Goal: Information Seeking & Learning: Compare options

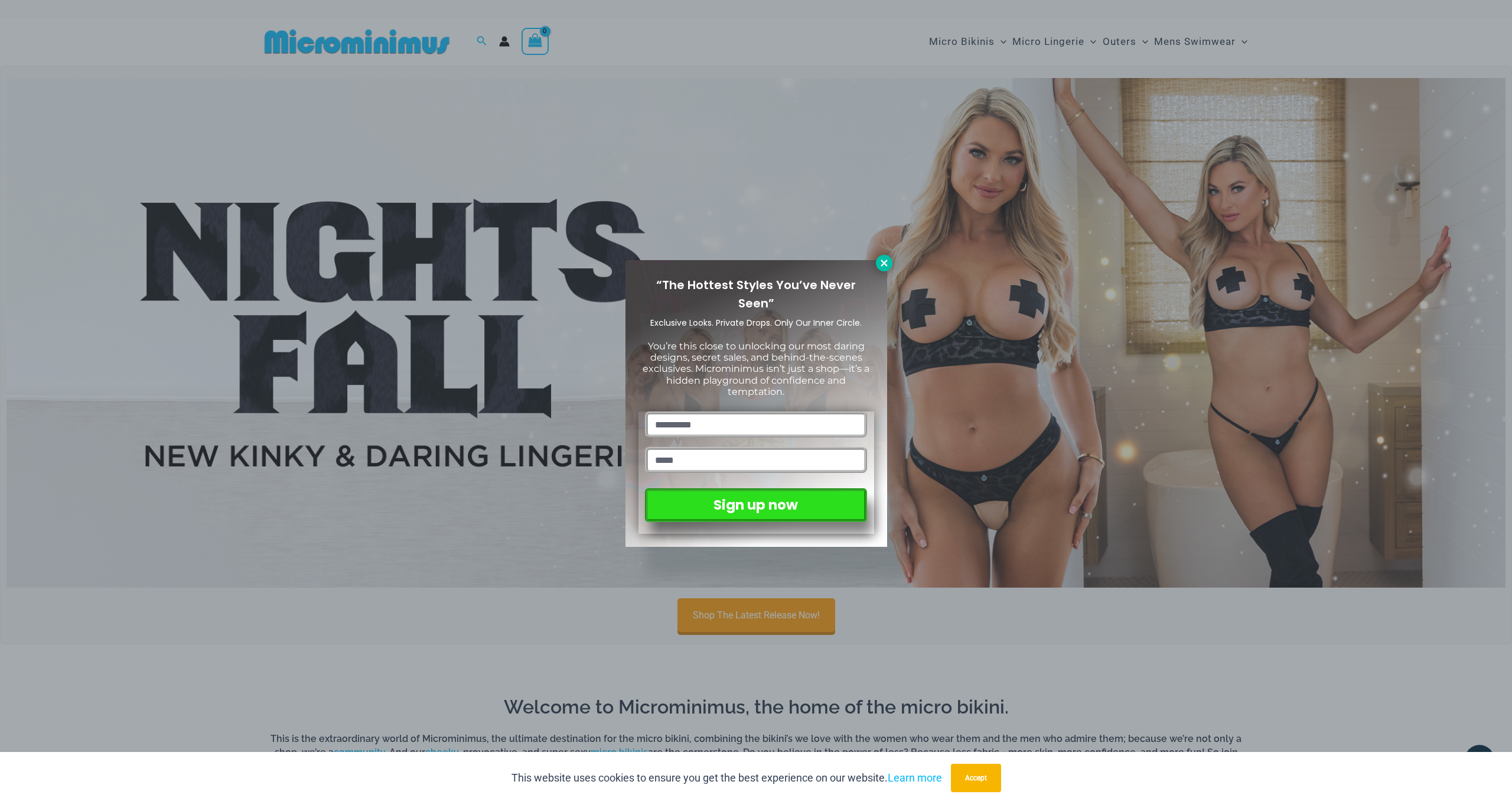
click at [888, 259] on icon at bounding box center [883, 263] width 10 height 10
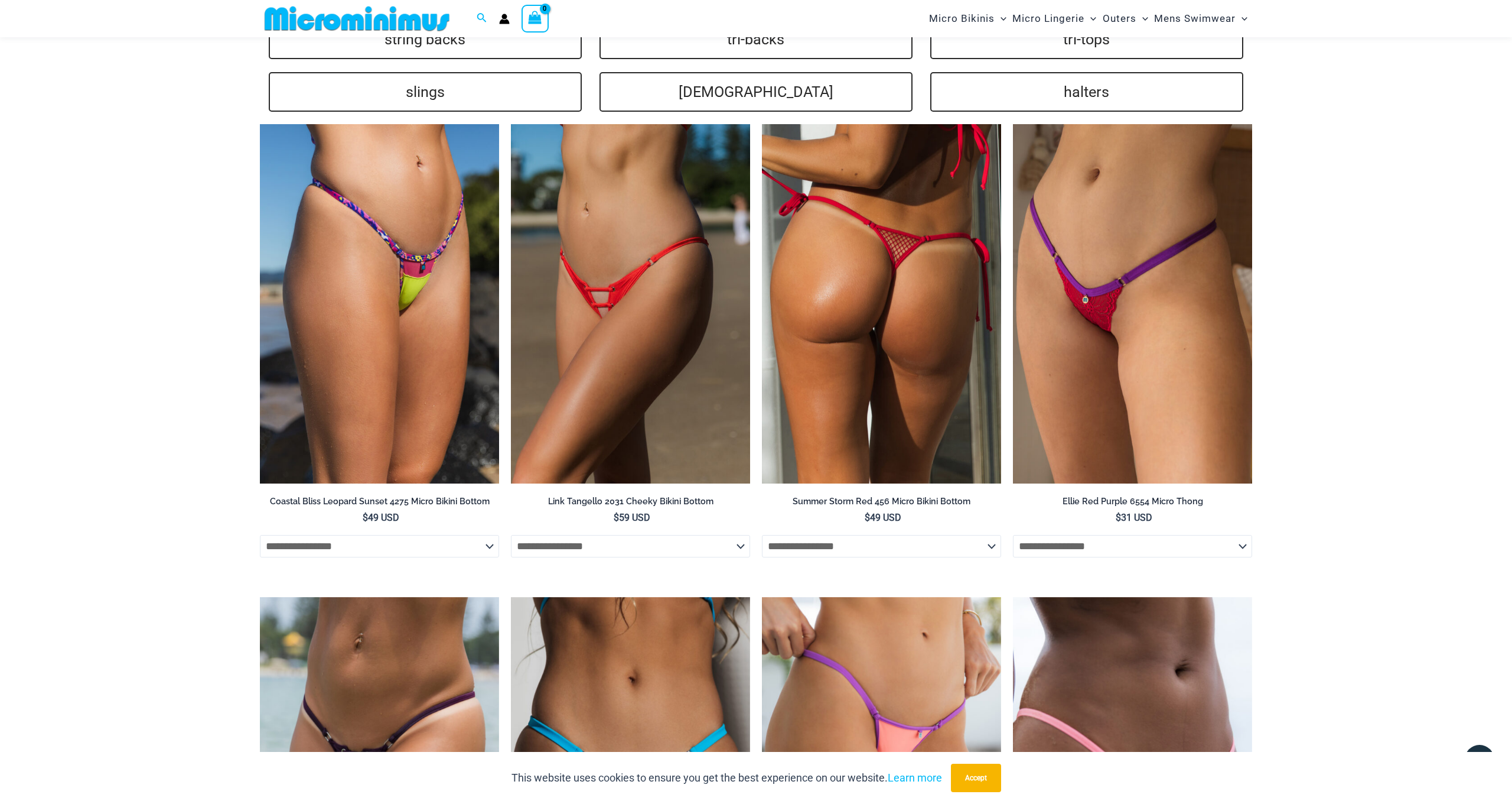
scroll to position [2700, 1]
click at [892, 341] on img at bounding box center [881, 303] width 239 height 359
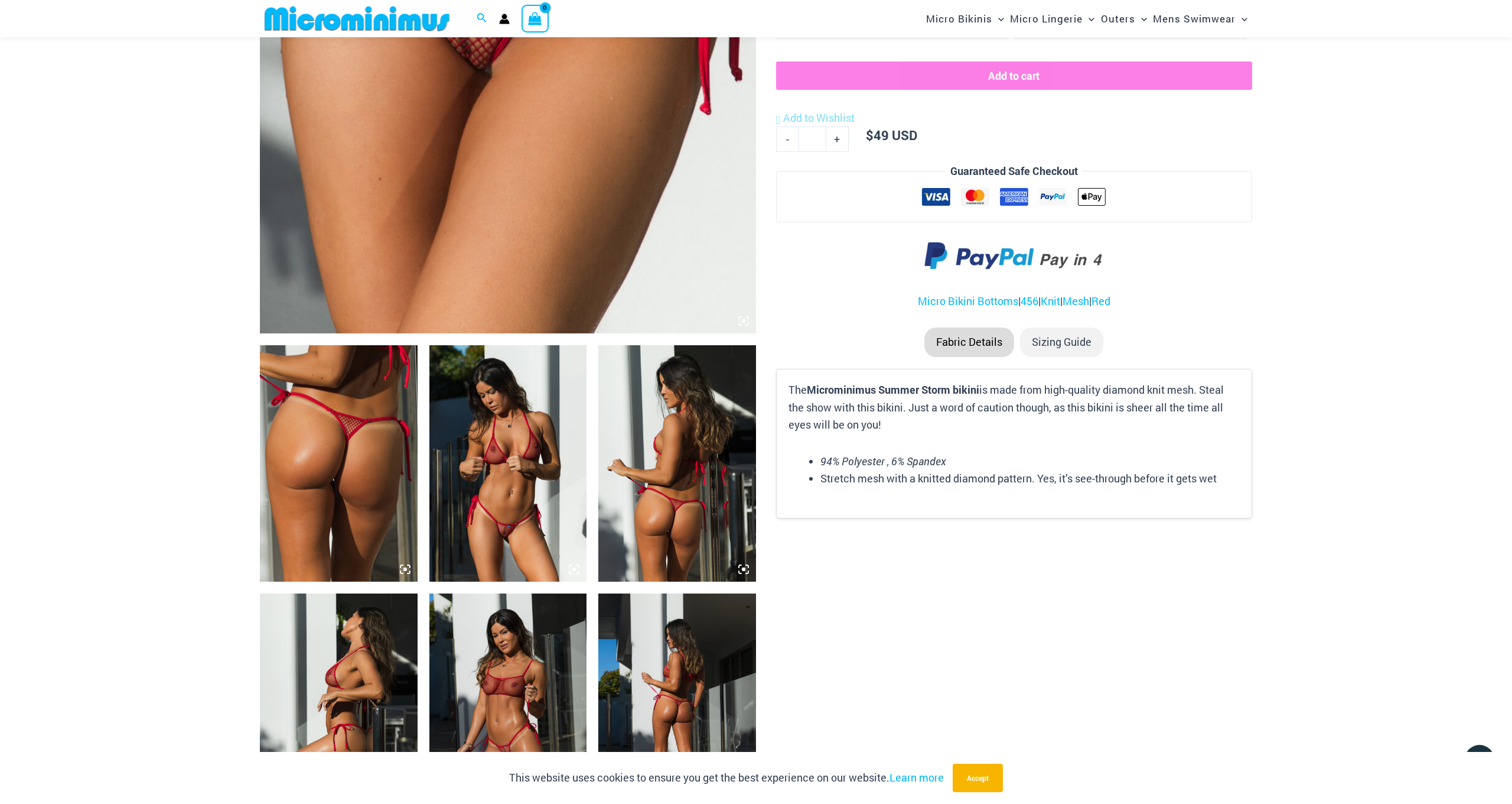
scroll to position [527, 0]
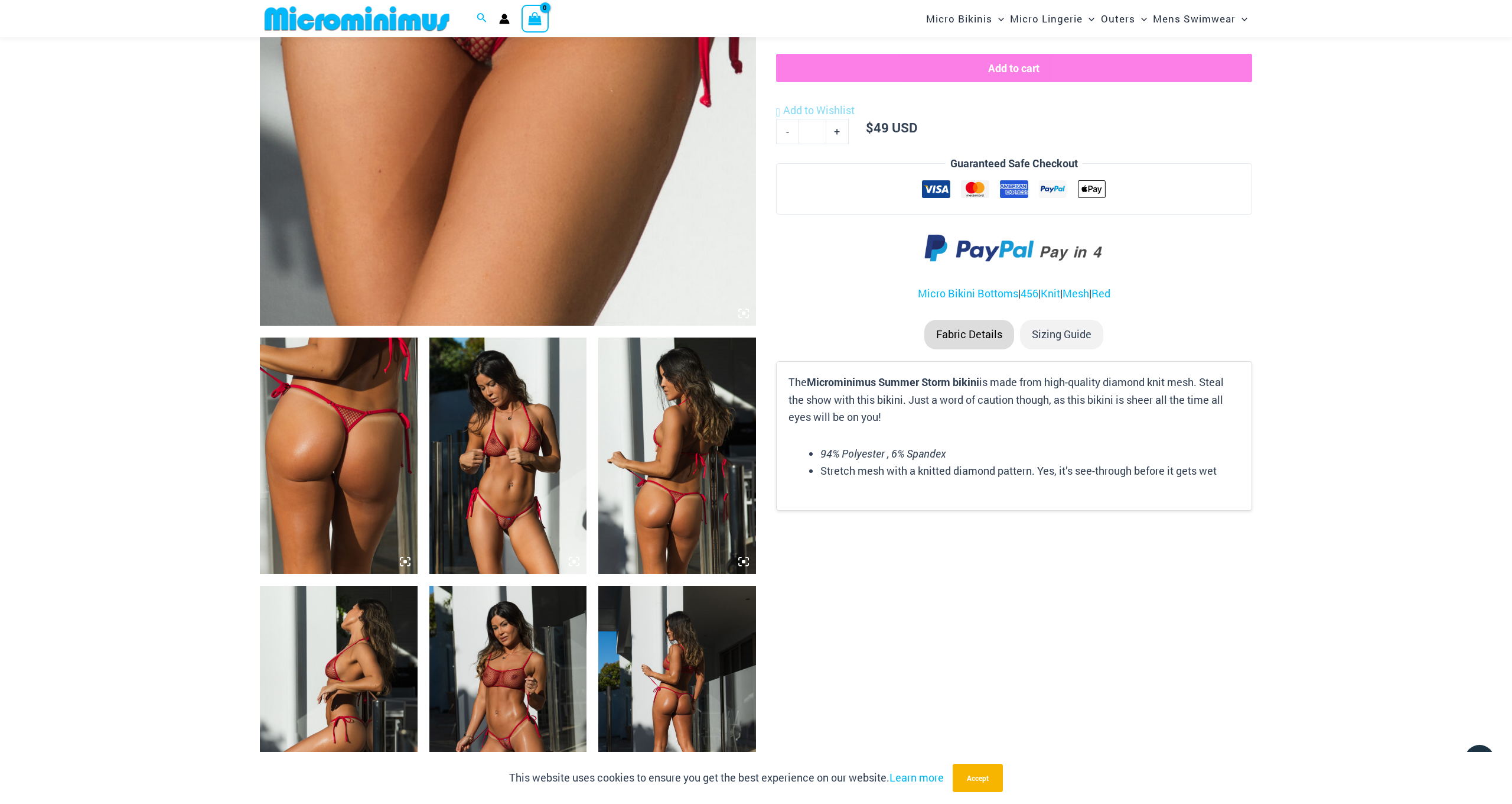
click at [493, 508] on img at bounding box center [508, 455] width 158 height 237
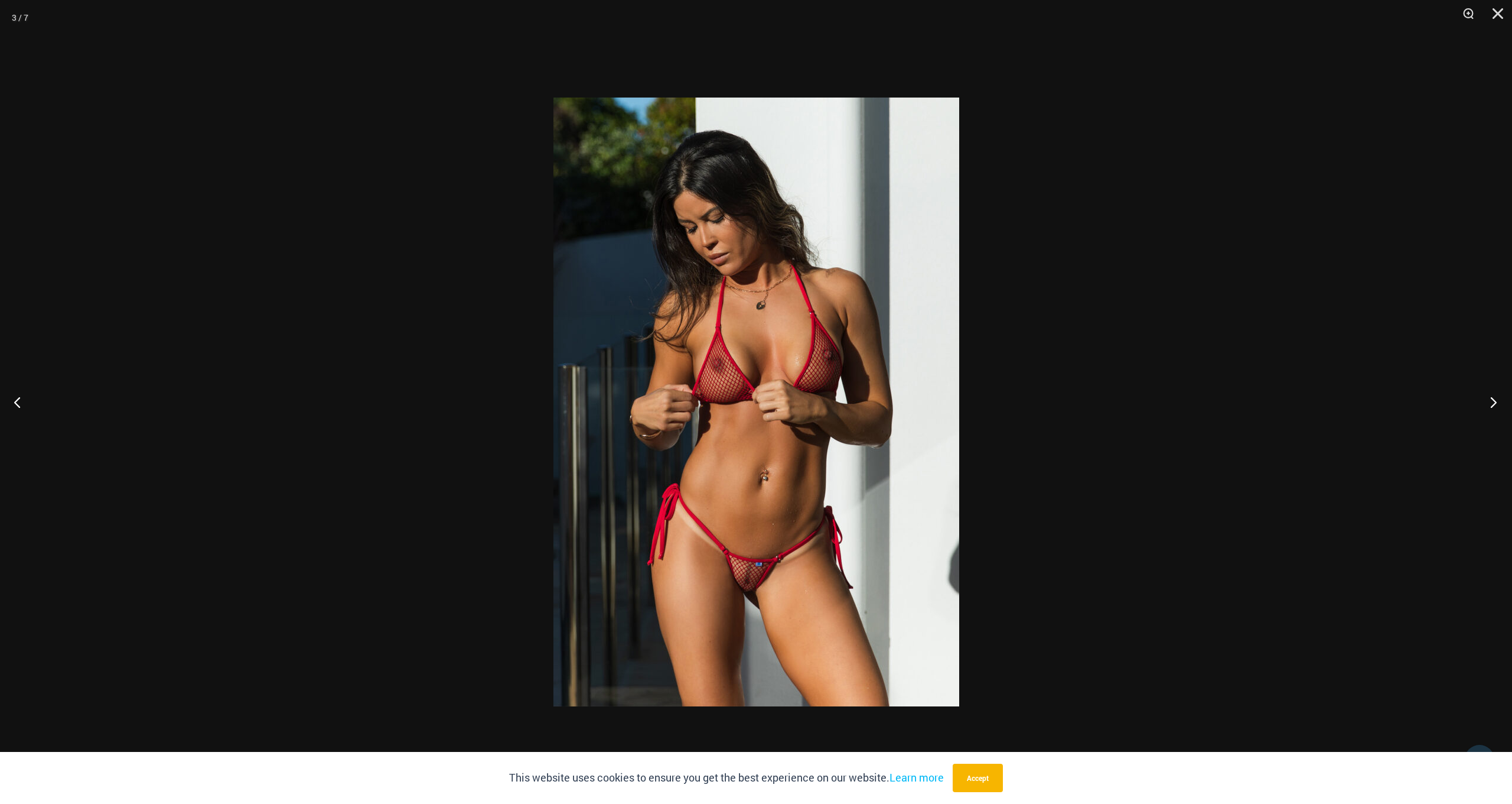
click at [1493, 405] on button "Next" at bounding box center [1490, 402] width 44 height 59
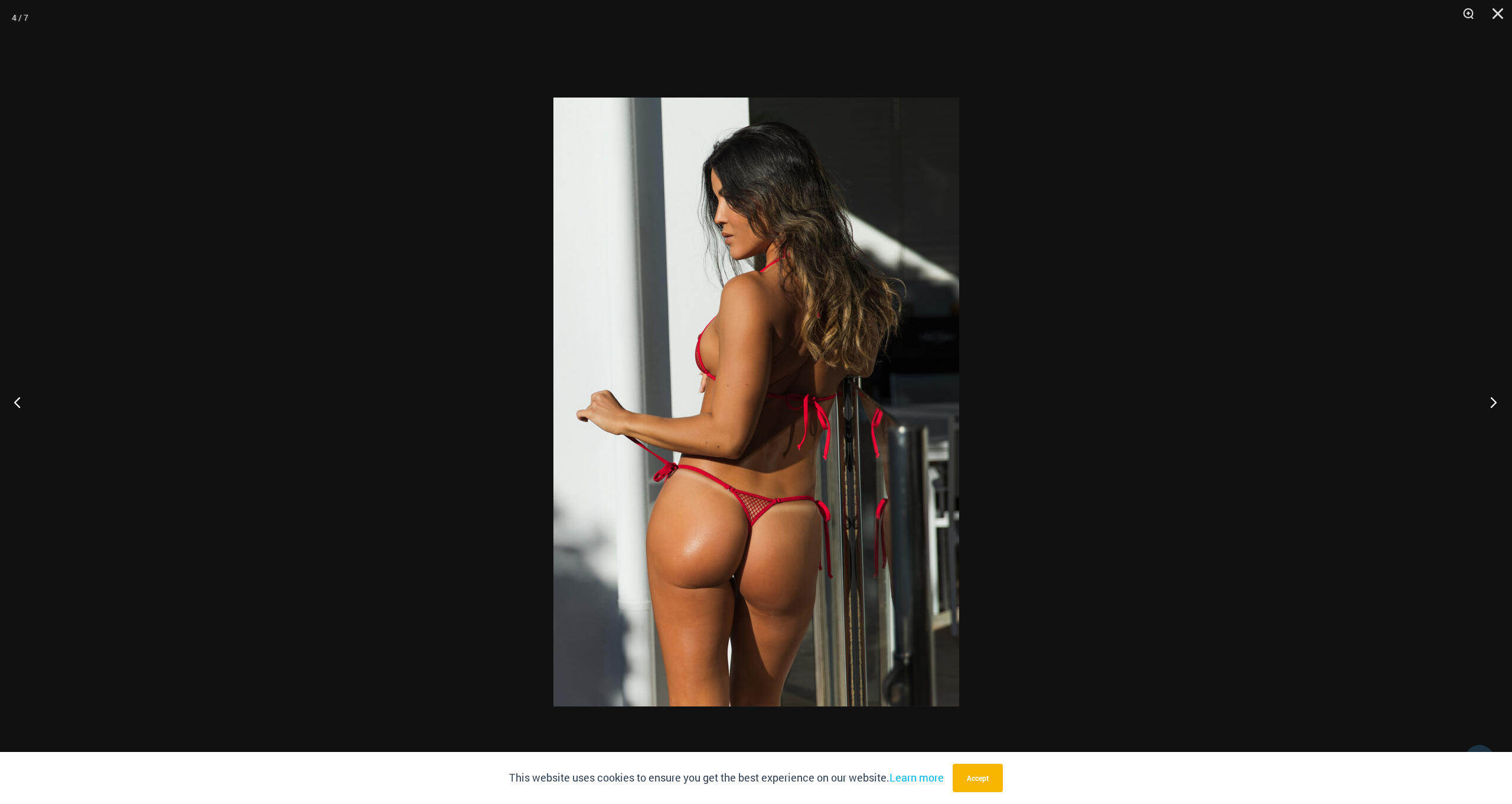
click at [1493, 405] on button "Next" at bounding box center [1490, 402] width 44 height 59
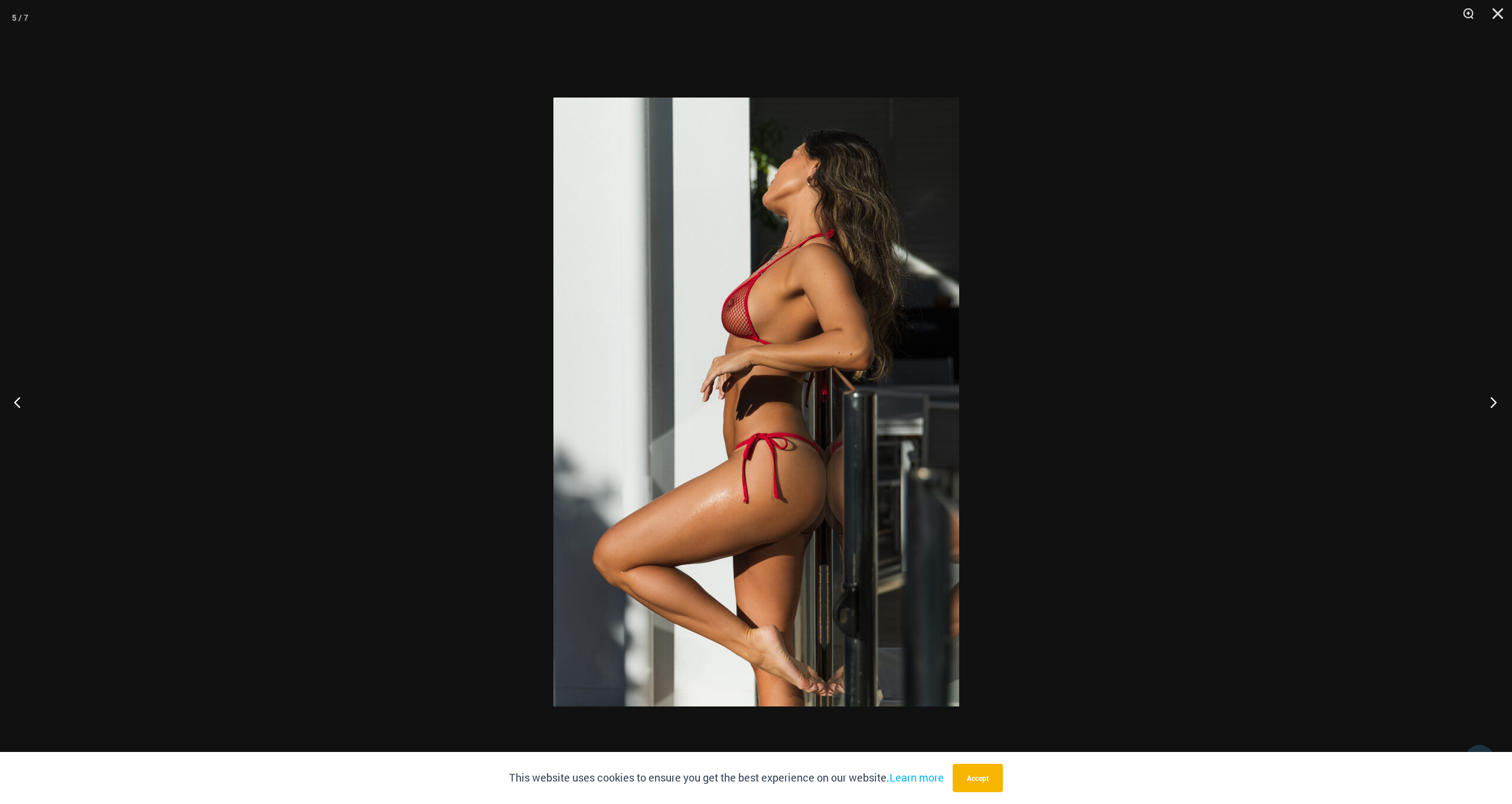
click at [1493, 405] on button "Next" at bounding box center [1490, 402] width 44 height 59
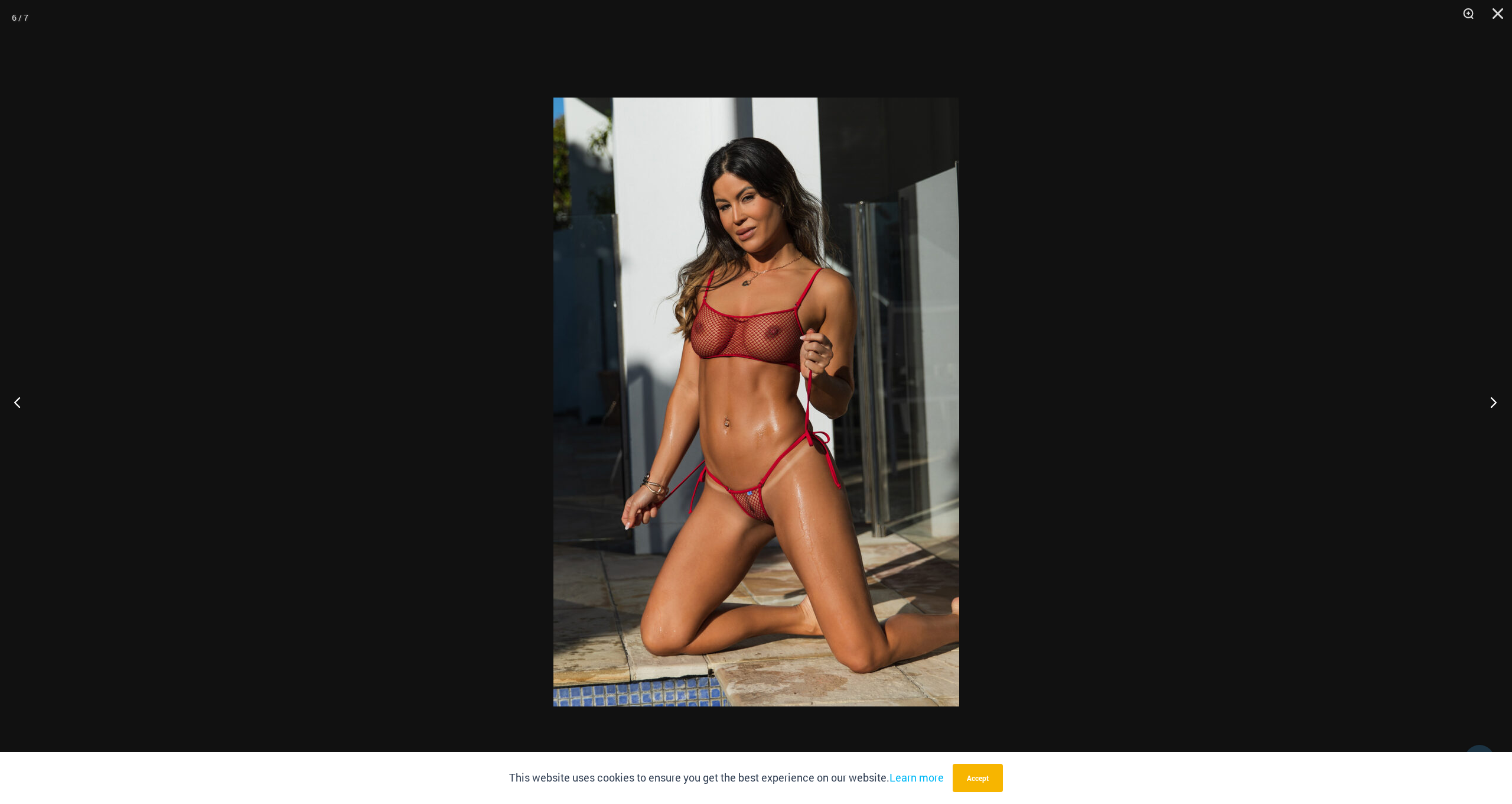
click at [1493, 405] on button "Next" at bounding box center [1490, 402] width 44 height 59
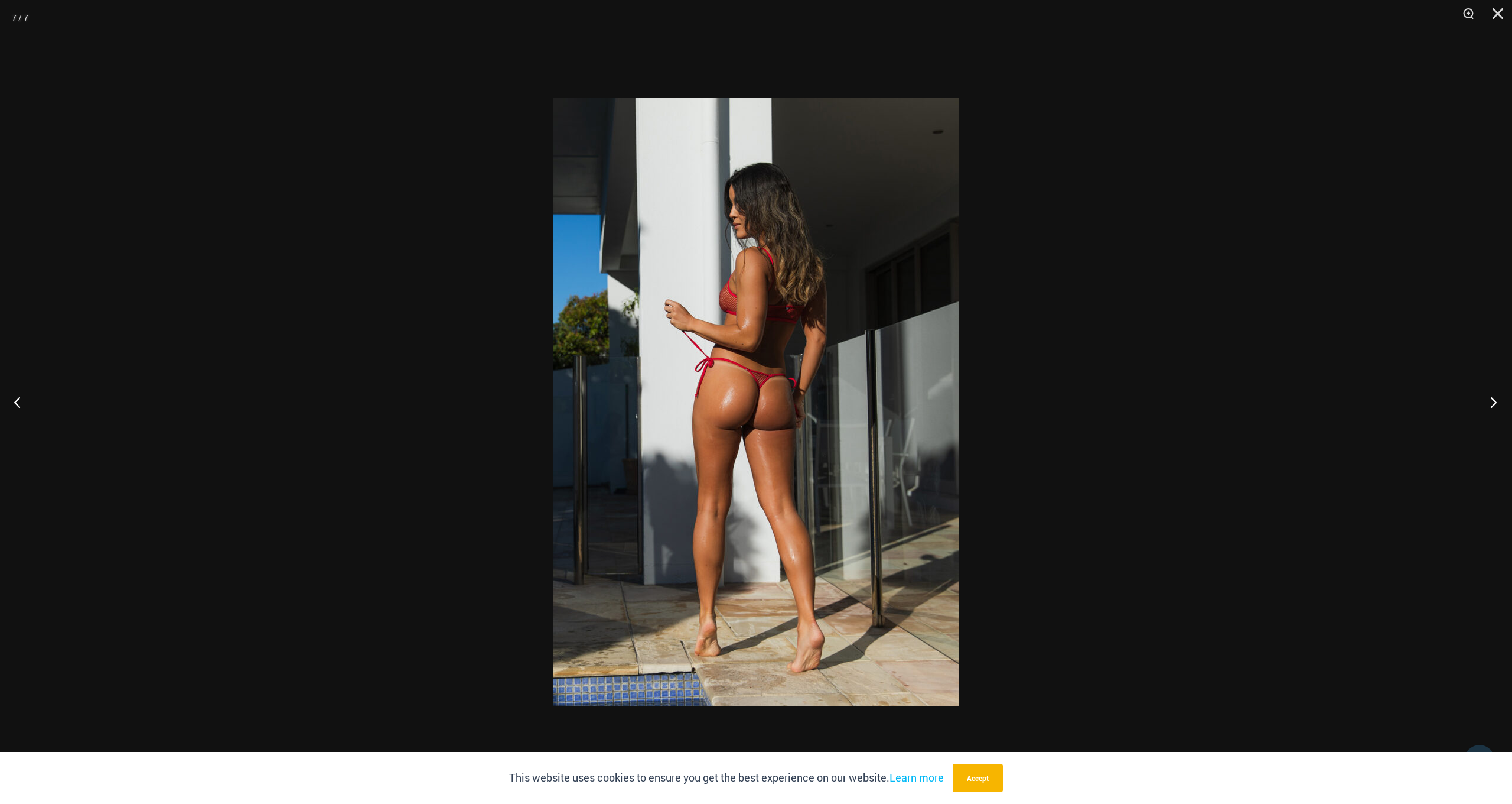
click at [1493, 405] on button "Next" at bounding box center [1490, 402] width 44 height 59
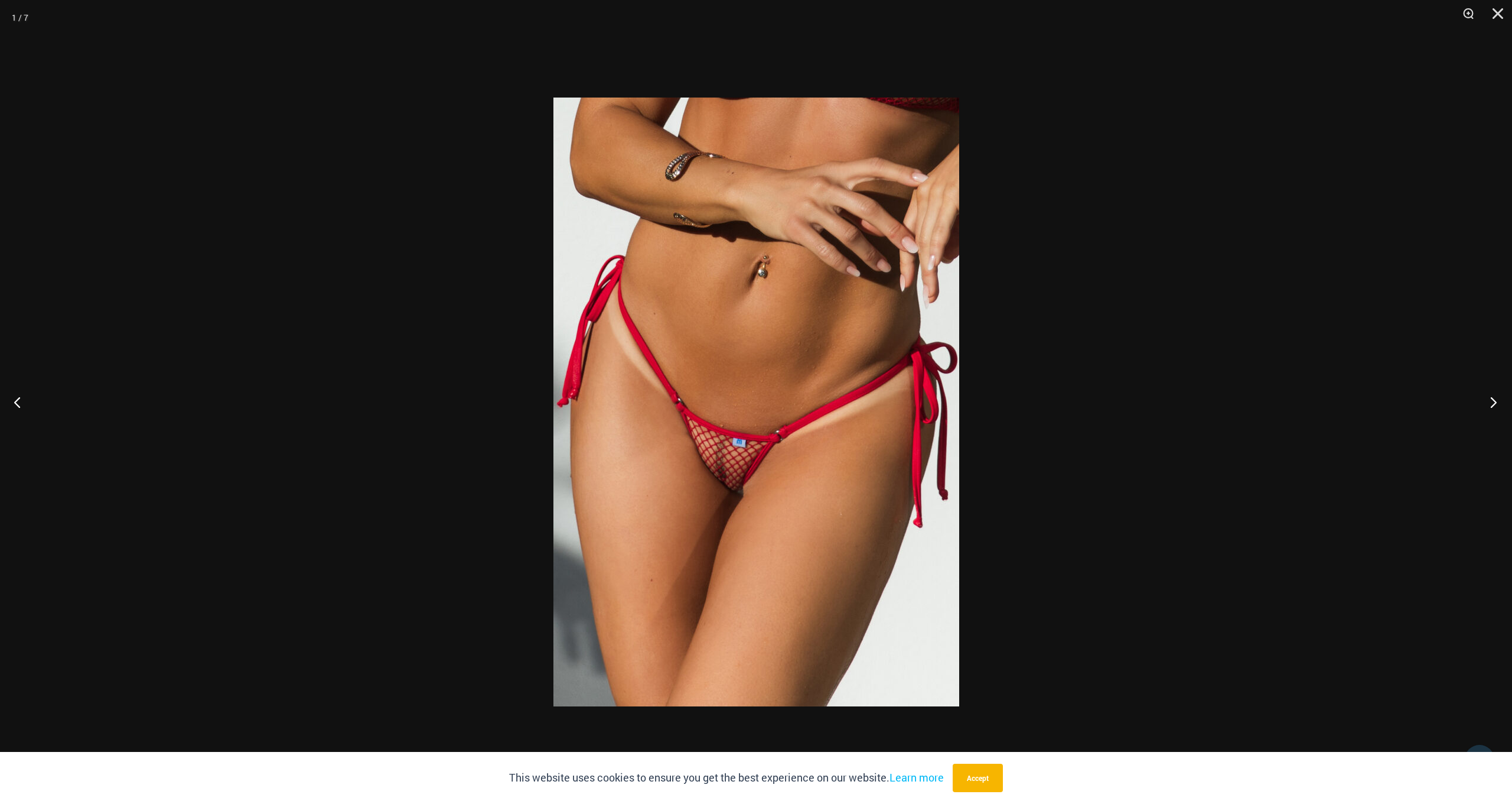
click at [1493, 405] on button "Next" at bounding box center [1490, 402] width 44 height 59
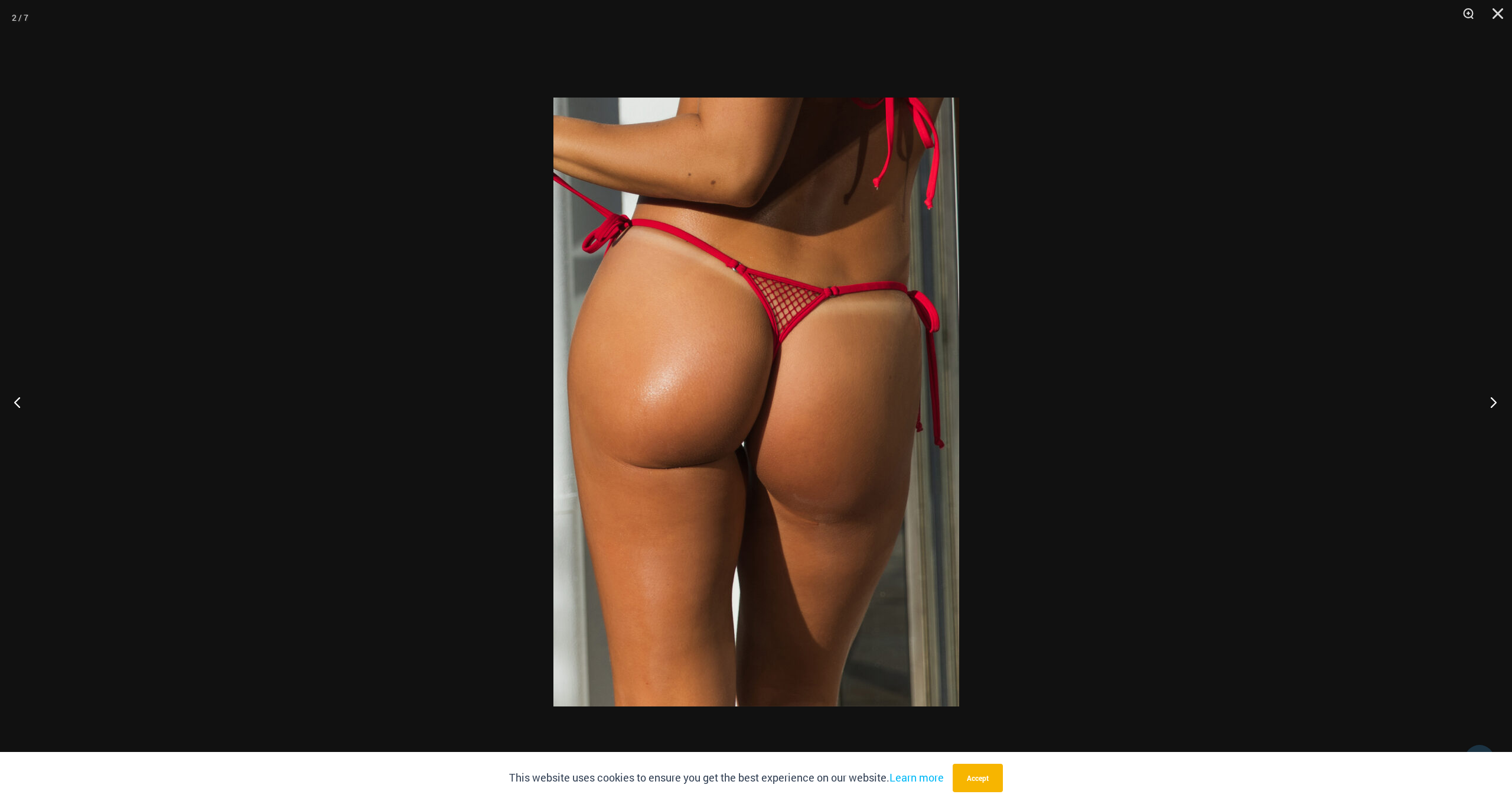
click at [1493, 405] on button "Next" at bounding box center [1490, 402] width 44 height 59
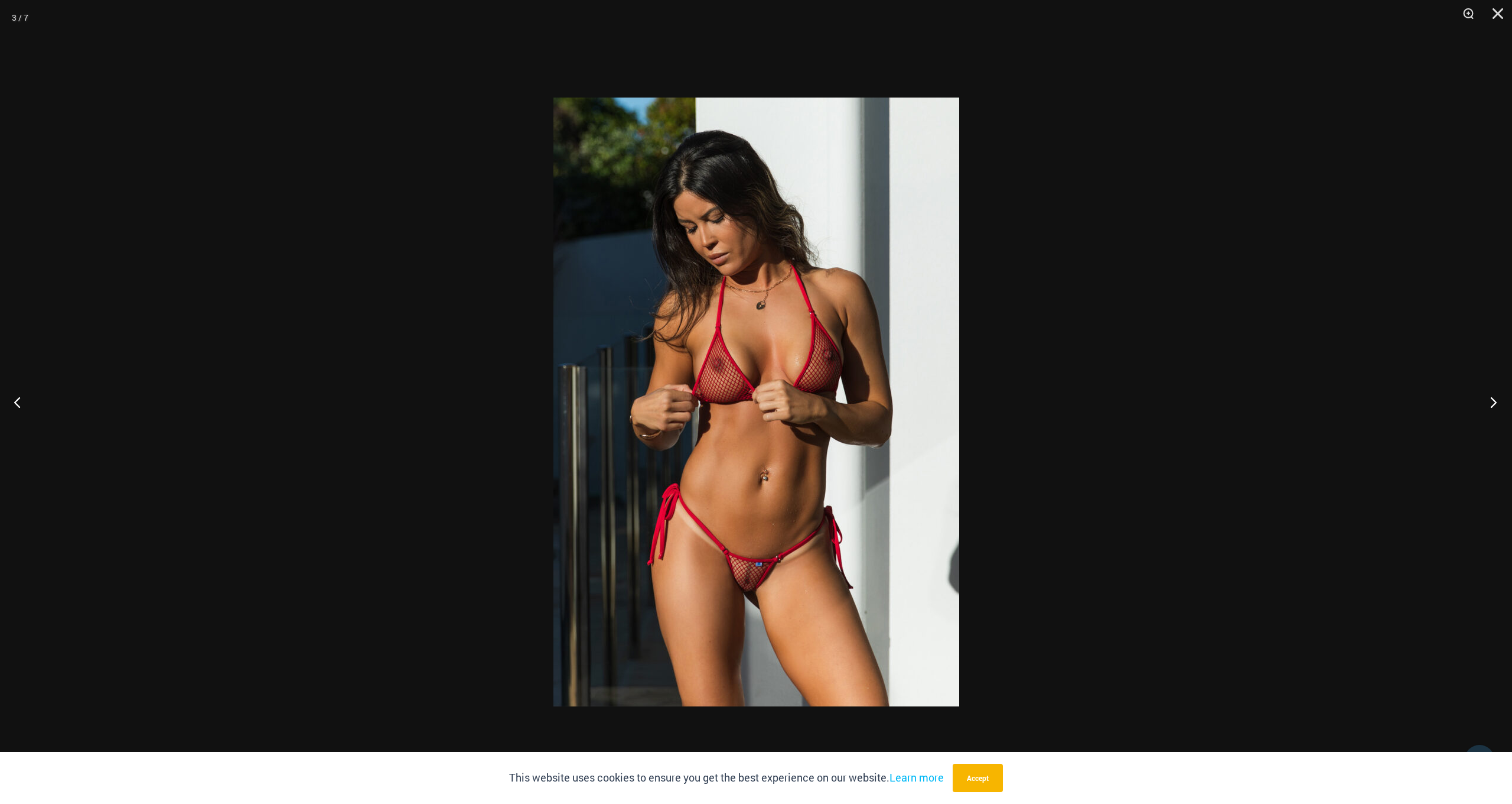
click at [1493, 405] on button "Next" at bounding box center [1490, 402] width 44 height 59
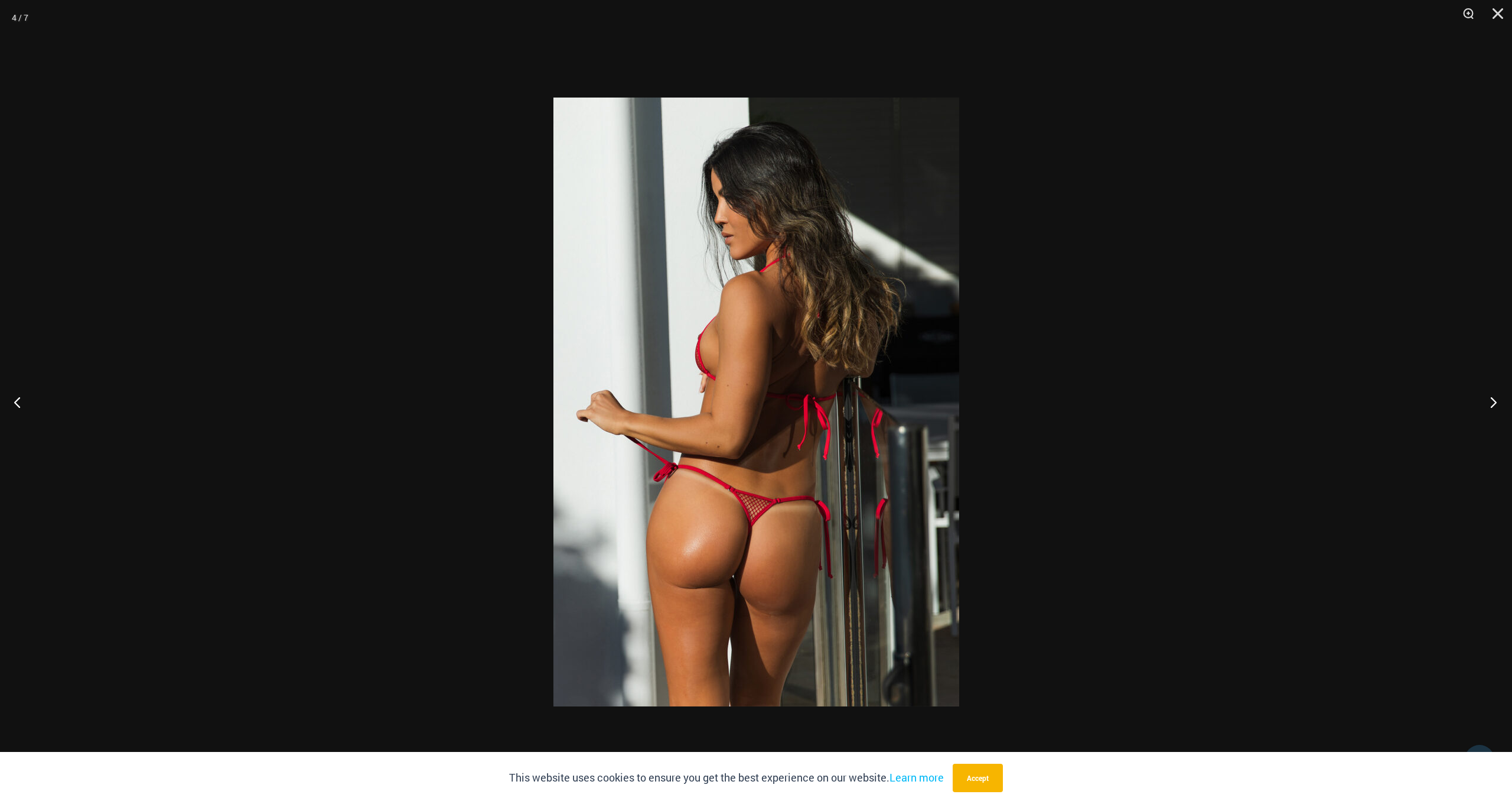
click at [1493, 405] on button "Next" at bounding box center [1490, 402] width 44 height 59
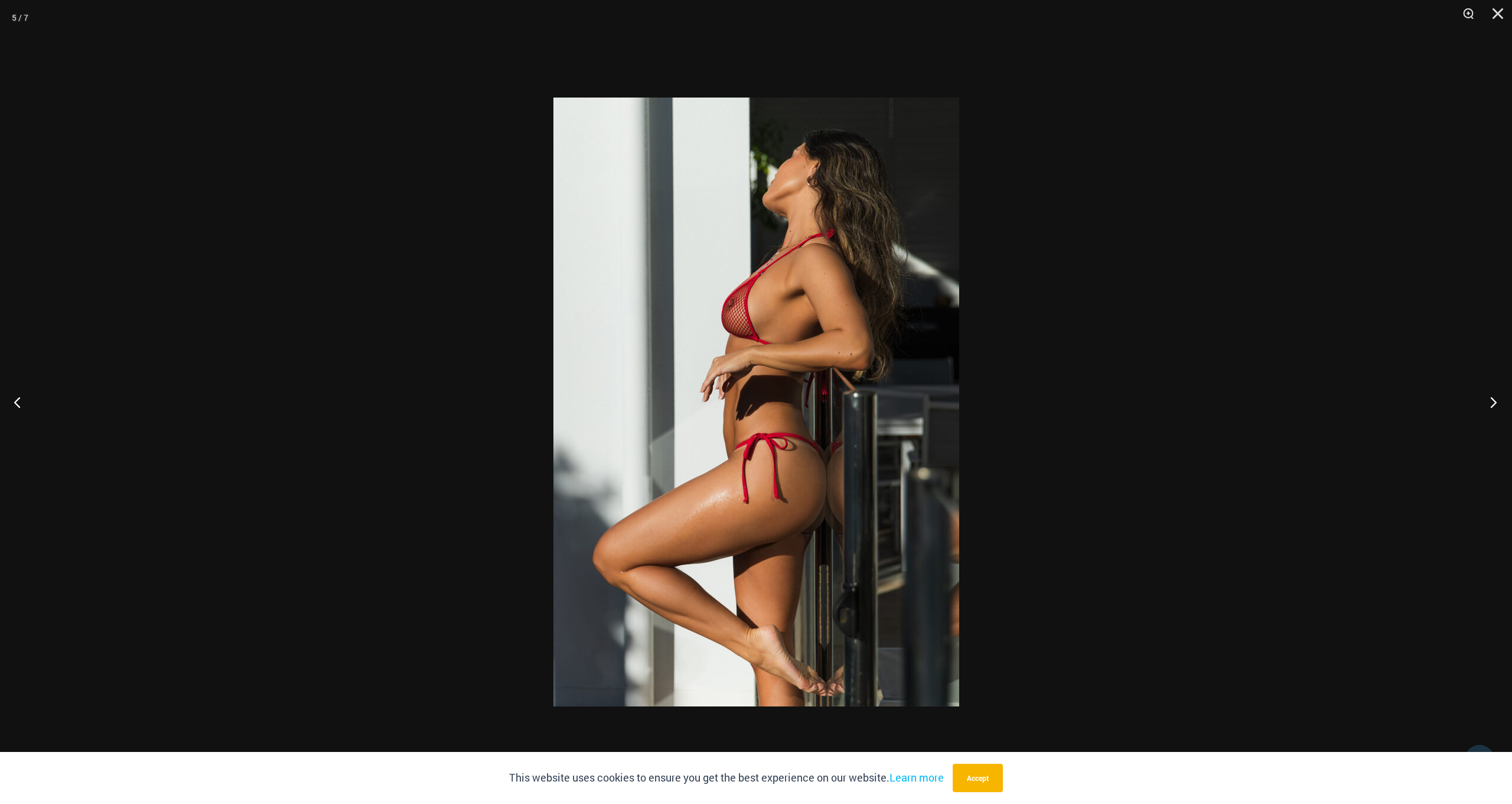
click at [1493, 405] on button "Next" at bounding box center [1490, 402] width 44 height 59
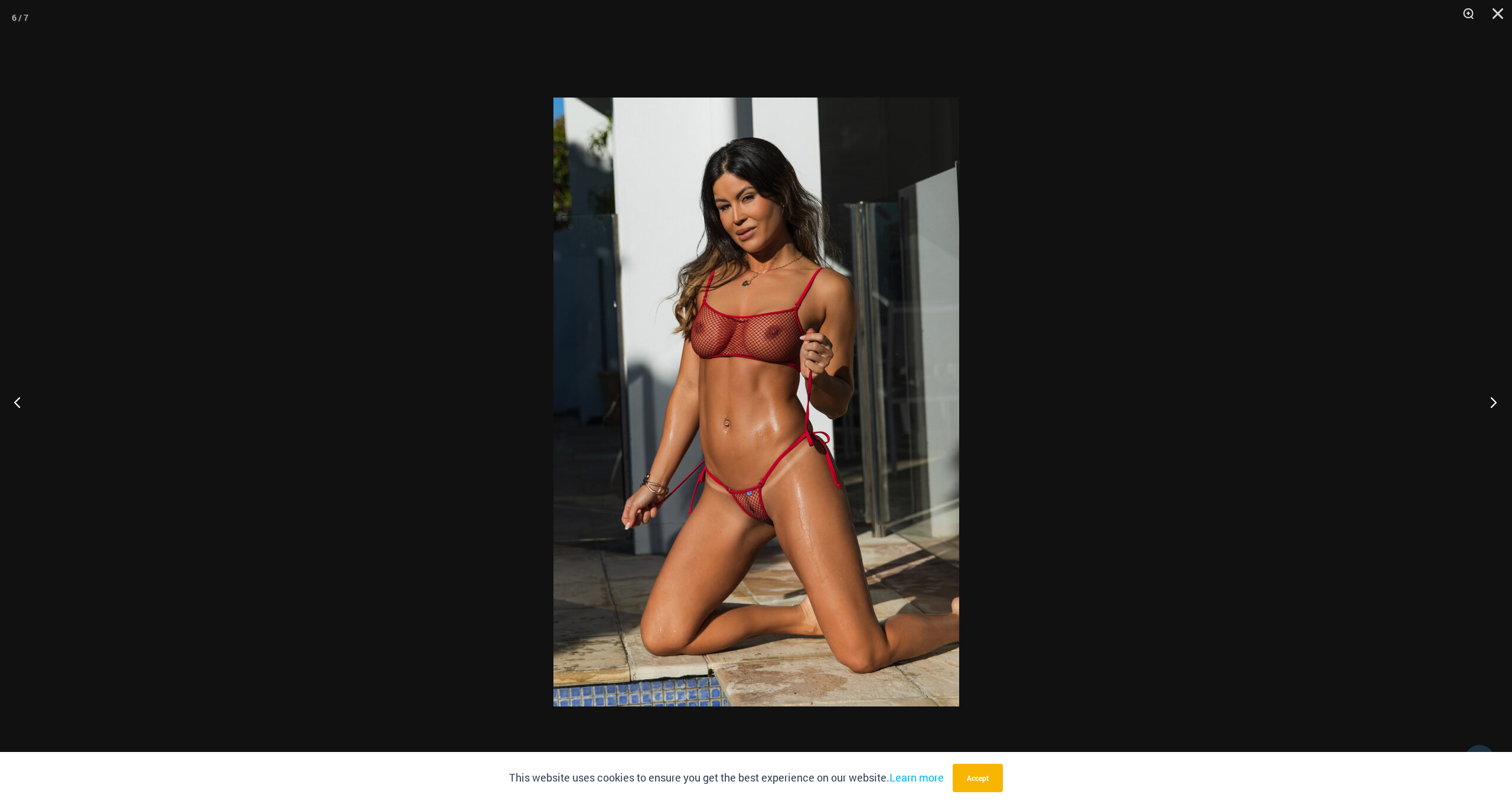
click at [1493, 405] on button "Next" at bounding box center [1490, 402] width 44 height 59
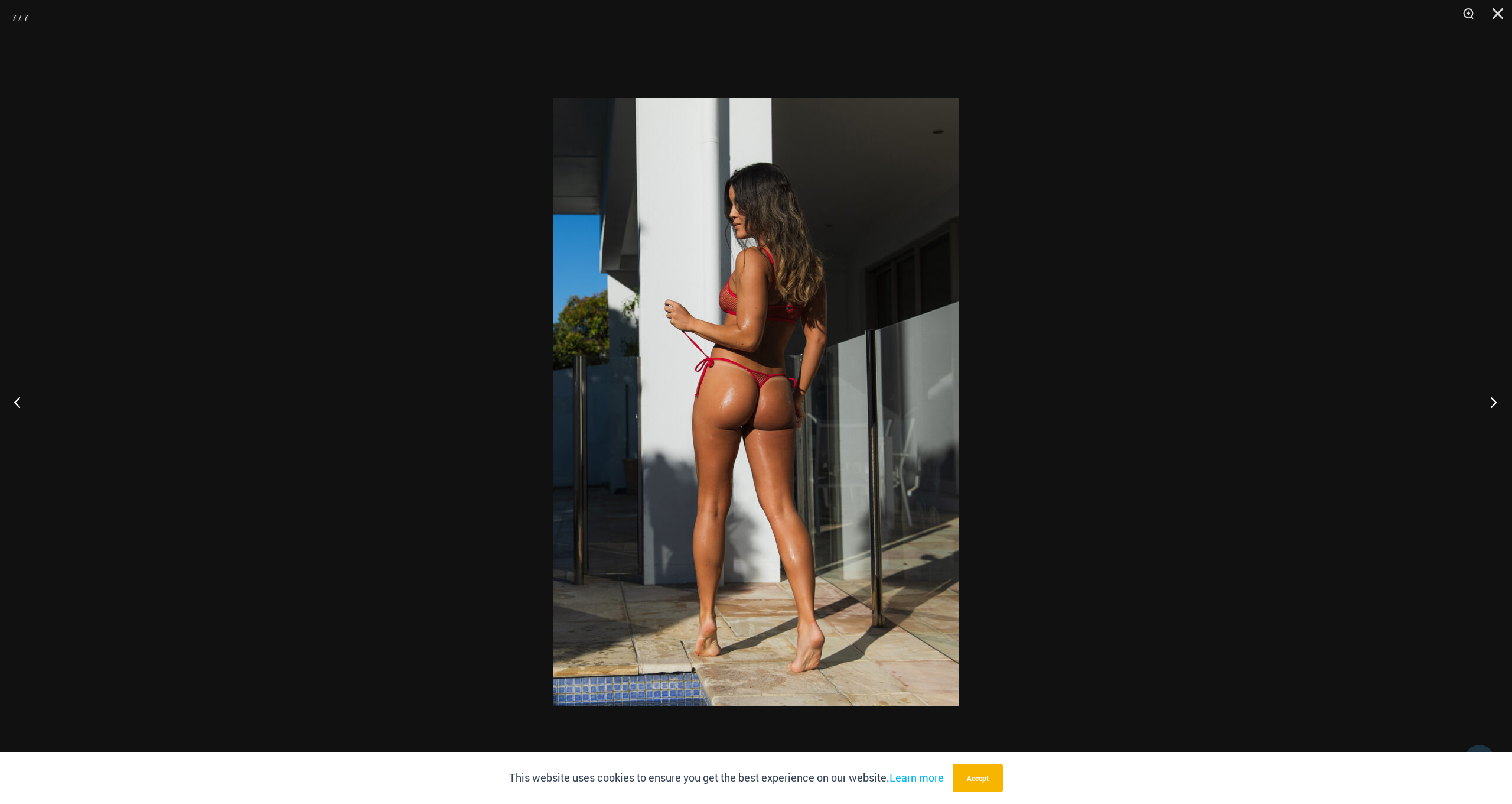
click at [1493, 405] on button "Next" at bounding box center [1490, 402] width 44 height 59
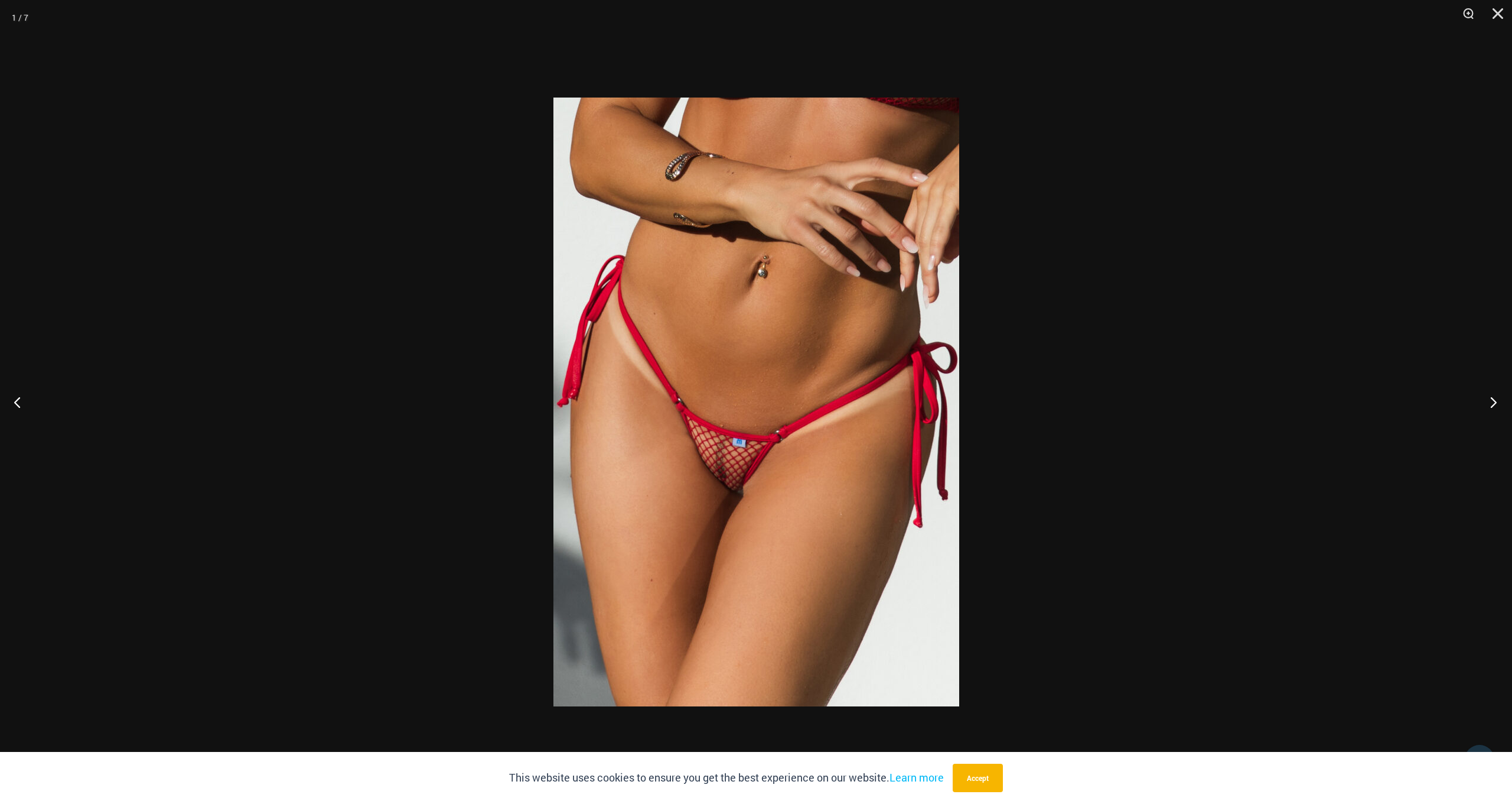
click at [1493, 405] on button "Next" at bounding box center [1490, 402] width 44 height 59
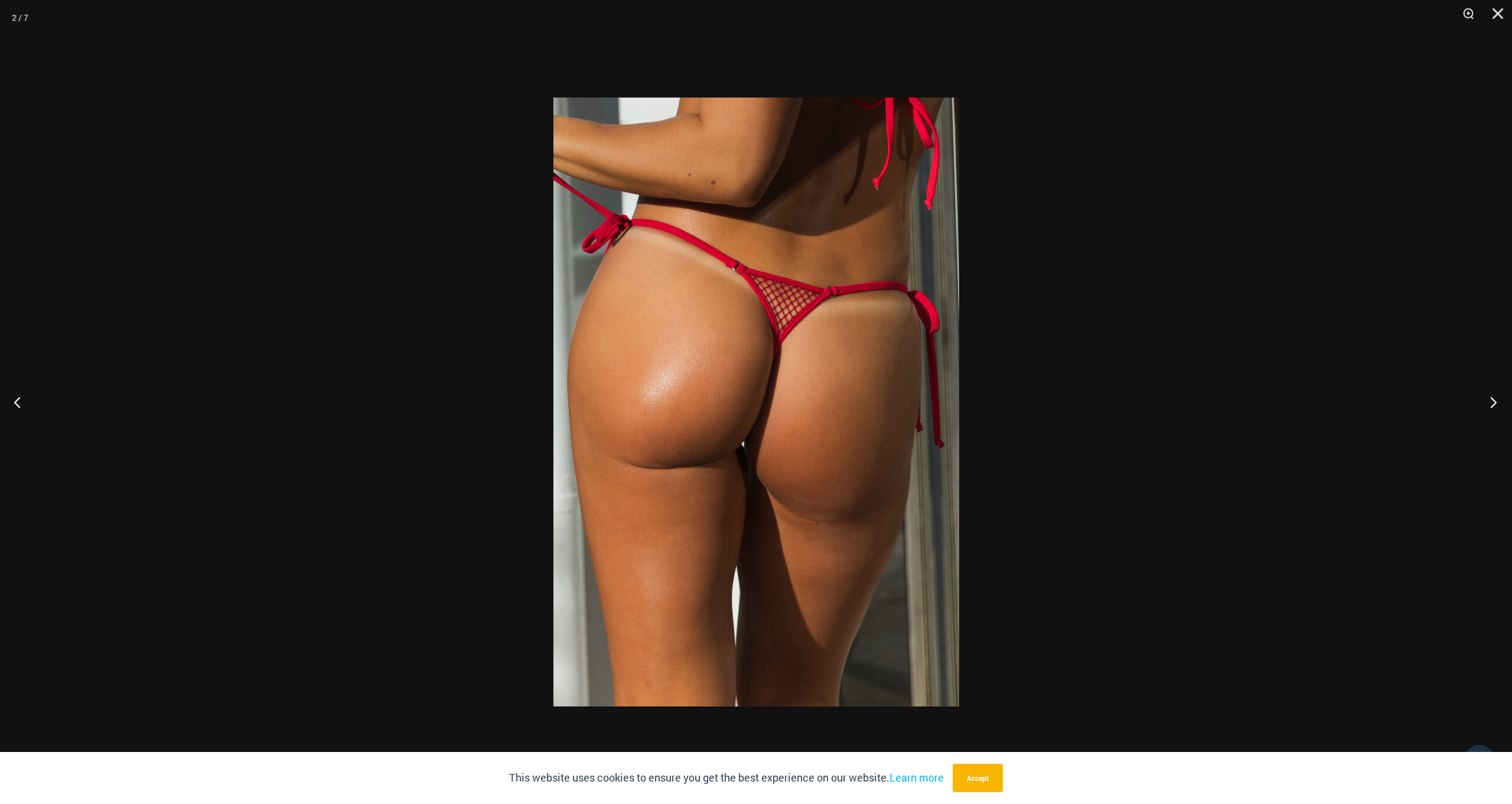
click at [1493, 405] on button "Next" at bounding box center [1490, 402] width 44 height 59
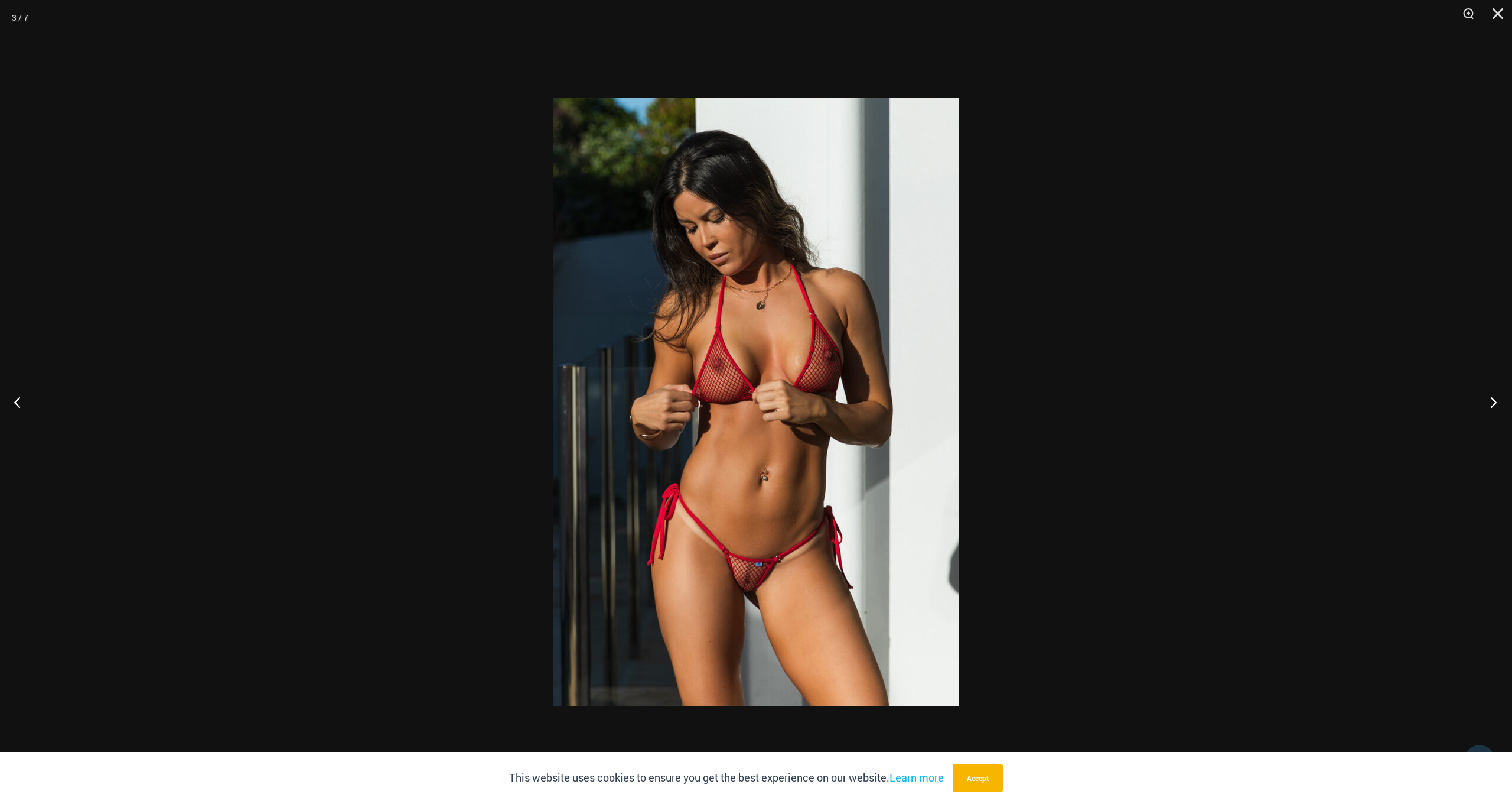
click at [1493, 405] on button "Next" at bounding box center [1490, 402] width 44 height 59
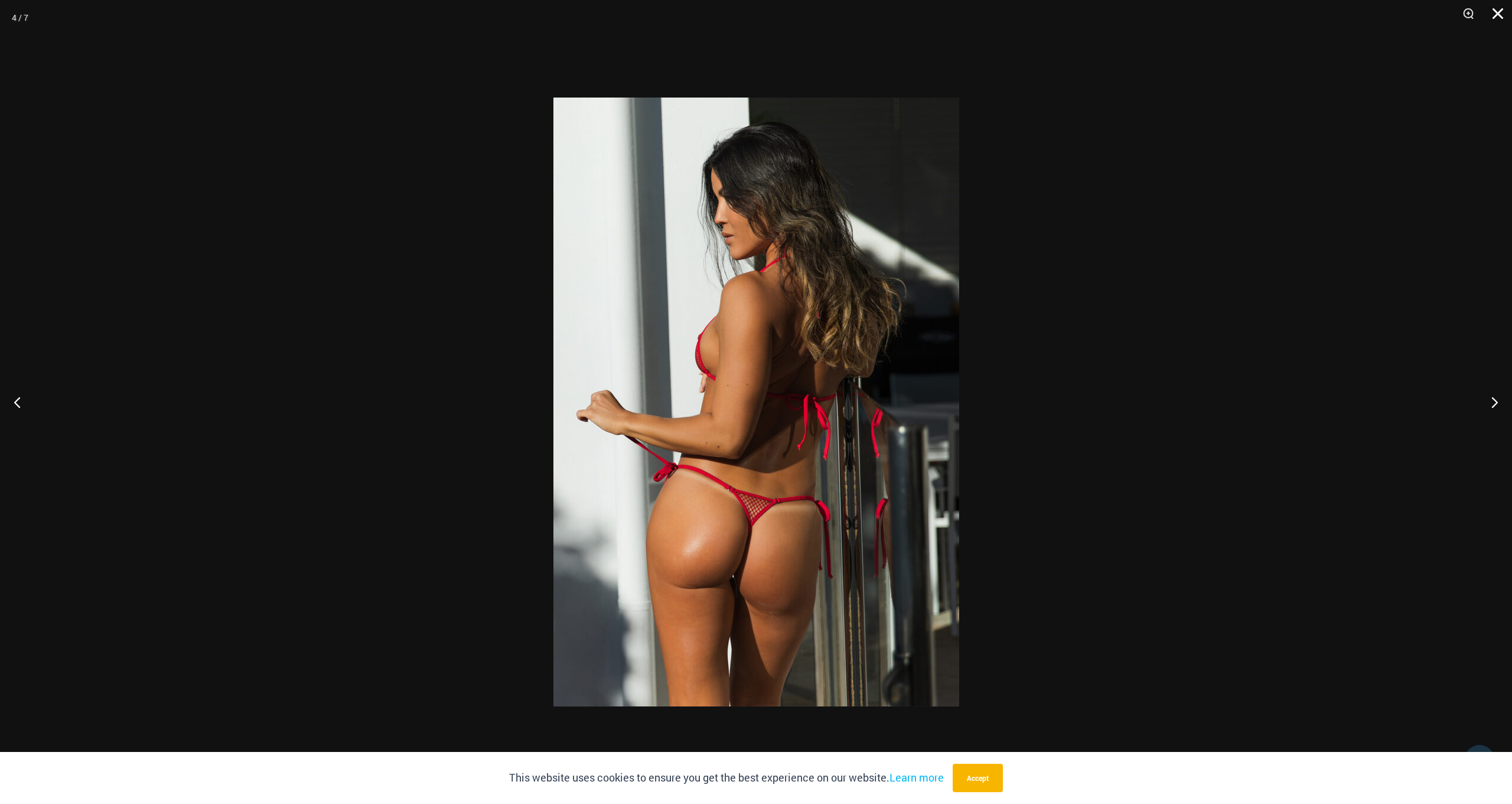
click at [1498, 17] on button "Close" at bounding box center [1493, 17] width 30 height 35
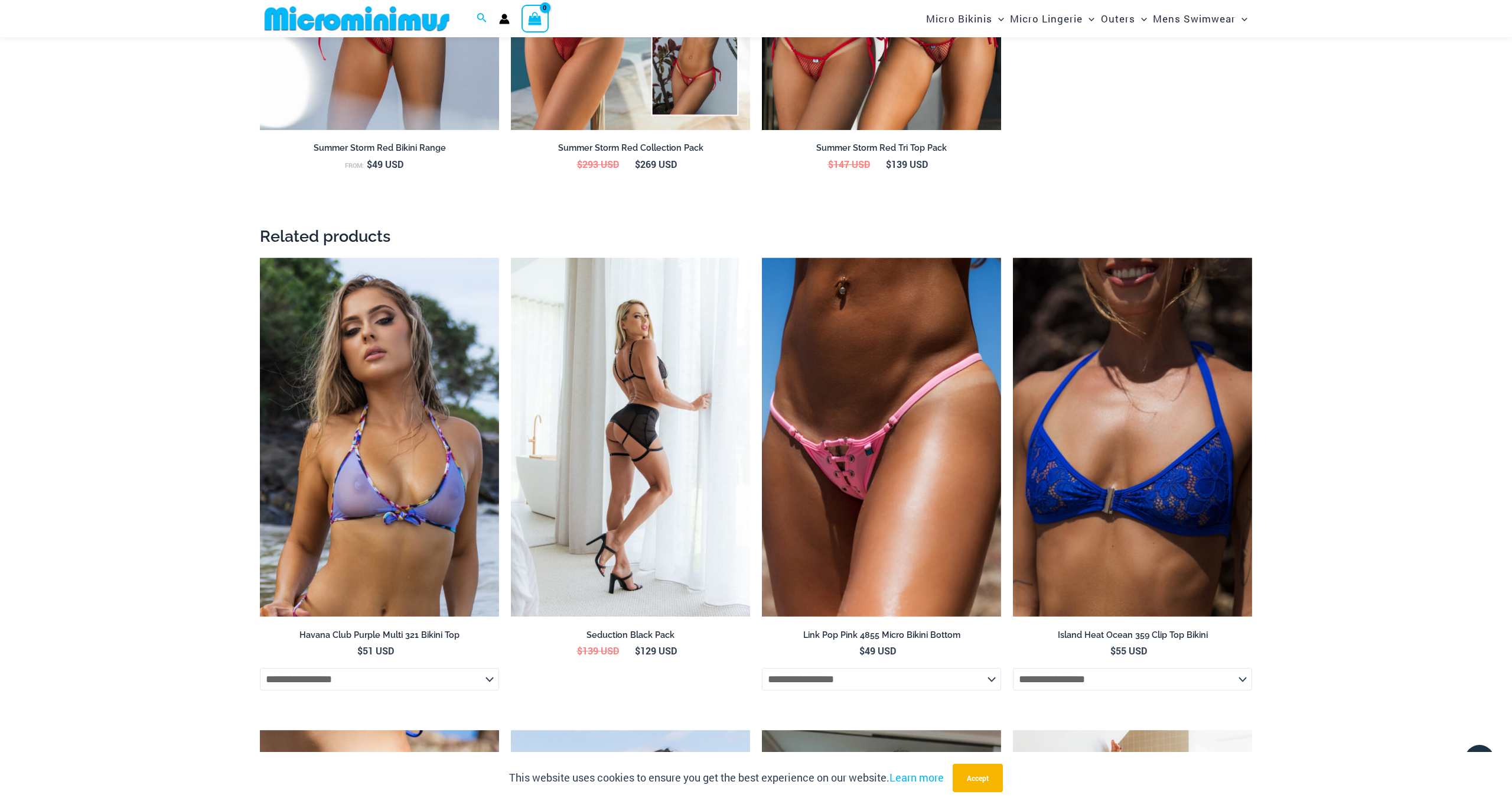
scroll to position [1627, 0]
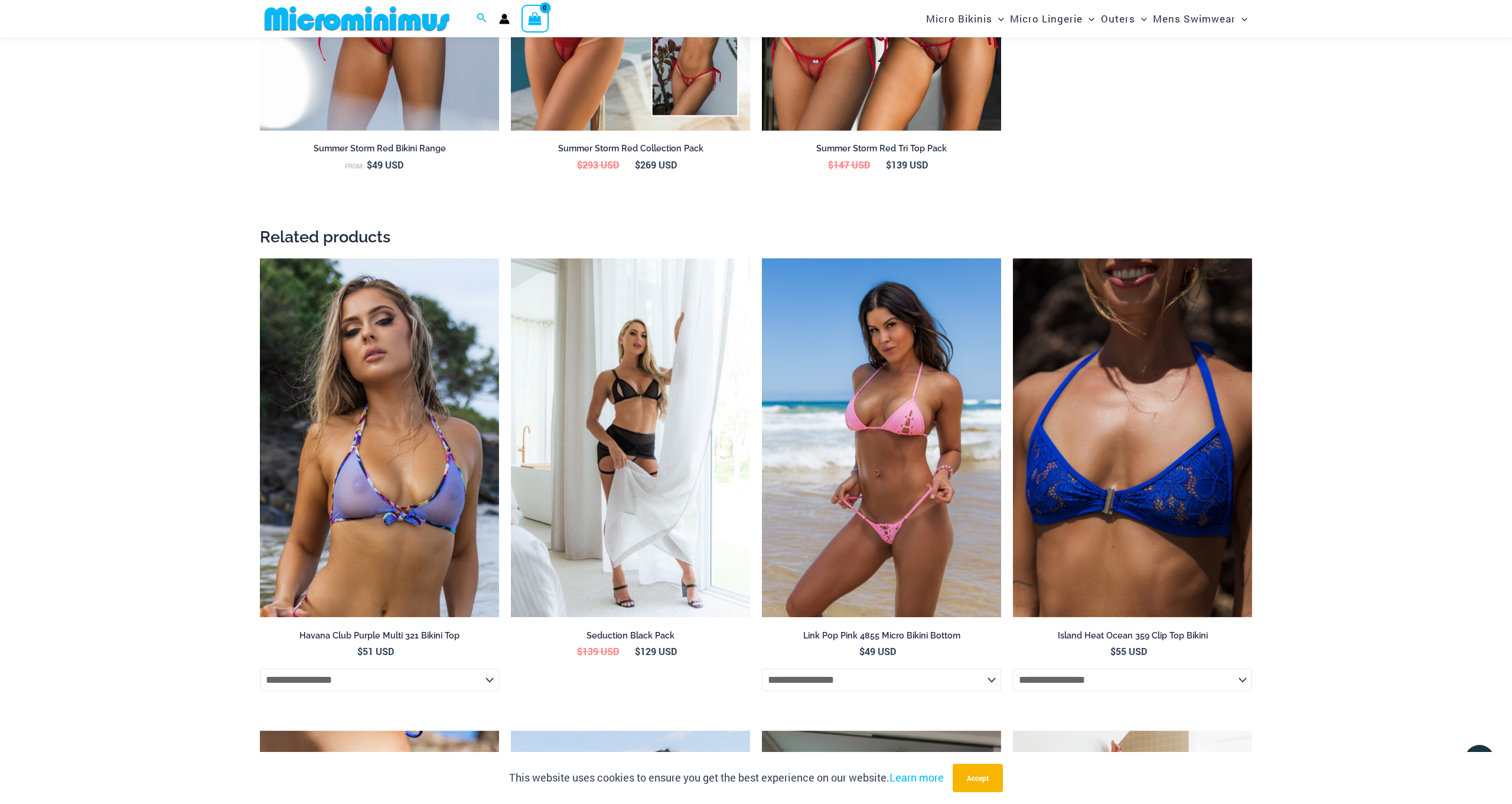
click at [852, 450] on img at bounding box center [881, 438] width 239 height 359
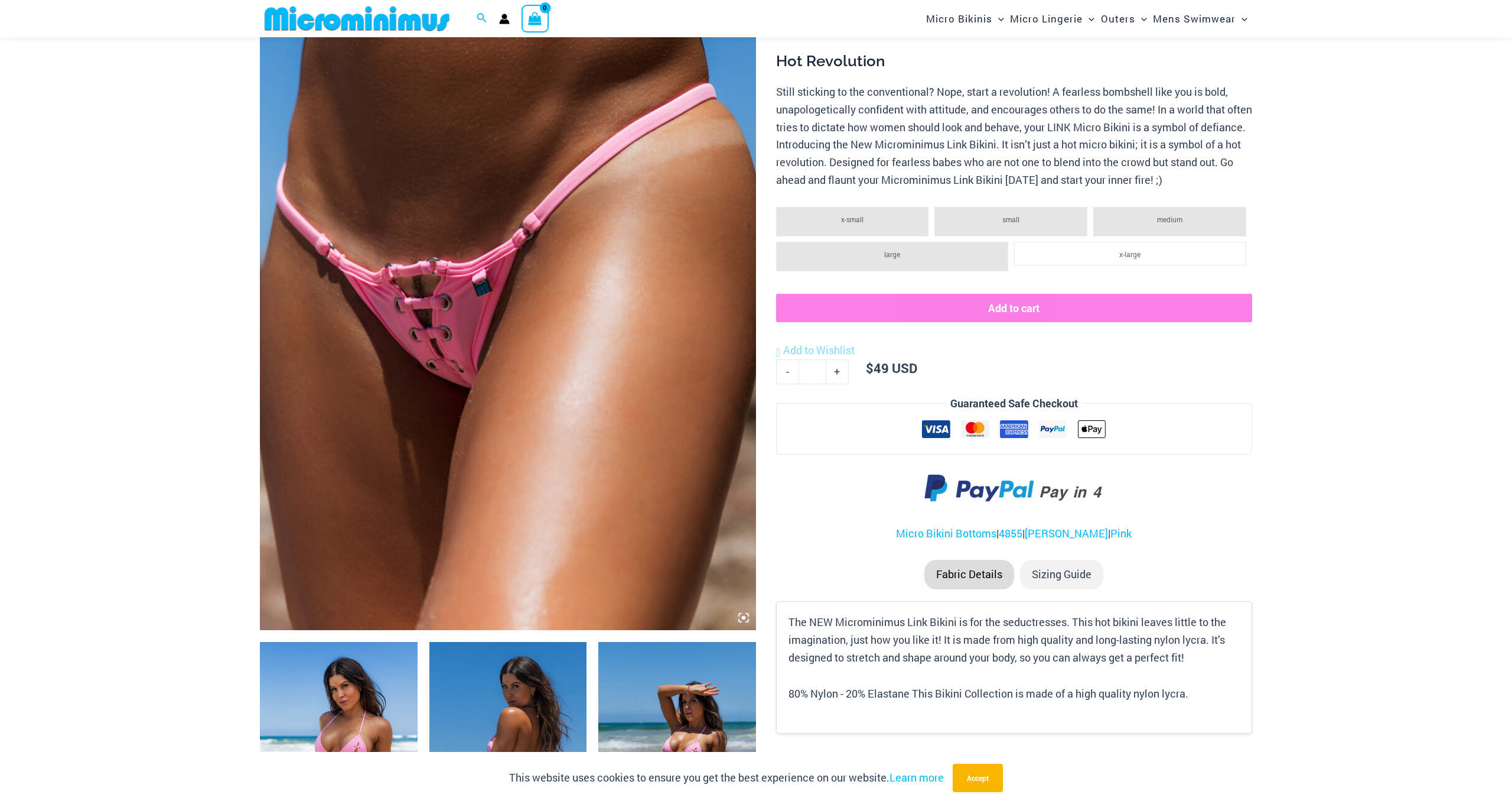
scroll to position [234, 0]
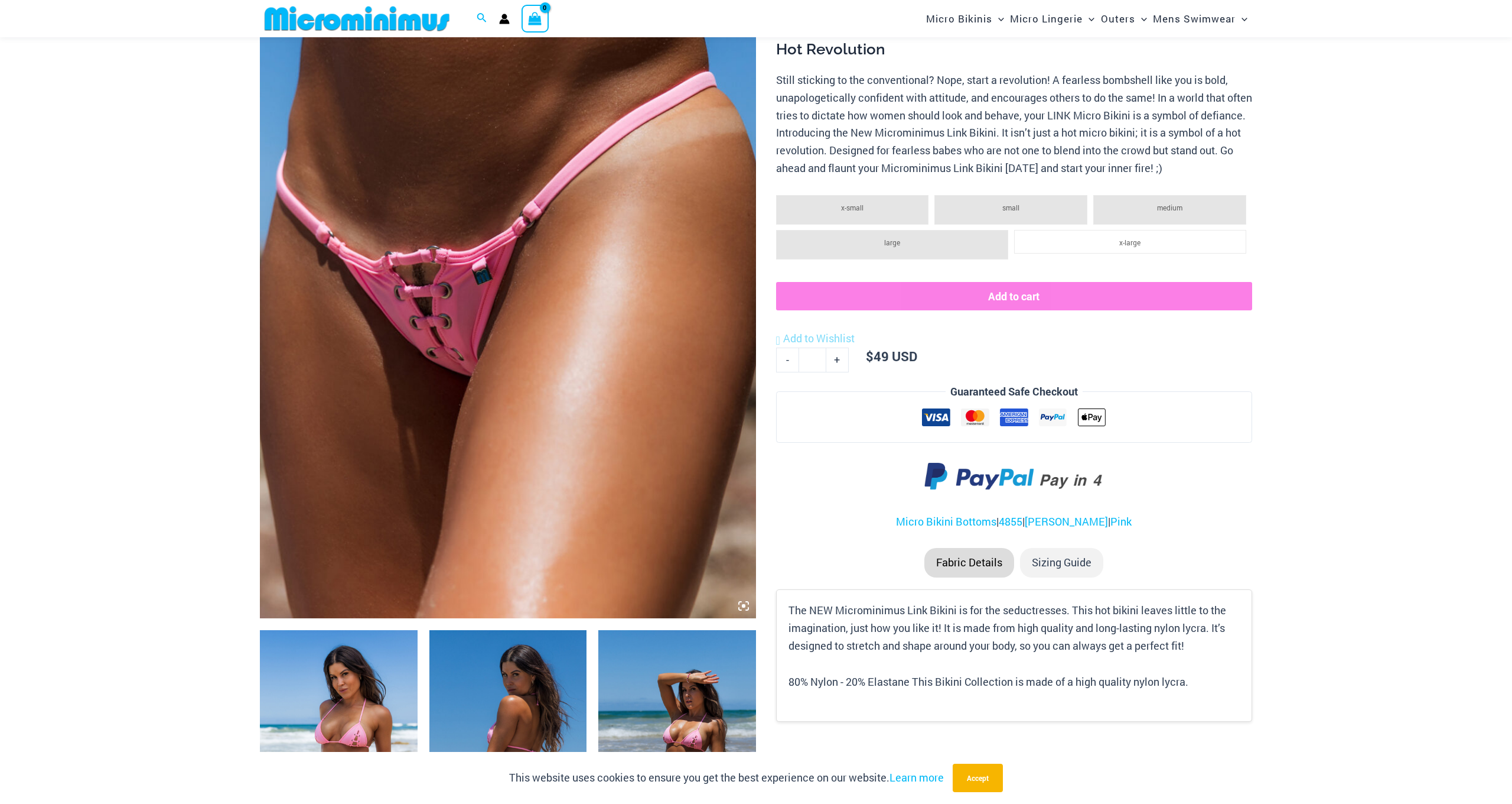
click at [433, 341] on img at bounding box center [508, 246] width 496 height 745
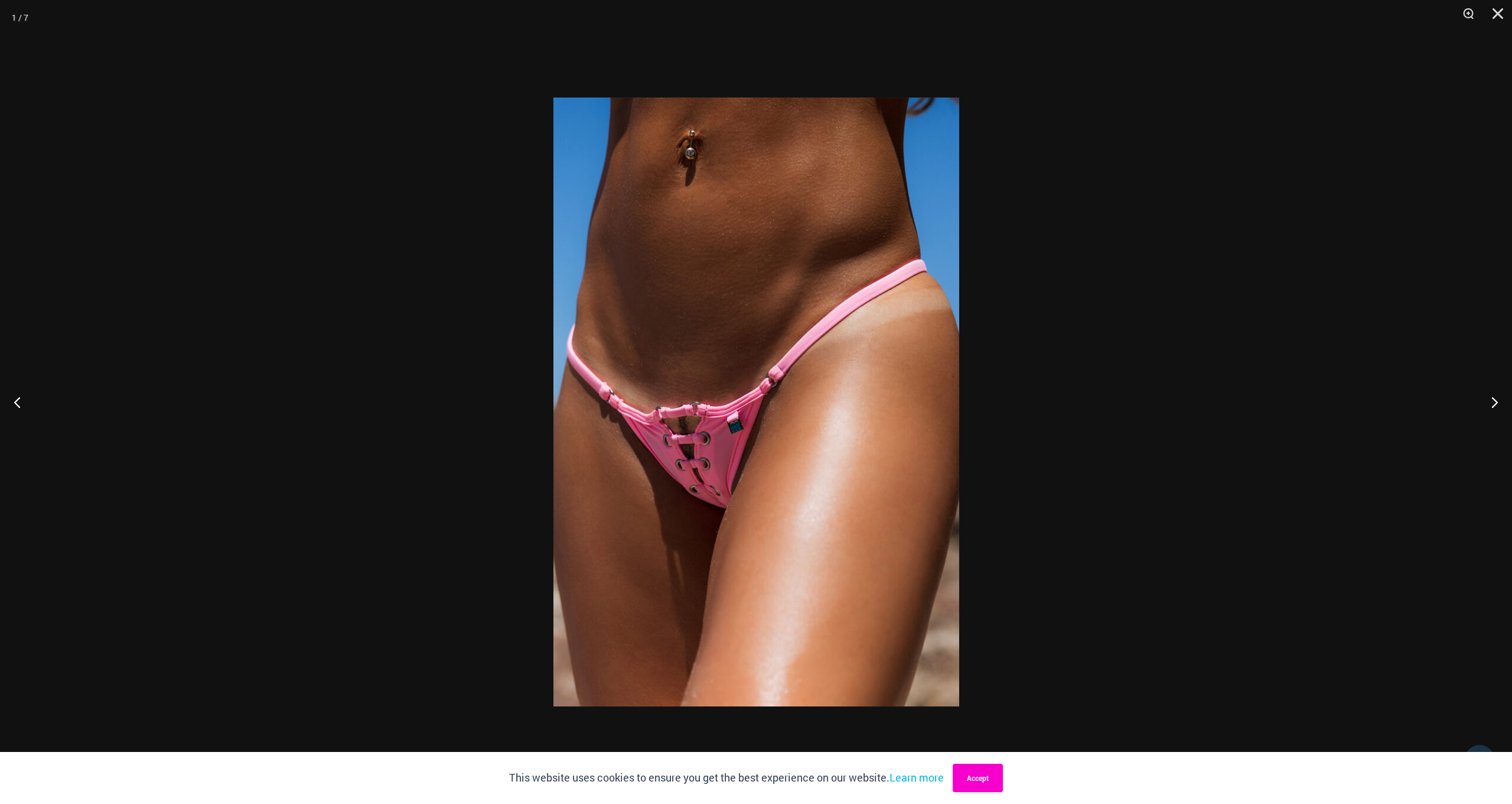
click at [977, 781] on button "Accept" at bounding box center [978, 777] width 50 height 28
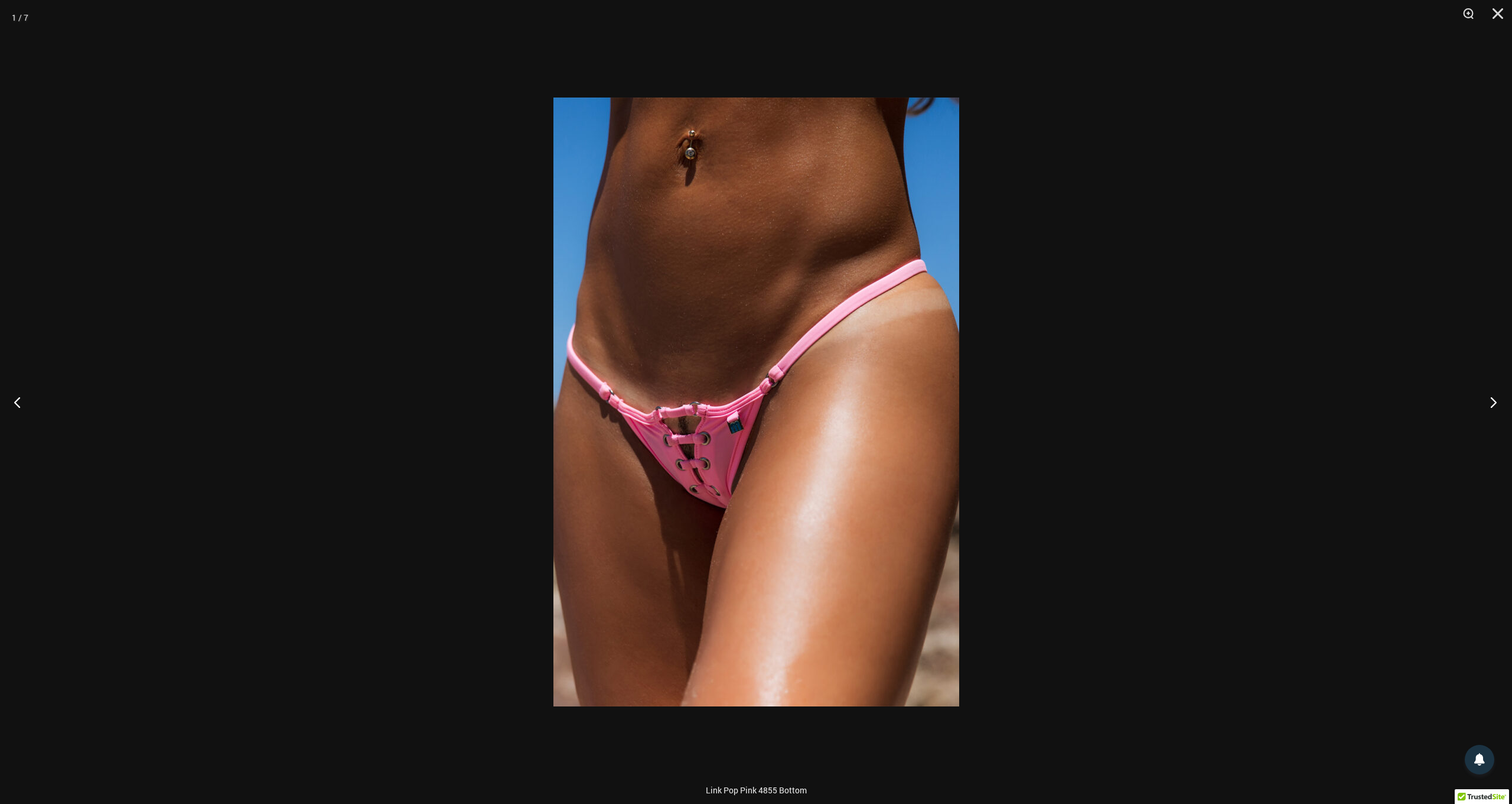
click at [1486, 403] on button "Next" at bounding box center [1490, 402] width 44 height 59
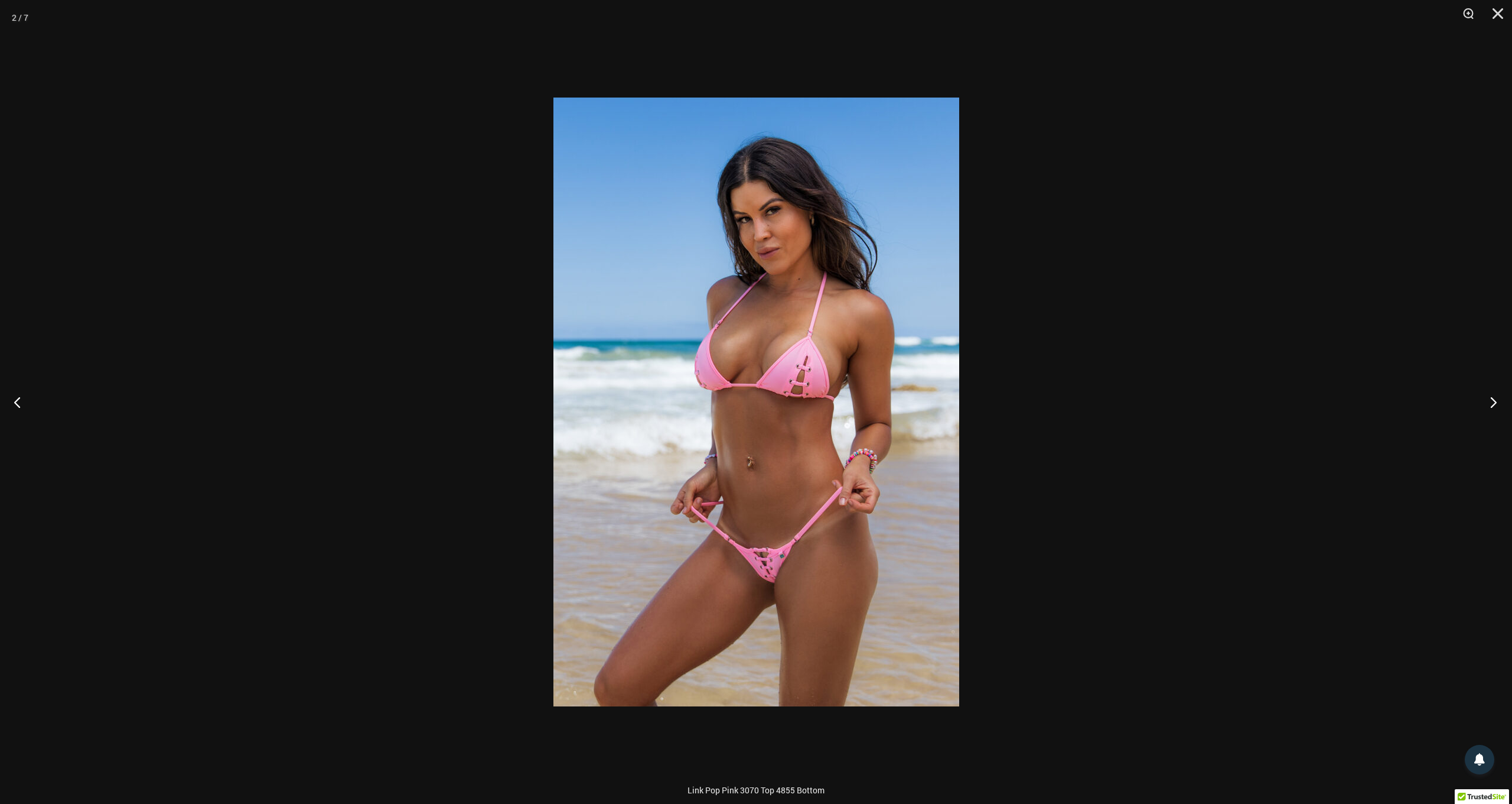
click at [1486, 403] on button "Next" at bounding box center [1490, 402] width 44 height 59
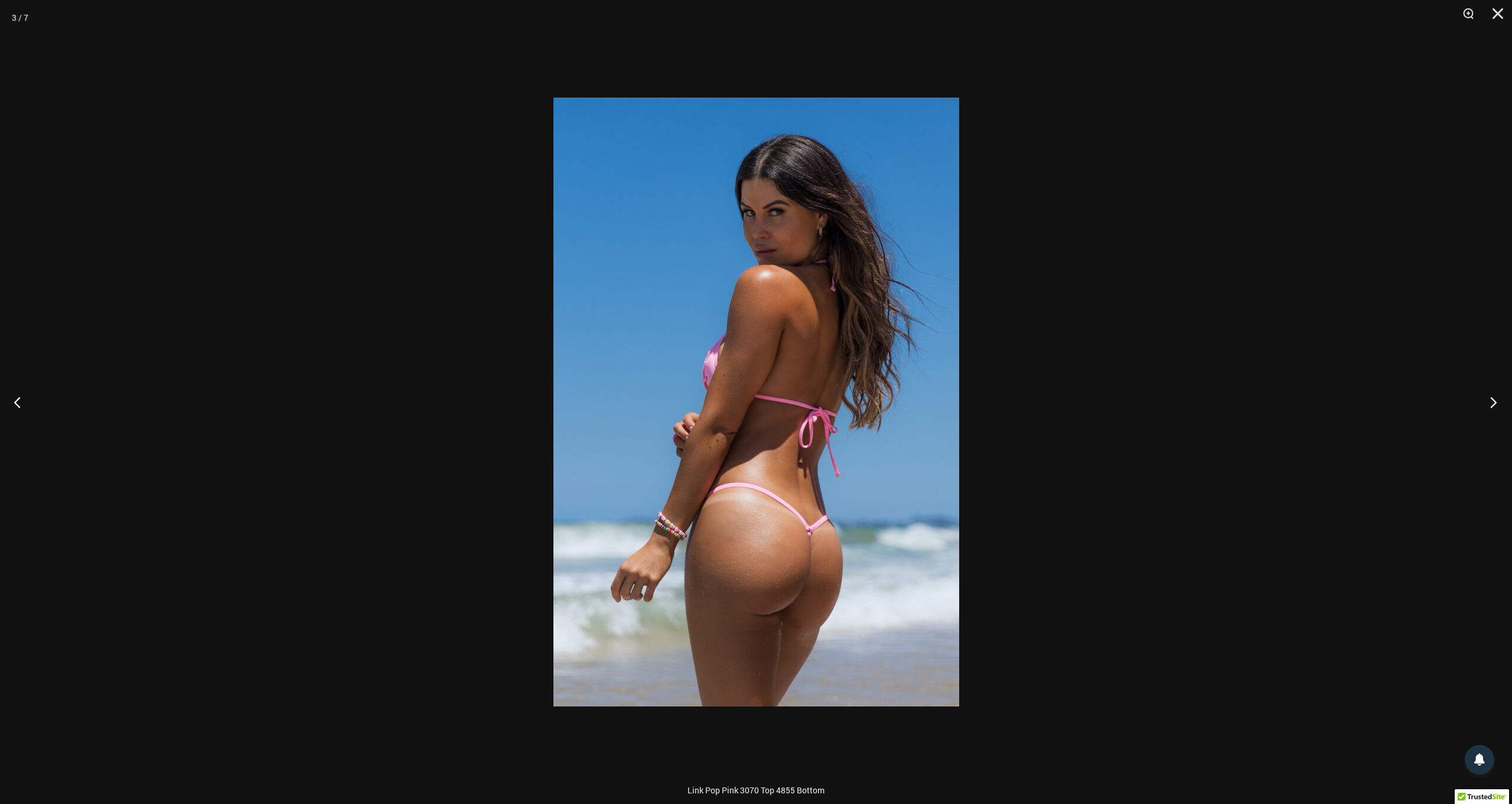
click at [1486, 403] on button "Next" at bounding box center [1490, 402] width 44 height 59
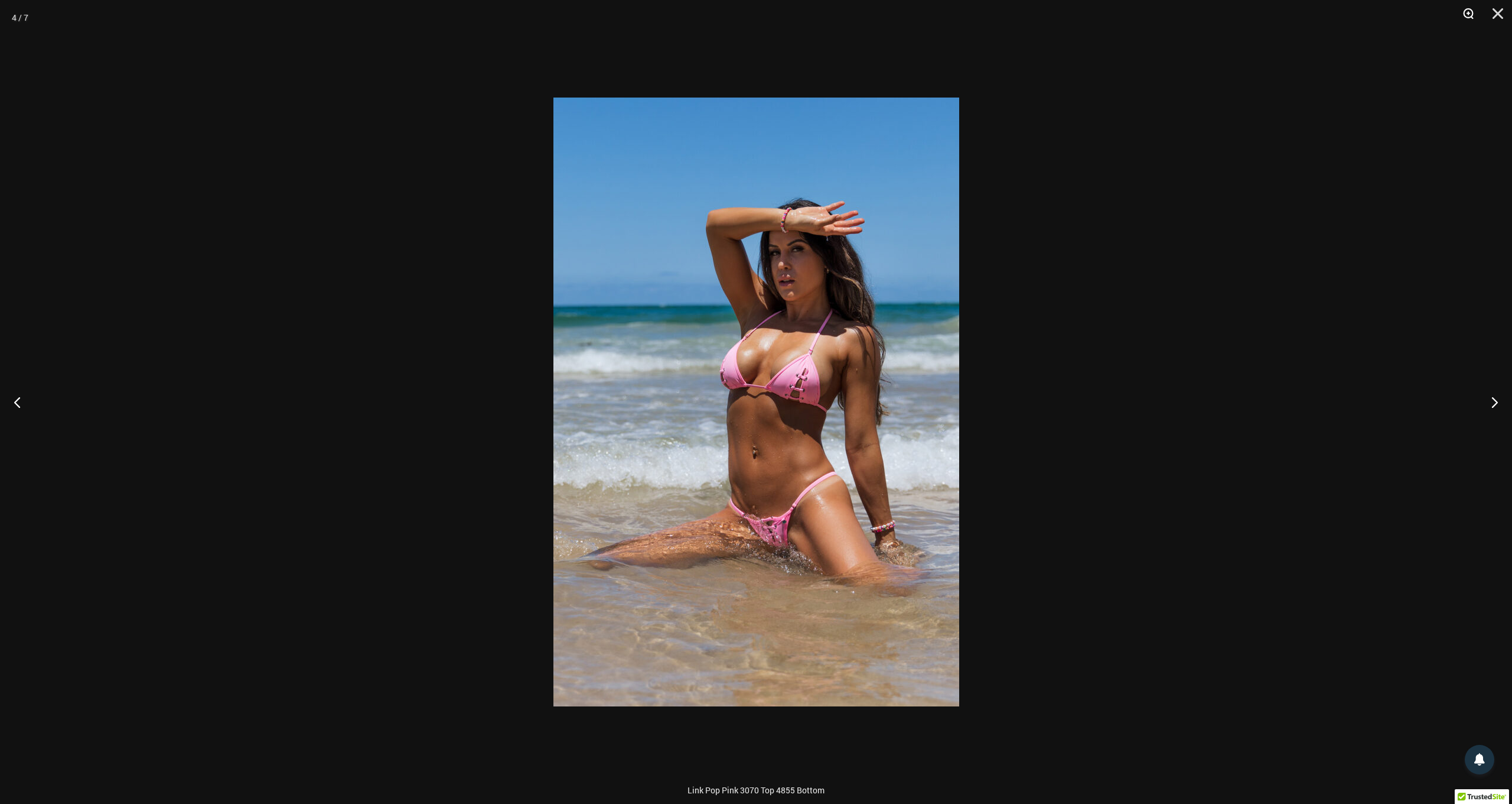
click at [1467, 14] on button "Zoom" at bounding box center [1464, 17] width 30 height 35
click at [1468, 12] on button "Zoom" at bounding box center [1464, 17] width 30 height 35
click at [1495, 402] on button "Next" at bounding box center [1490, 402] width 44 height 59
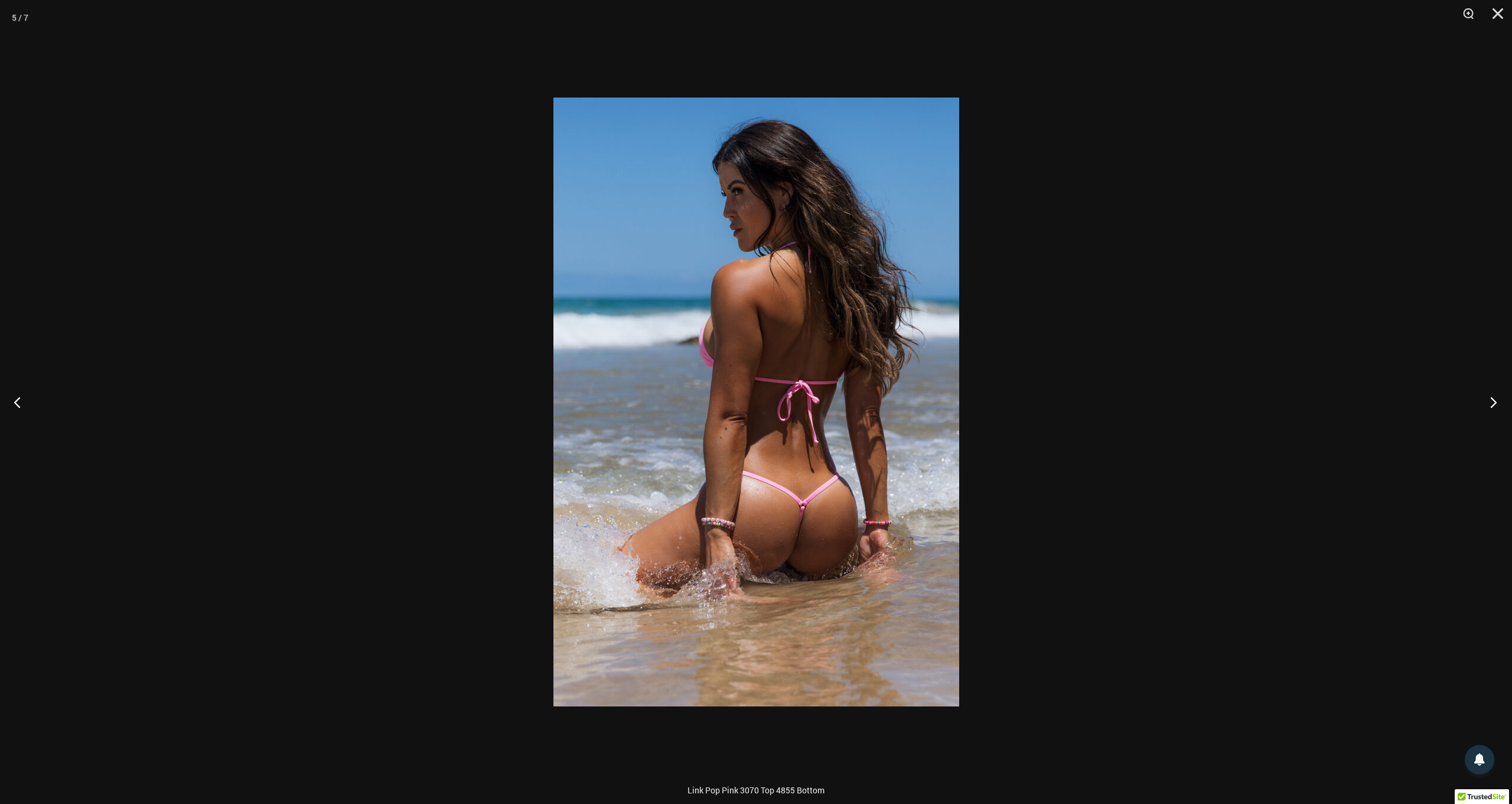
click at [1495, 402] on button "Next" at bounding box center [1490, 402] width 44 height 59
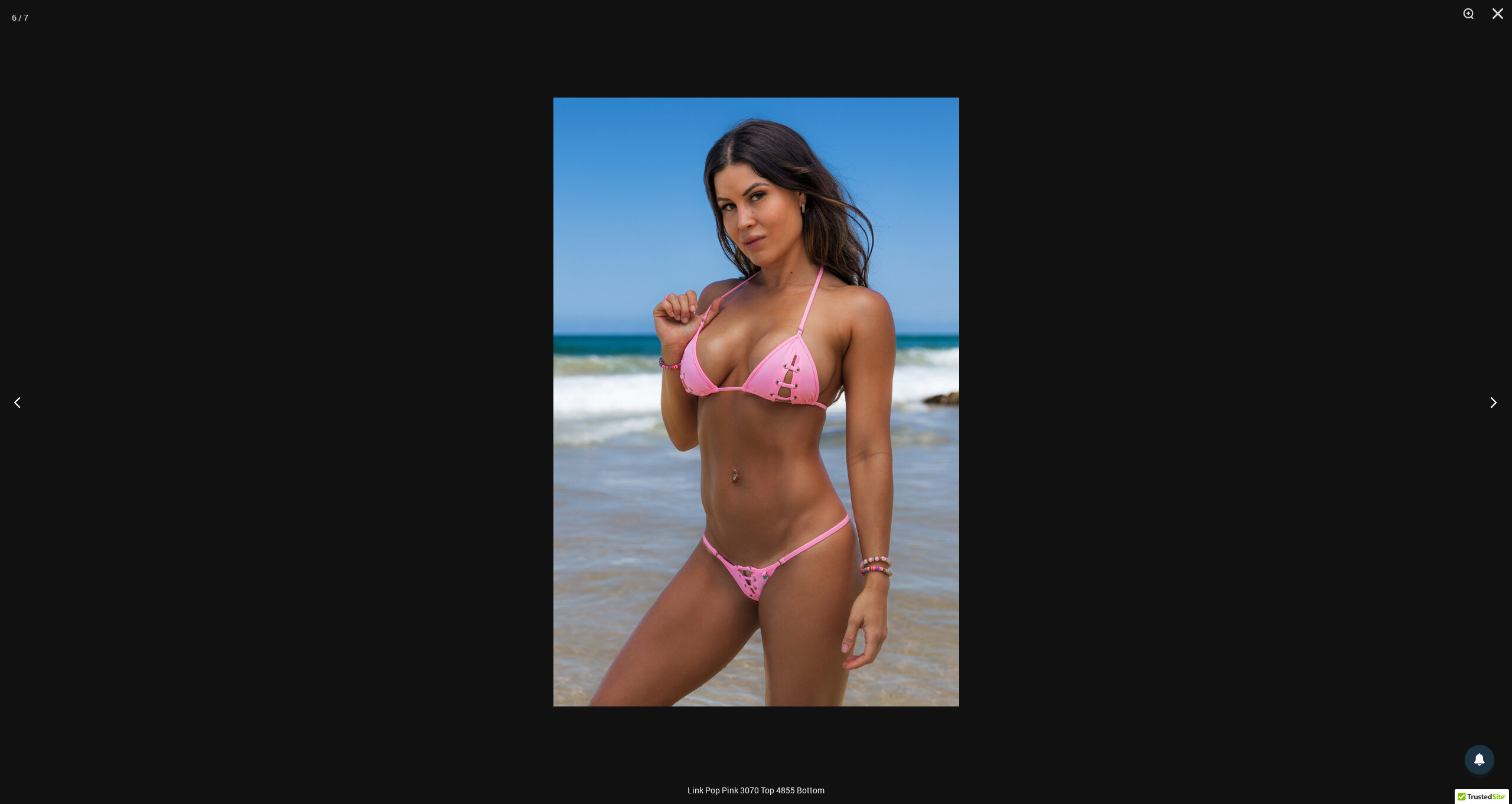
click at [1495, 402] on button "Next" at bounding box center [1490, 402] width 44 height 59
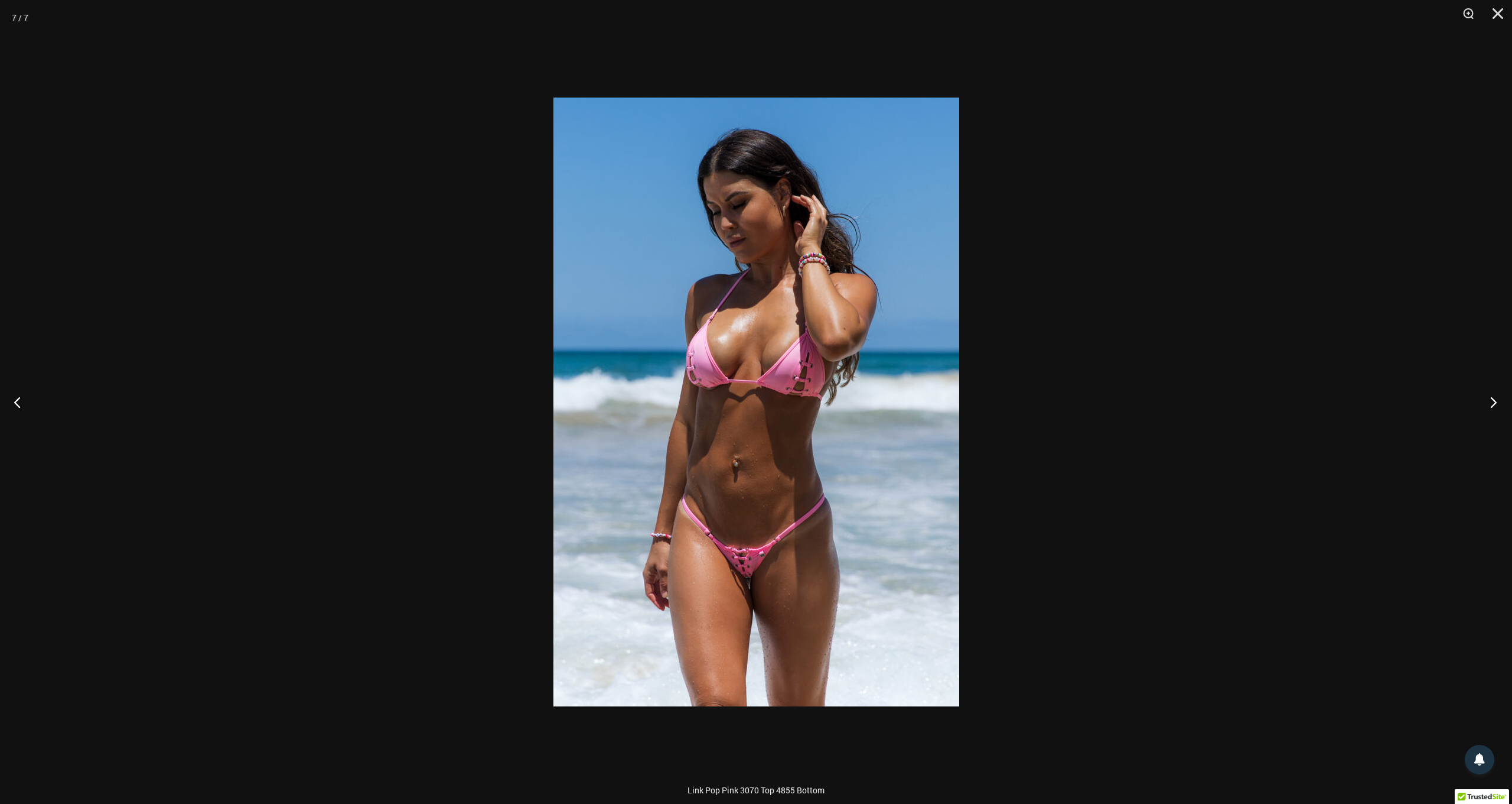
click at [1495, 402] on button "Next" at bounding box center [1490, 402] width 44 height 59
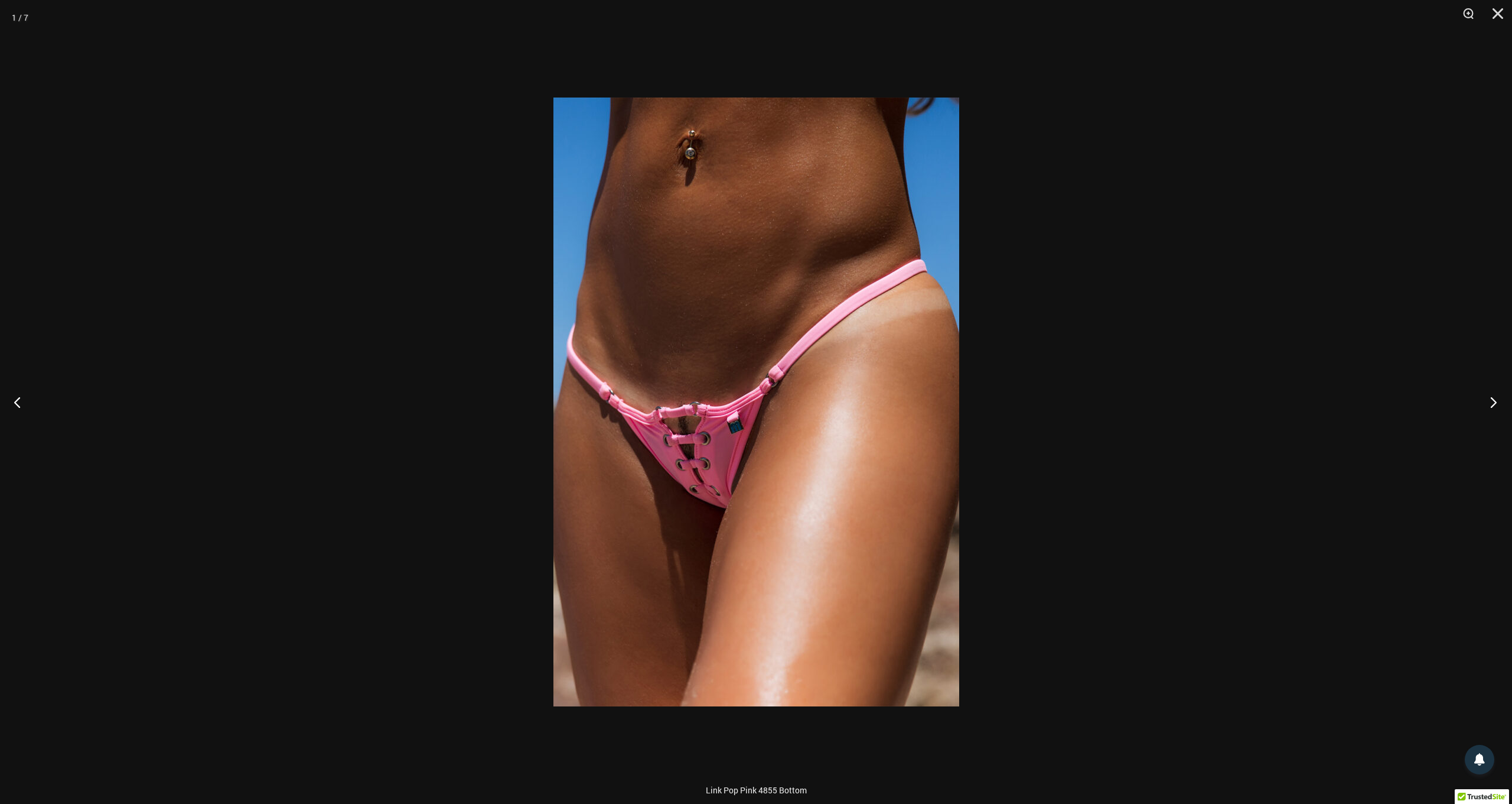
click at [1495, 402] on button "Next" at bounding box center [1490, 402] width 44 height 59
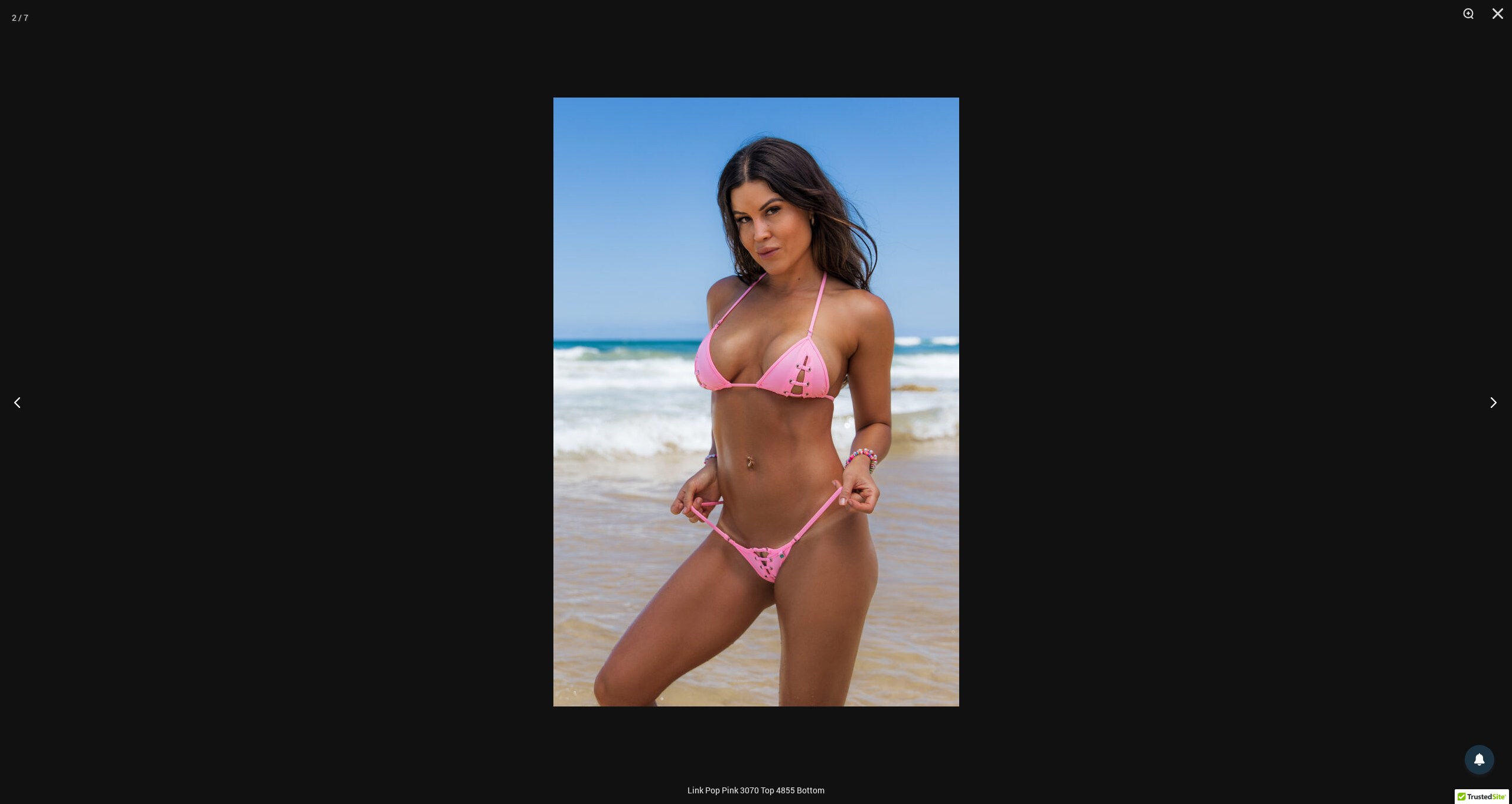
click at [1495, 402] on button "Next" at bounding box center [1490, 402] width 44 height 59
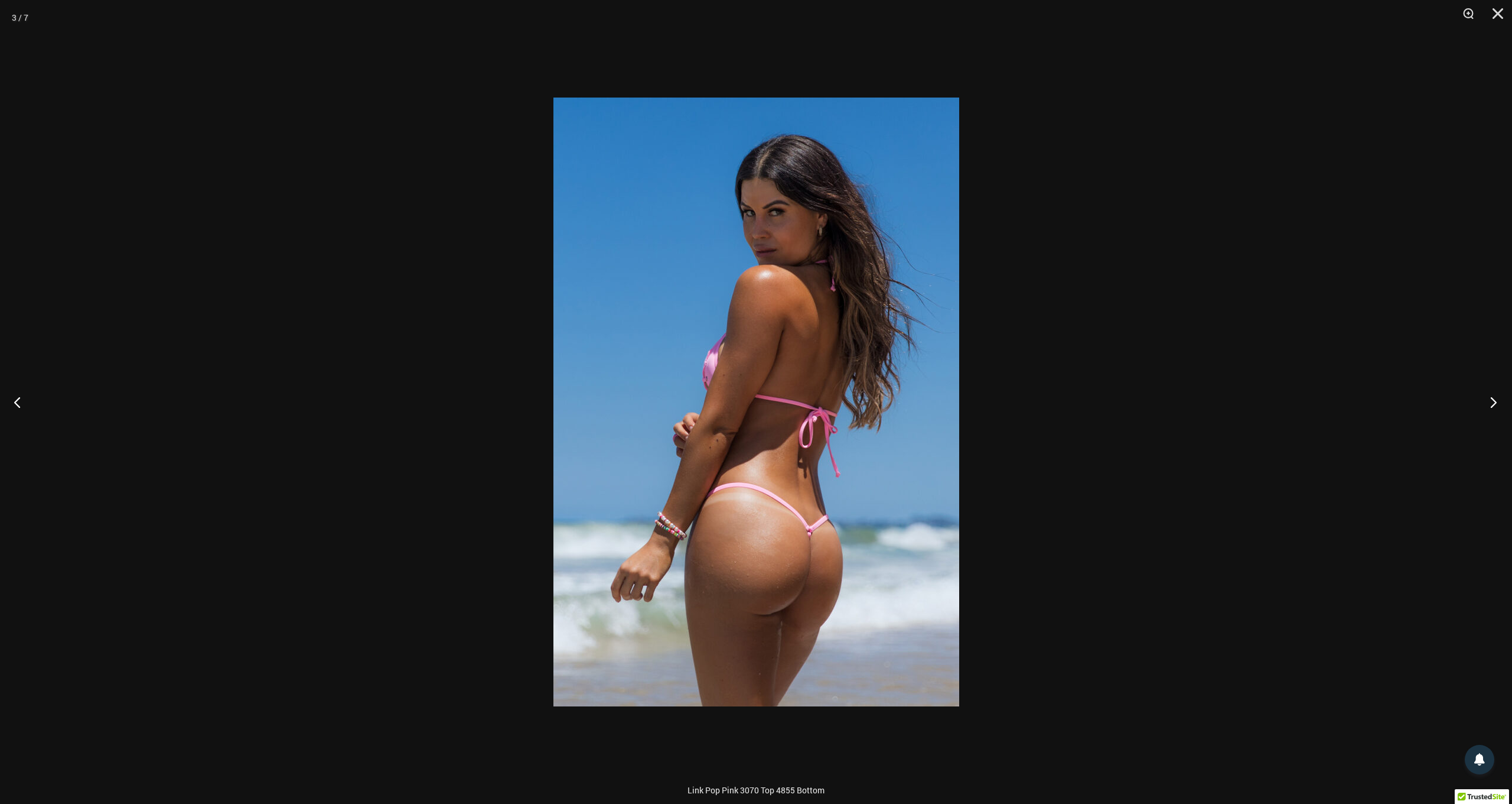
click at [1495, 402] on button "Next" at bounding box center [1490, 402] width 44 height 59
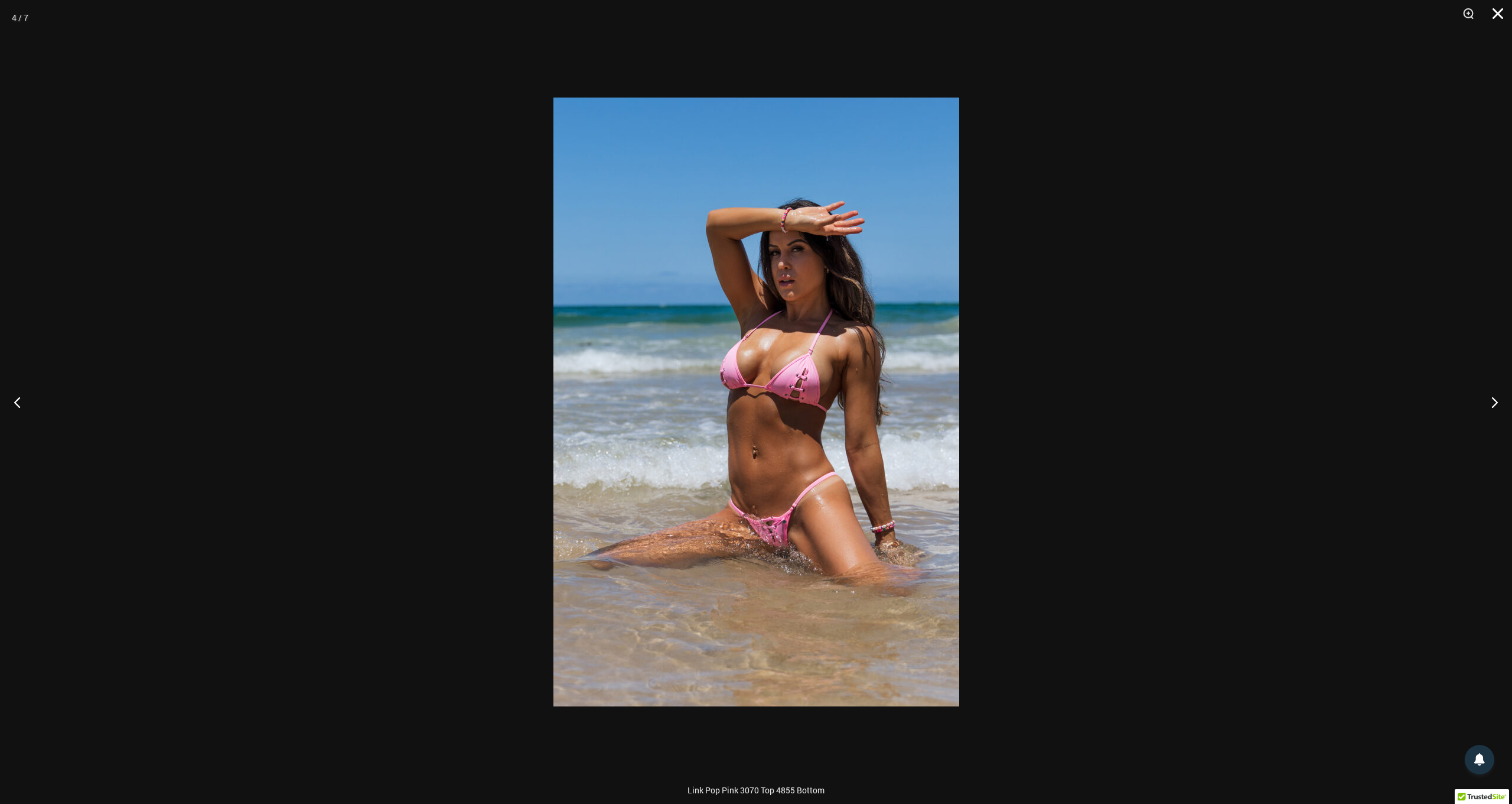
click at [1498, 9] on button "Close" at bounding box center [1493, 17] width 30 height 35
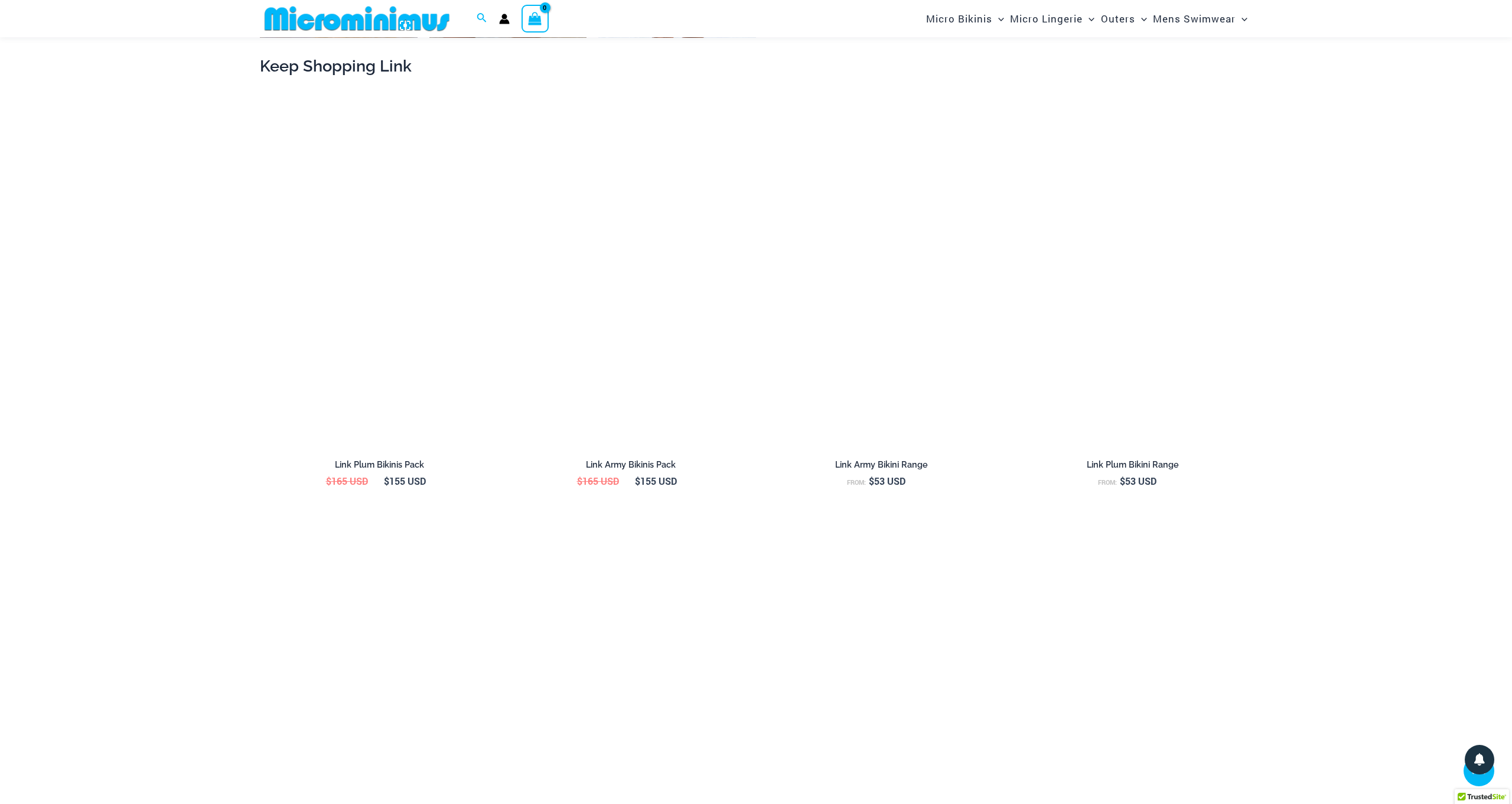
scroll to position [1311, 0]
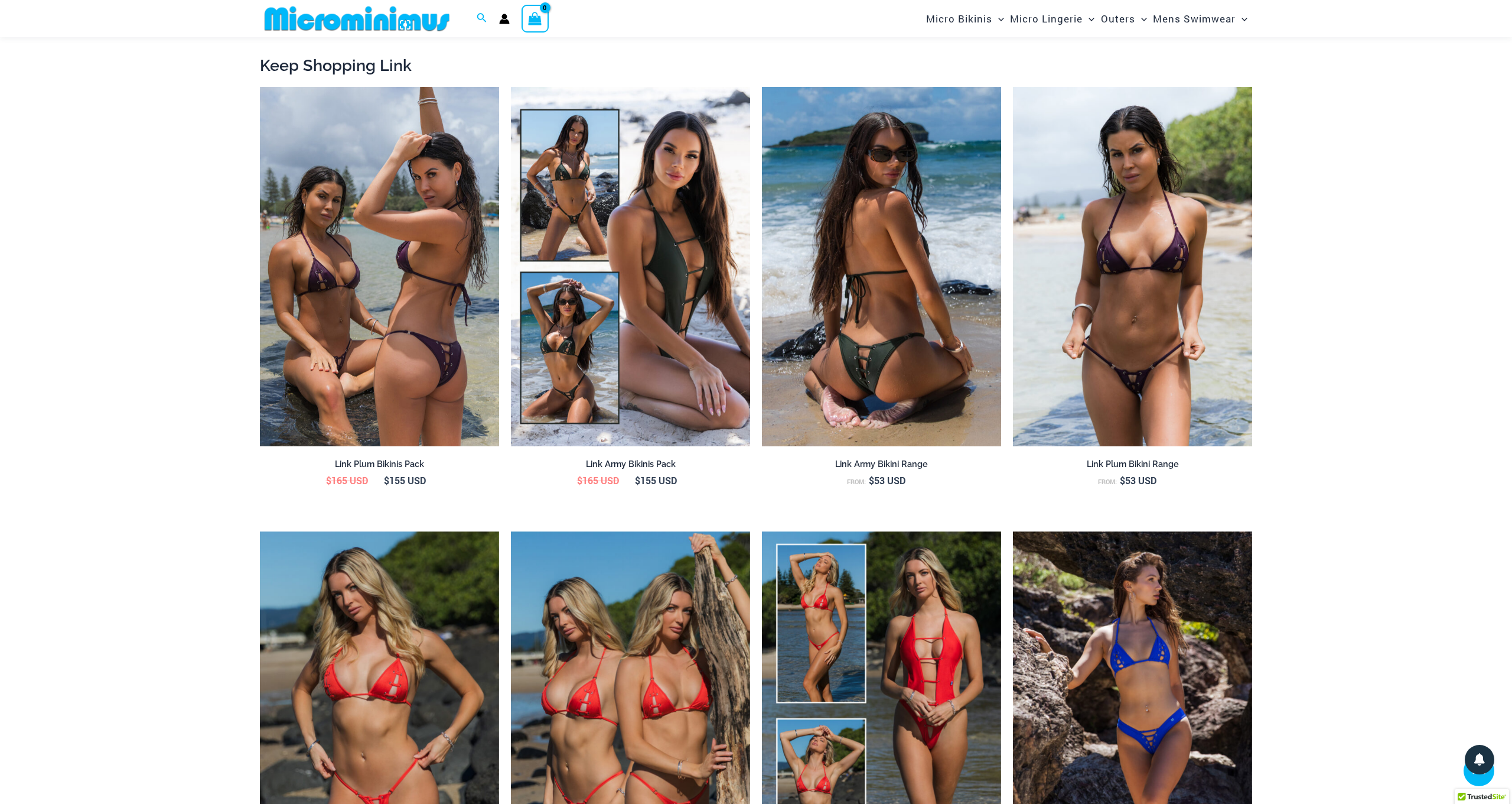
click at [870, 372] on img at bounding box center [881, 266] width 239 height 359
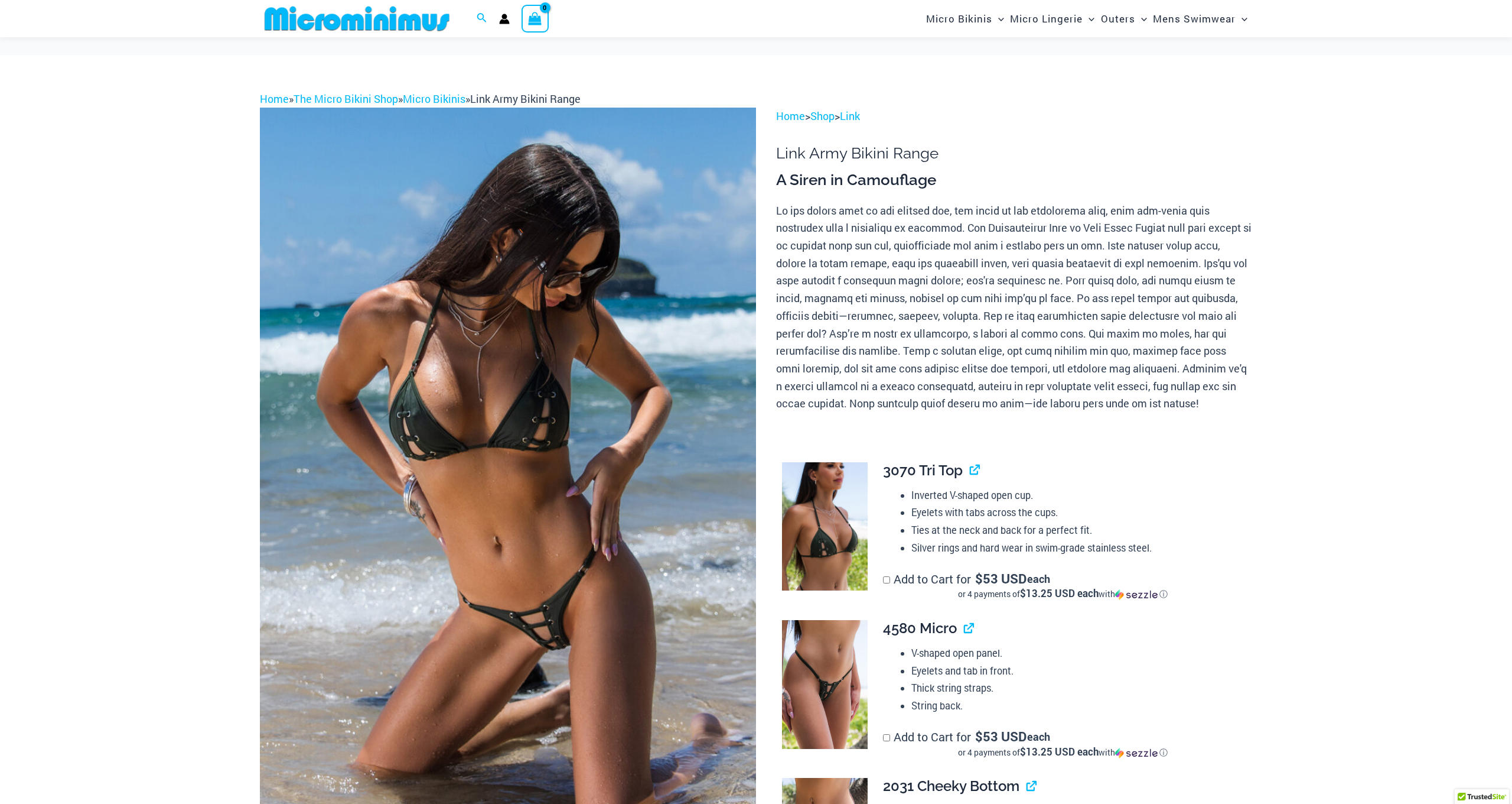
click at [530, 487] on img at bounding box center [508, 480] width 496 height 745
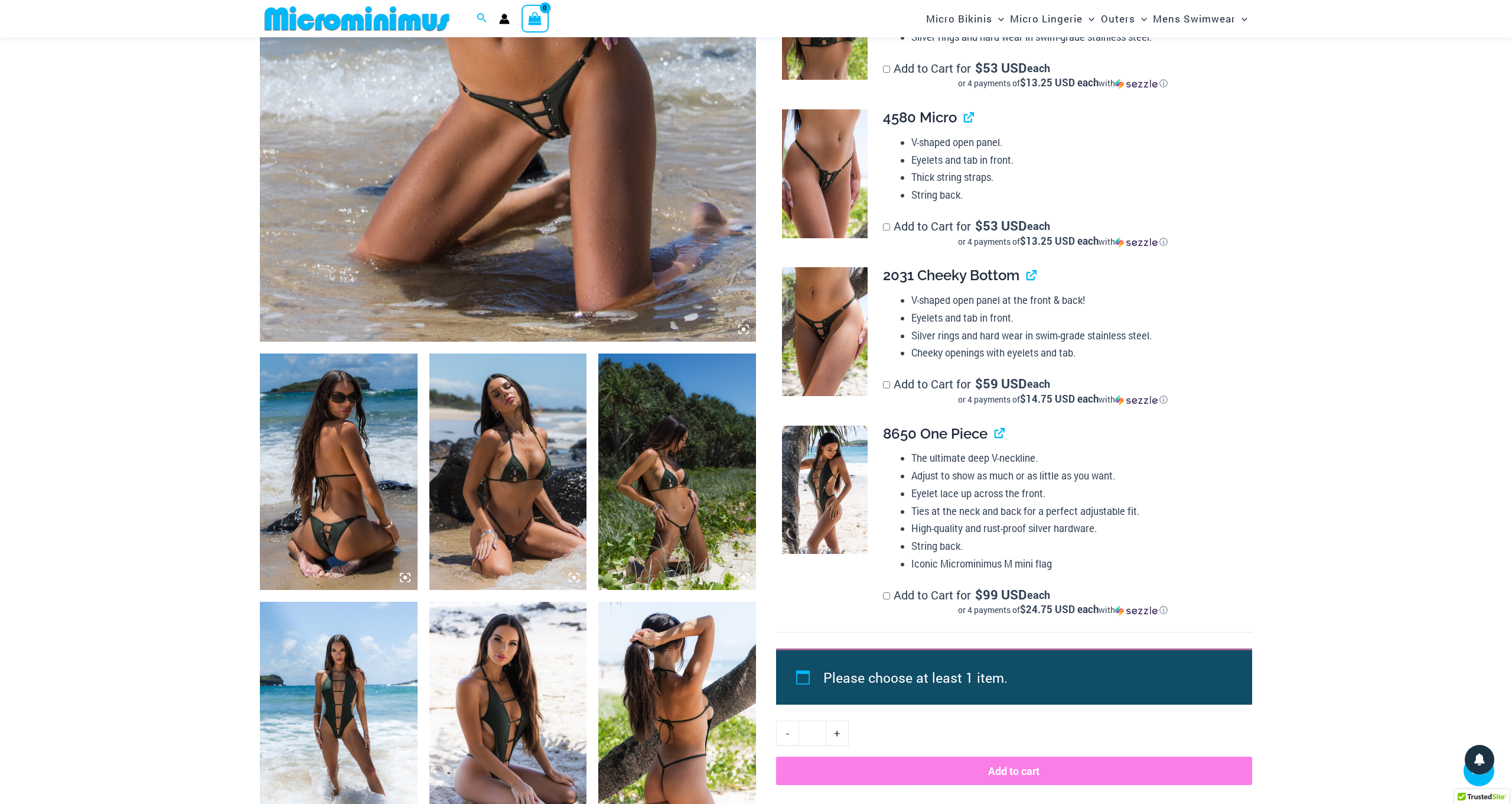
scroll to position [514, 0]
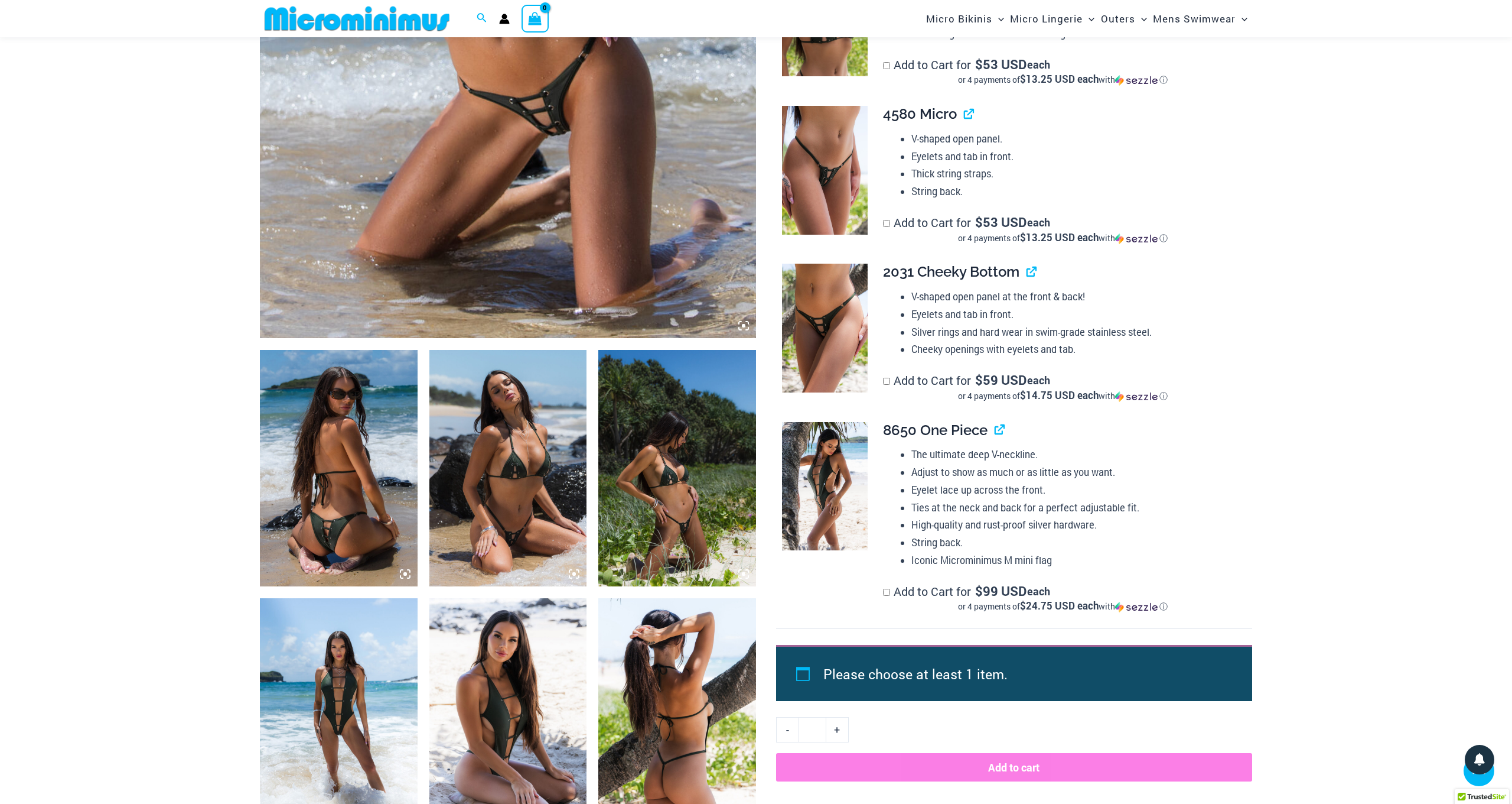
click at [345, 517] on img at bounding box center [338, 468] width 158 height 237
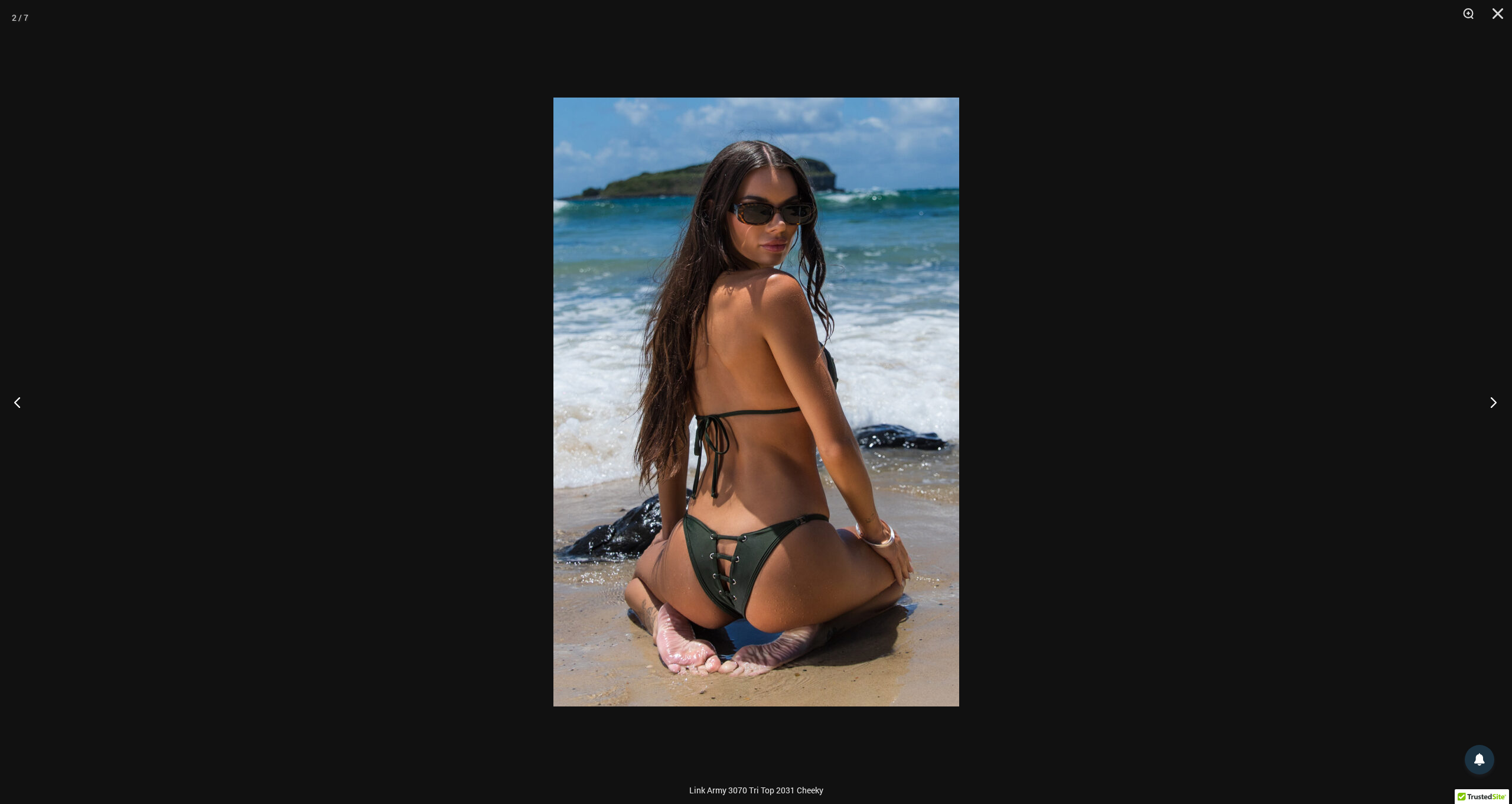
click at [1492, 401] on button "Next" at bounding box center [1490, 402] width 44 height 59
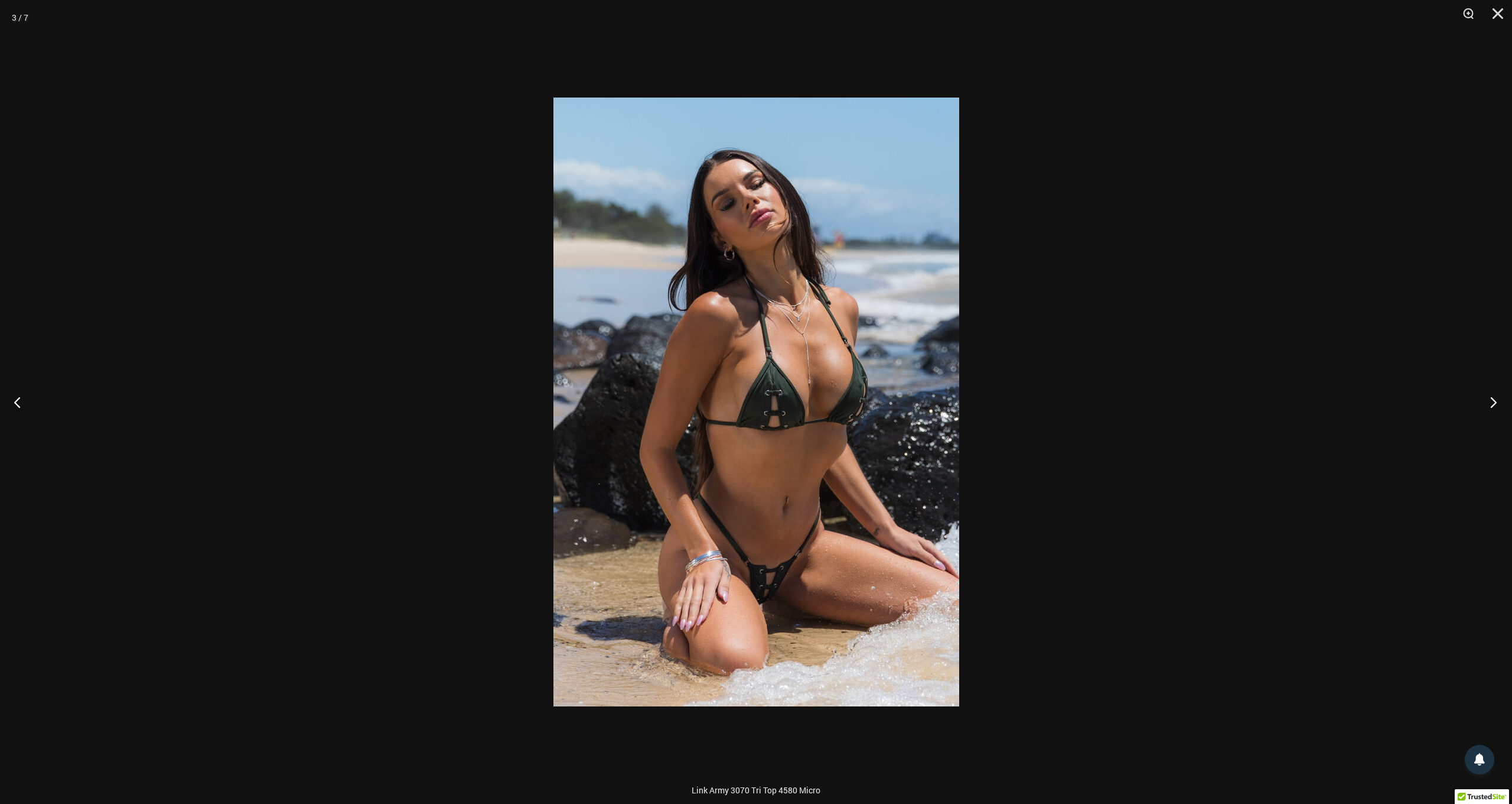
click at [1492, 401] on button "Next" at bounding box center [1490, 402] width 44 height 59
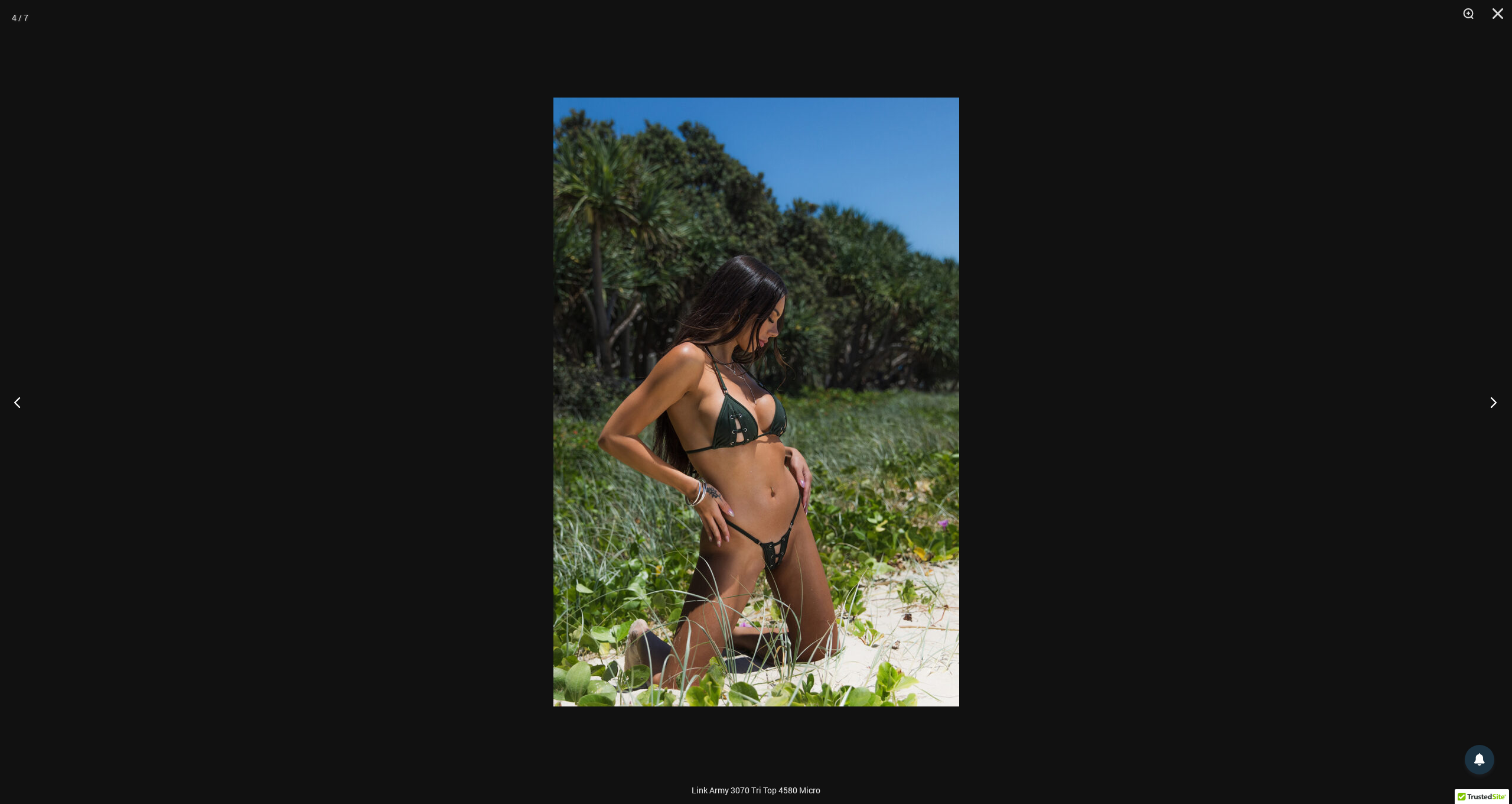
click at [1492, 401] on button "Next" at bounding box center [1490, 402] width 44 height 59
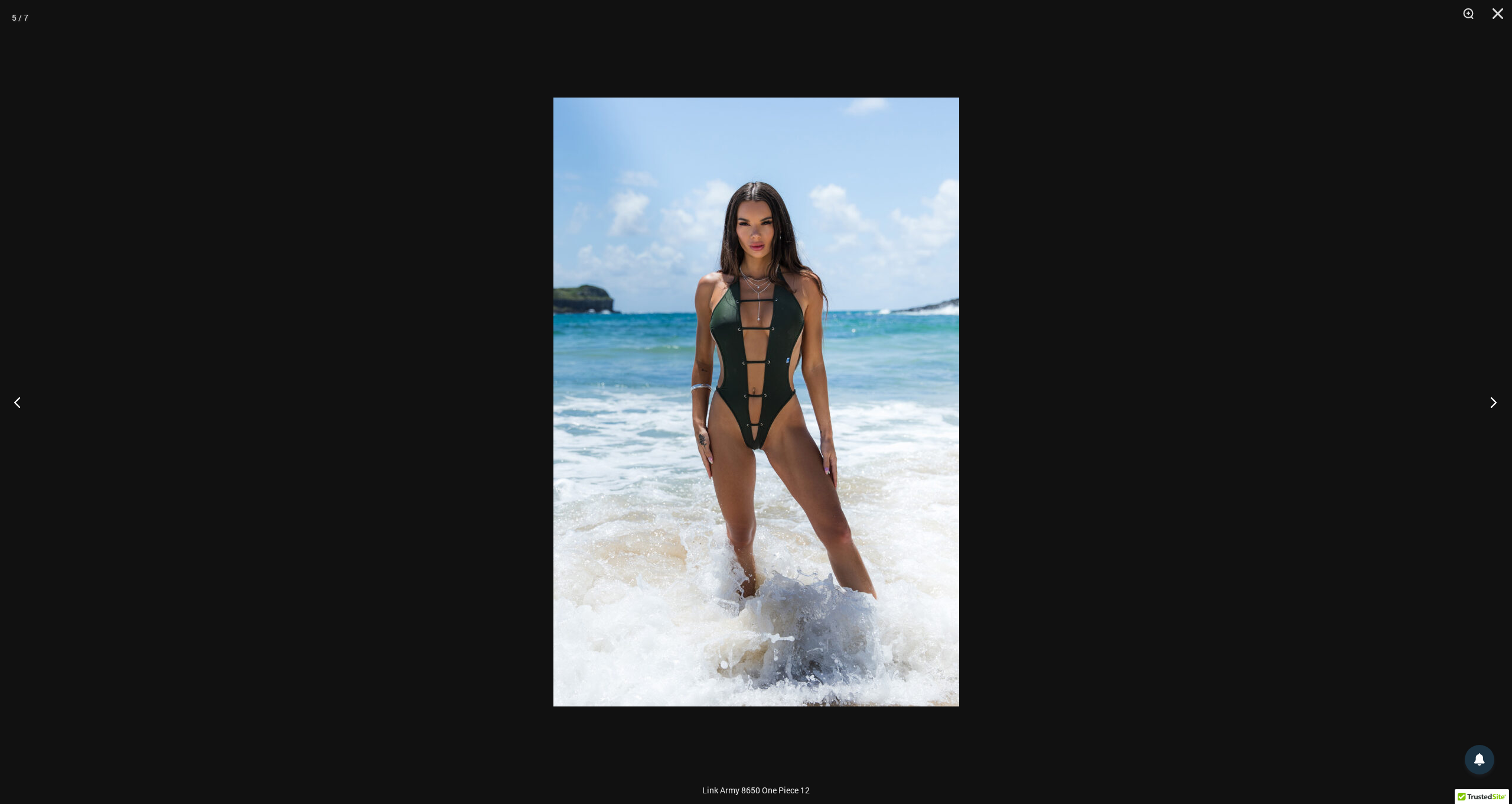
click at [1492, 401] on button "Next" at bounding box center [1490, 402] width 44 height 59
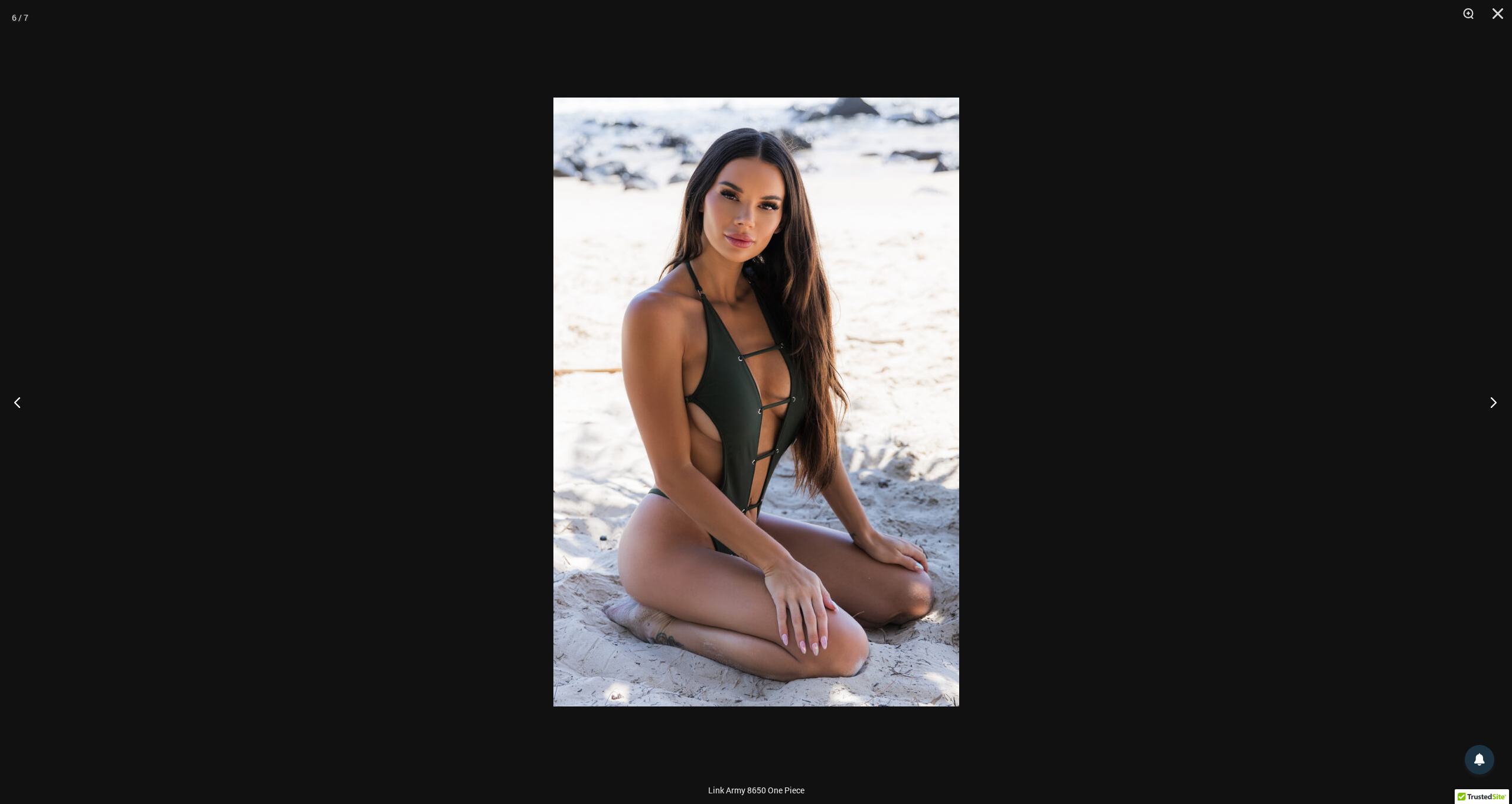
click at [1492, 401] on button "Next" at bounding box center [1490, 402] width 44 height 59
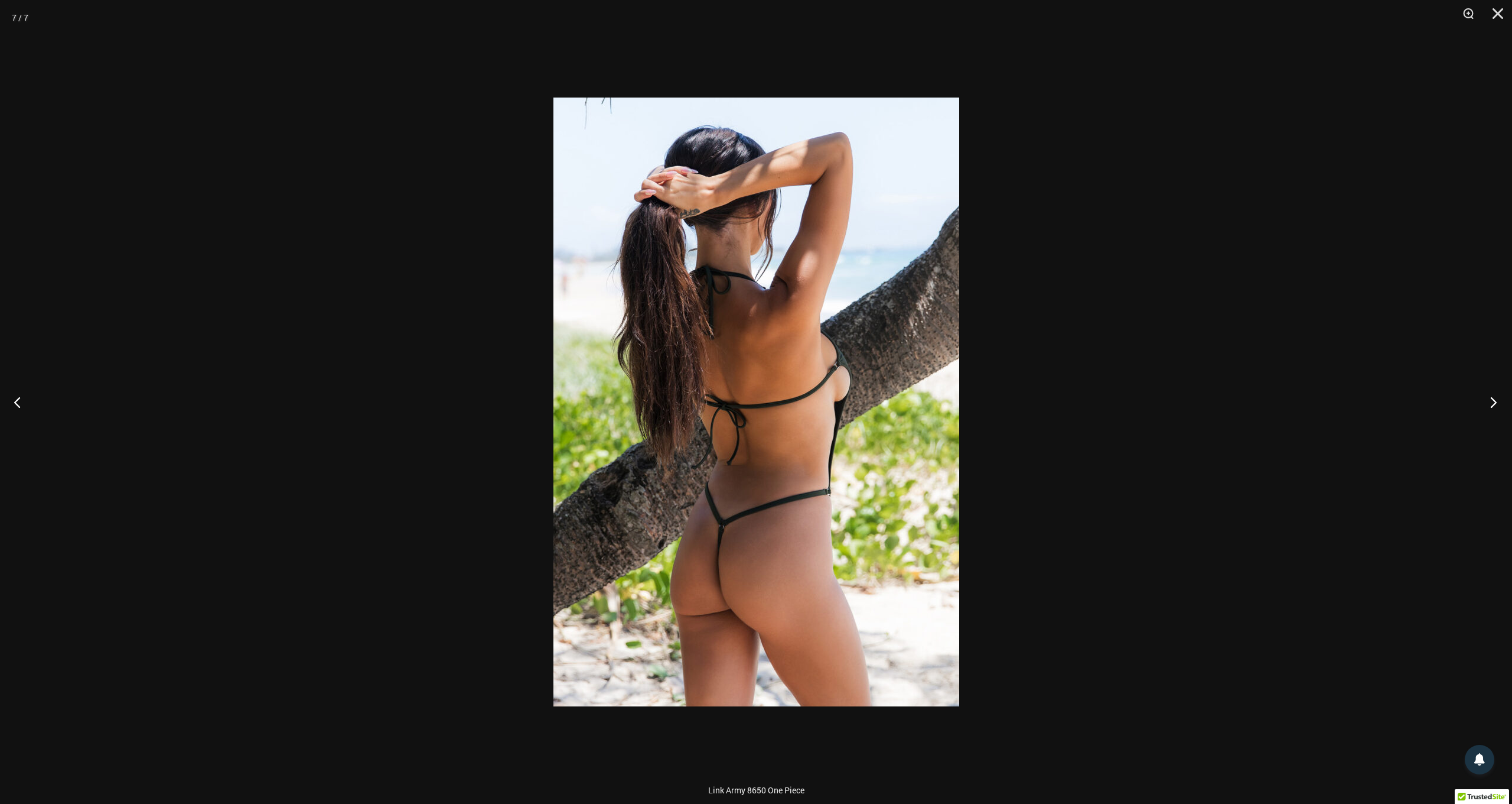
click at [1492, 401] on button "Next" at bounding box center [1490, 402] width 44 height 59
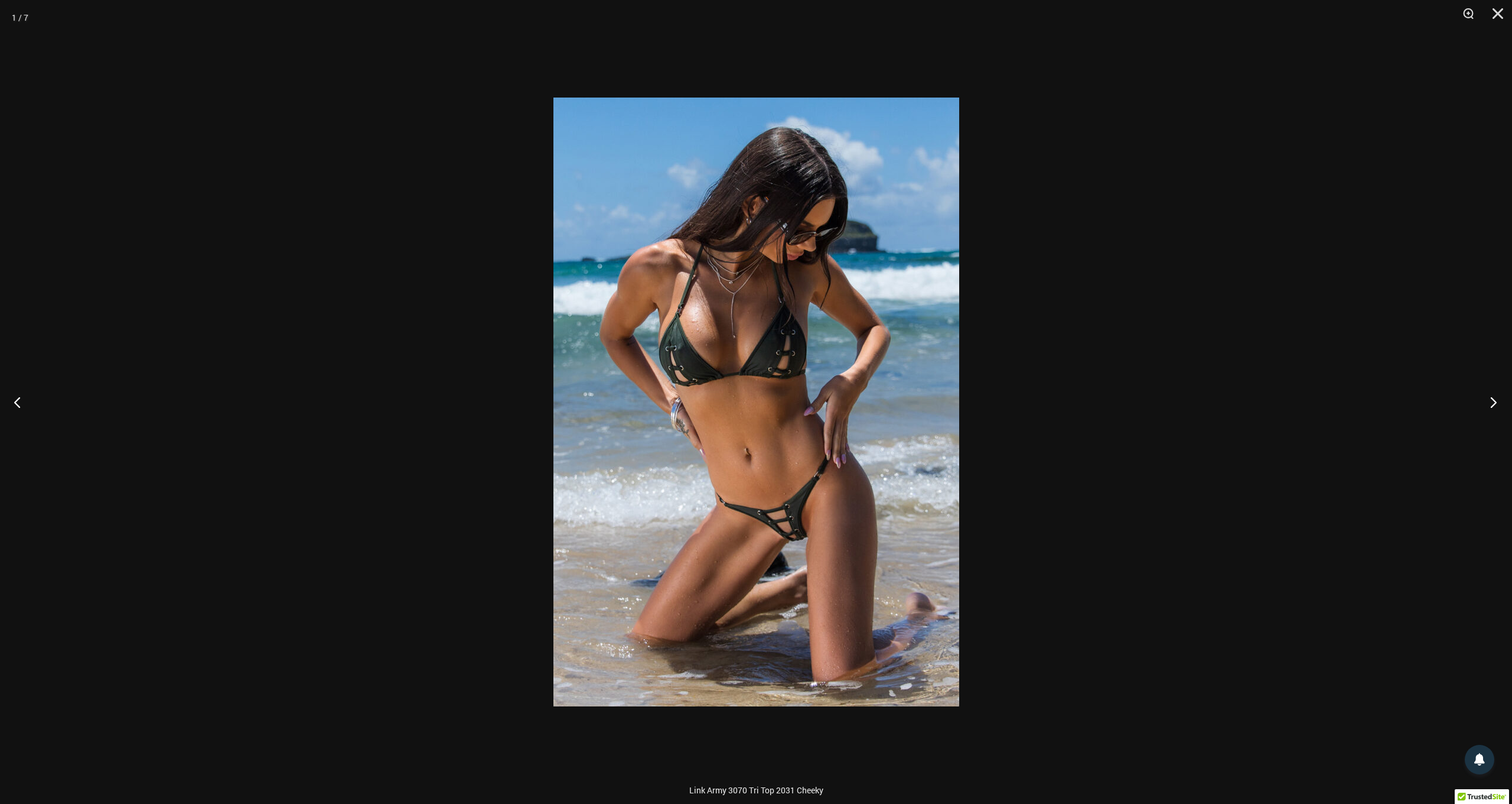
click at [1492, 401] on button "Next" at bounding box center [1490, 402] width 44 height 59
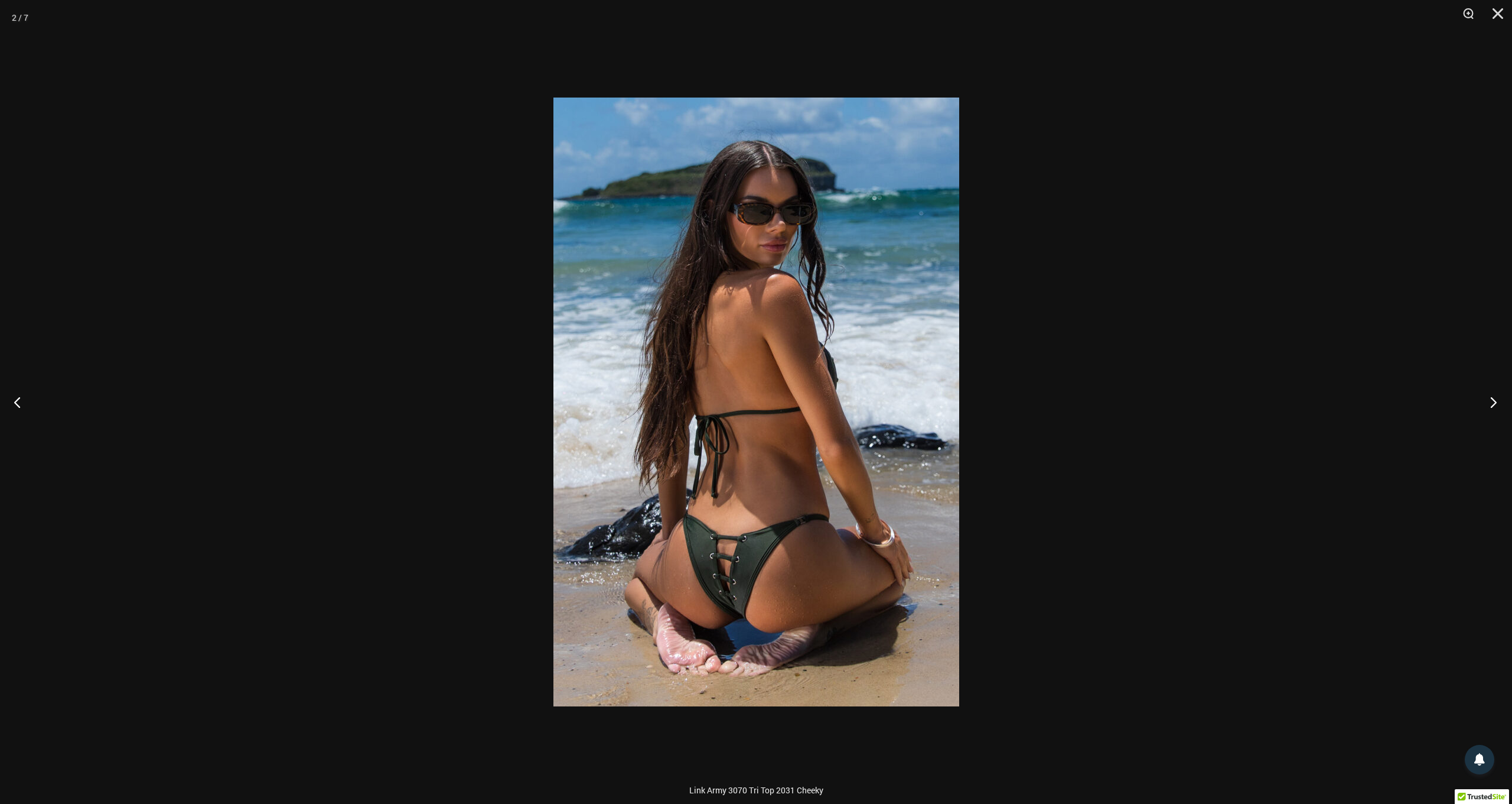
click at [1492, 401] on button "Next" at bounding box center [1490, 402] width 44 height 59
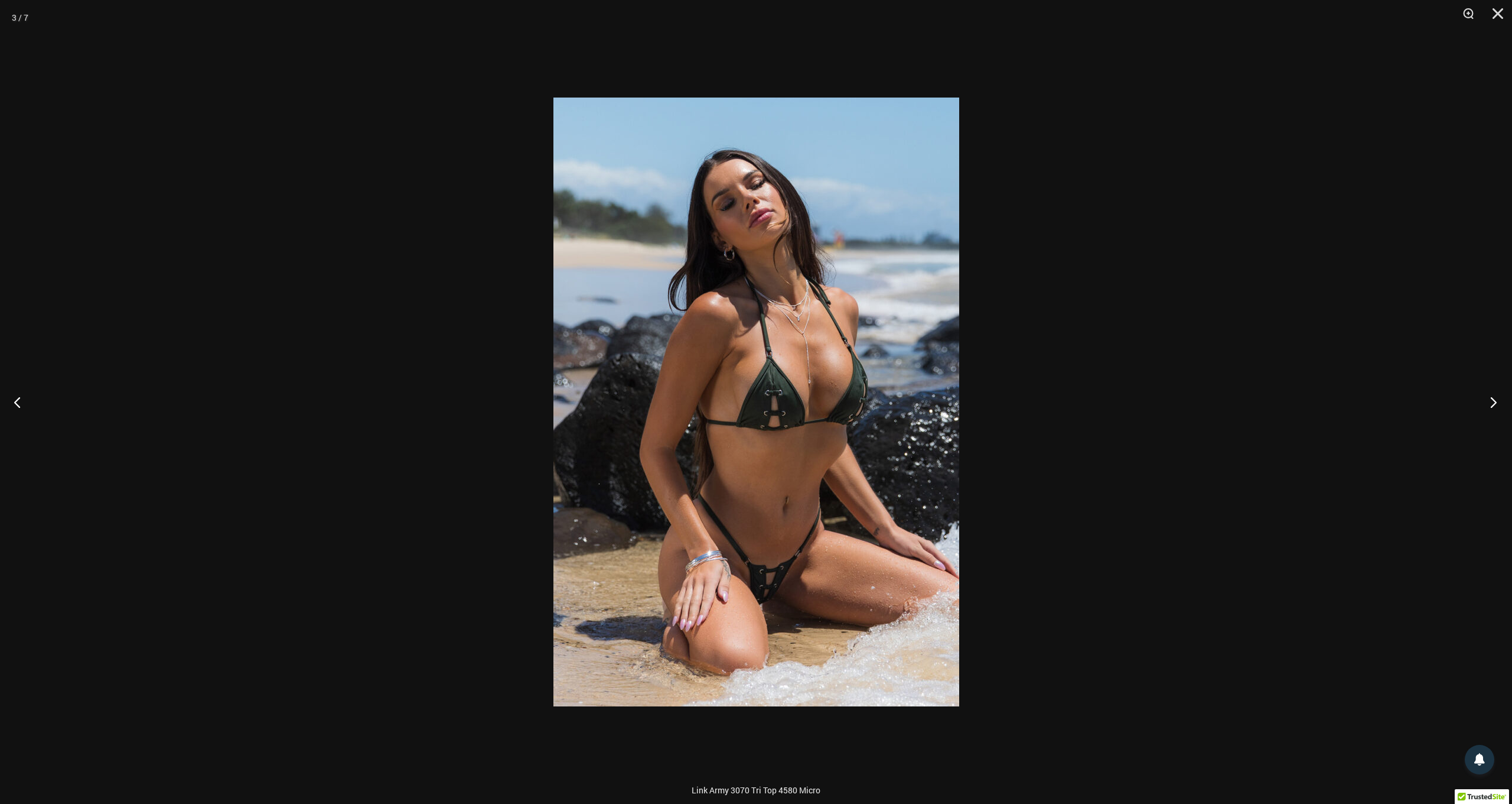
click at [1492, 401] on button "Next" at bounding box center [1490, 402] width 44 height 59
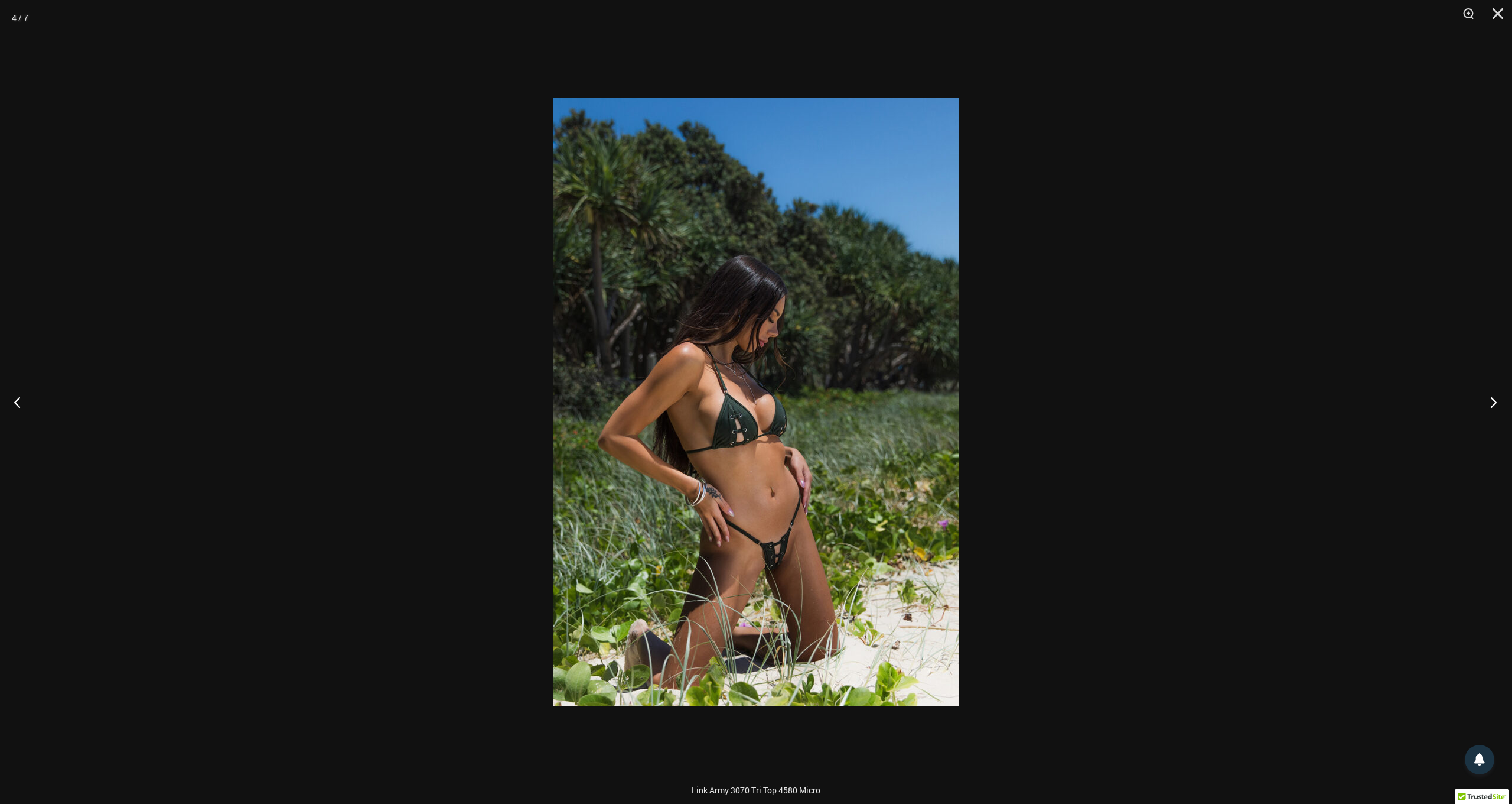
click at [1492, 401] on button "Next" at bounding box center [1490, 402] width 44 height 59
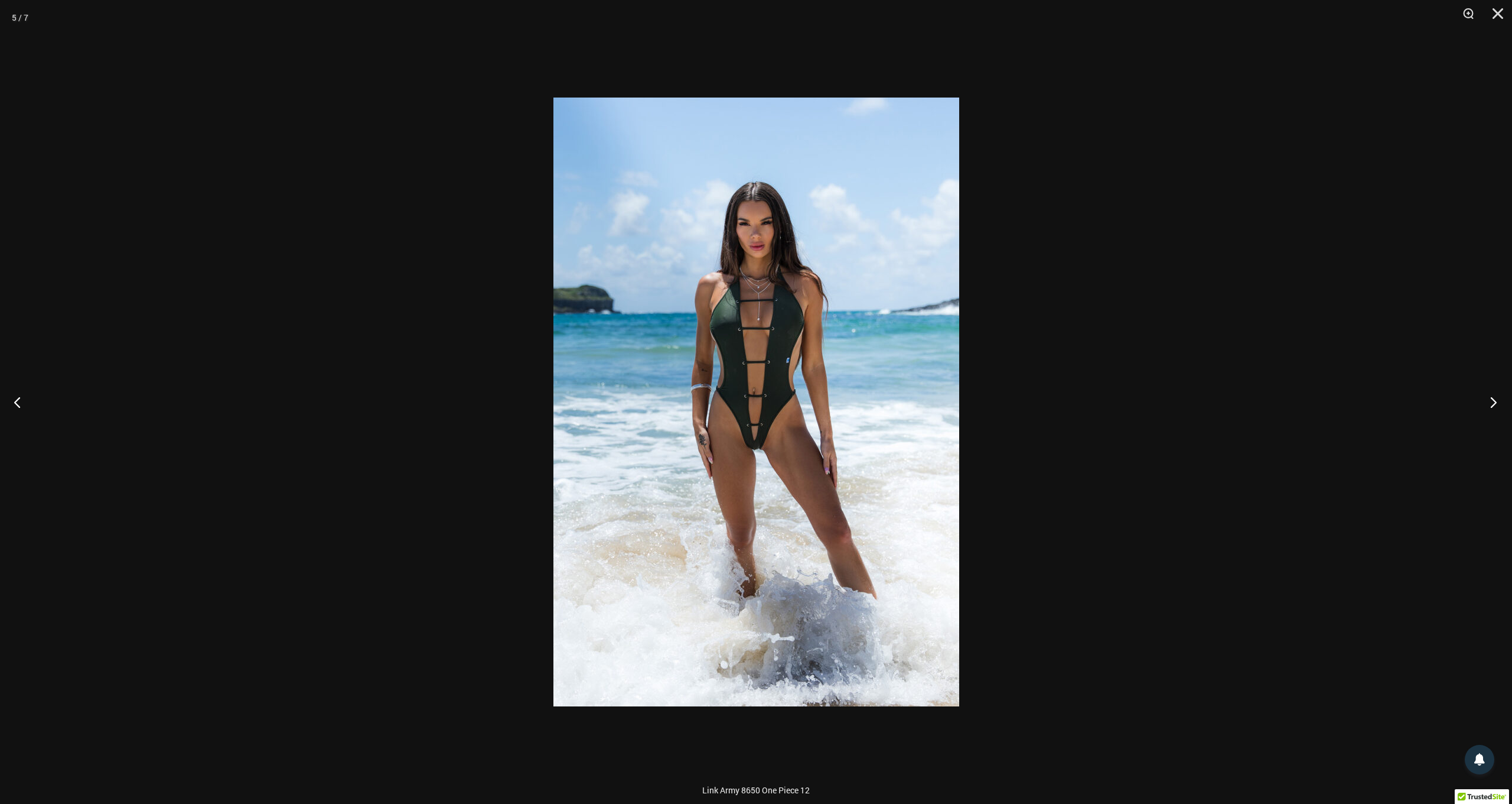
click at [1492, 401] on button "Next" at bounding box center [1490, 402] width 44 height 59
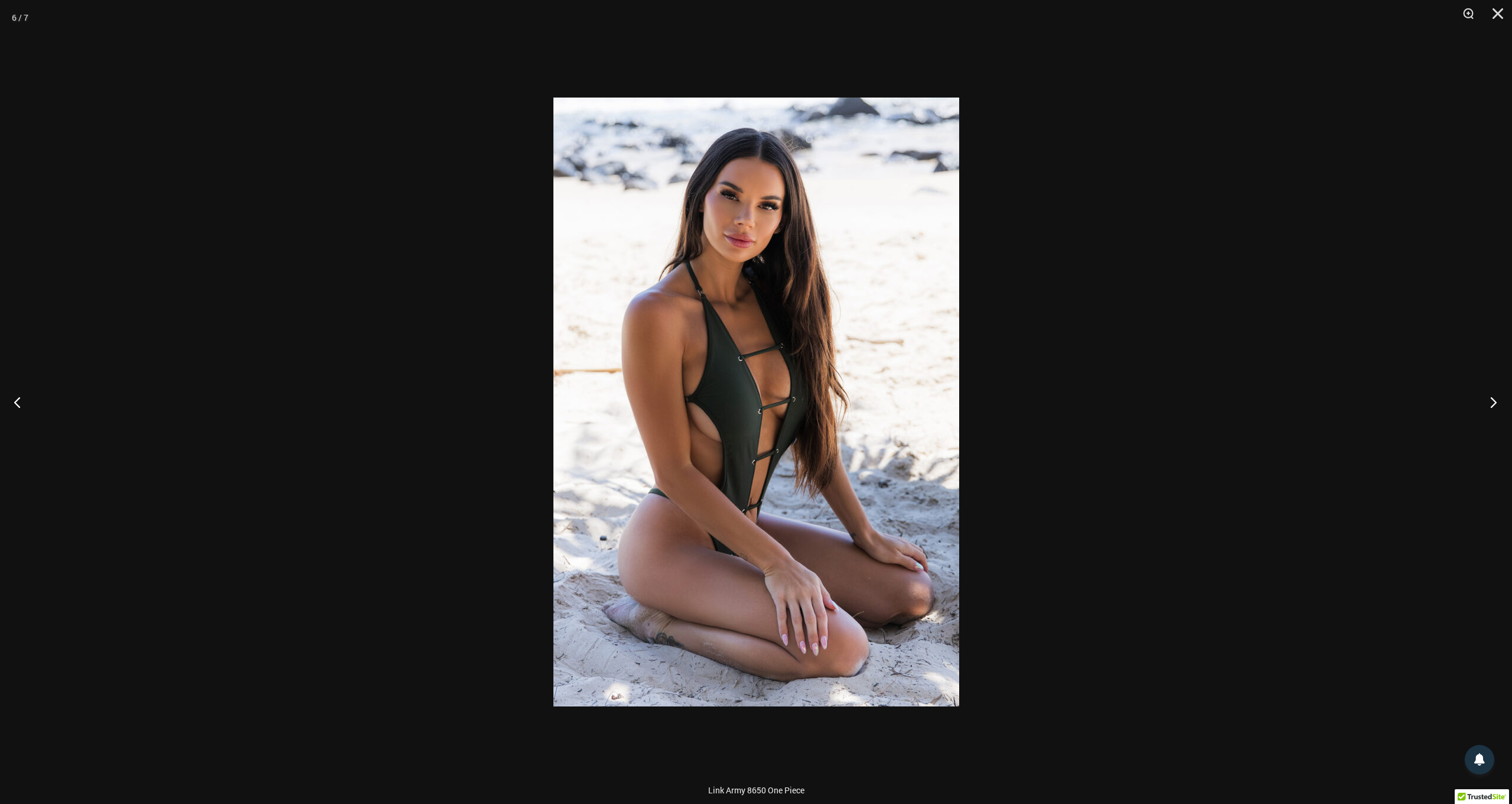
click at [1492, 401] on button "Next" at bounding box center [1490, 402] width 44 height 59
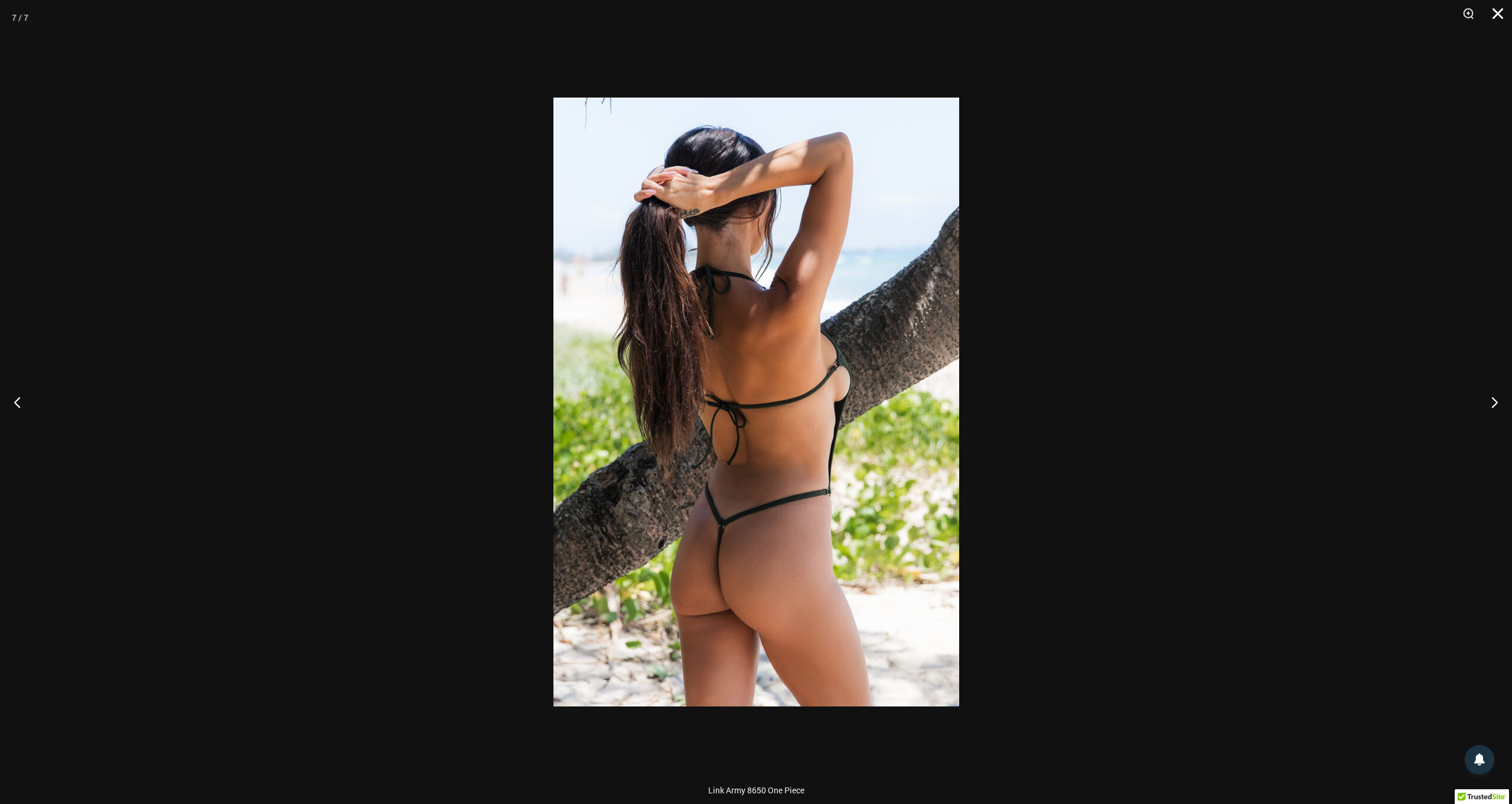
click at [1494, 14] on button "Close" at bounding box center [1493, 17] width 30 height 35
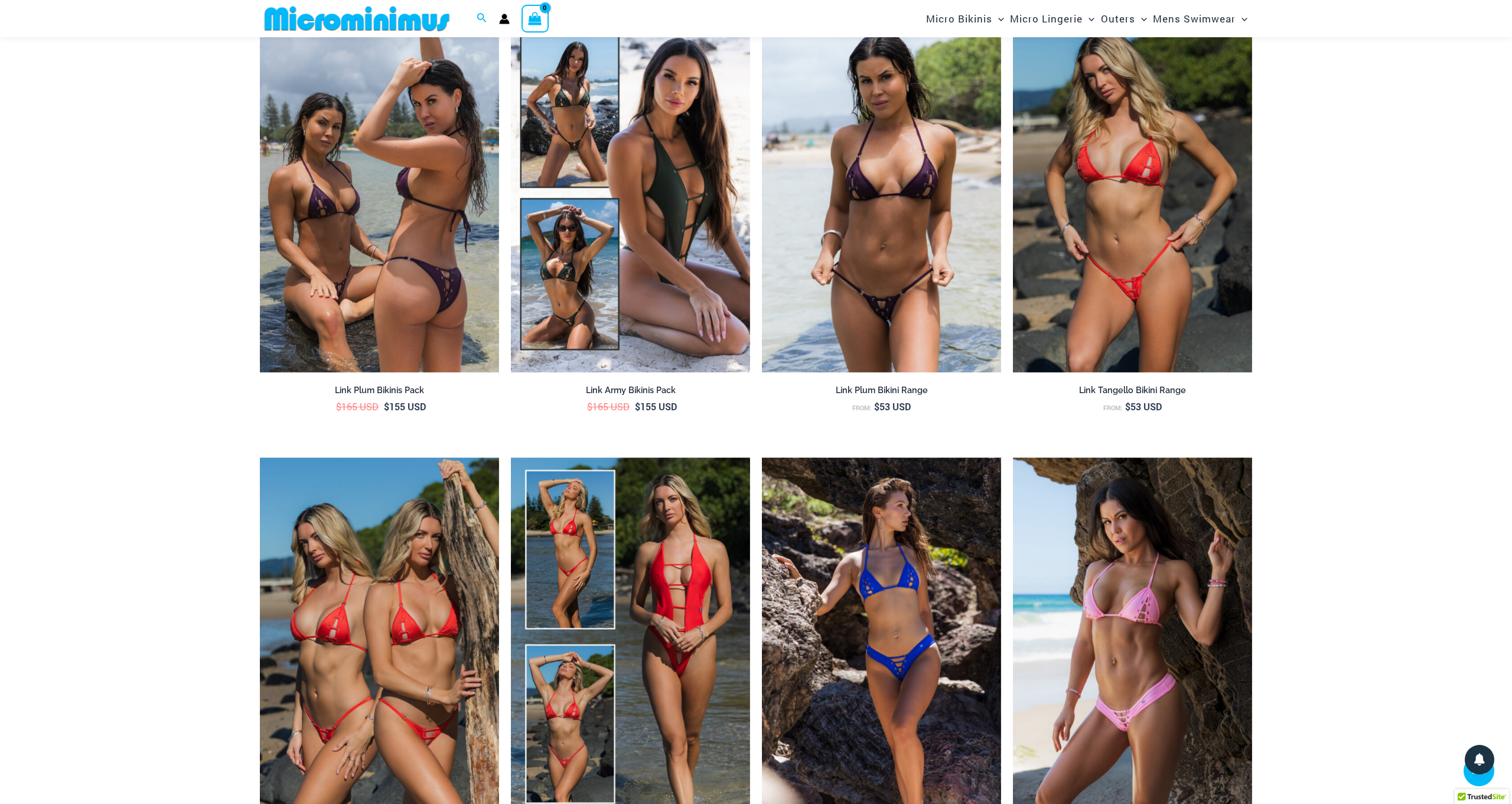
scroll to position [1717, 0]
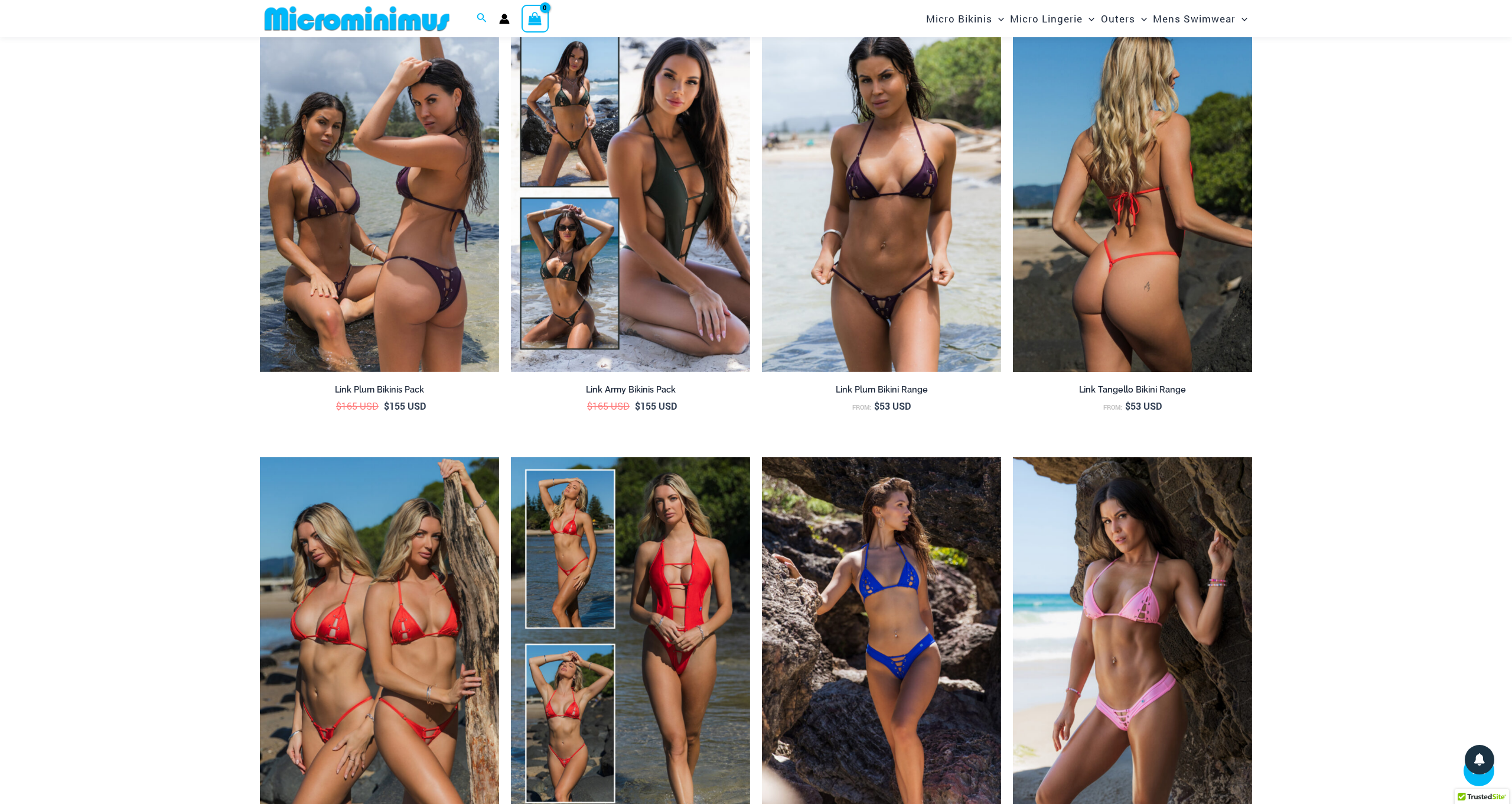
click at [1133, 245] on img at bounding box center [1132, 192] width 239 height 359
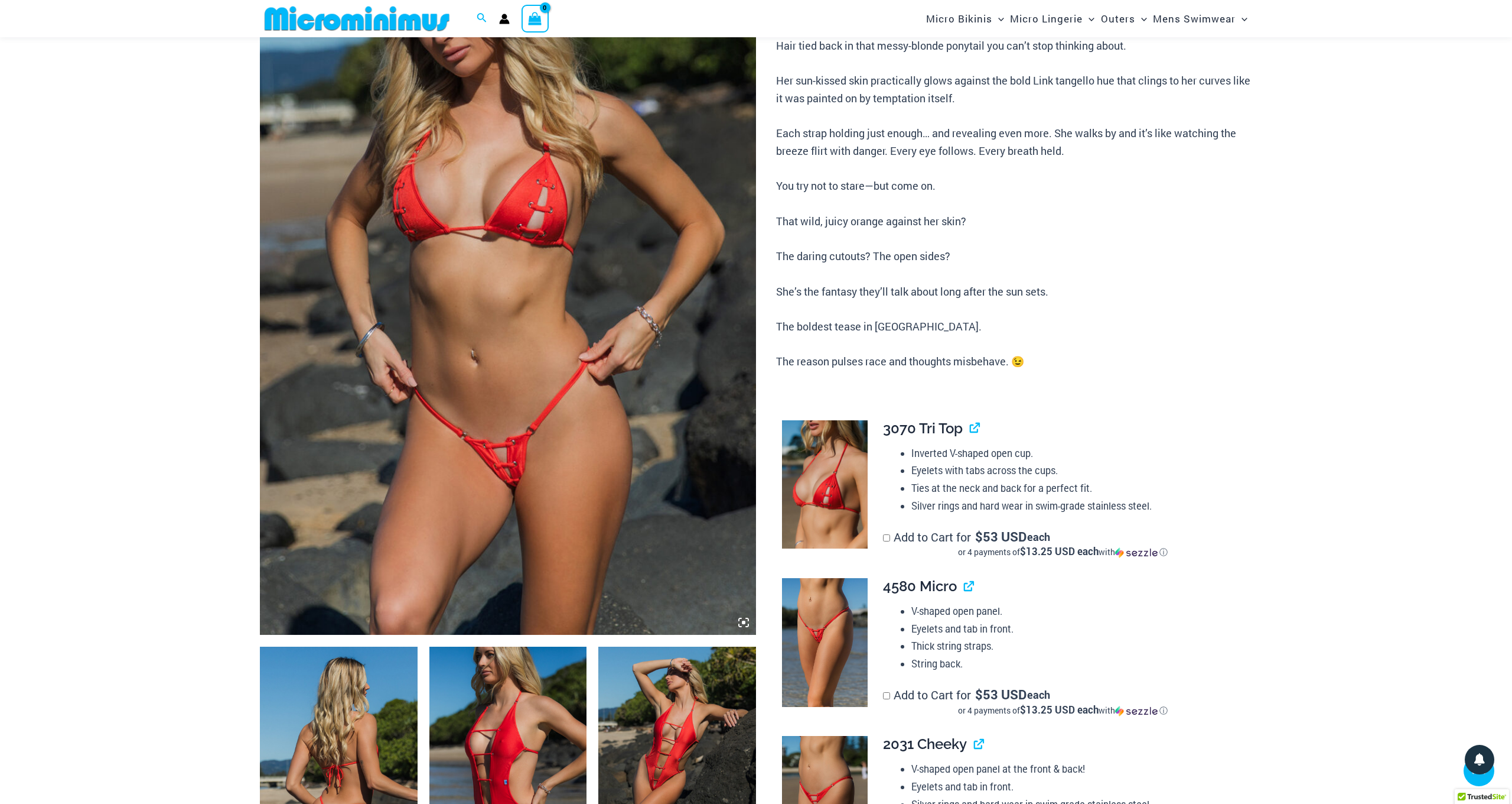
scroll to position [218, 0]
click at [744, 622] on icon at bounding box center [744, 621] width 3 height 3
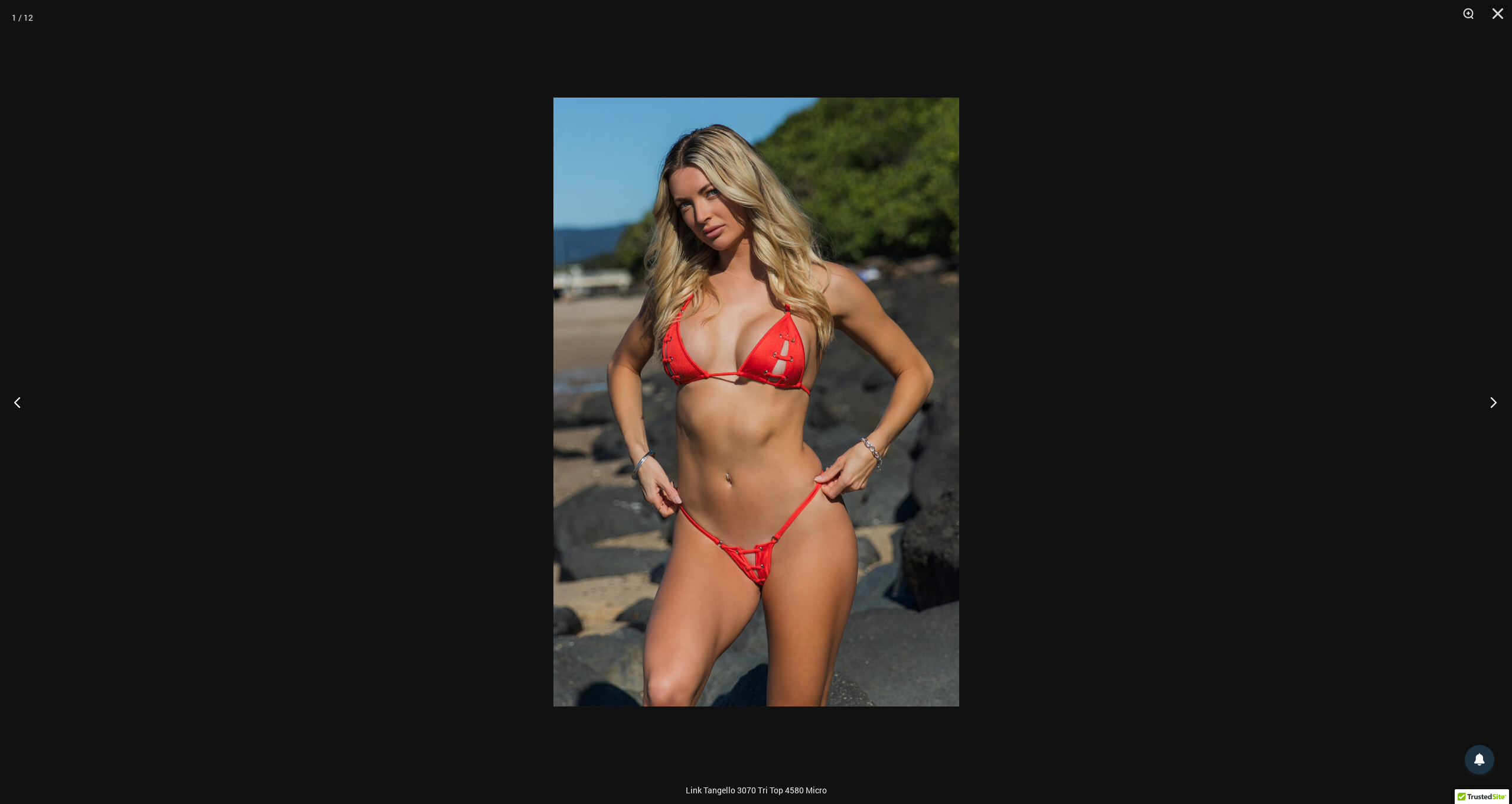
click at [1493, 403] on button "Next" at bounding box center [1490, 402] width 44 height 59
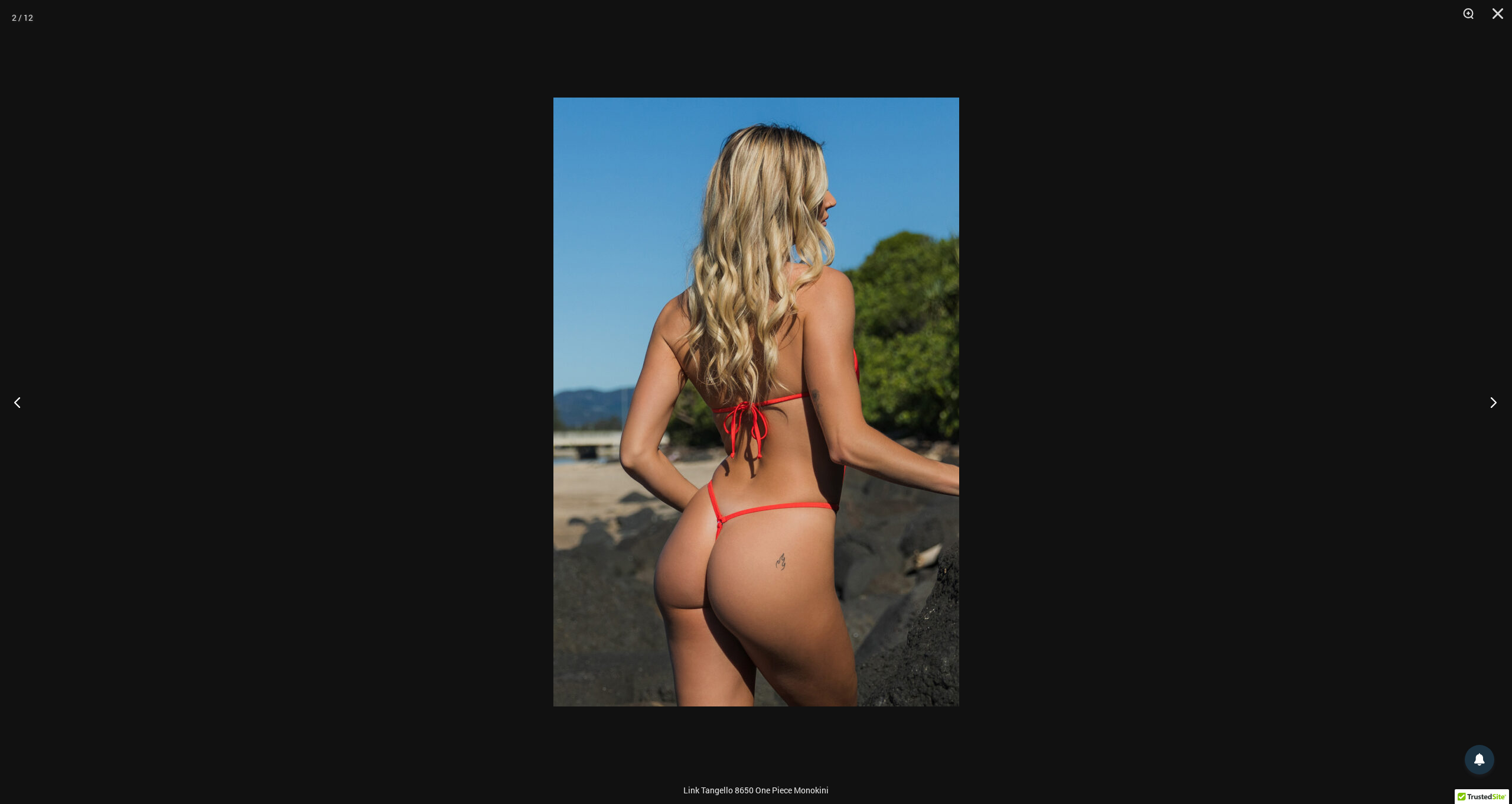
click at [1493, 403] on button "Next" at bounding box center [1490, 402] width 44 height 59
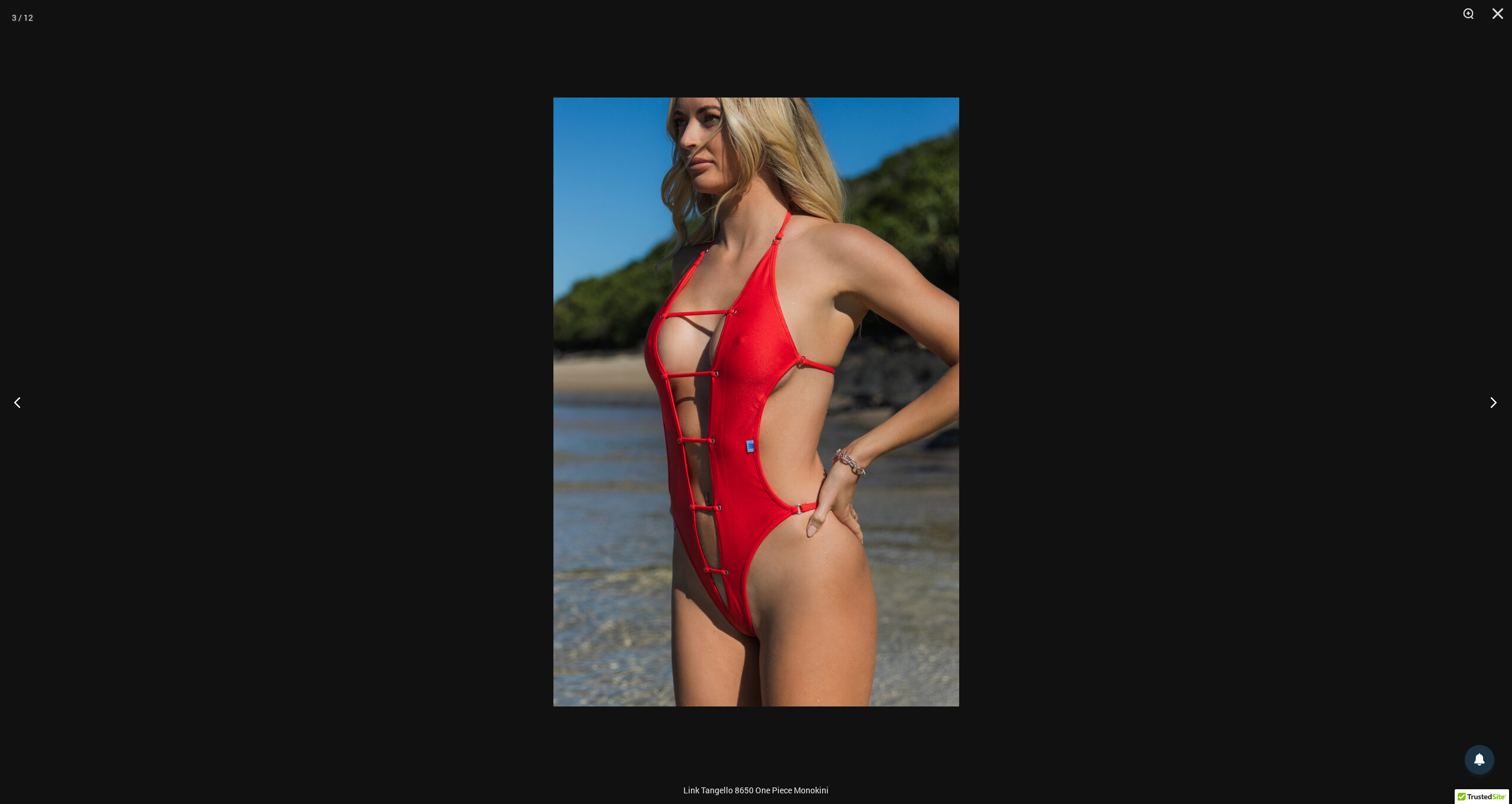
click at [1493, 403] on button "Next" at bounding box center [1490, 402] width 44 height 59
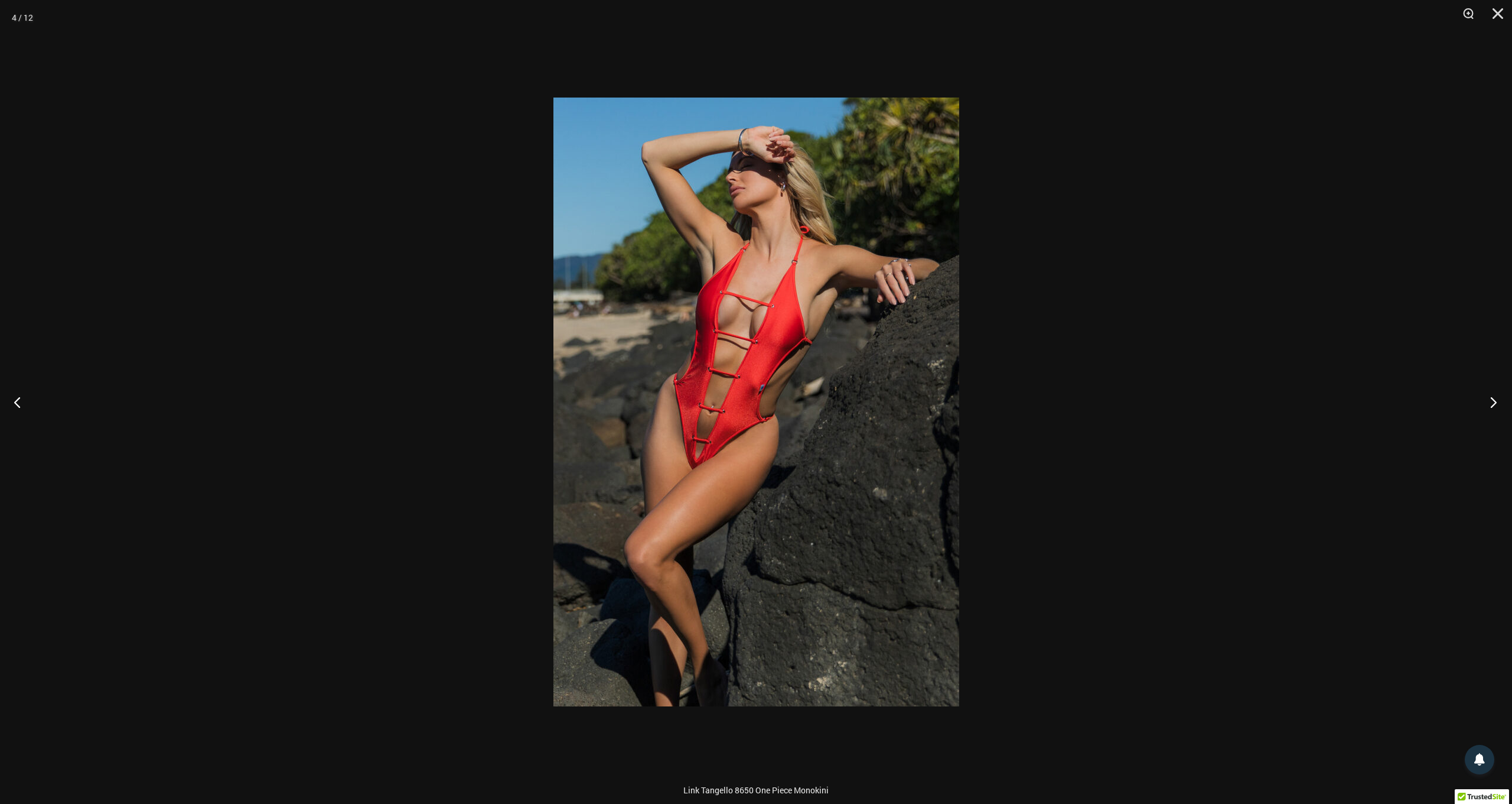
click at [1493, 403] on button "Next" at bounding box center [1490, 402] width 44 height 59
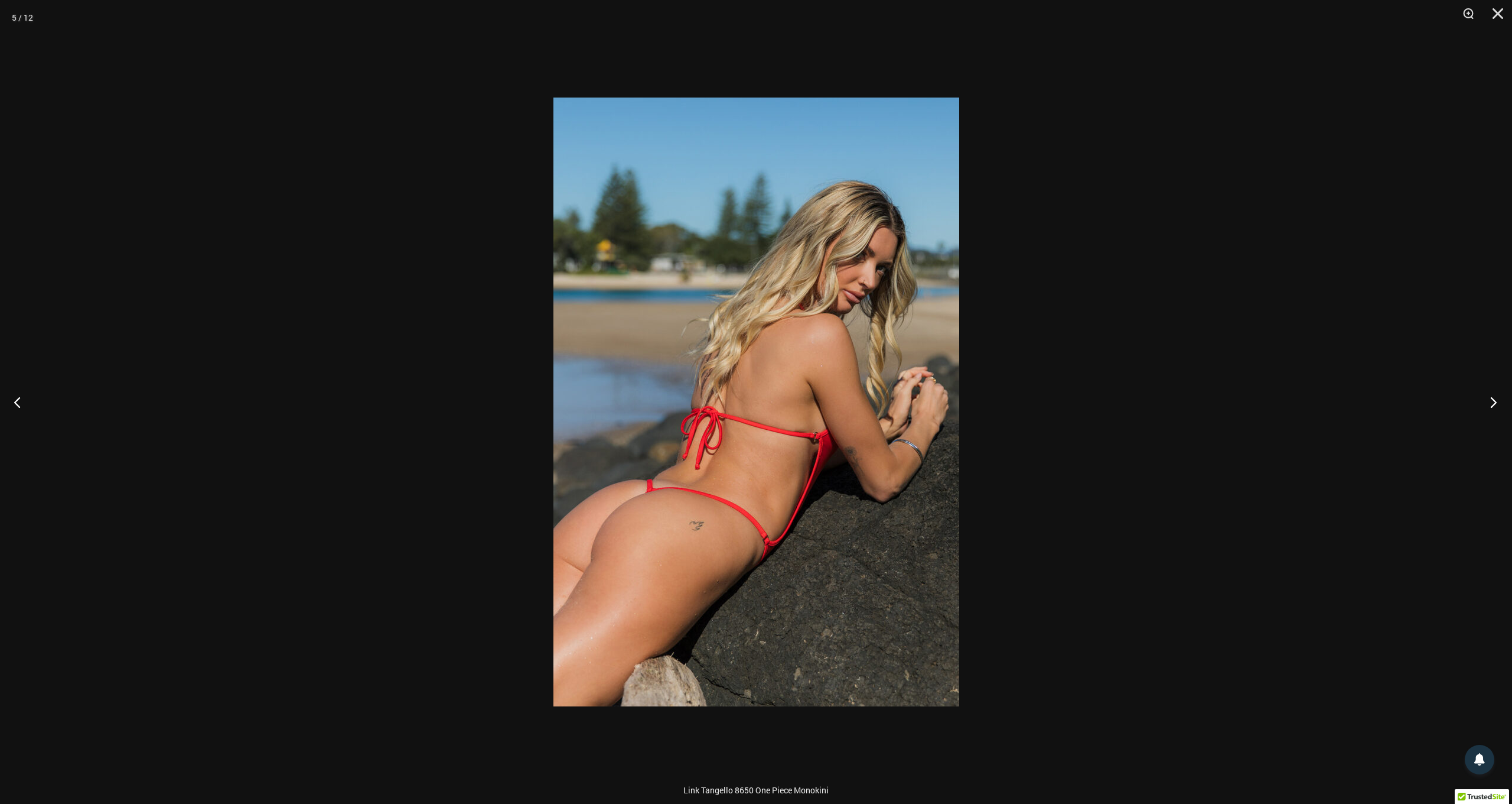
click at [1493, 403] on button "Next" at bounding box center [1490, 402] width 44 height 59
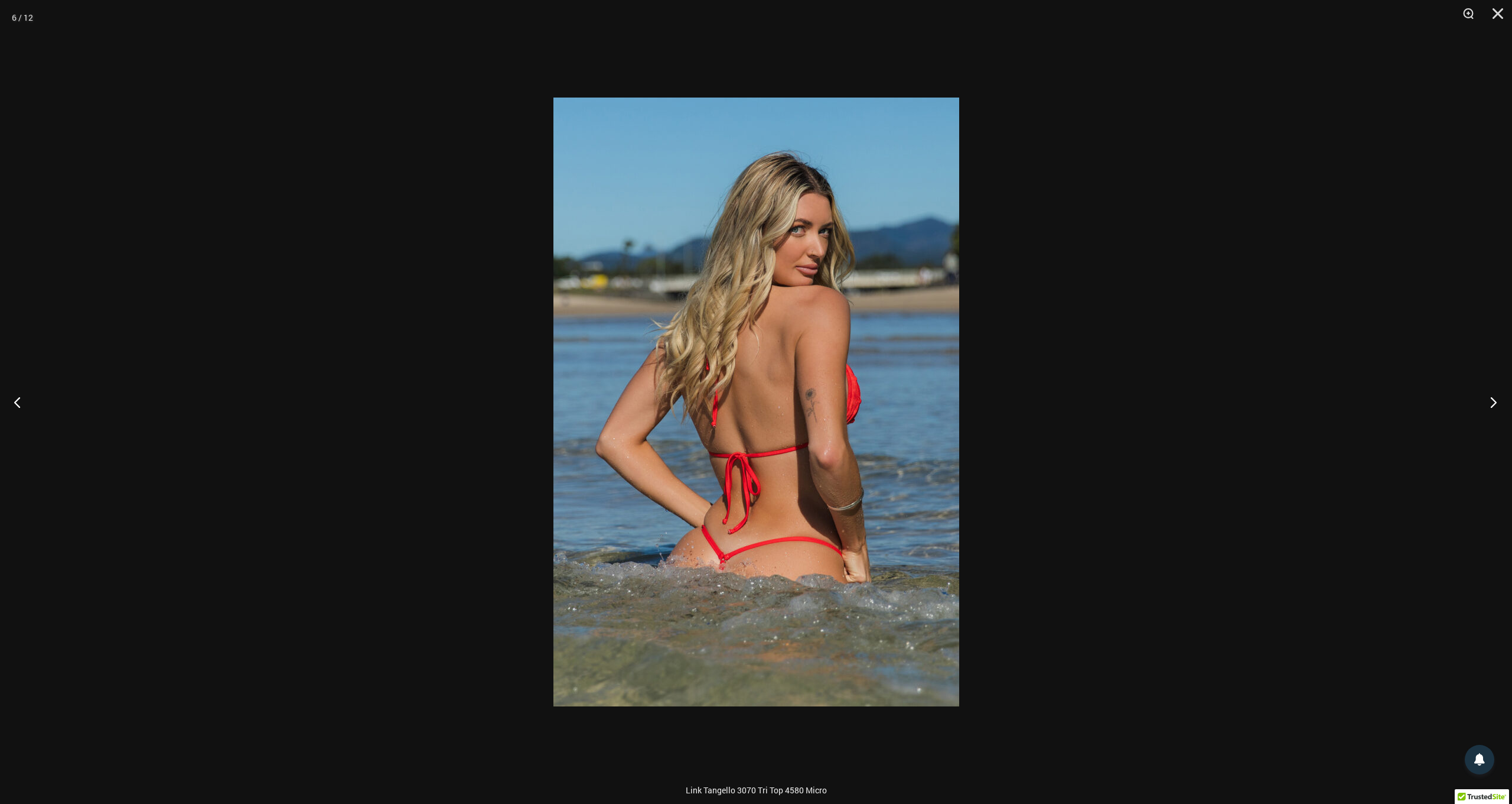
click at [1493, 403] on button "Next" at bounding box center [1490, 402] width 44 height 59
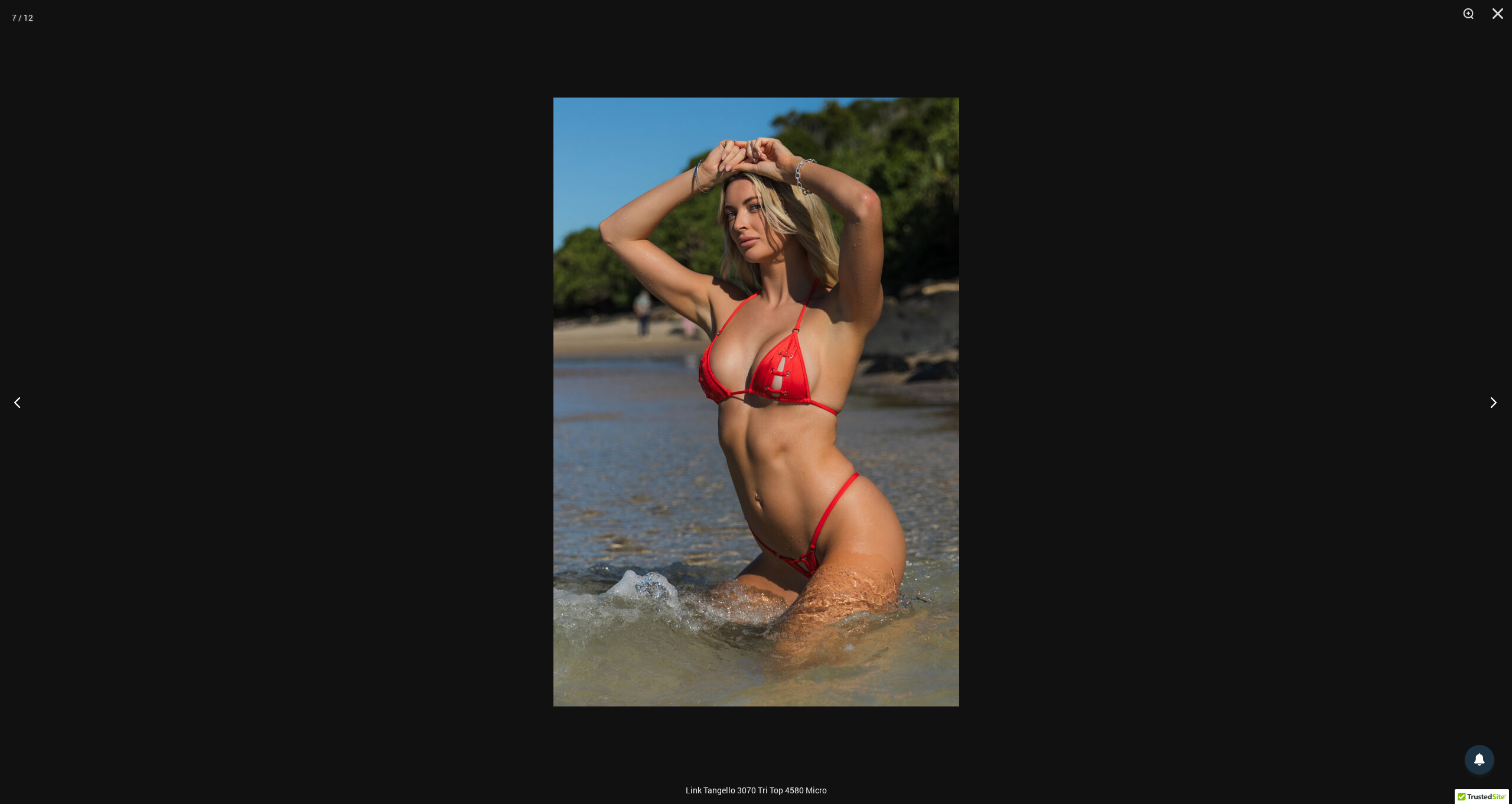
click at [1493, 403] on button "Next" at bounding box center [1490, 402] width 44 height 59
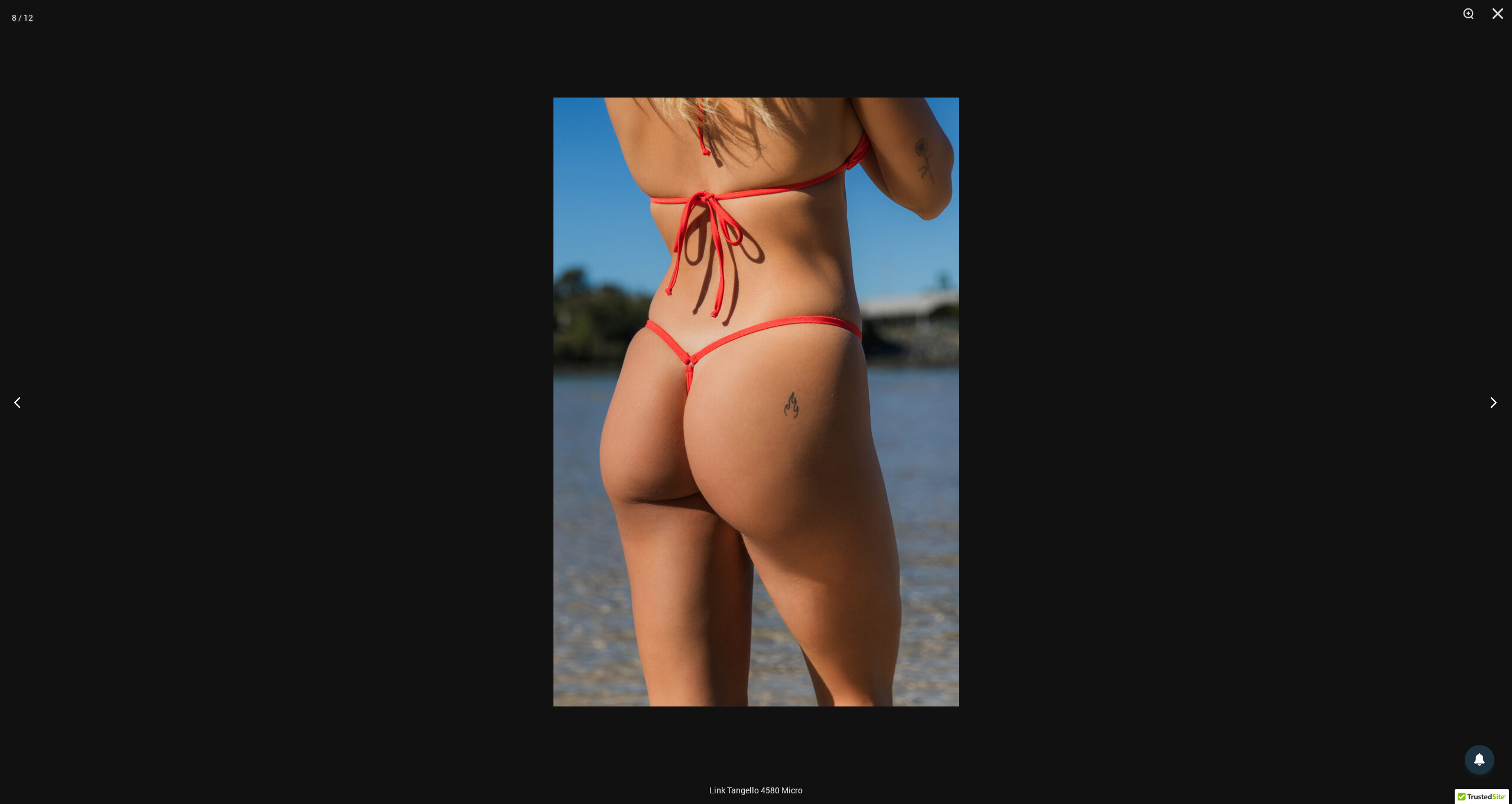
click at [1493, 403] on button "Next" at bounding box center [1490, 402] width 44 height 59
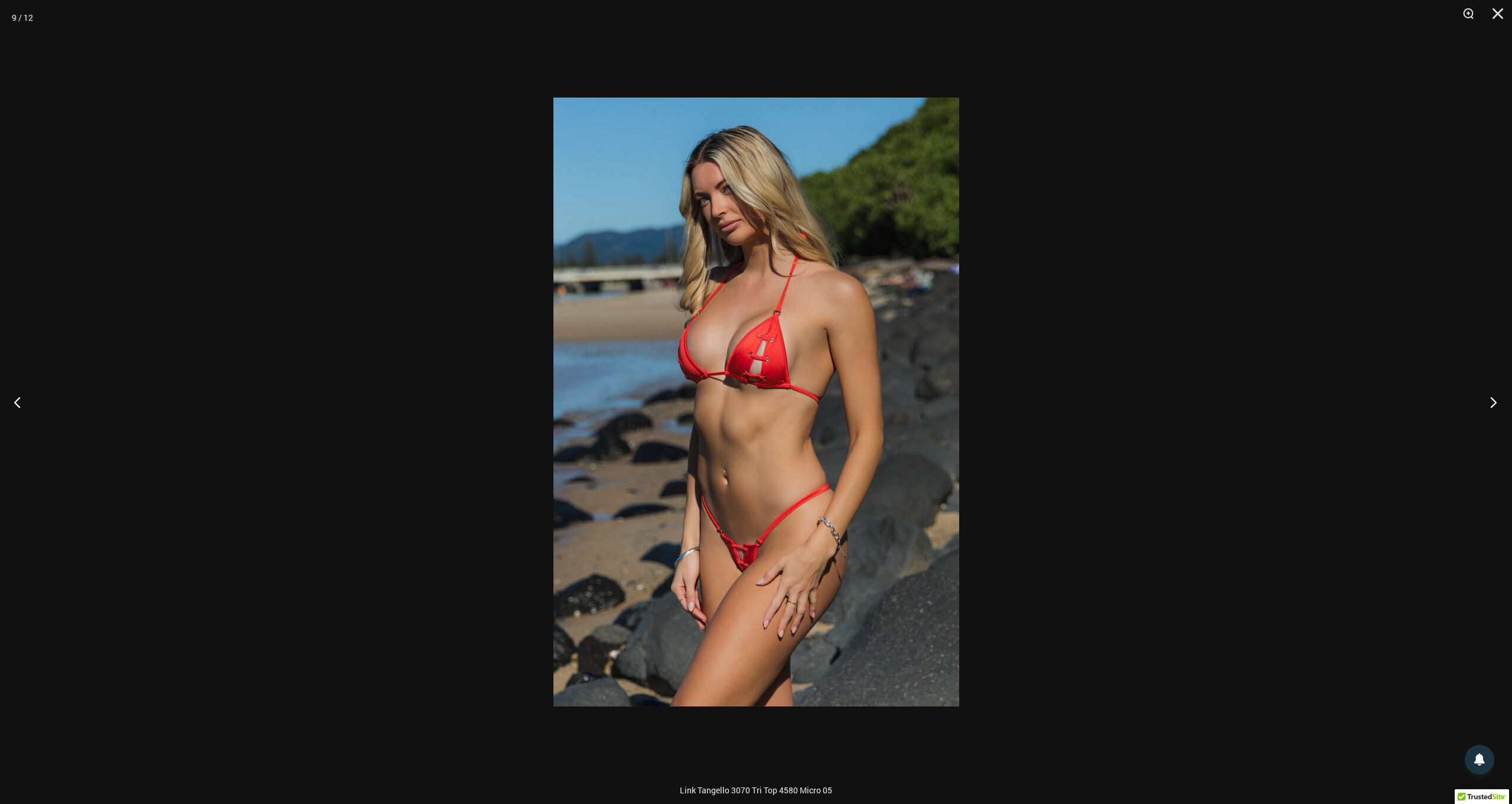
click at [1493, 403] on button "Next" at bounding box center [1490, 402] width 44 height 59
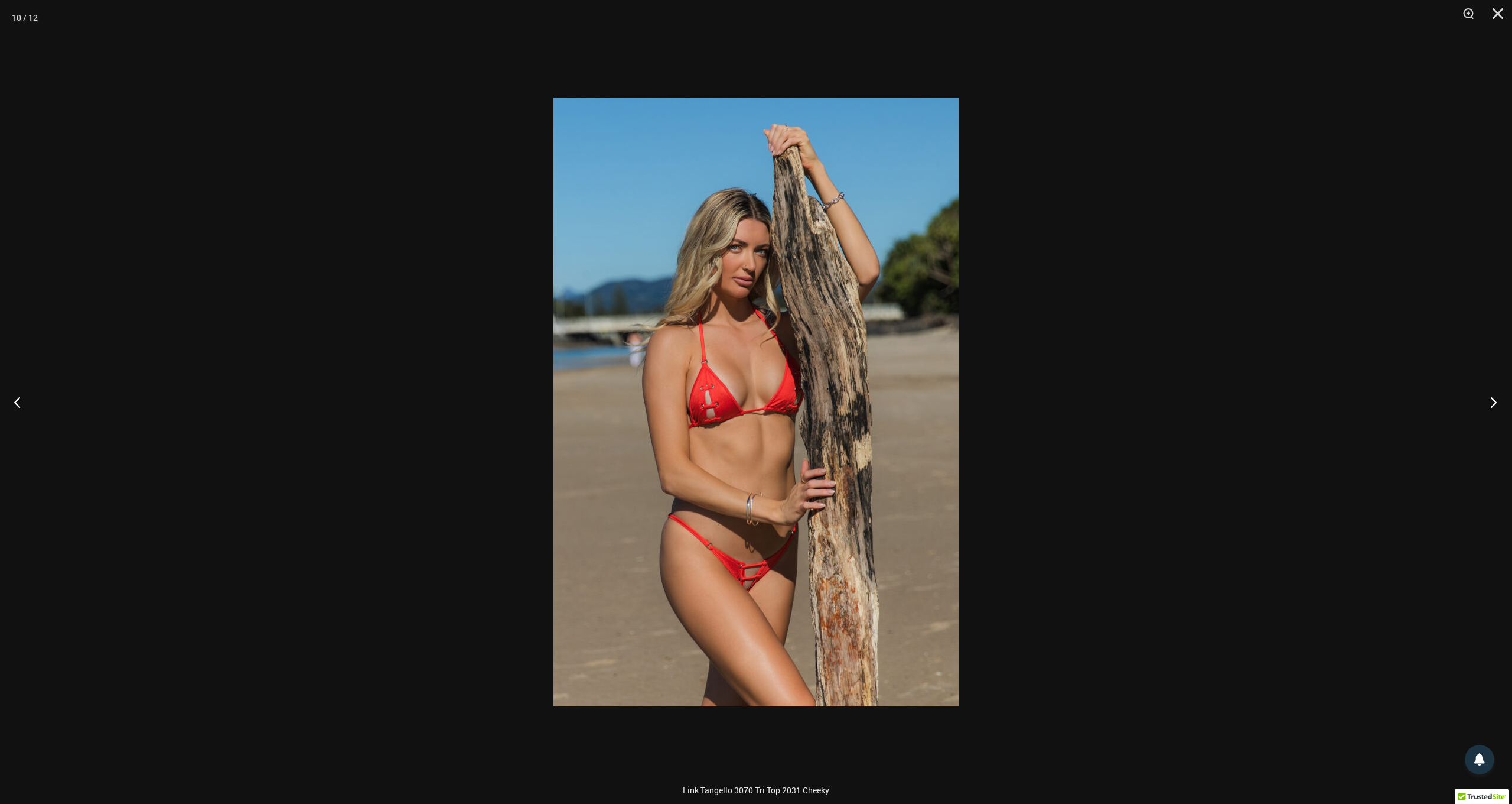
click at [1493, 403] on button "Next" at bounding box center [1490, 402] width 44 height 59
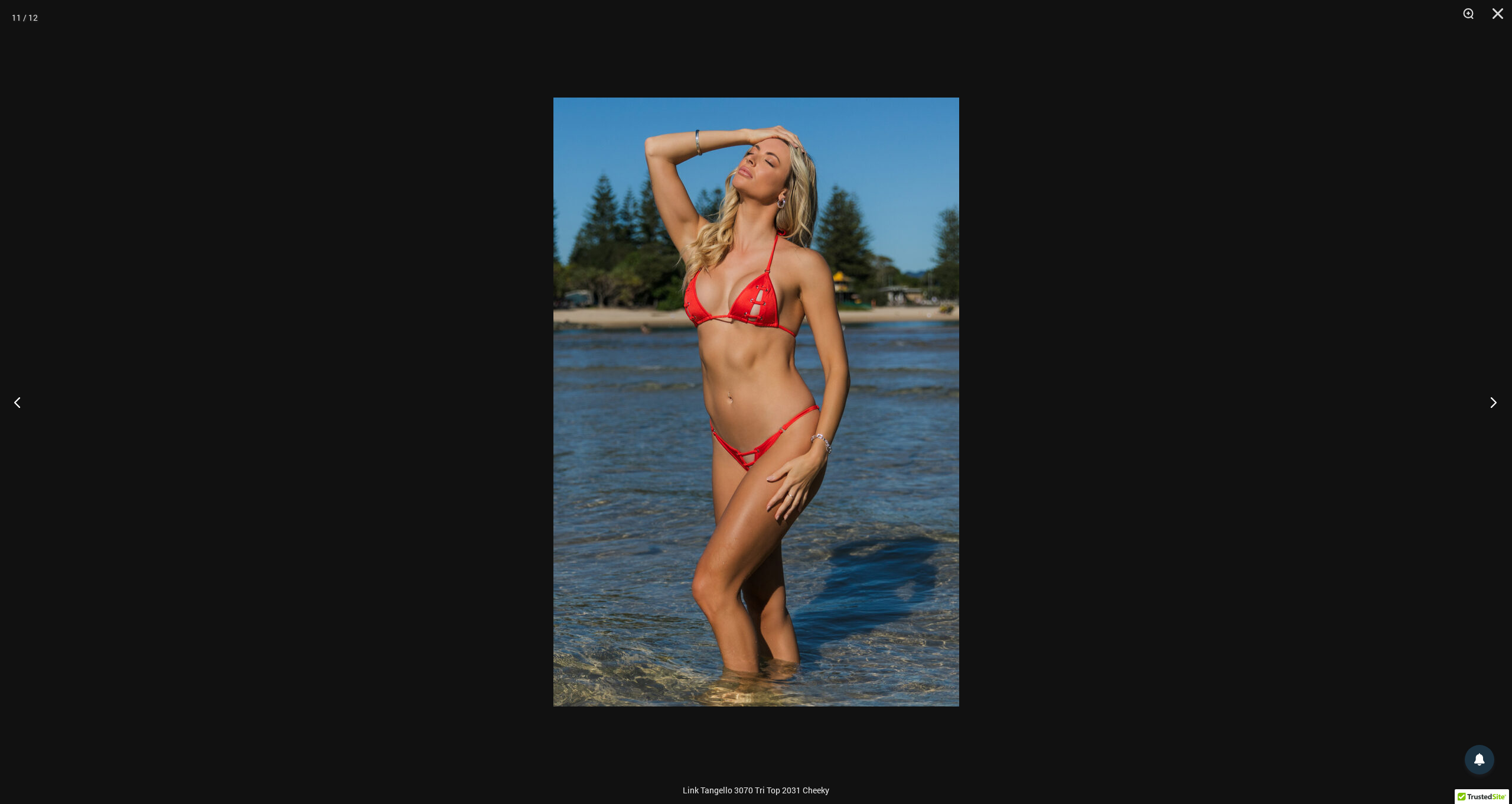
click at [1493, 403] on button "Next" at bounding box center [1490, 402] width 44 height 59
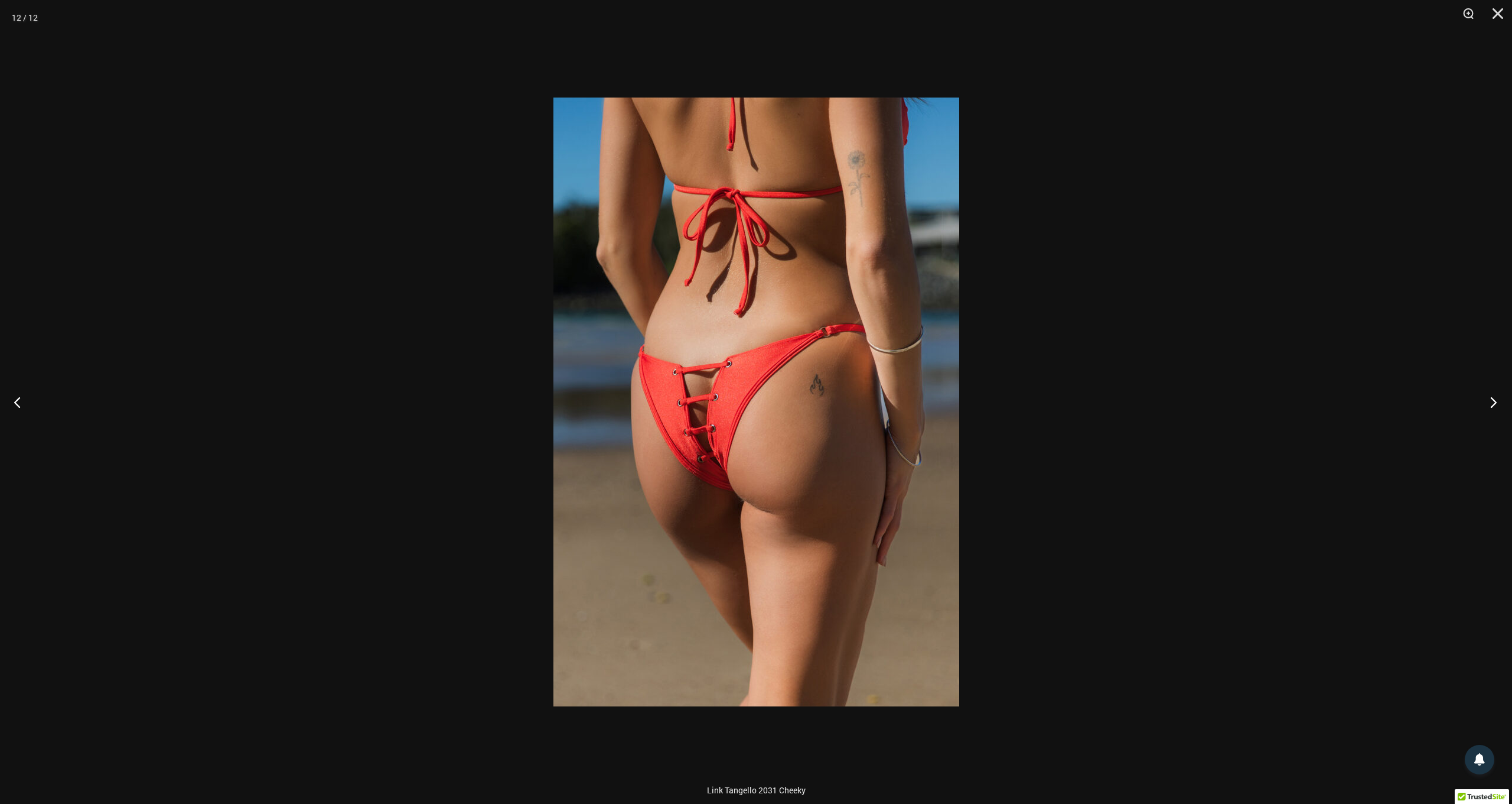
click at [1493, 403] on button "Next" at bounding box center [1490, 402] width 44 height 59
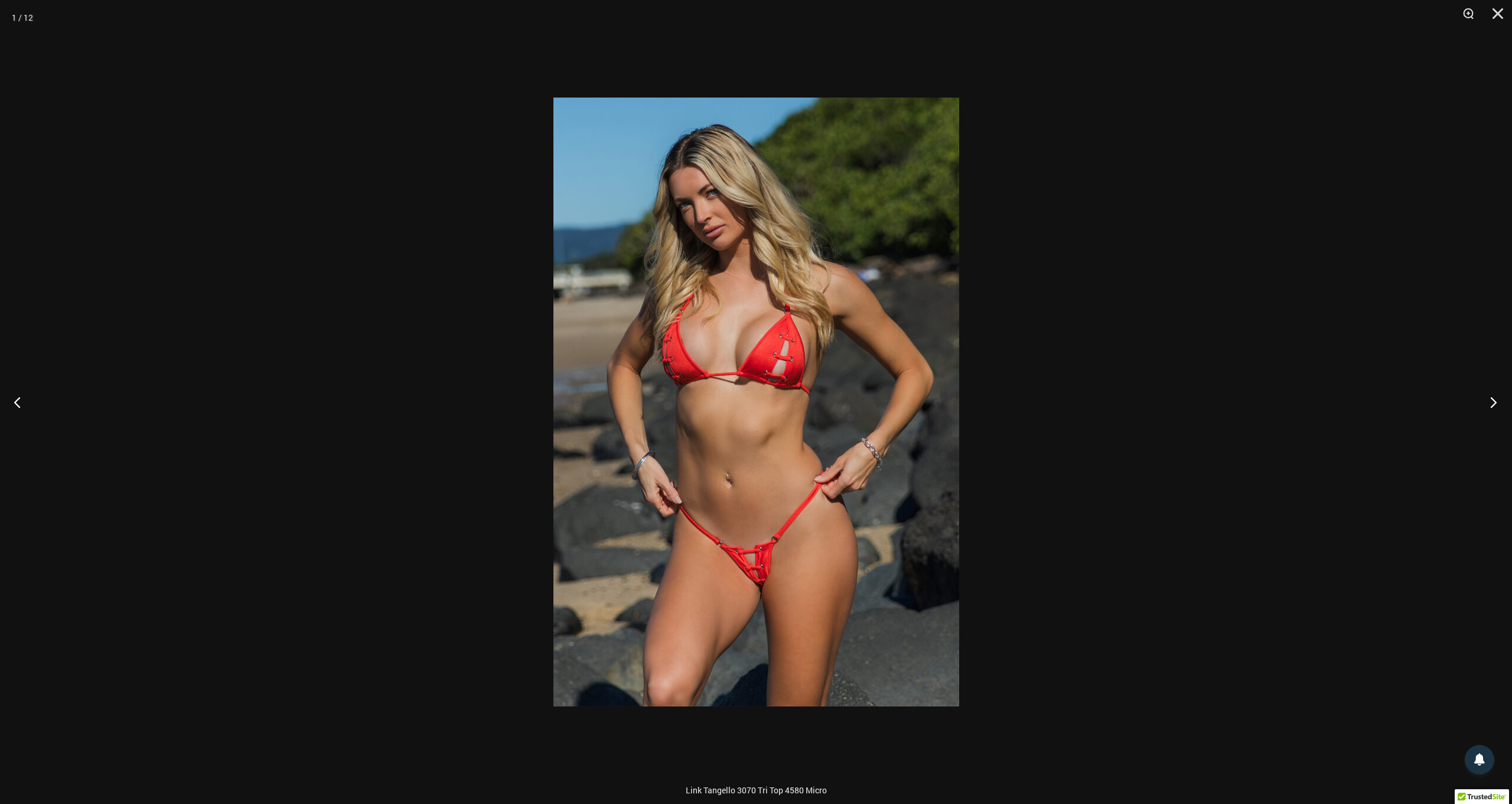
click at [1497, 399] on button "Next" at bounding box center [1490, 402] width 44 height 59
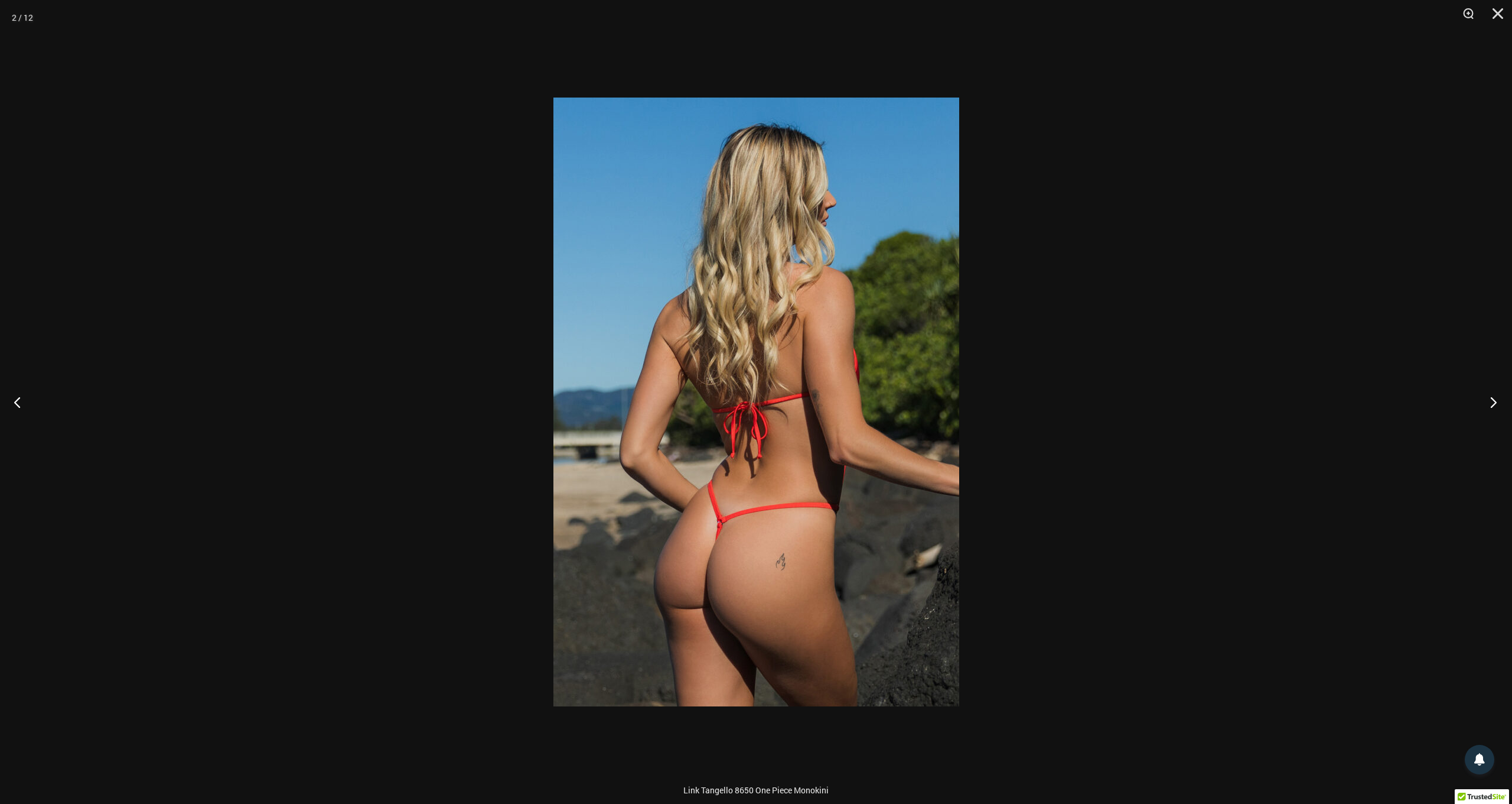
click at [1495, 399] on button "Next" at bounding box center [1490, 402] width 44 height 59
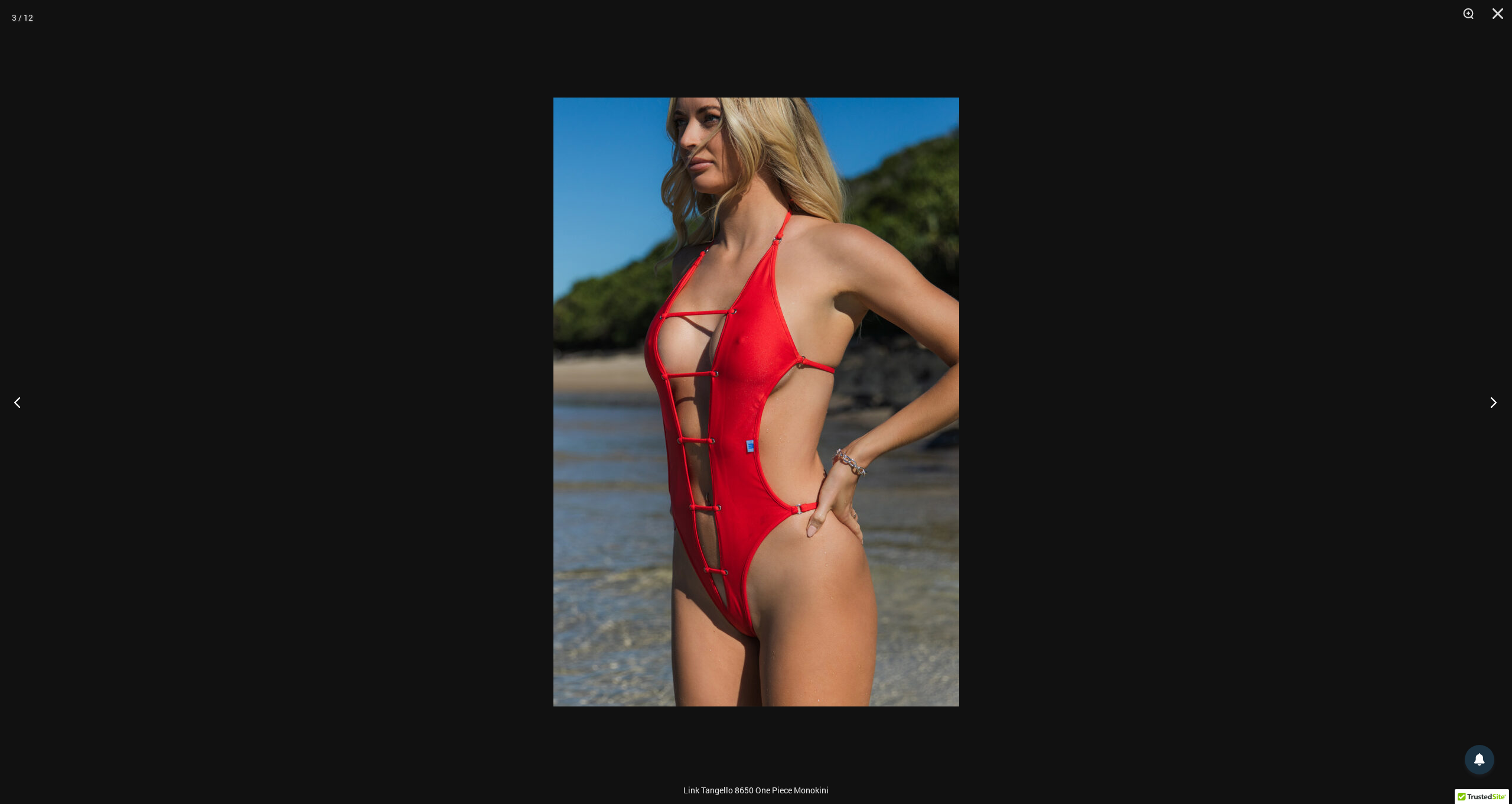
click at [1495, 399] on button "Next" at bounding box center [1490, 402] width 44 height 59
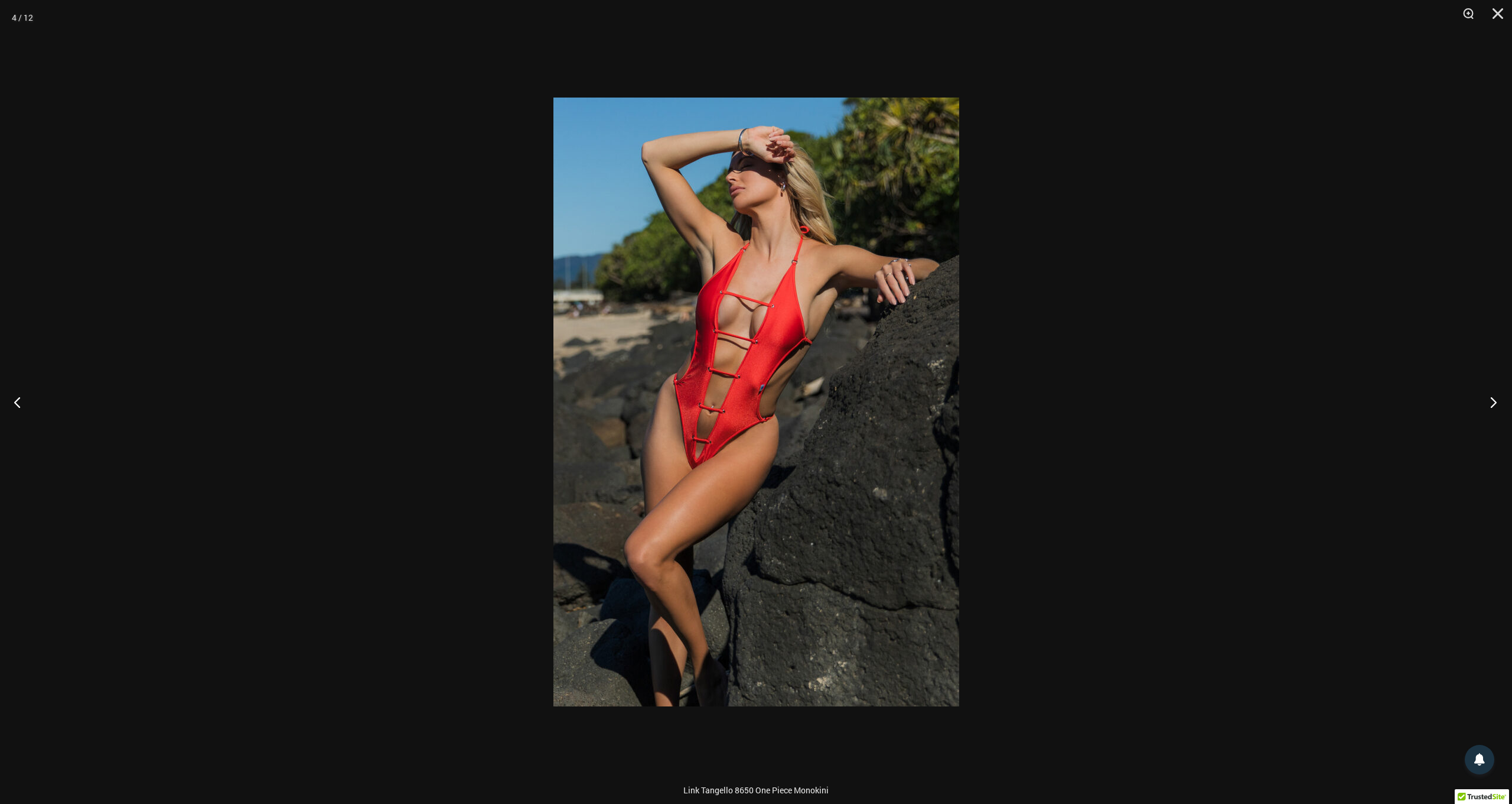
click at [1495, 399] on button "Next" at bounding box center [1490, 402] width 44 height 59
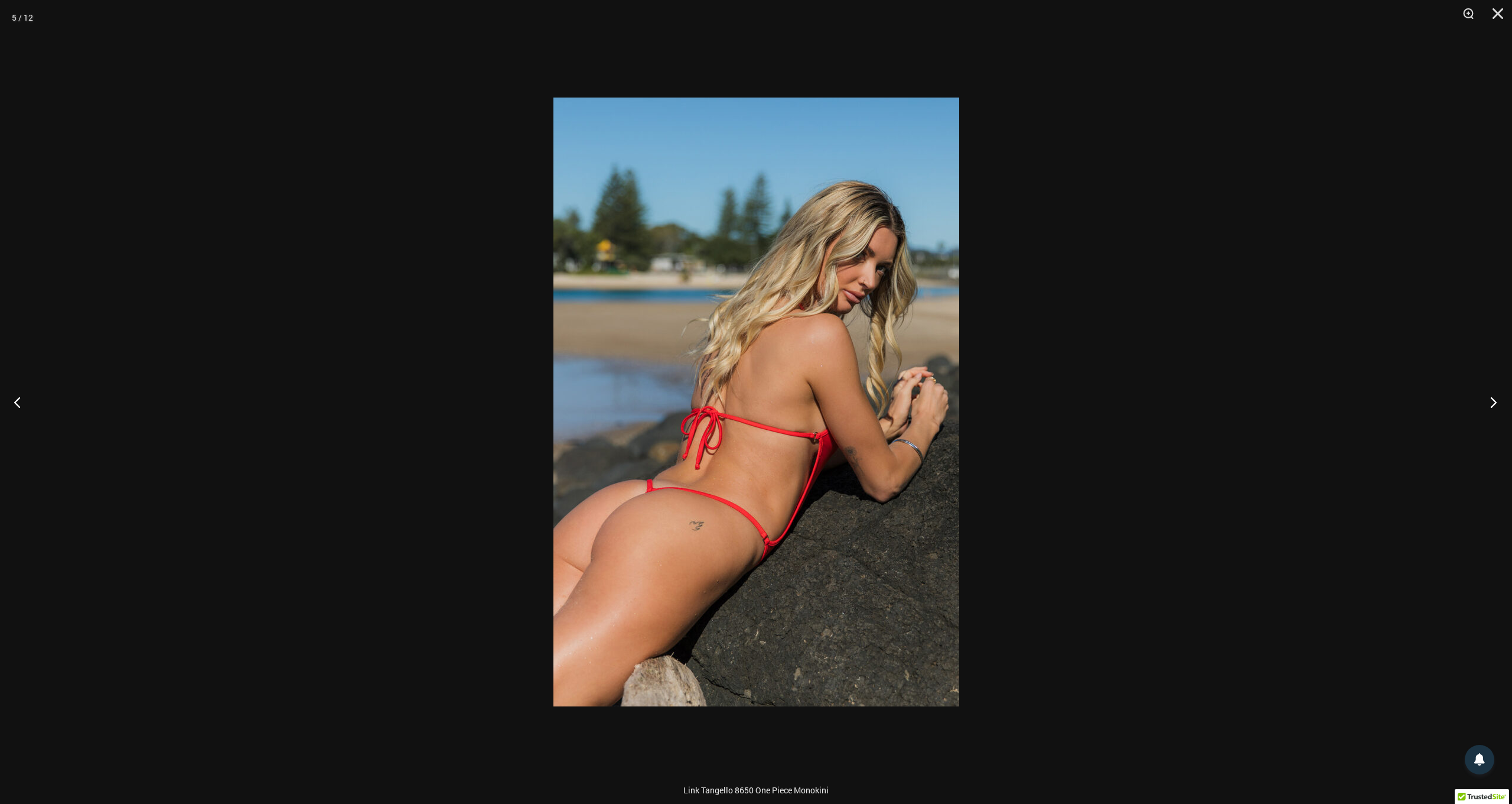
click at [1495, 399] on button "Next" at bounding box center [1490, 402] width 44 height 59
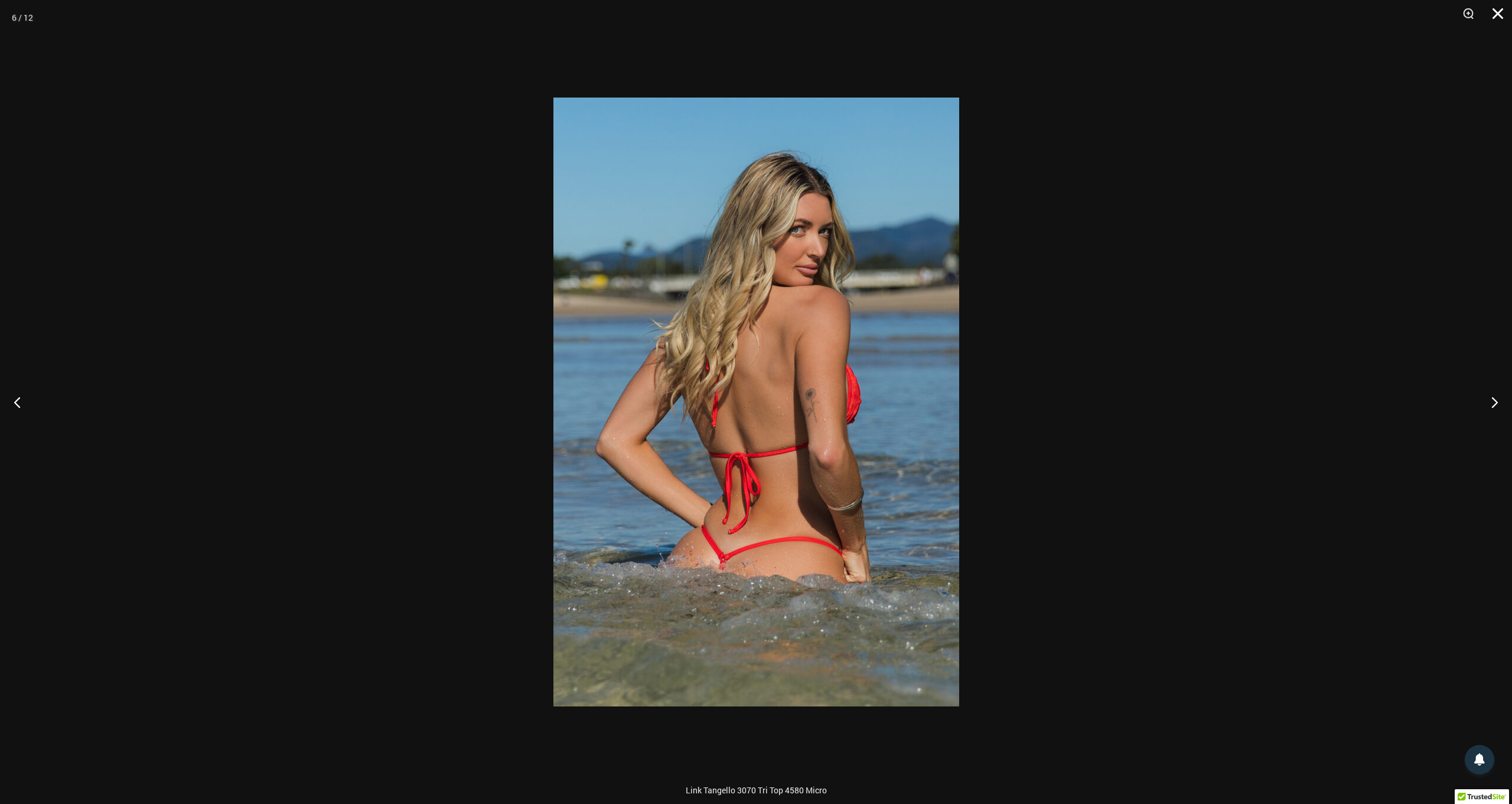
click at [1503, 14] on button "Close" at bounding box center [1493, 17] width 30 height 35
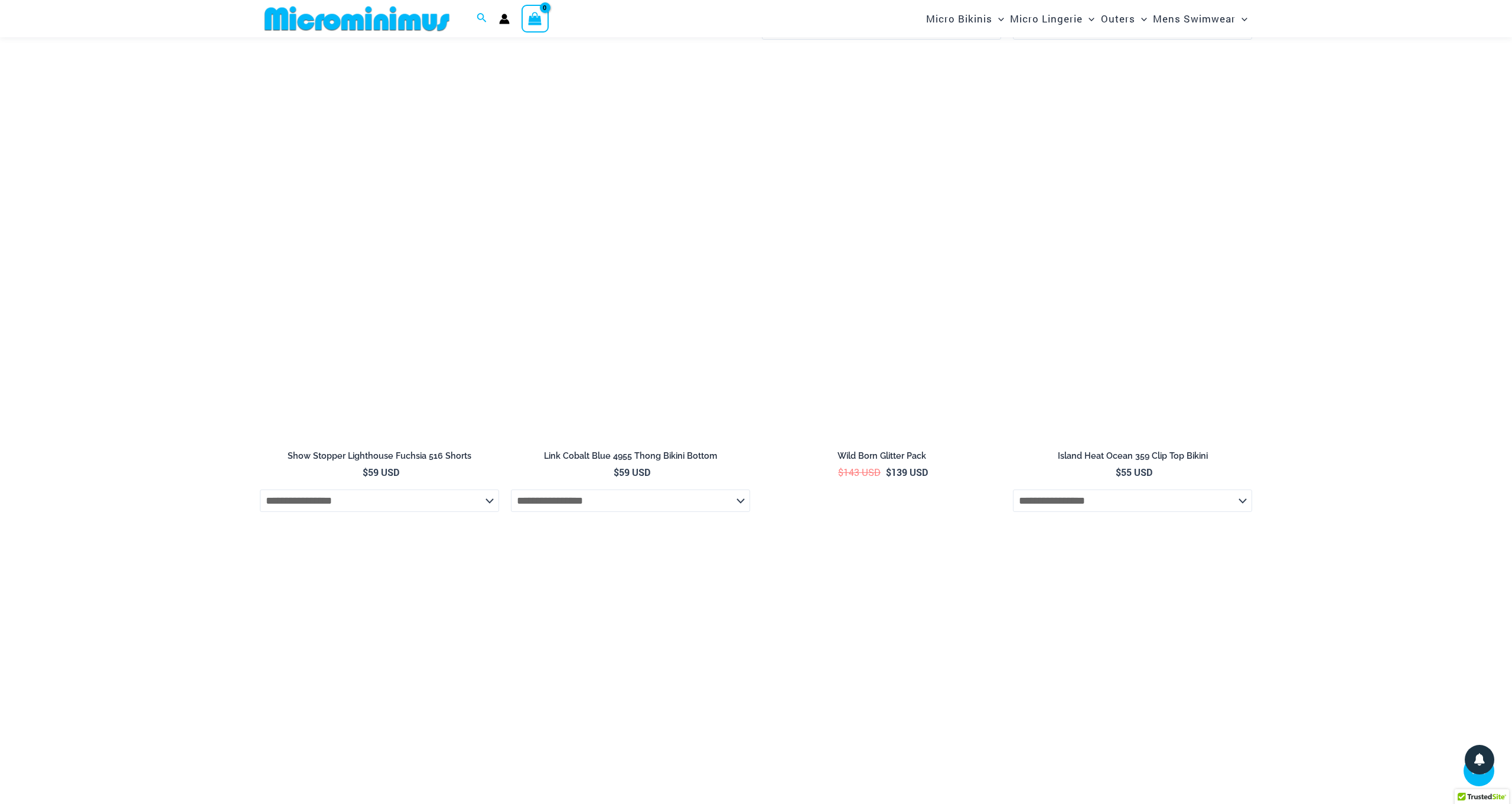
scroll to position [2819, 0]
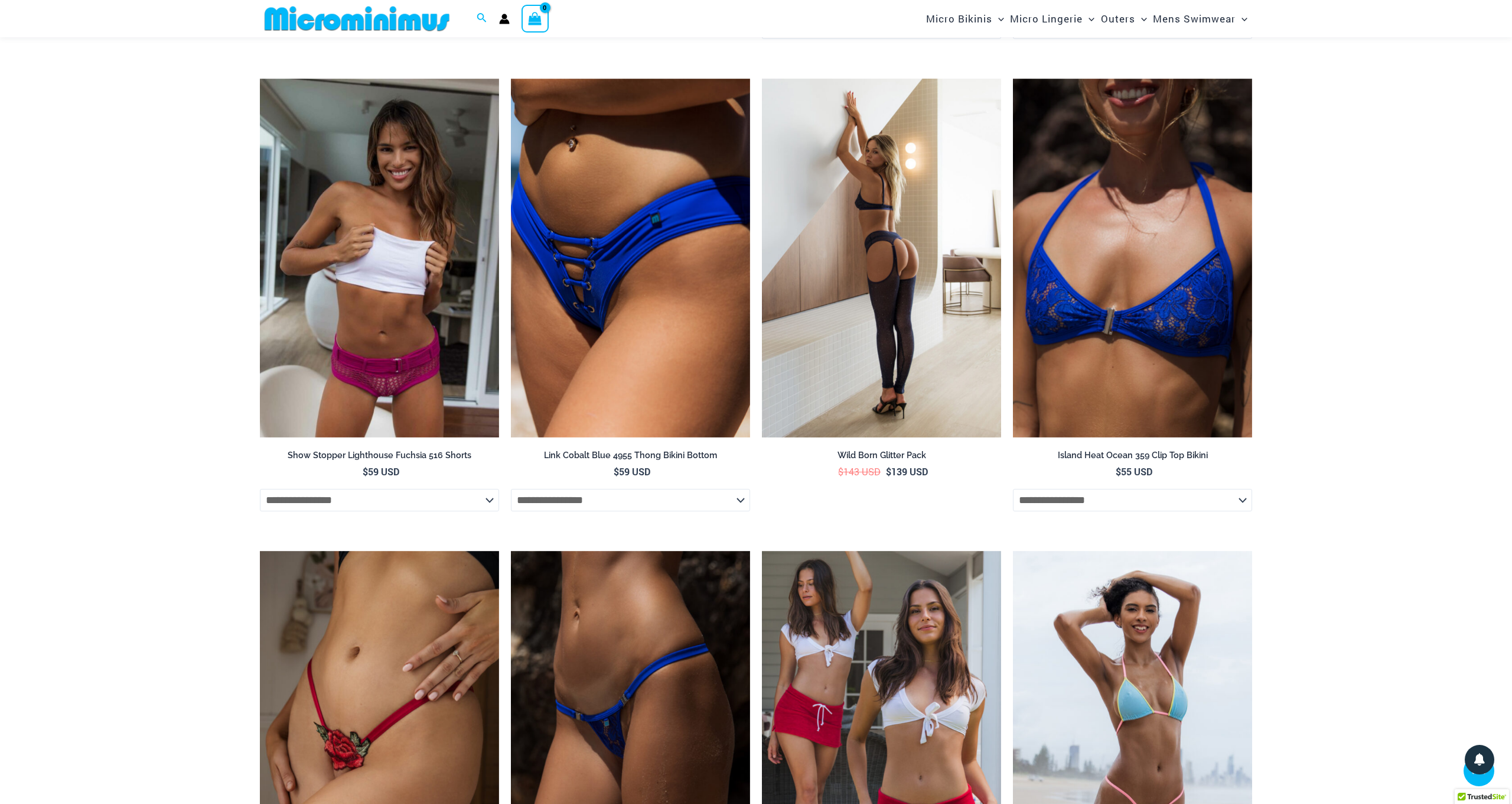
click at [919, 289] on img at bounding box center [881, 258] width 239 height 359
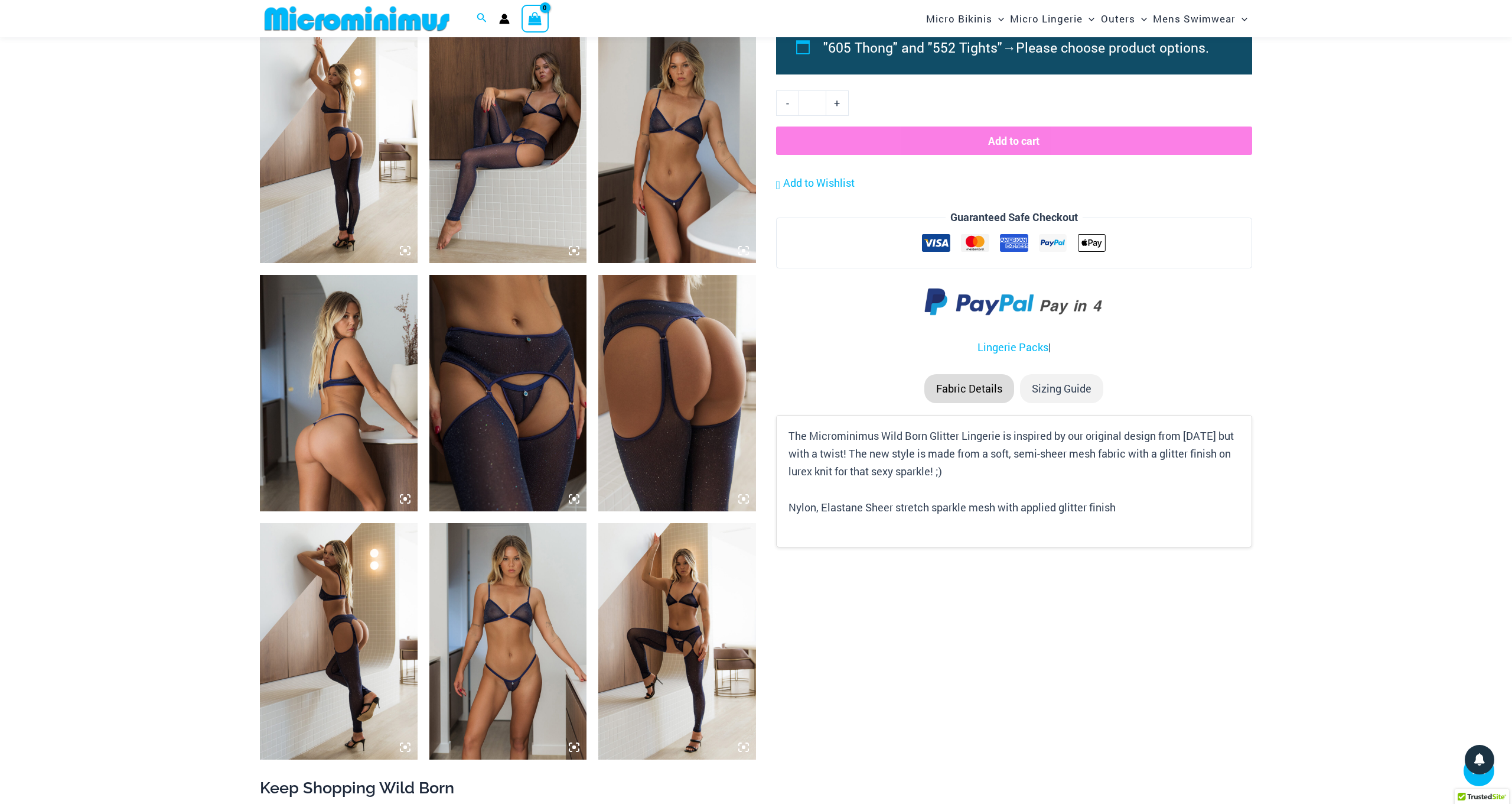
scroll to position [838, 0]
click at [350, 187] on img at bounding box center [338, 144] width 158 height 237
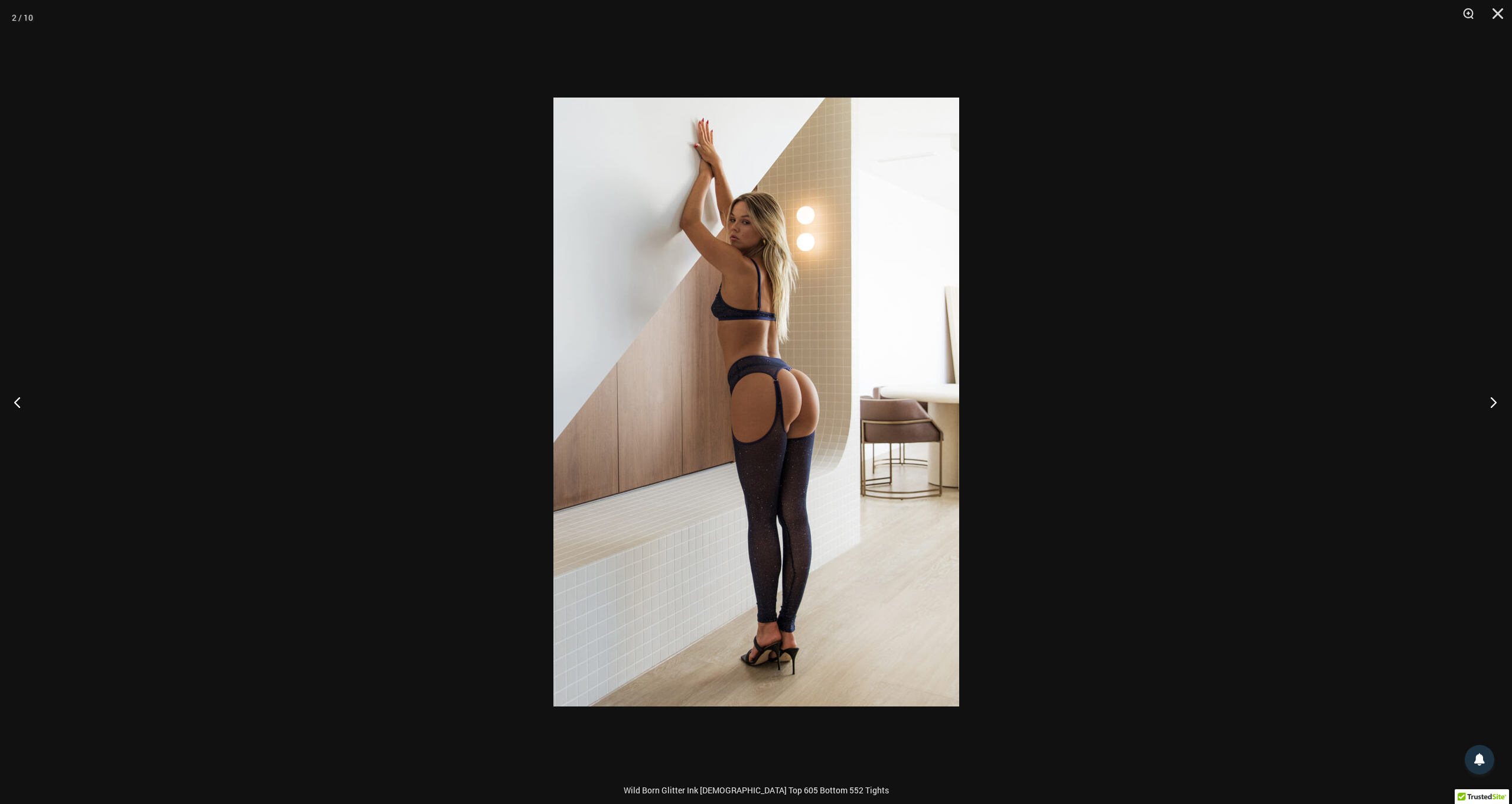
click at [1498, 407] on button "Next" at bounding box center [1490, 402] width 44 height 59
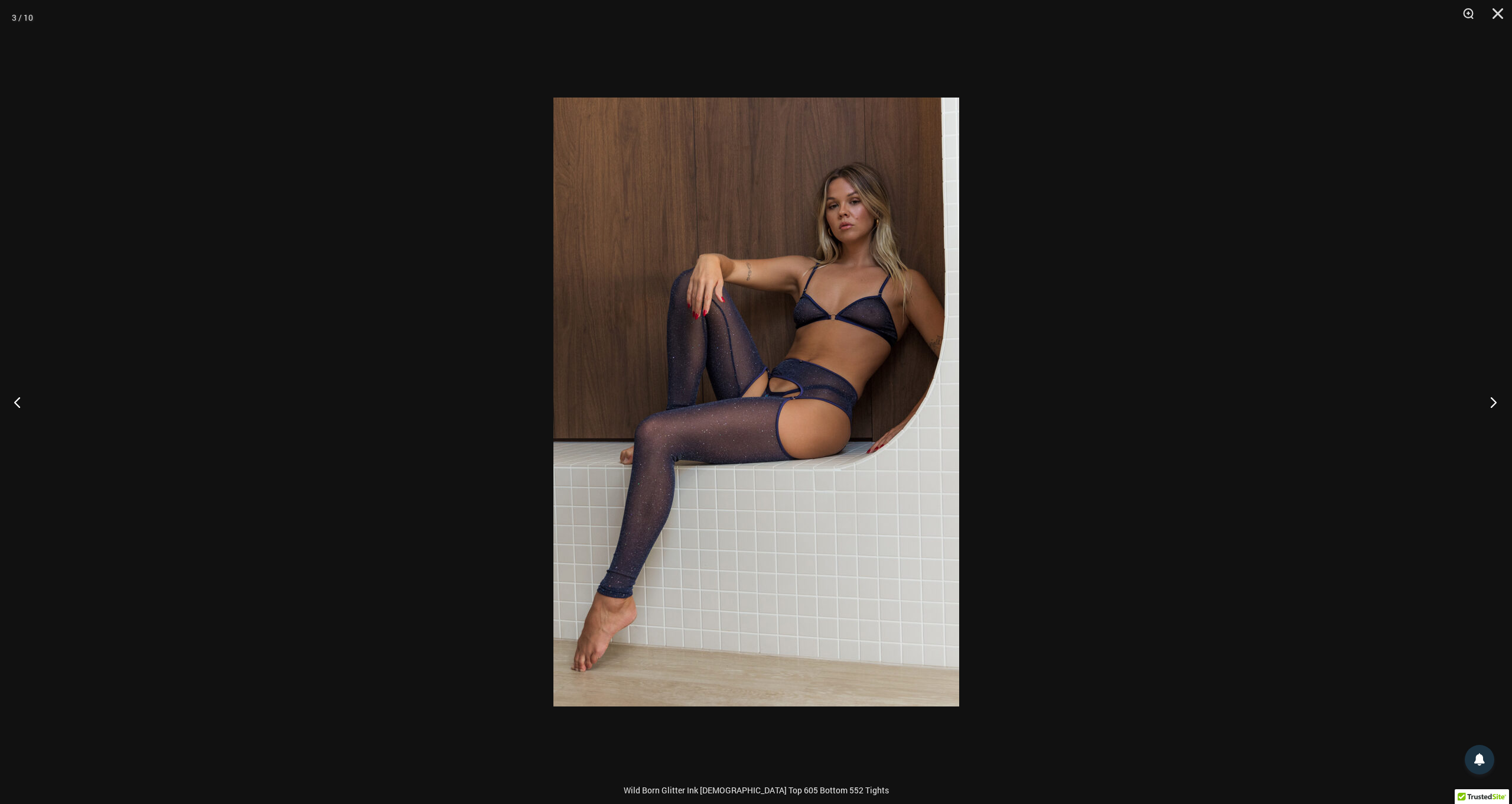
click at [1498, 407] on button "Next" at bounding box center [1490, 402] width 44 height 59
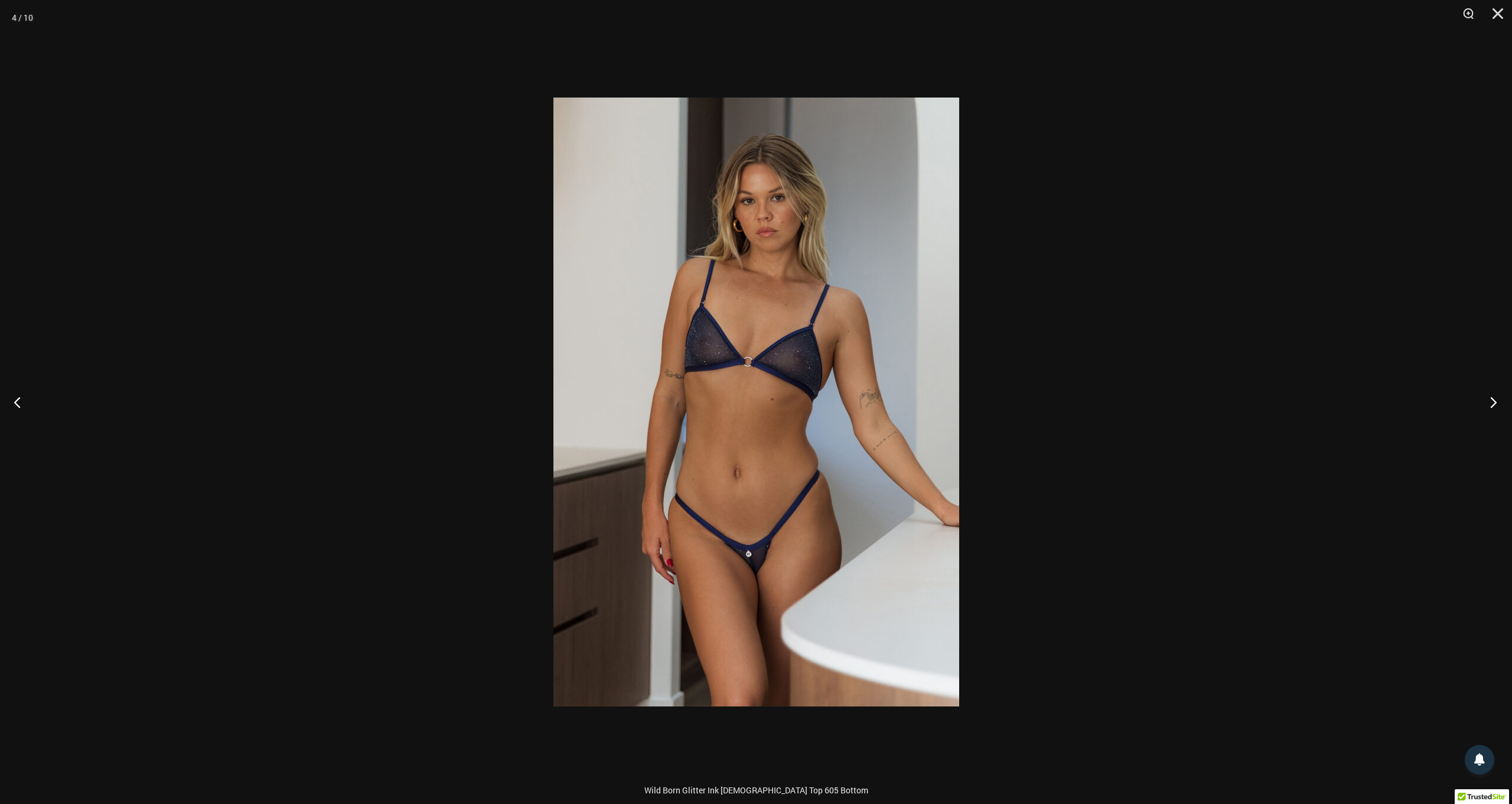
click at [1498, 407] on button "Next" at bounding box center [1490, 402] width 44 height 59
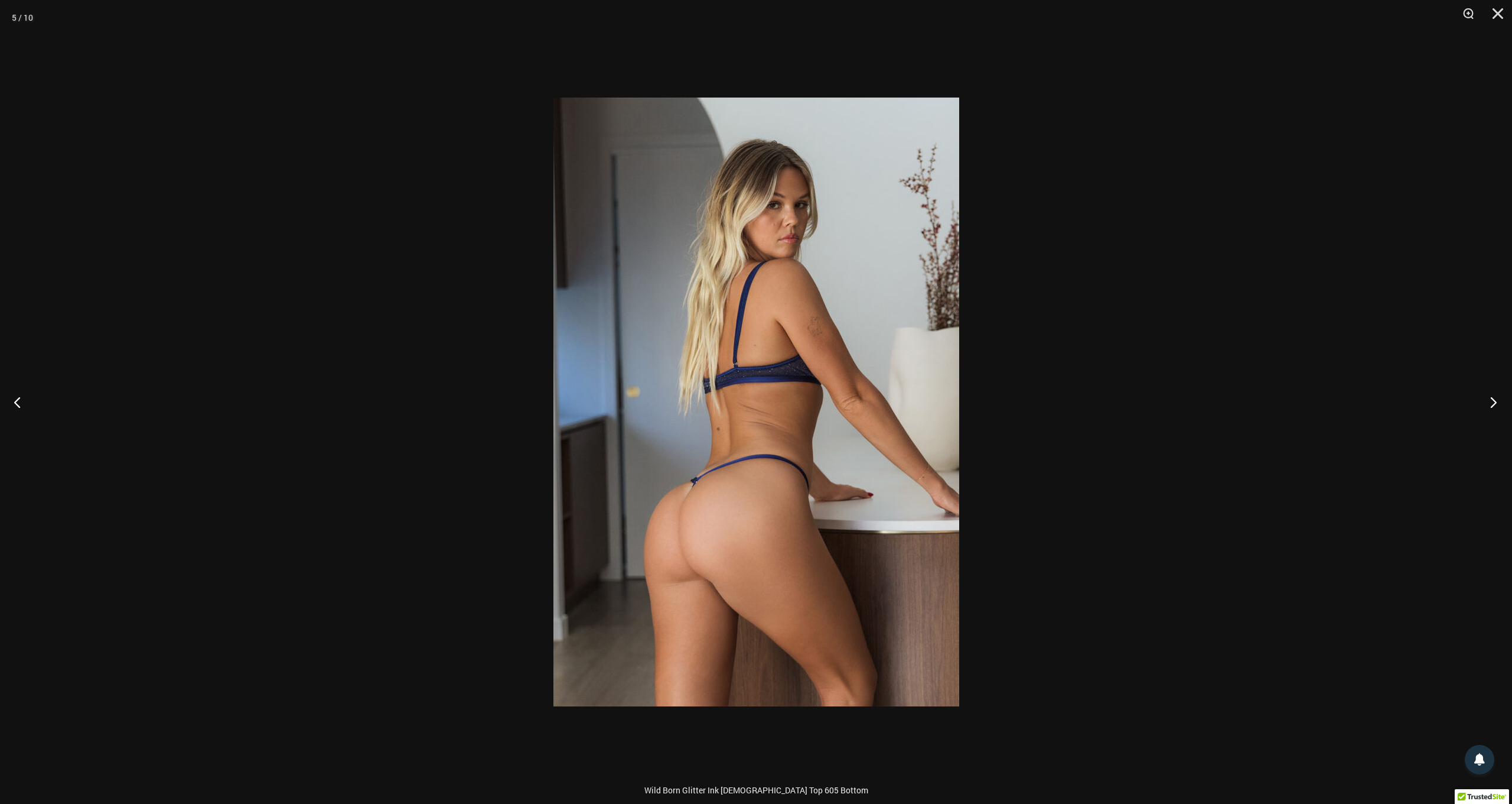
click at [1498, 407] on button "Next" at bounding box center [1490, 402] width 44 height 59
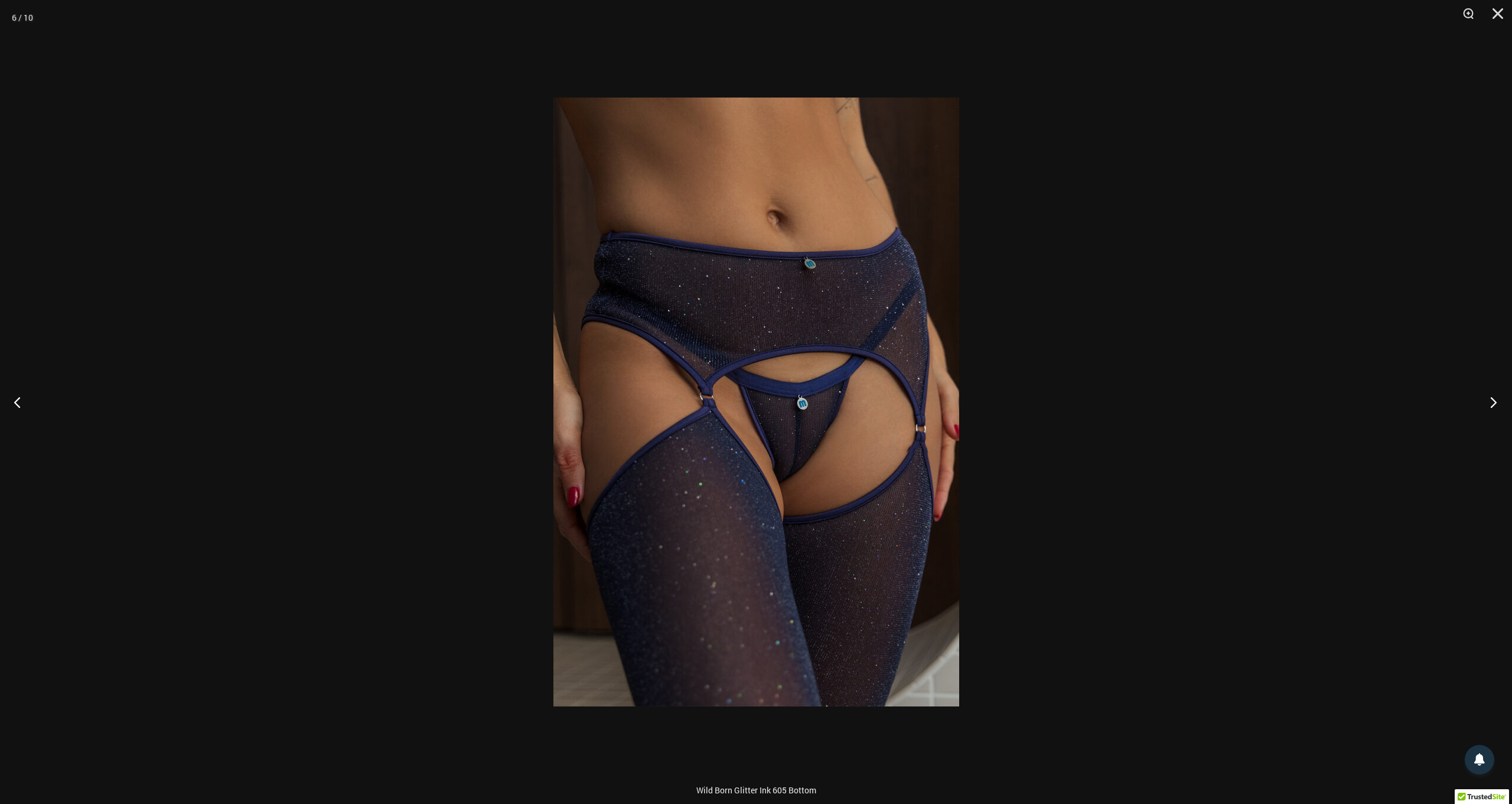
click at [1498, 407] on button "Next" at bounding box center [1490, 402] width 44 height 59
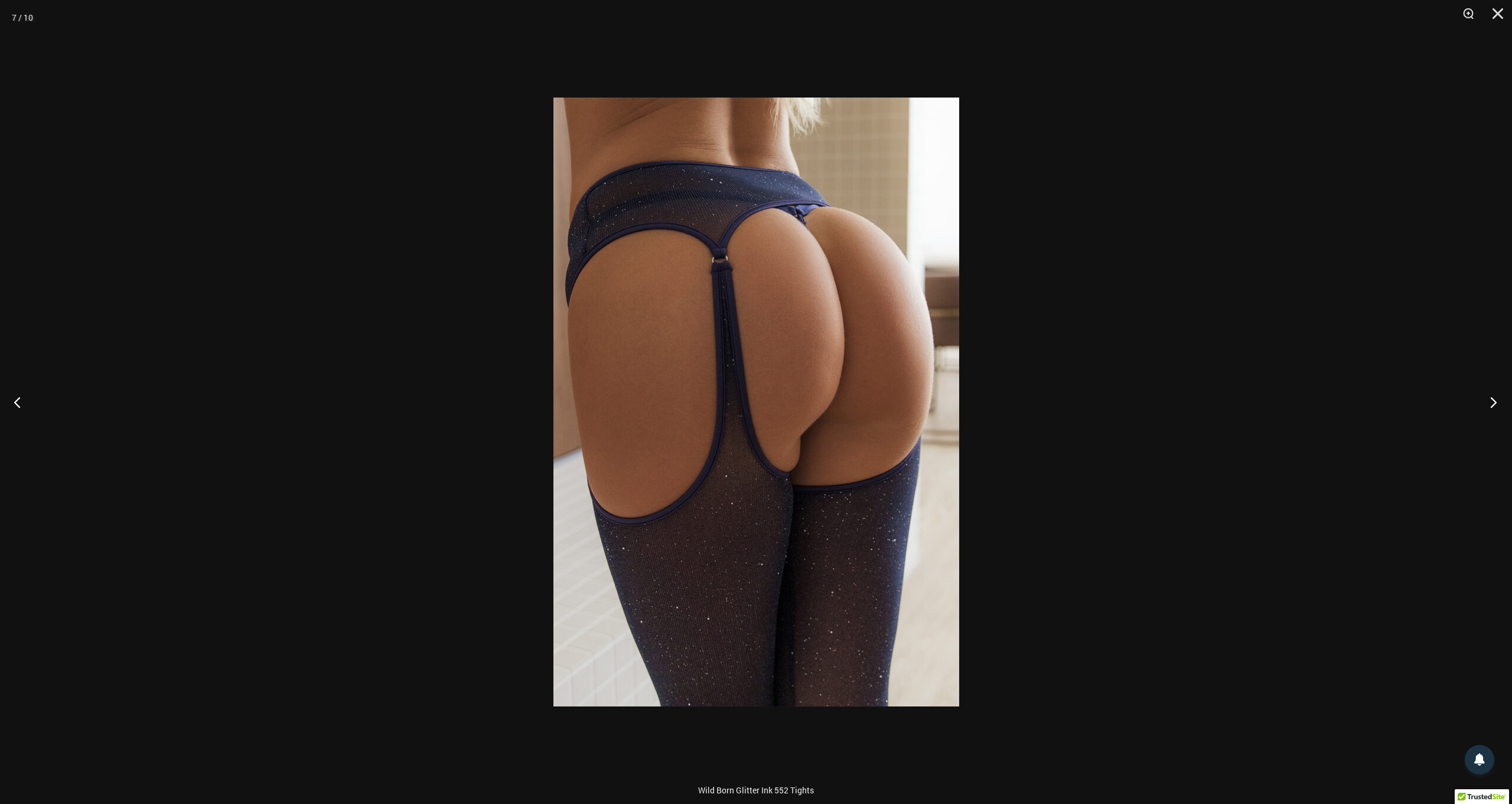
click at [1495, 401] on button "Next" at bounding box center [1490, 402] width 44 height 59
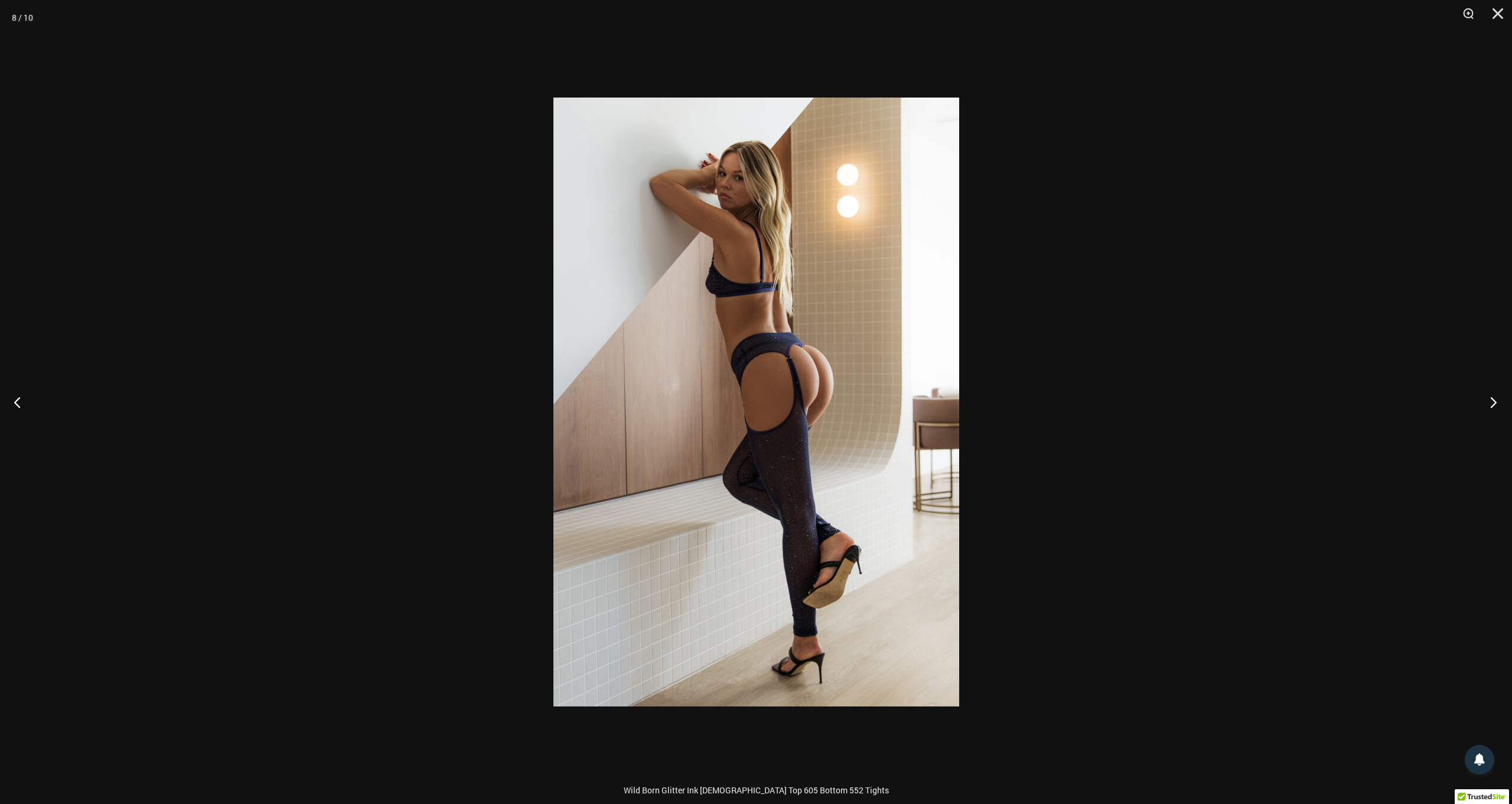
click at [1495, 401] on button "Next" at bounding box center [1490, 402] width 44 height 59
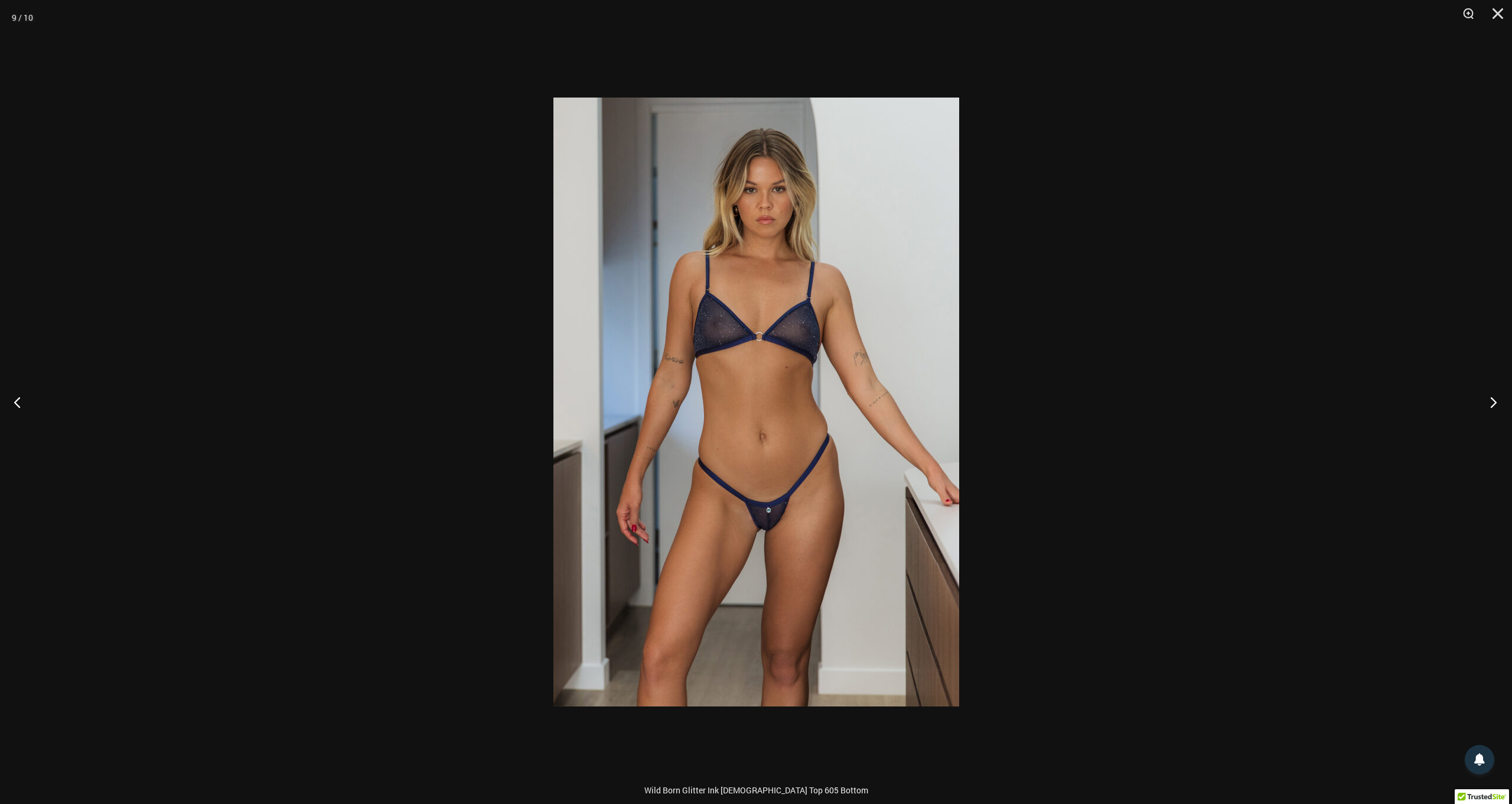
click at [1495, 401] on button "Next" at bounding box center [1490, 402] width 44 height 59
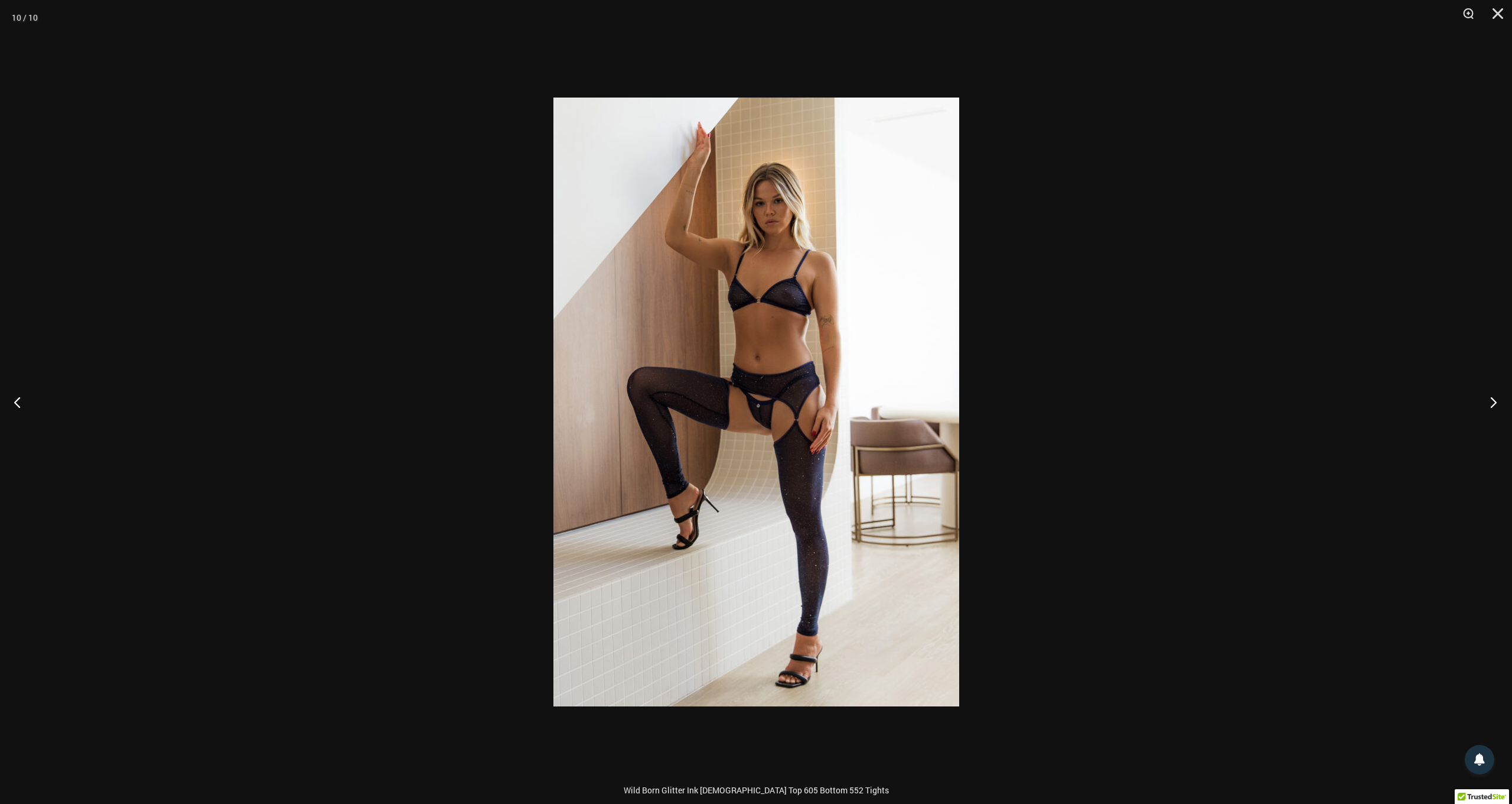
click at [1495, 401] on button "Next" at bounding box center [1490, 402] width 44 height 59
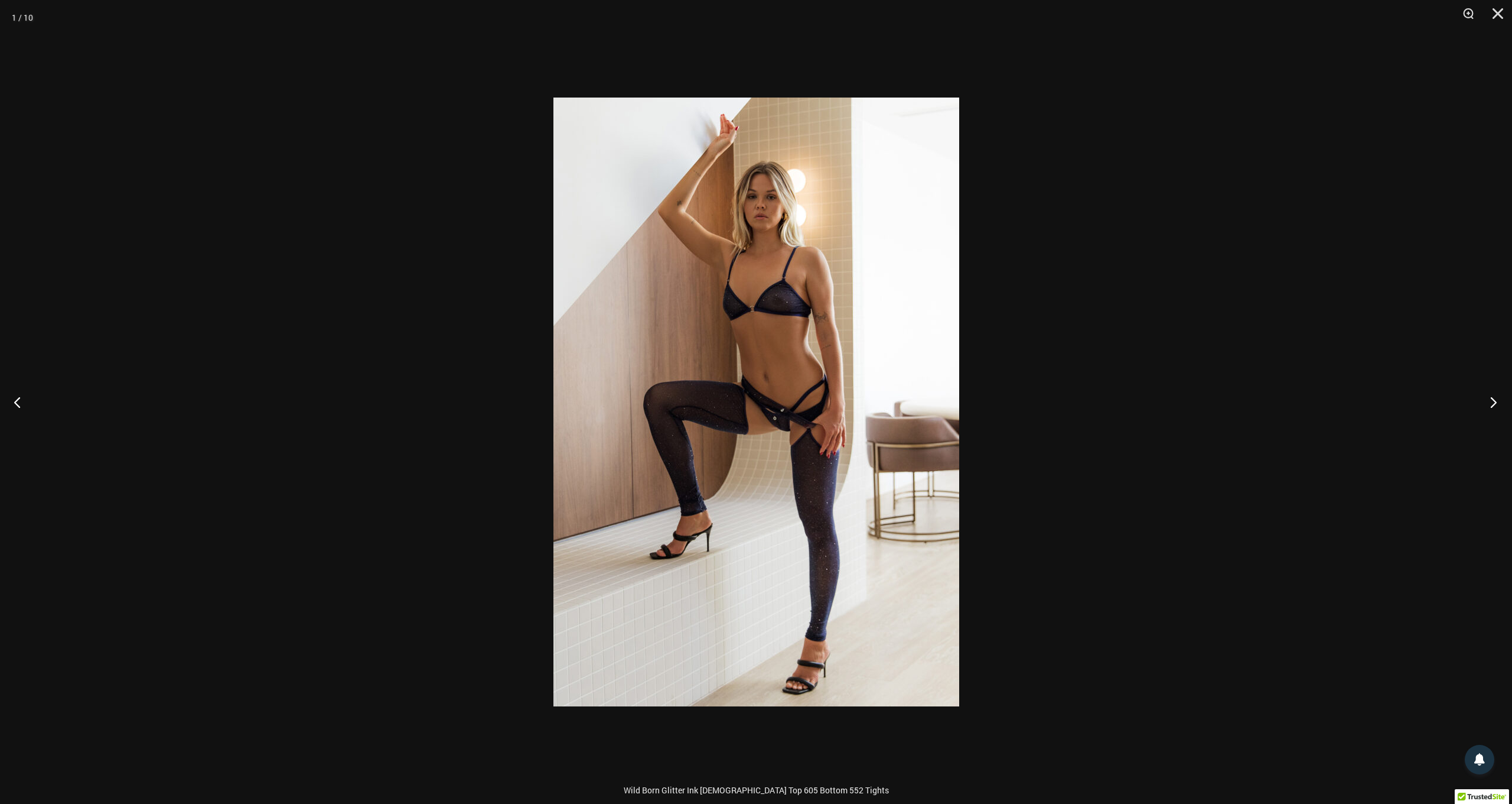
click at [1495, 401] on button "Next" at bounding box center [1490, 402] width 44 height 59
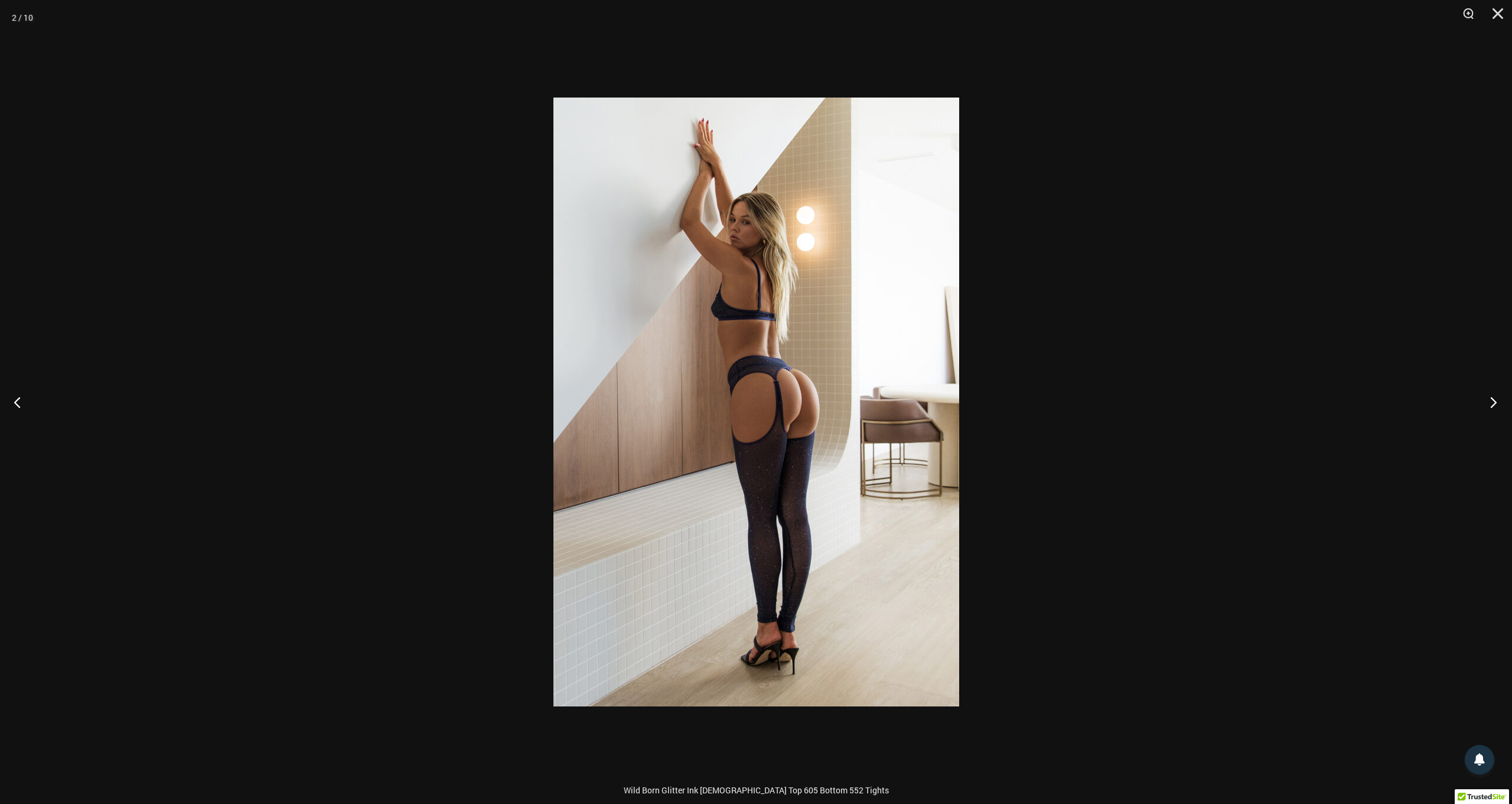
click at [1495, 401] on button "Next" at bounding box center [1490, 402] width 44 height 59
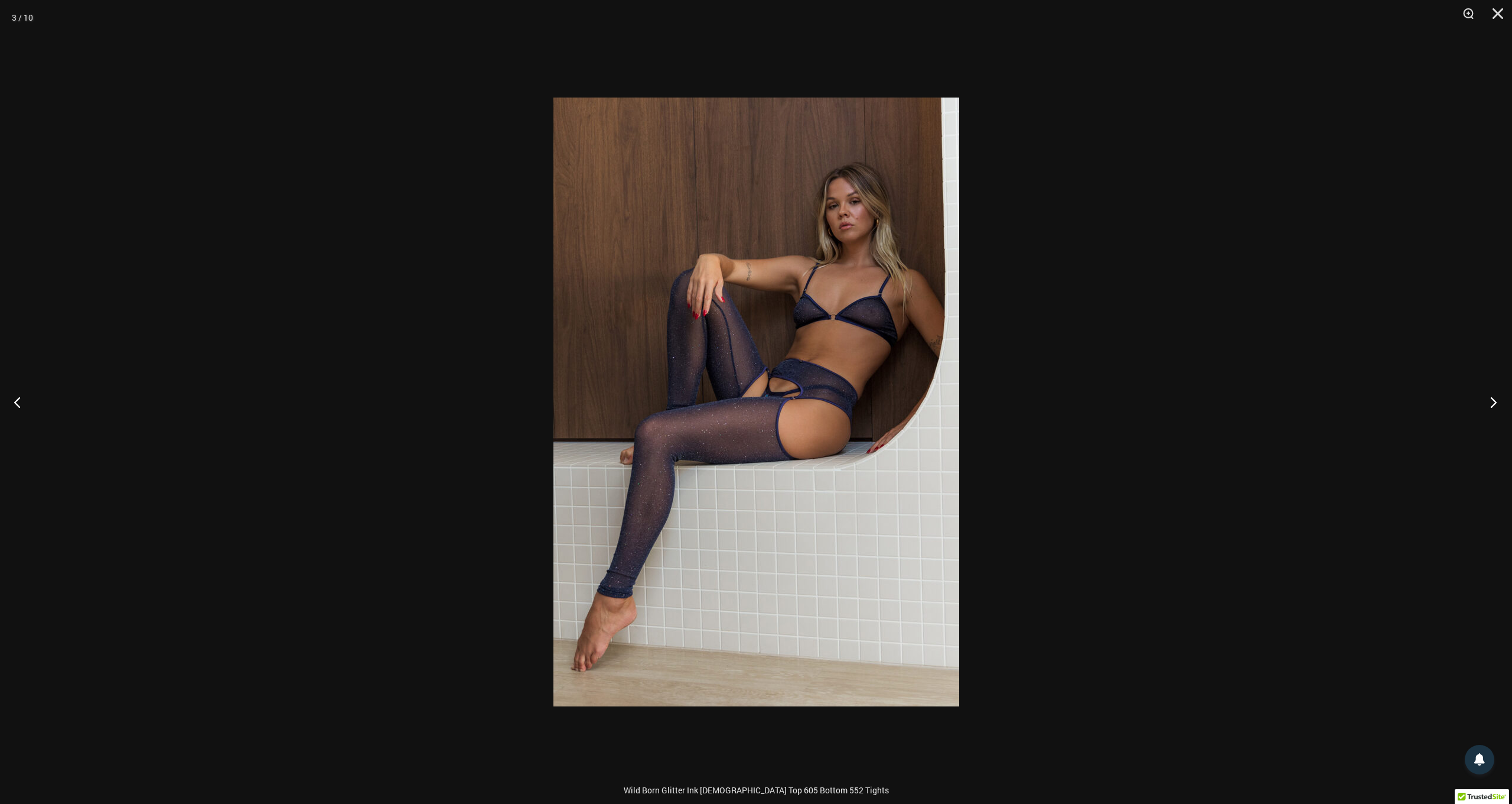
click at [1495, 401] on button "Next" at bounding box center [1490, 402] width 44 height 59
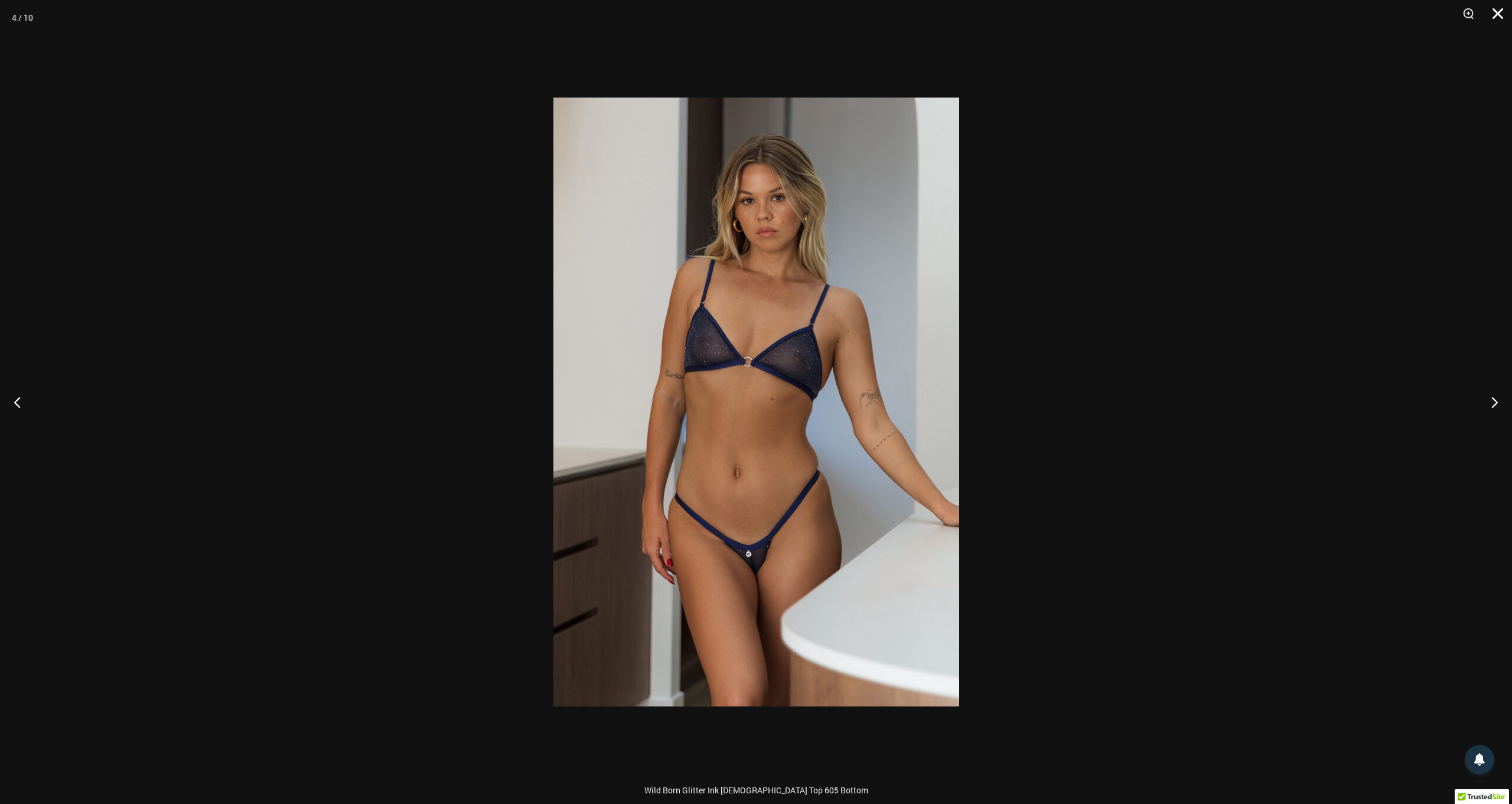
click at [1490, 10] on button "Close" at bounding box center [1493, 17] width 30 height 35
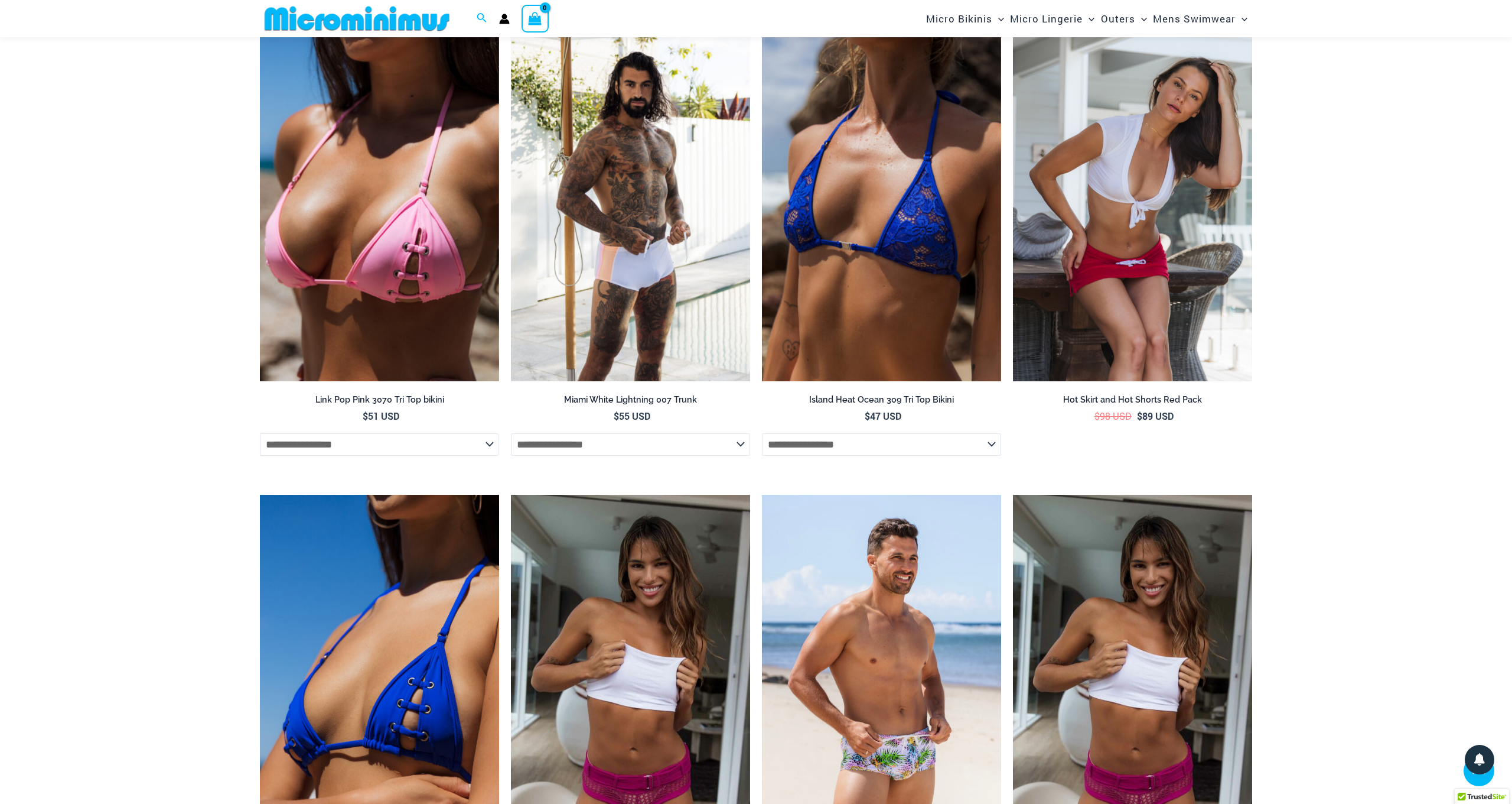
scroll to position [2584, 0]
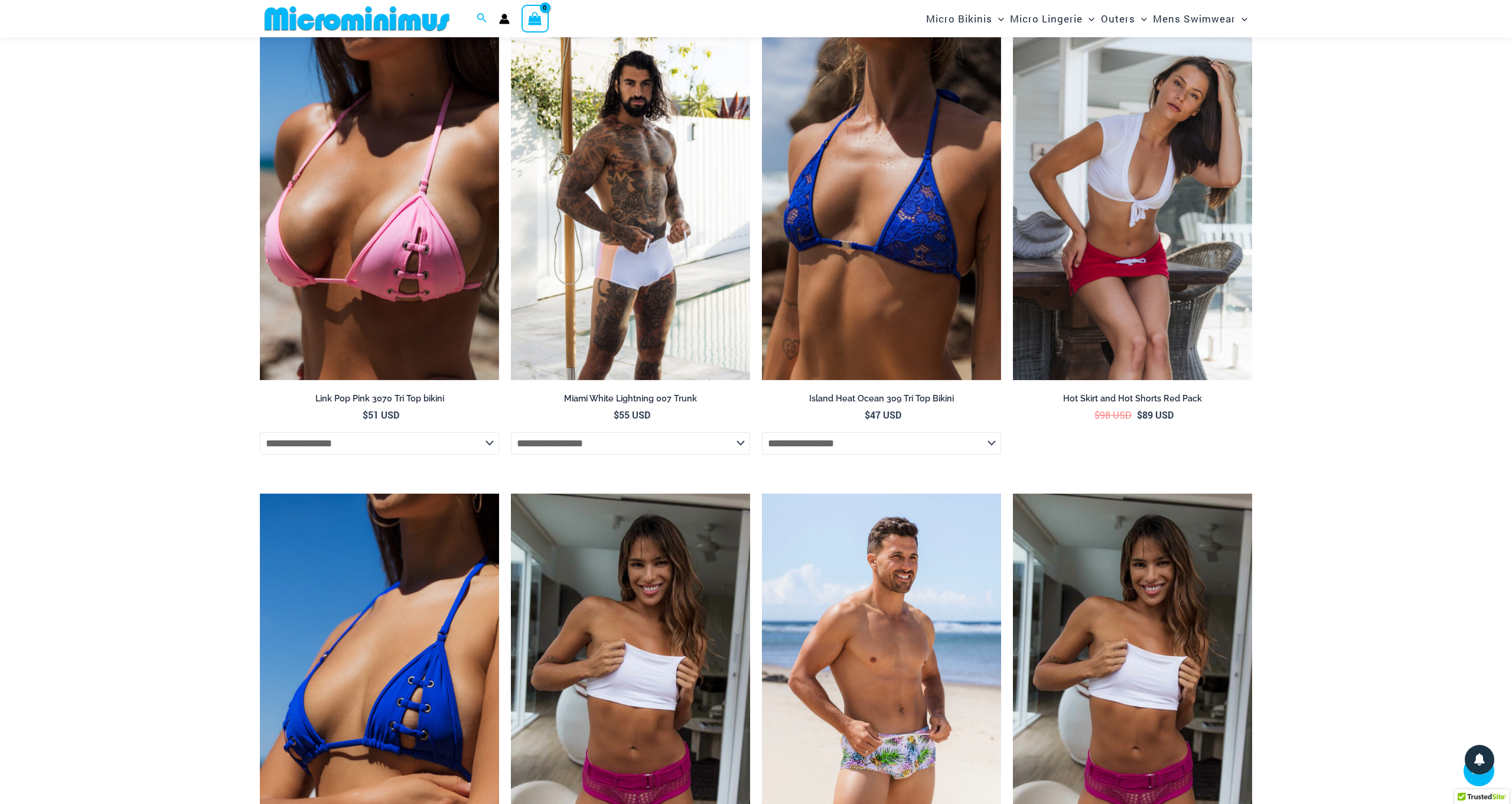
click at [1131, 270] on img at bounding box center [1132, 201] width 239 height 359
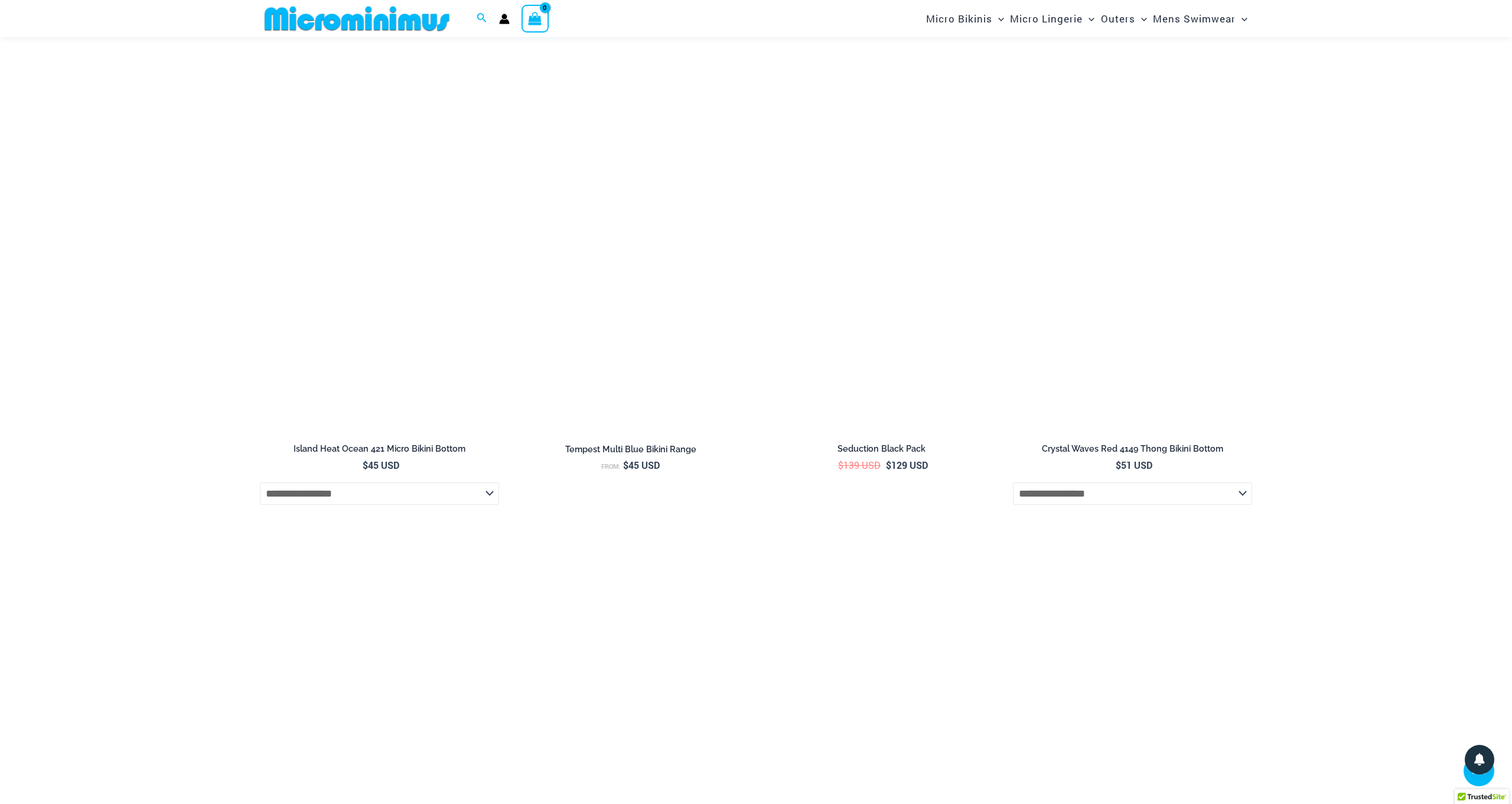
scroll to position [2274, 0]
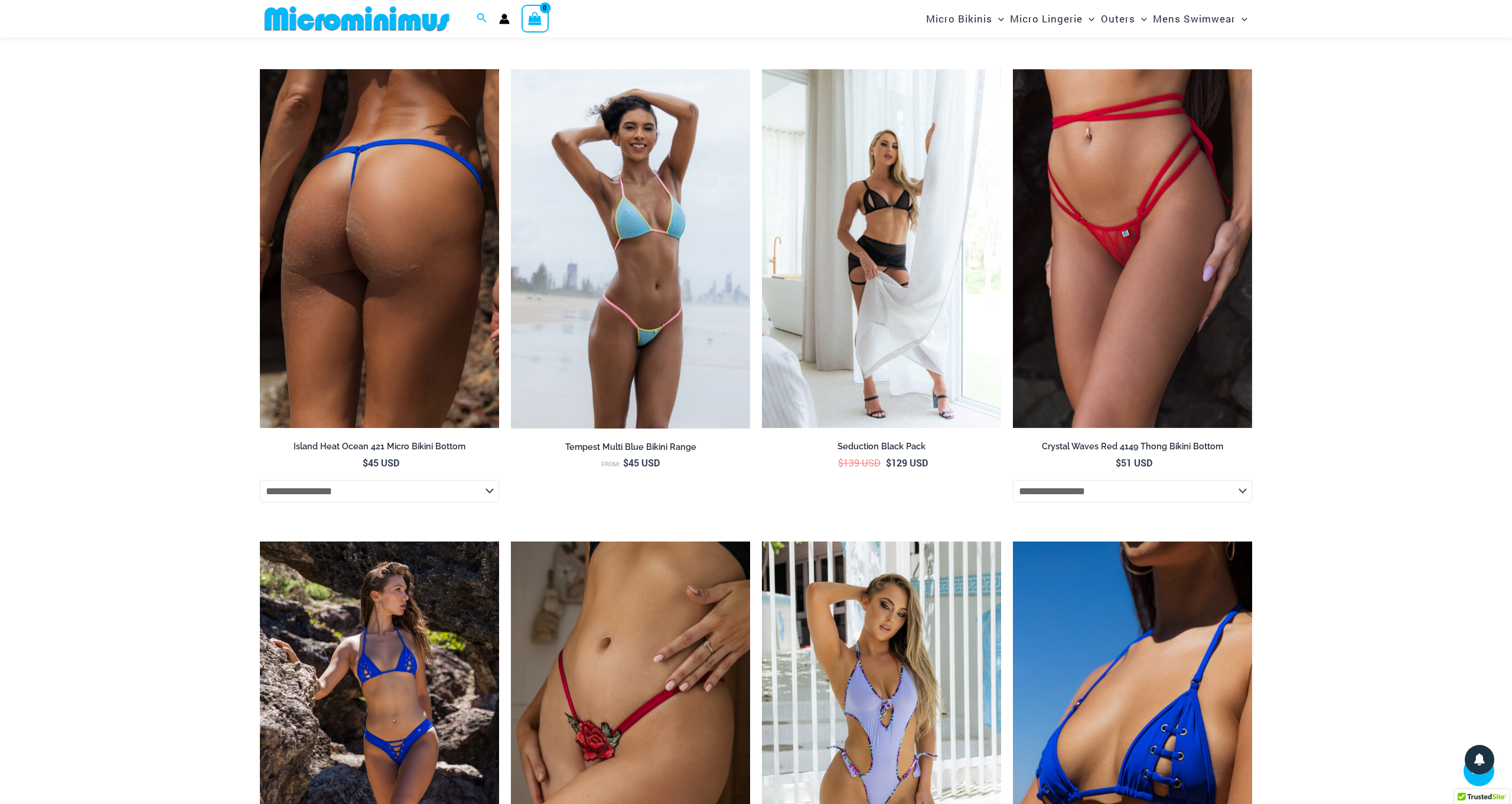
click at [356, 230] on img at bounding box center [379, 248] width 239 height 359
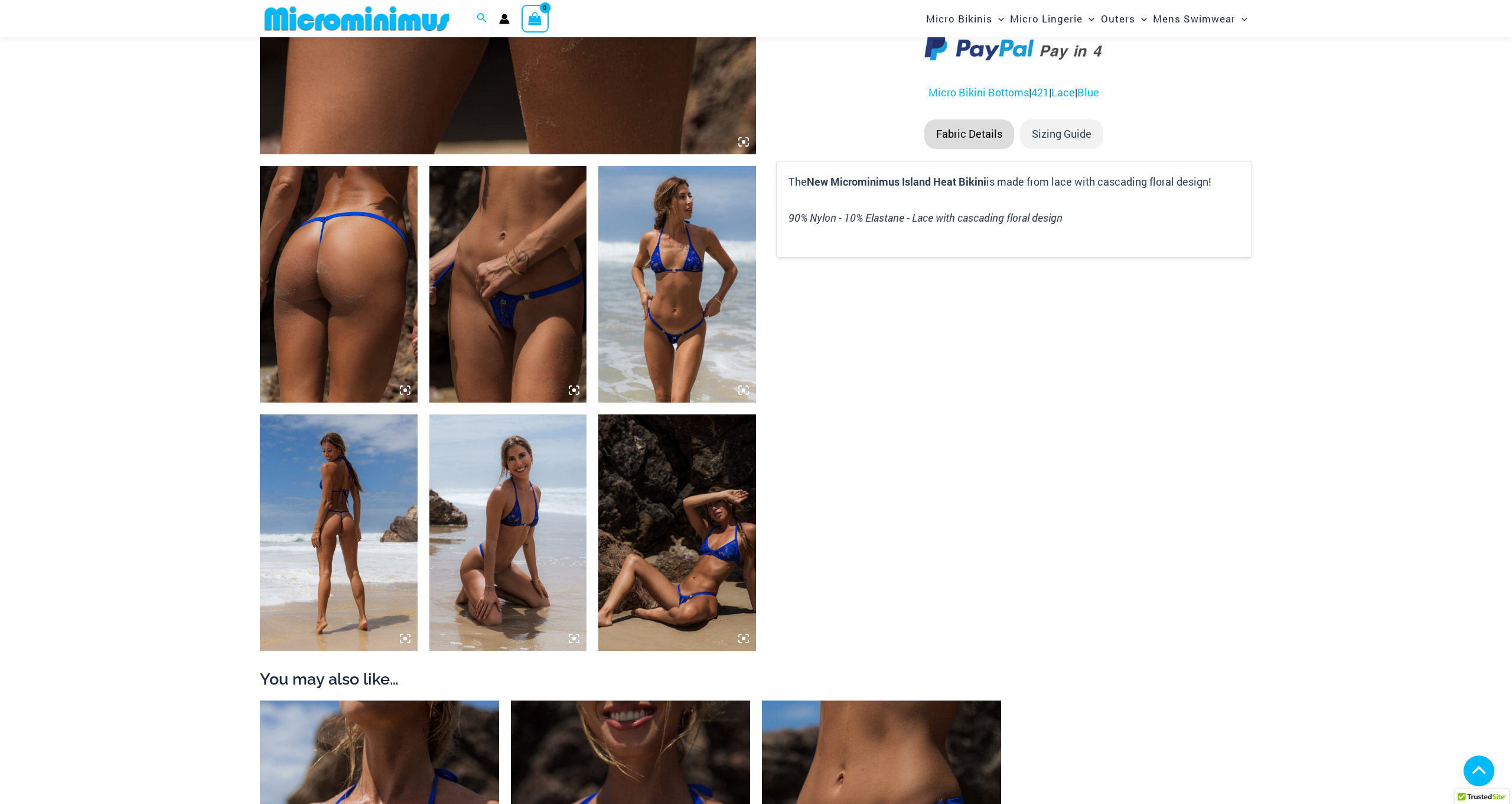
scroll to position [699, 0]
click at [531, 304] on img at bounding box center [508, 283] width 158 height 237
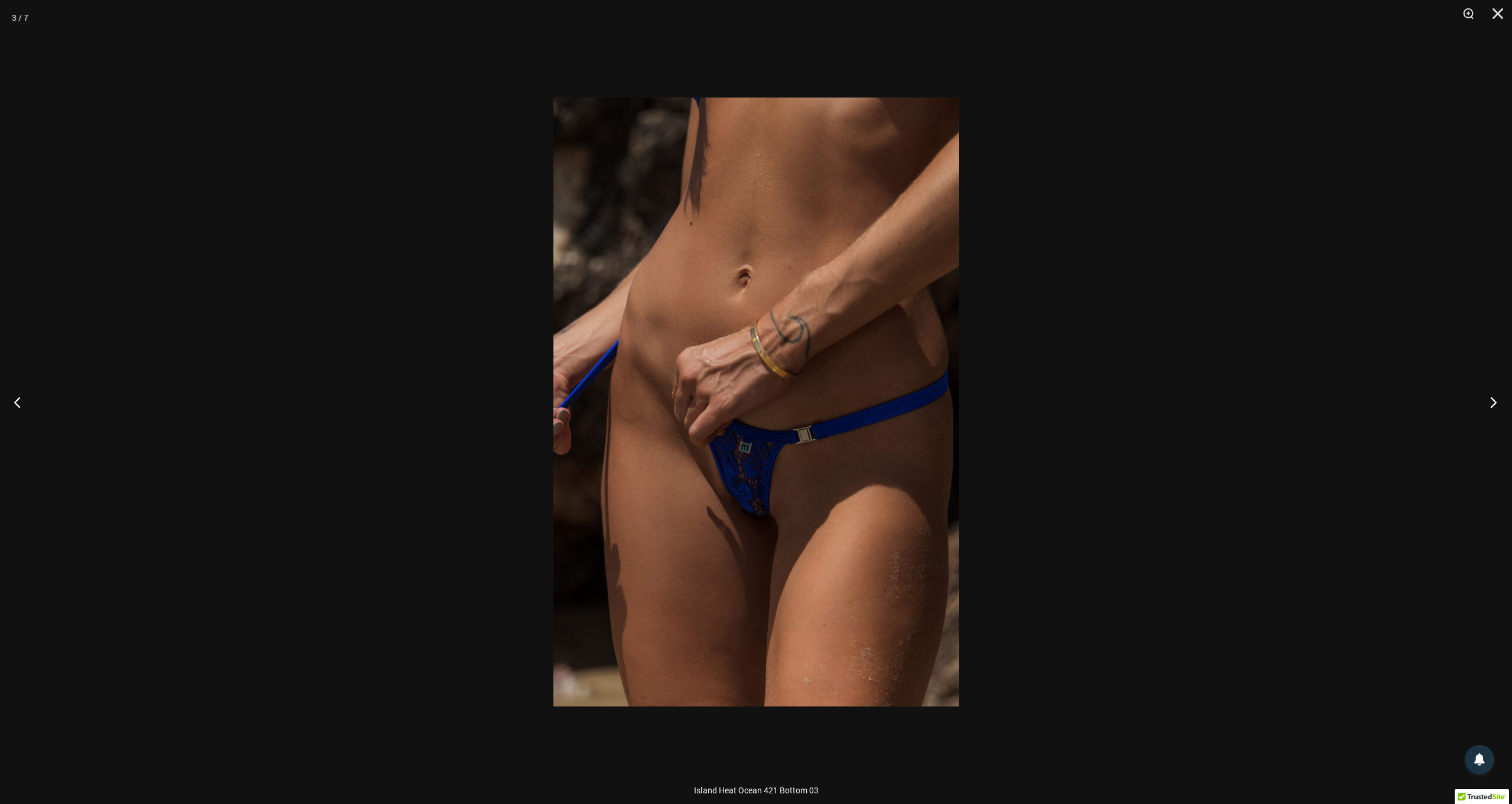
click at [1494, 399] on button "Next" at bounding box center [1490, 402] width 44 height 59
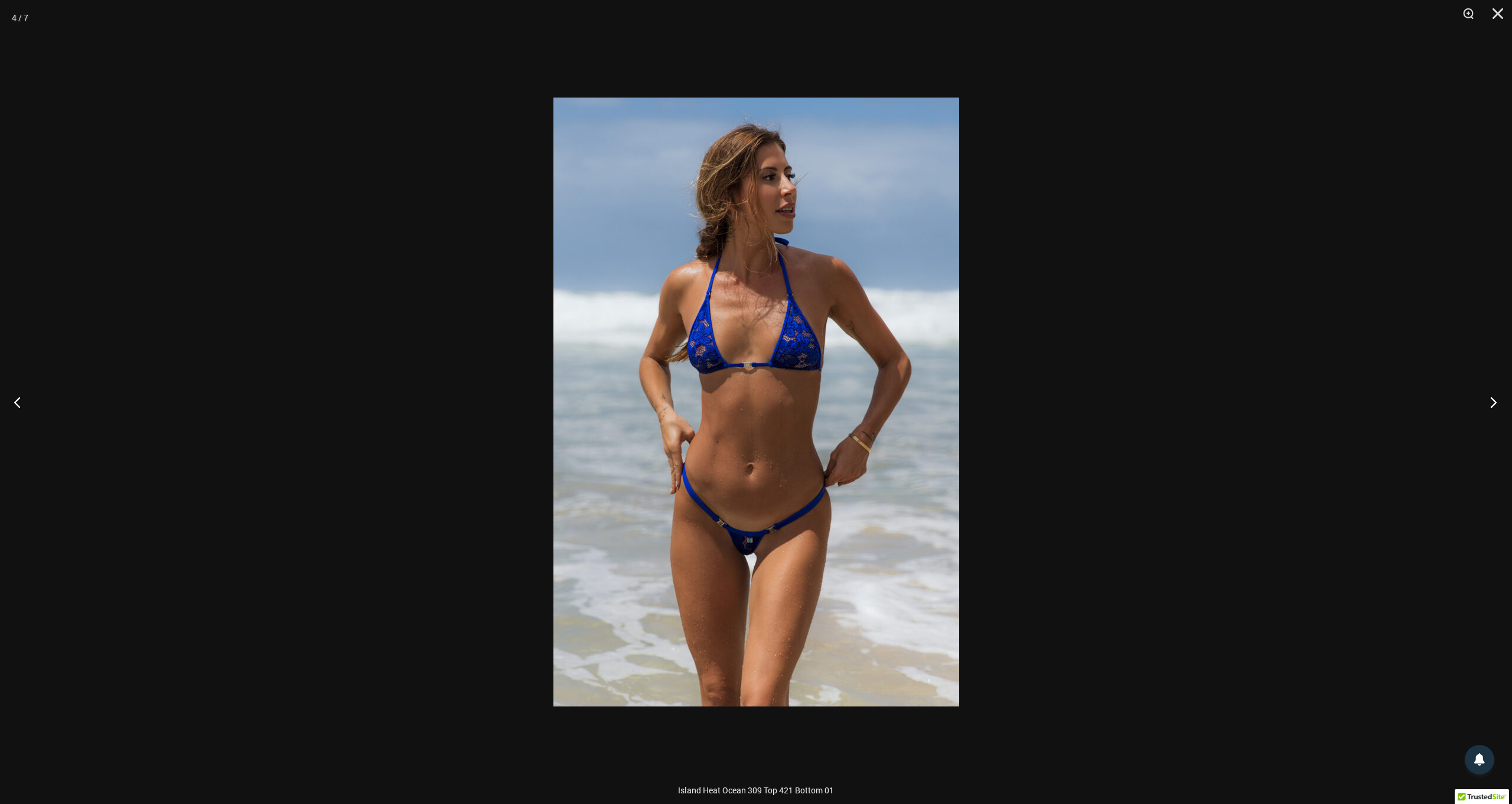
click at [1494, 399] on button "Next" at bounding box center [1490, 402] width 44 height 59
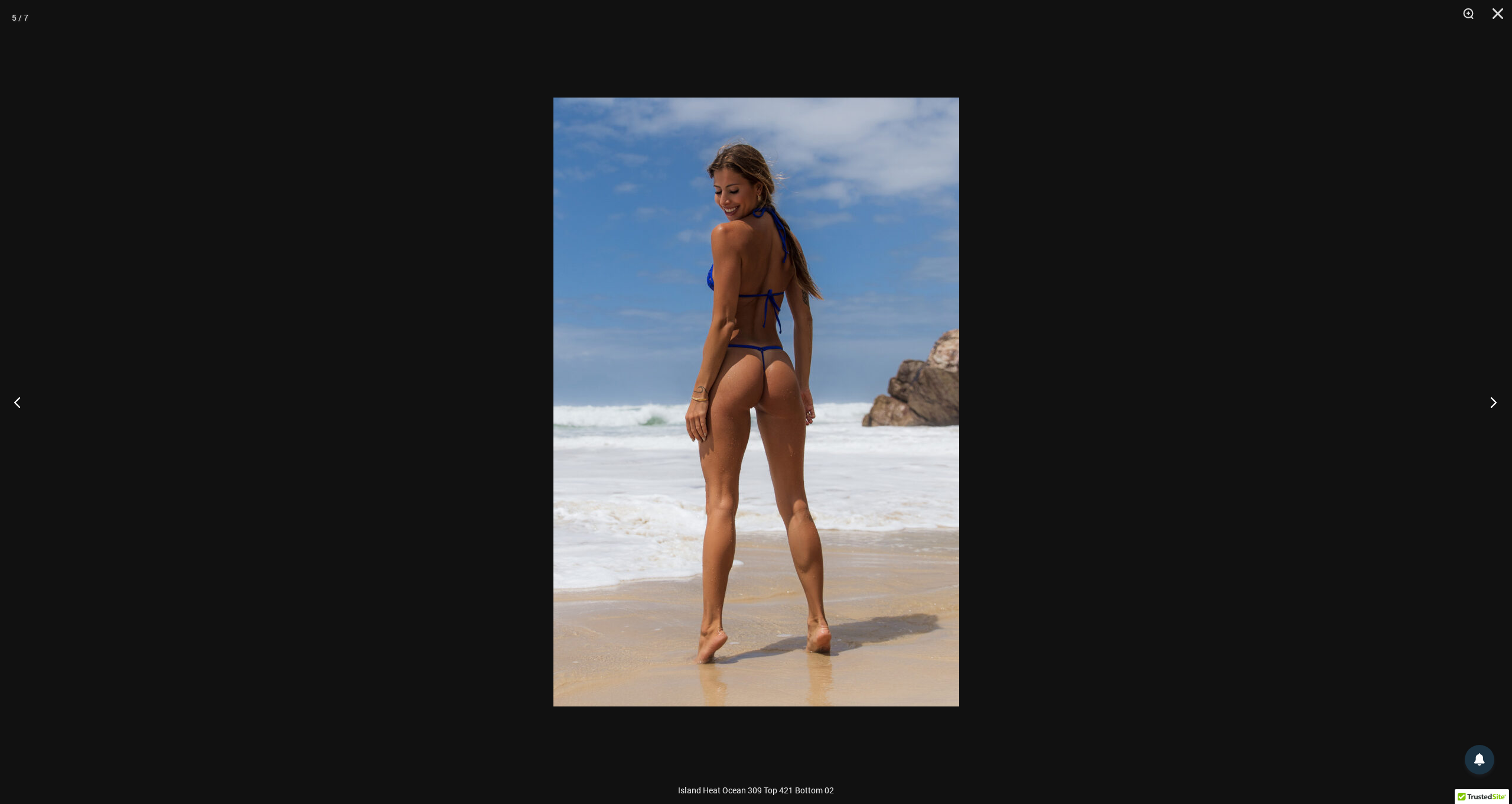
click at [1494, 399] on button "Next" at bounding box center [1490, 402] width 44 height 59
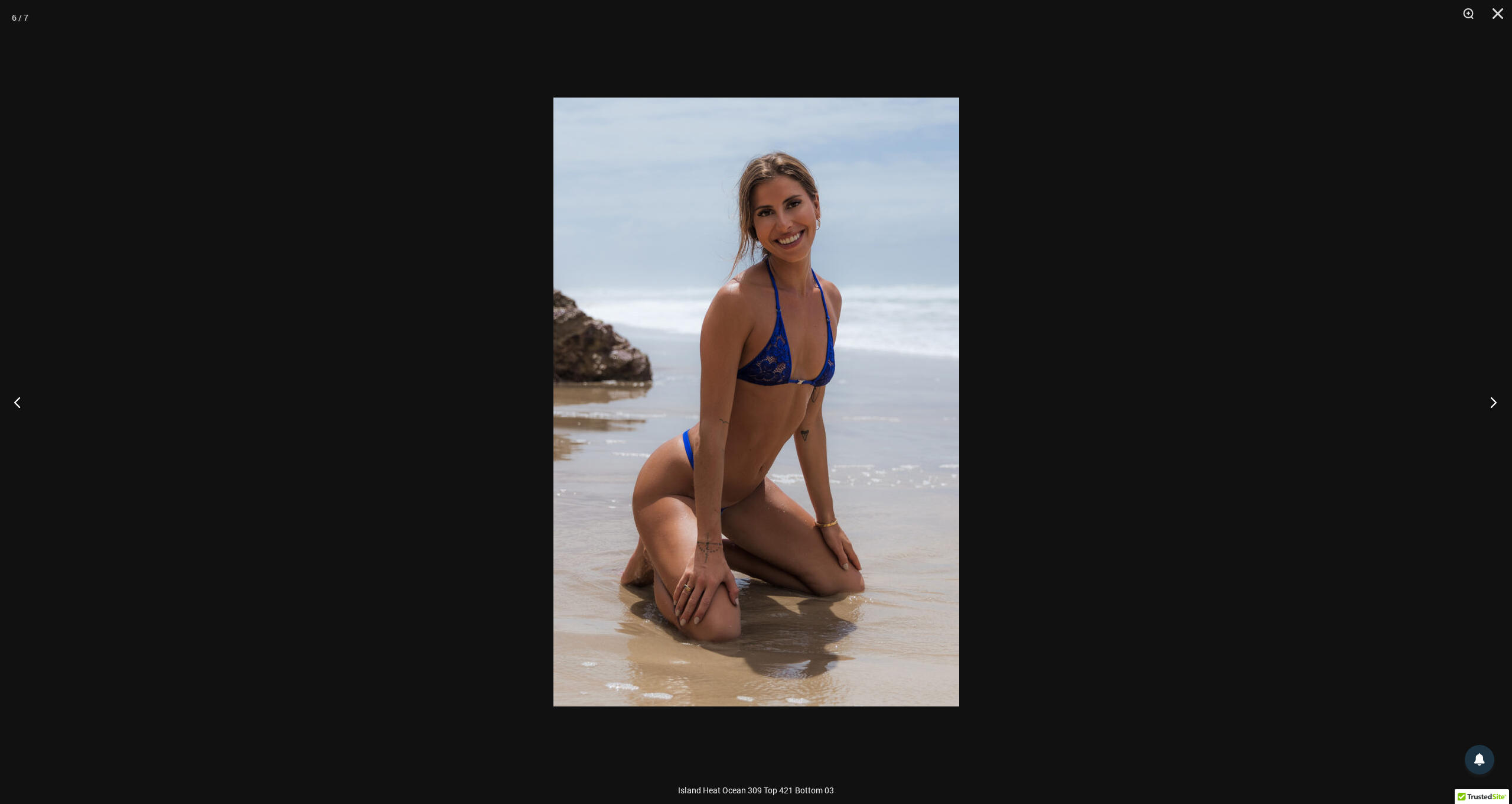
click at [1494, 399] on button "Next" at bounding box center [1490, 402] width 44 height 59
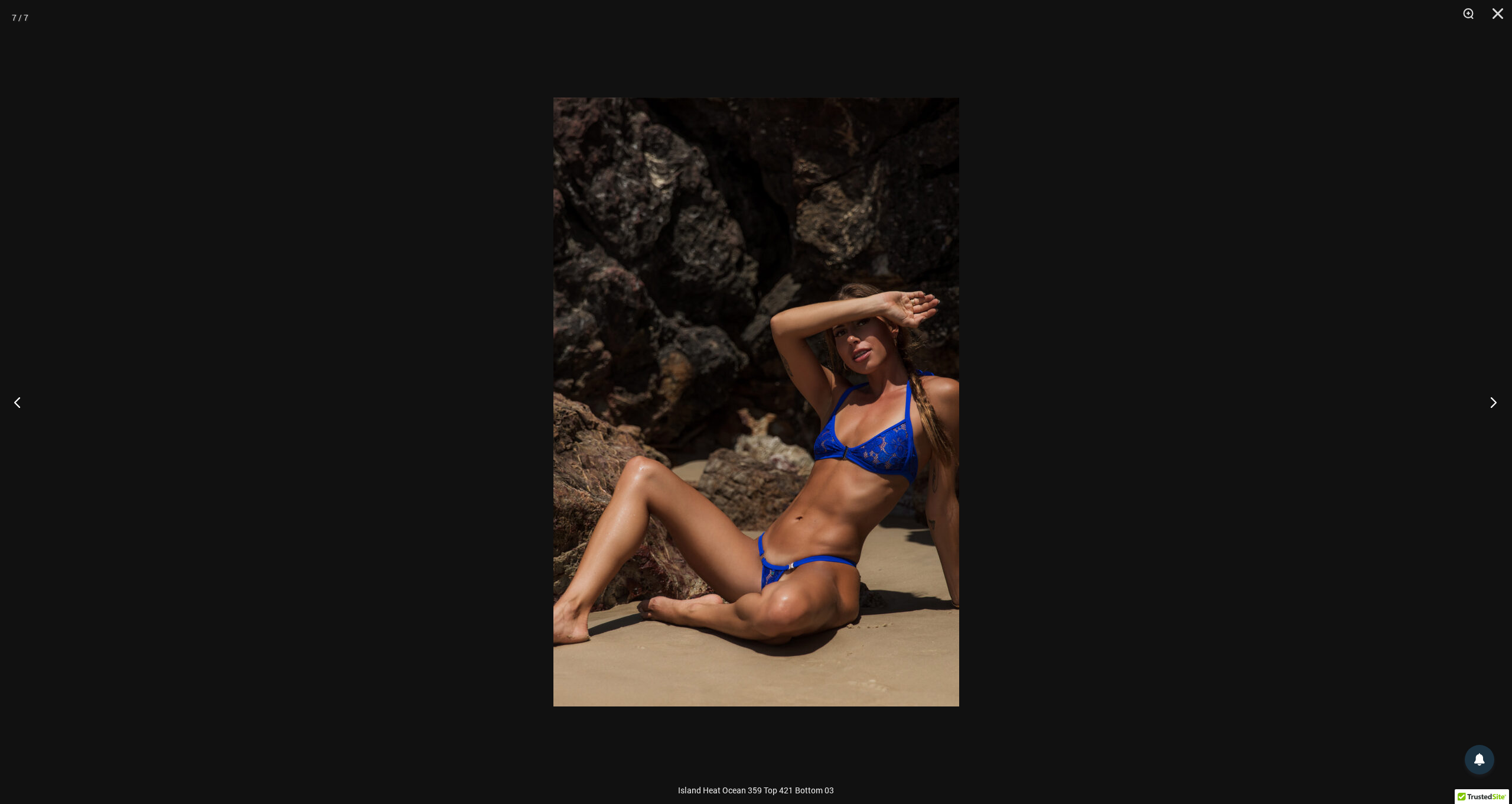
click at [1494, 399] on button "Next" at bounding box center [1490, 402] width 44 height 59
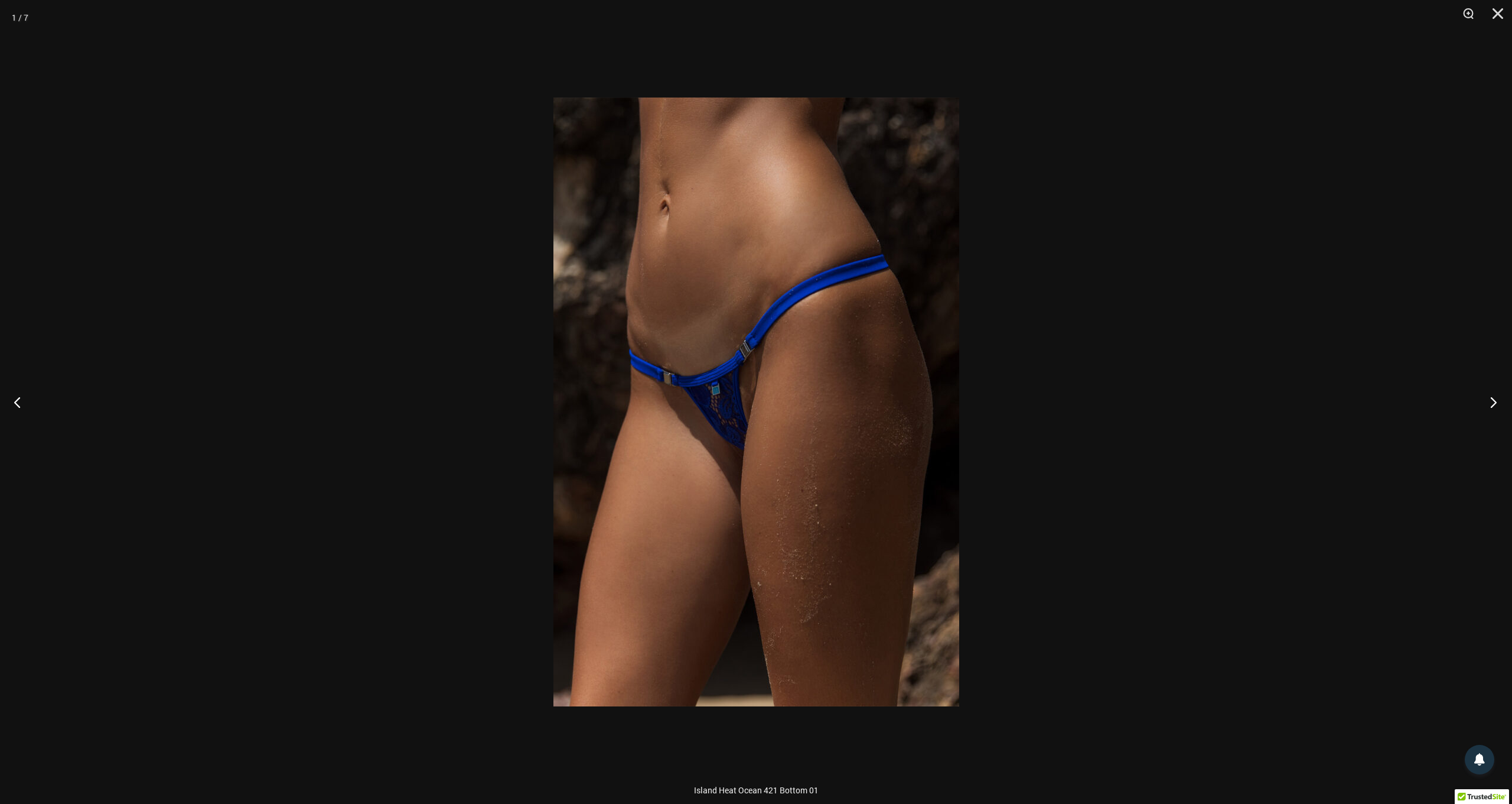
click at [1494, 399] on button "Next" at bounding box center [1490, 402] width 44 height 59
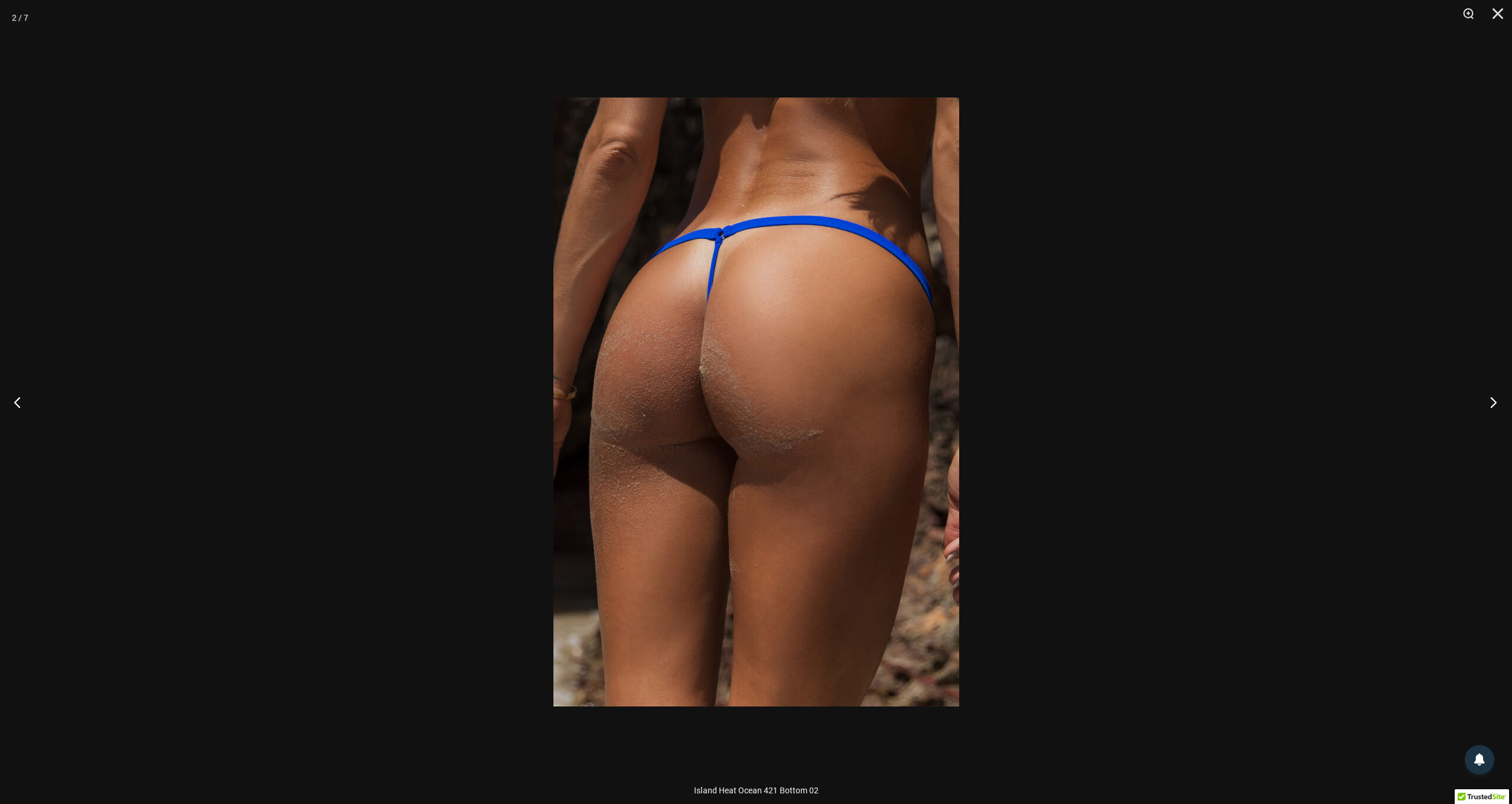
click at [1494, 399] on button "Next" at bounding box center [1490, 402] width 44 height 59
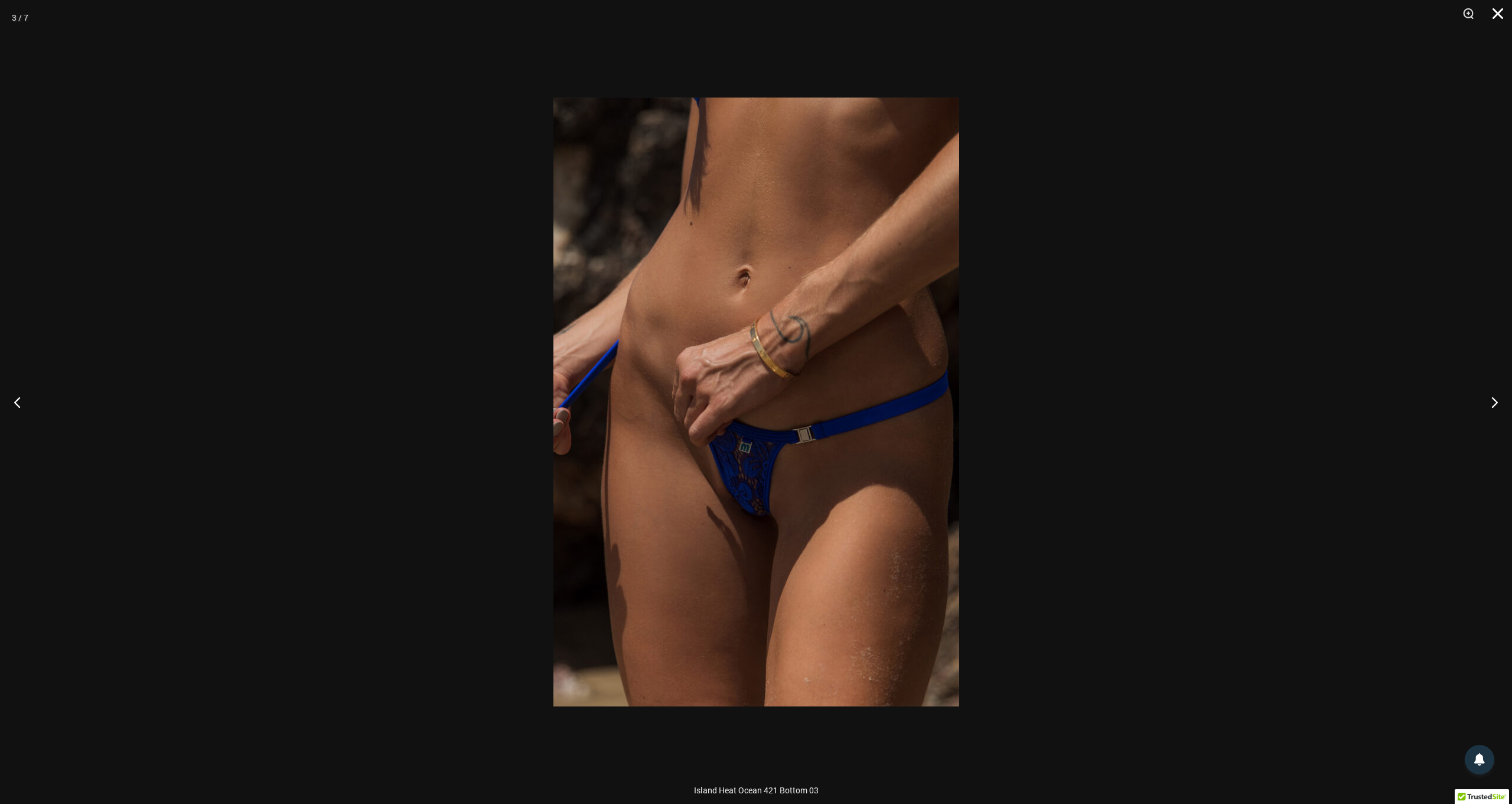
click at [1500, 15] on button "Close" at bounding box center [1493, 17] width 30 height 35
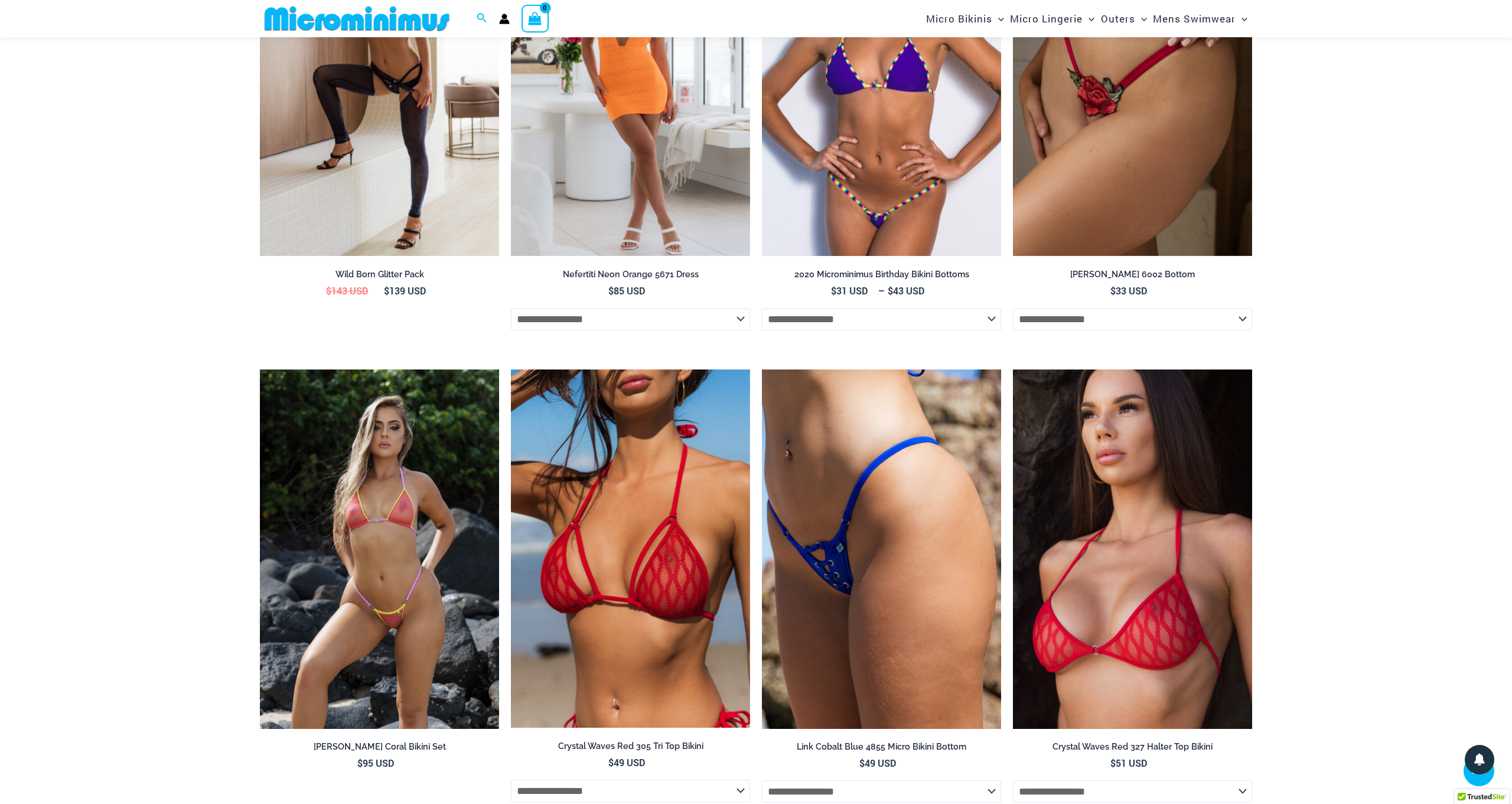
scroll to position [2506, 0]
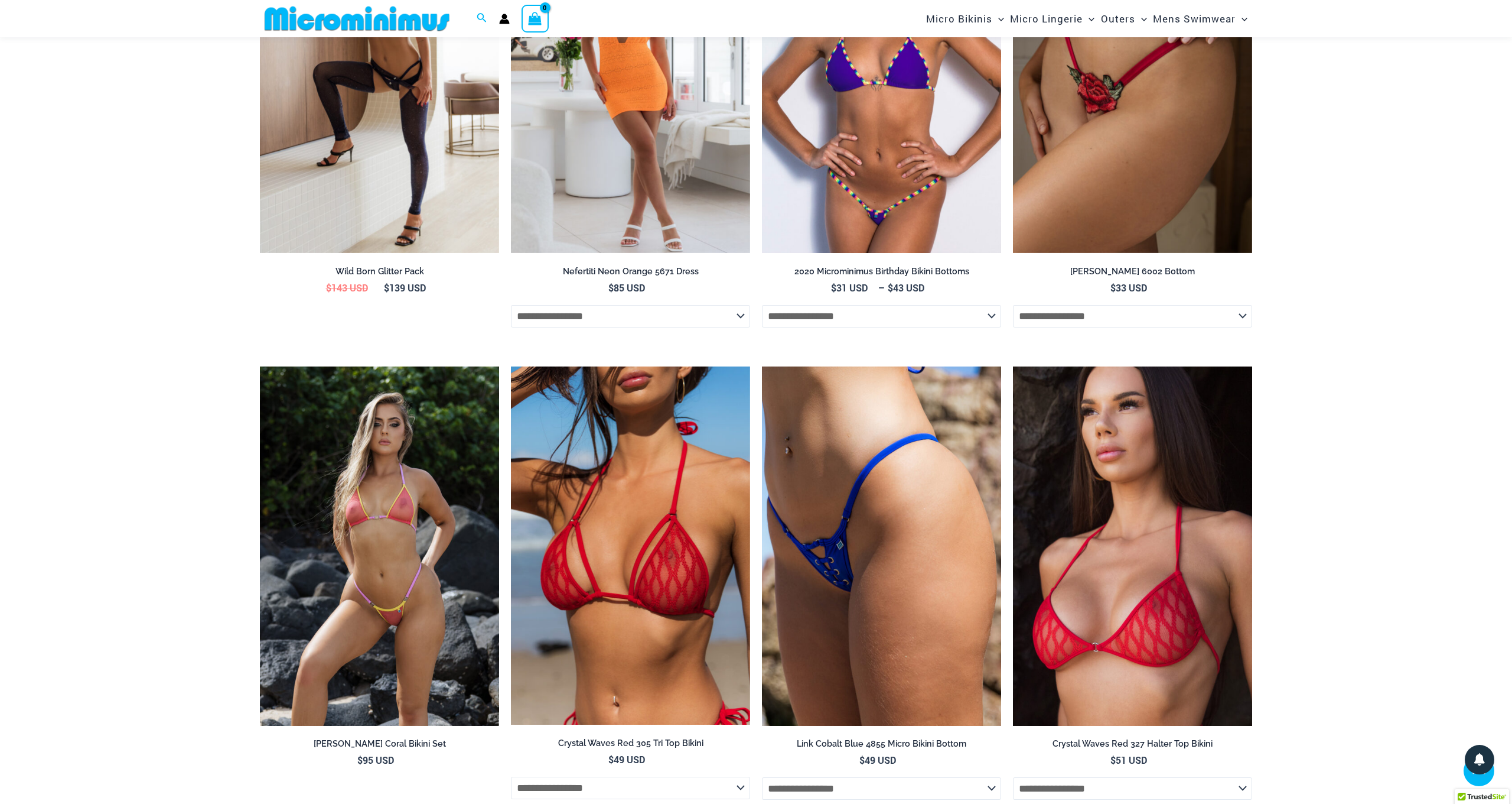
click at [948, 184] on img at bounding box center [881, 74] width 239 height 359
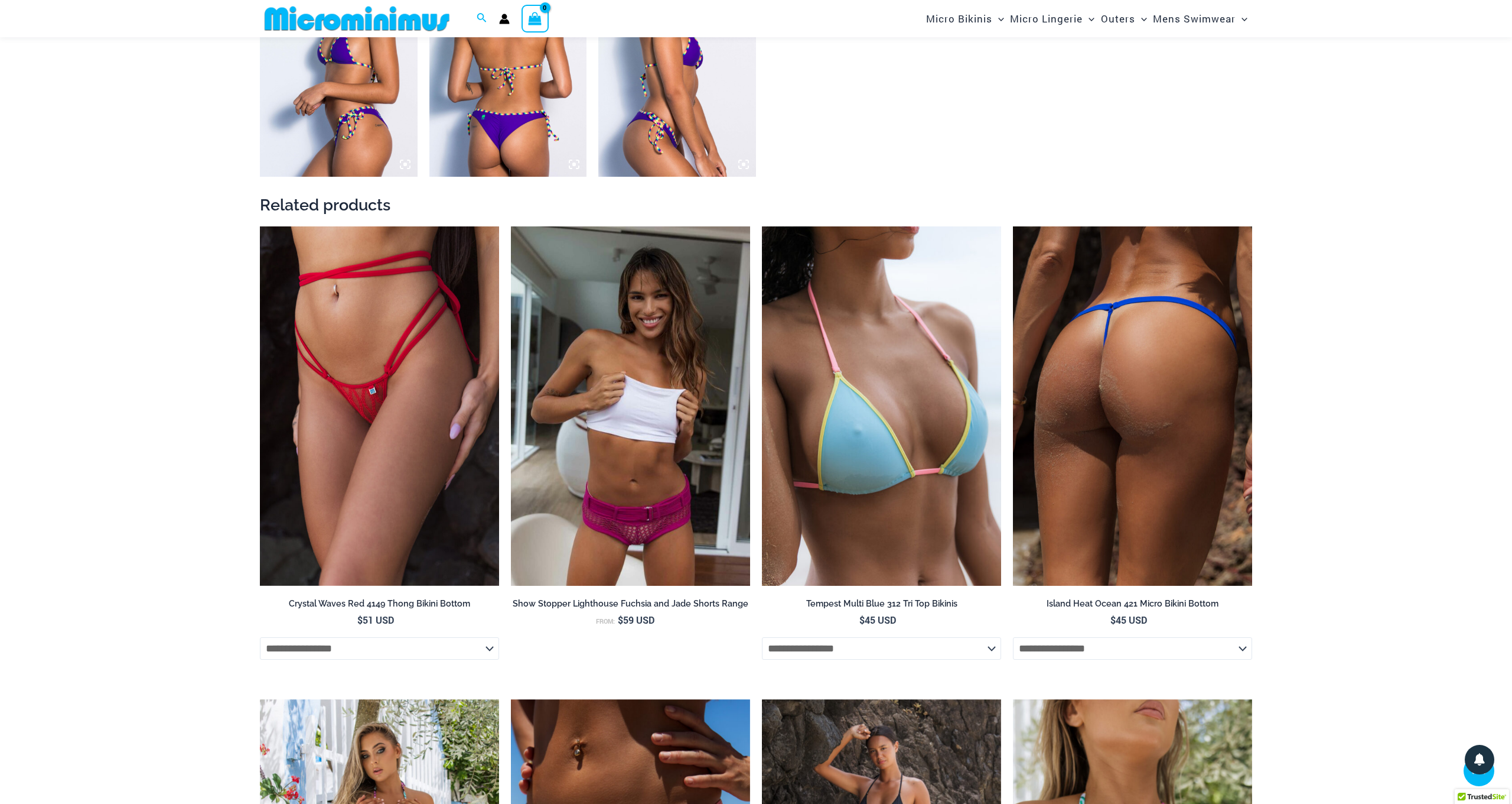
scroll to position [1635, 0]
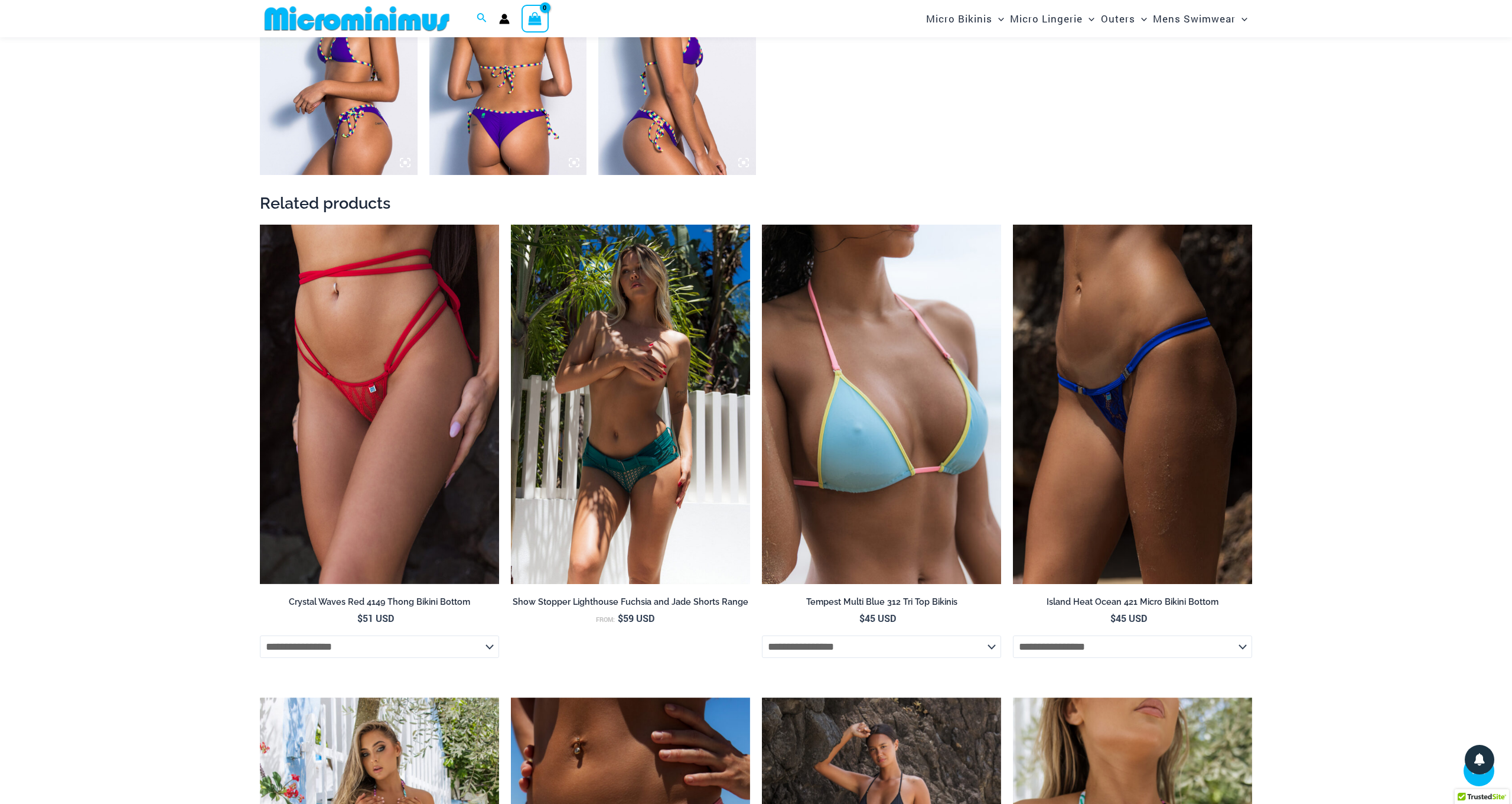
click at [606, 465] on img at bounding box center [630, 404] width 239 height 359
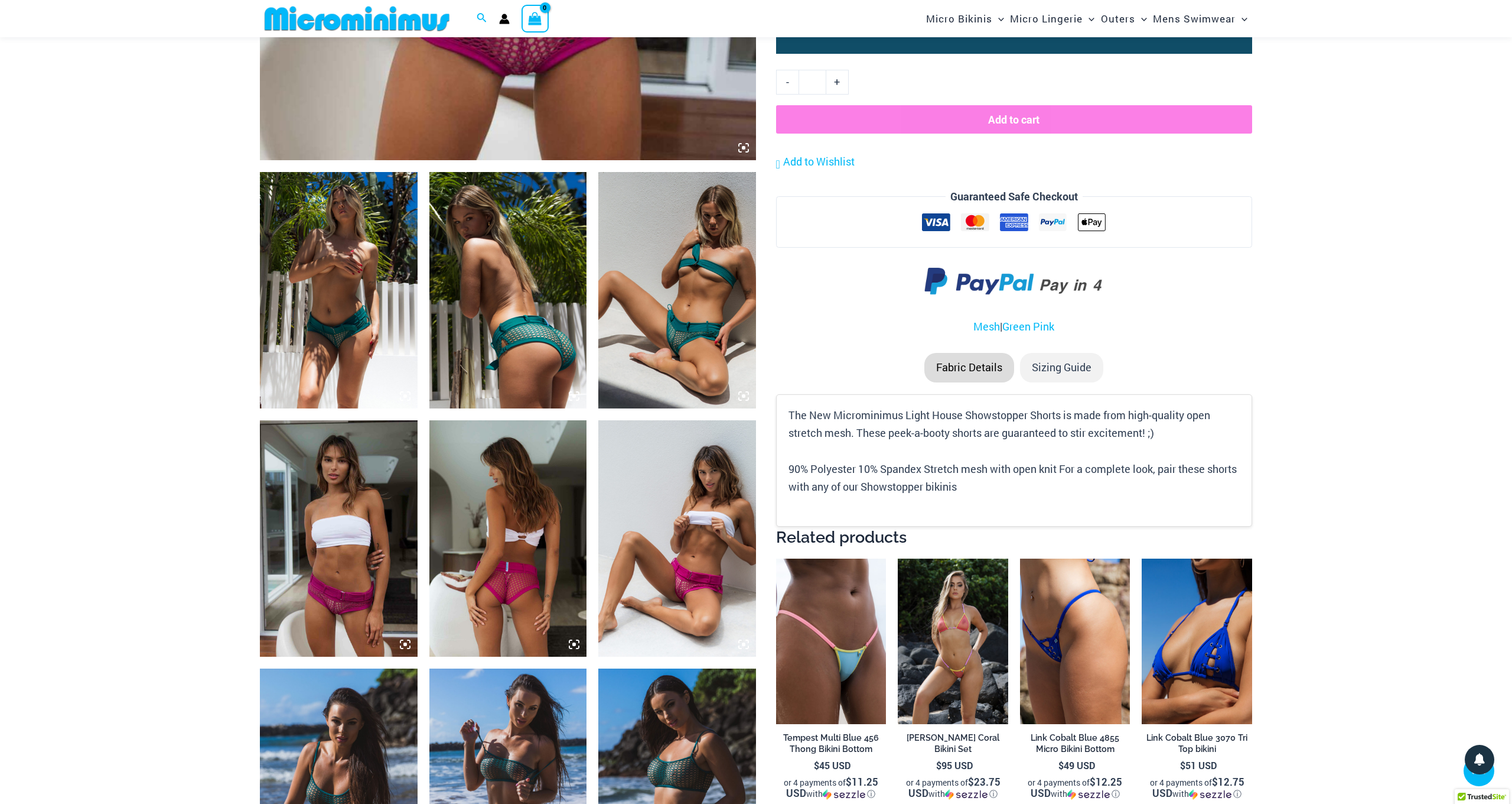
scroll to position [700, 0]
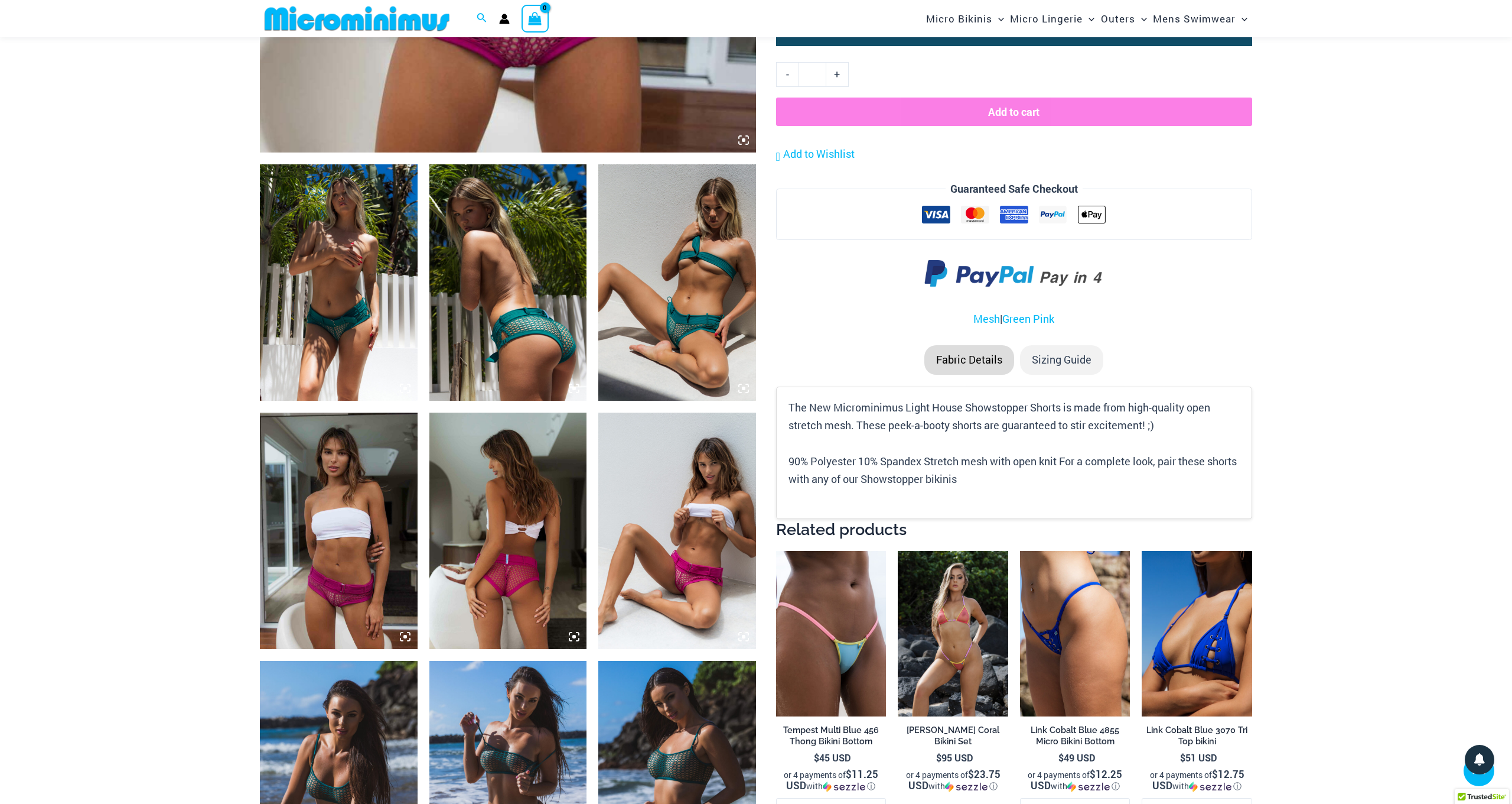
click at [677, 334] on img at bounding box center [677, 282] width 158 height 237
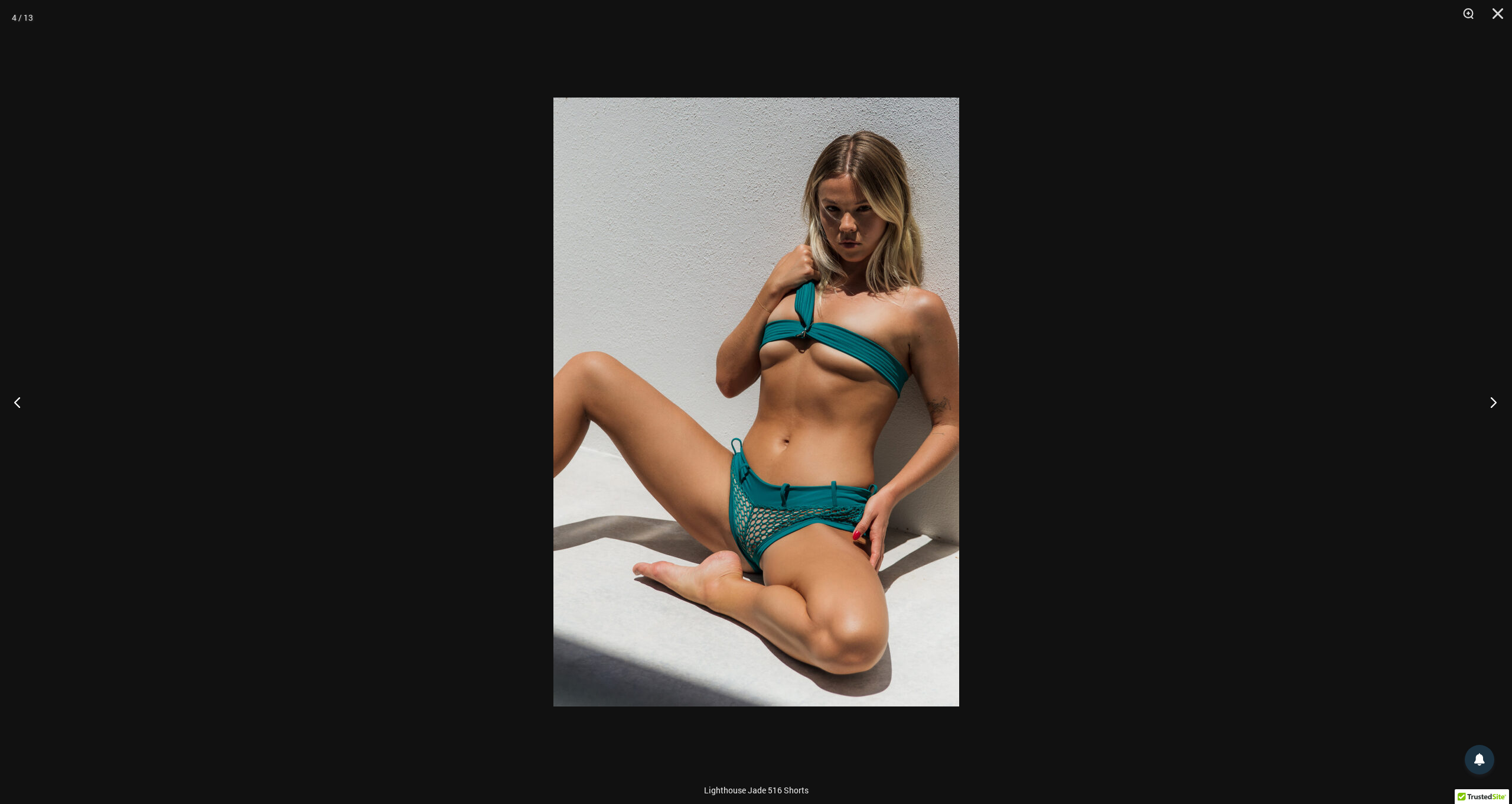
click at [1491, 404] on button "Next" at bounding box center [1490, 402] width 44 height 59
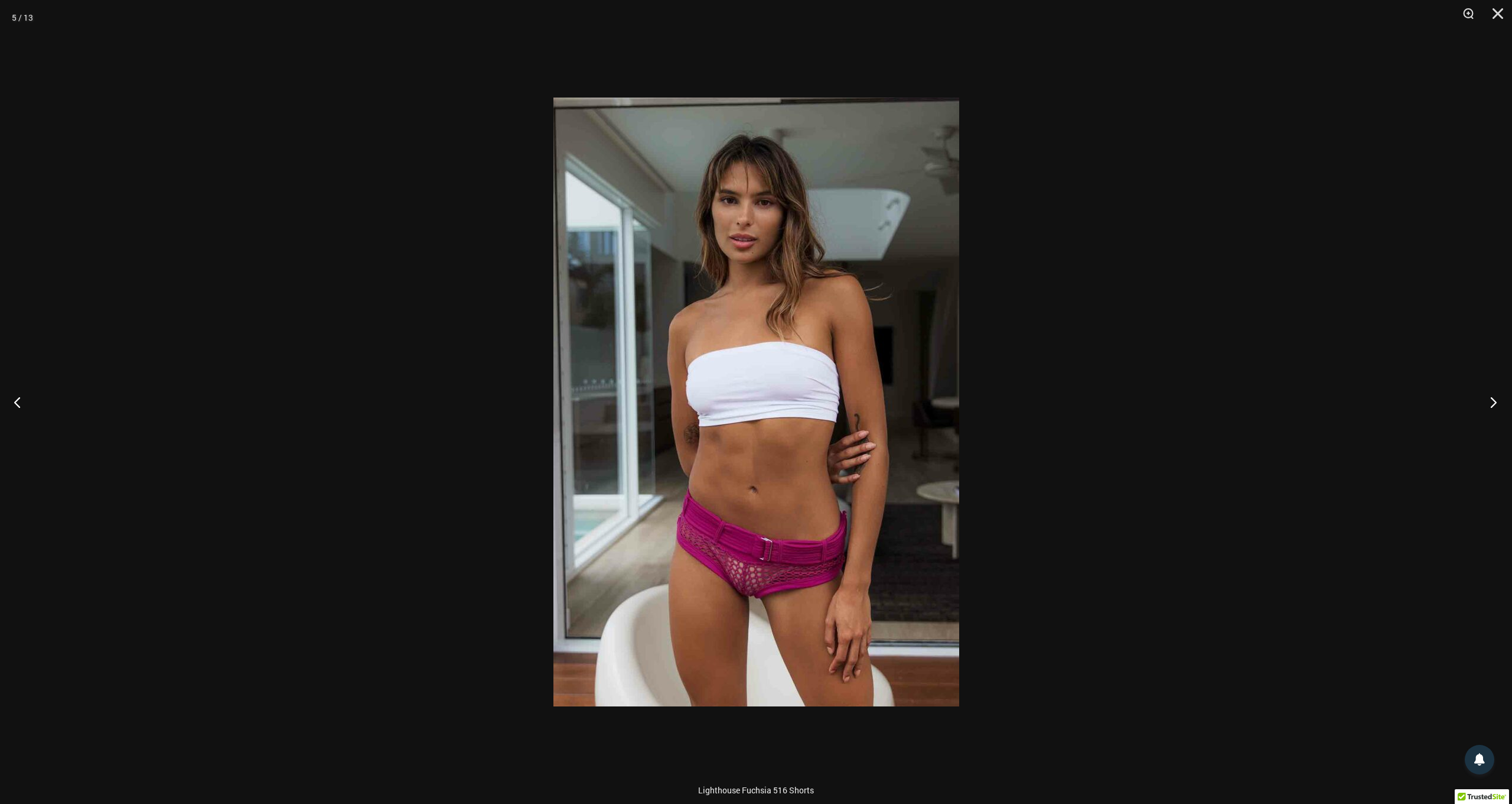
click at [1491, 404] on button "Next" at bounding box center [1490, 402] width 44 height 59
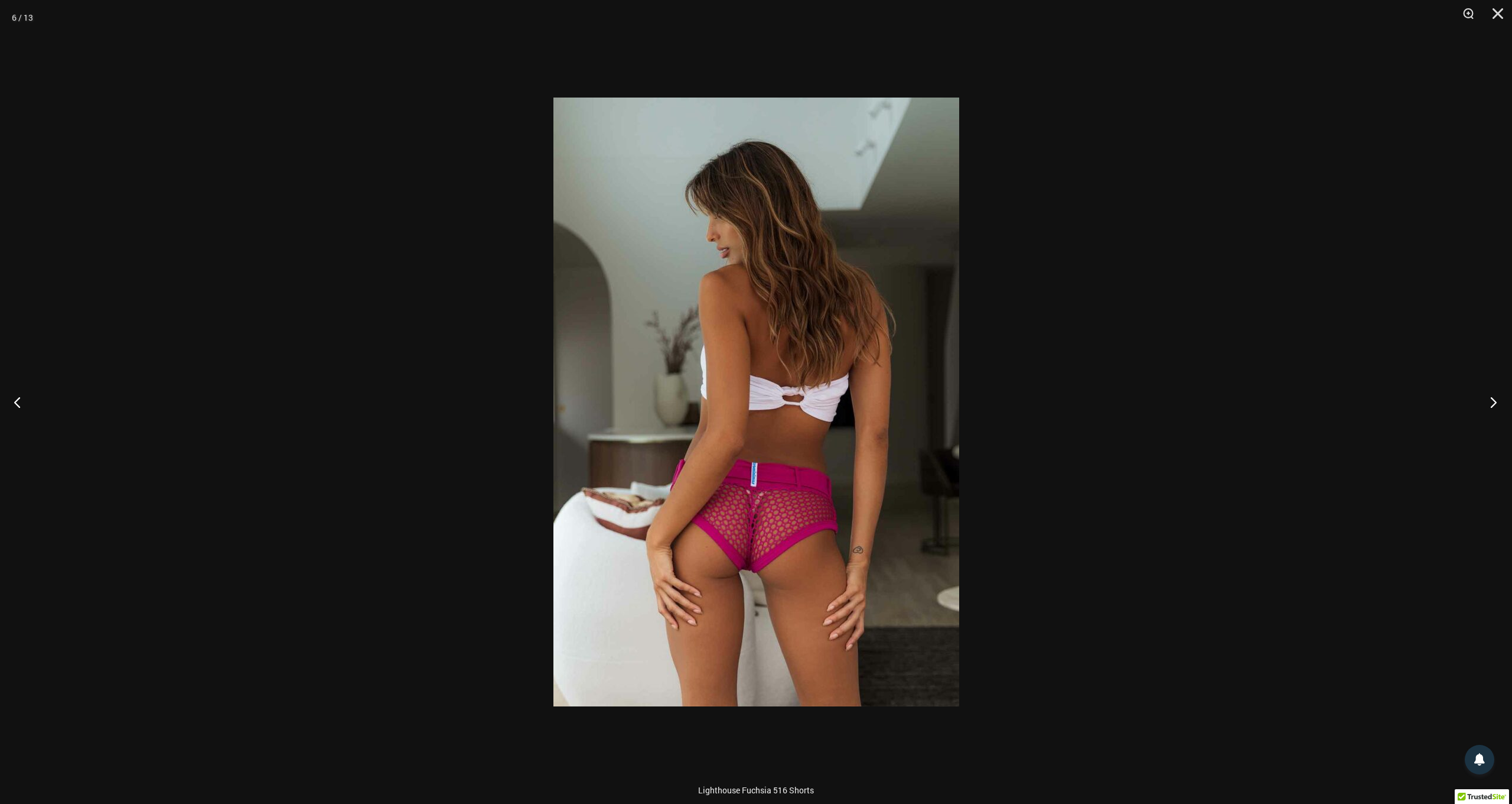
click at [1491, 404] on button "Next" at bounding box center [1490, 402] width 44 height 59
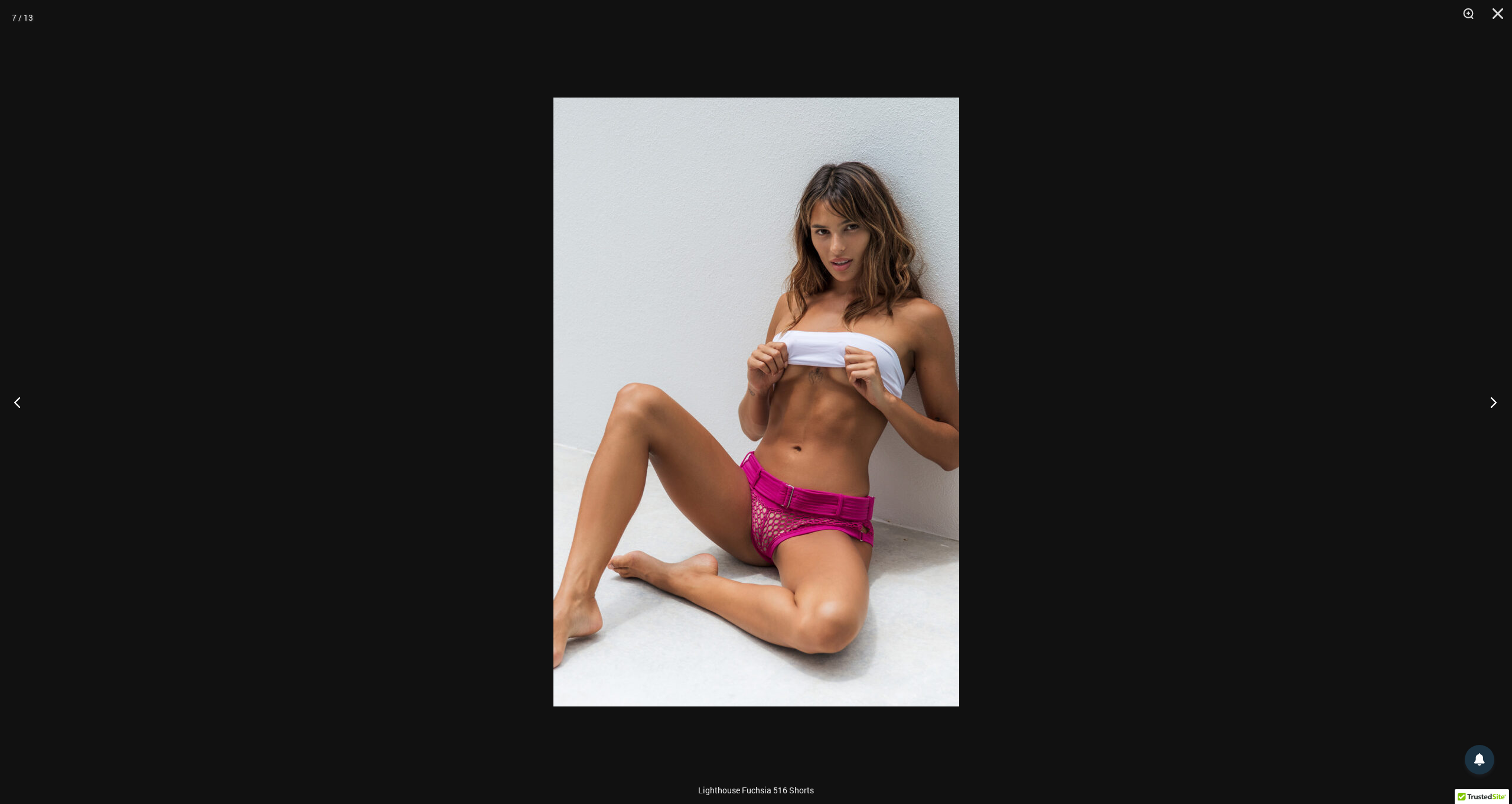
click at [1491, 404] on button "Next" at bounding box center [1490, 402] width 44 height 59
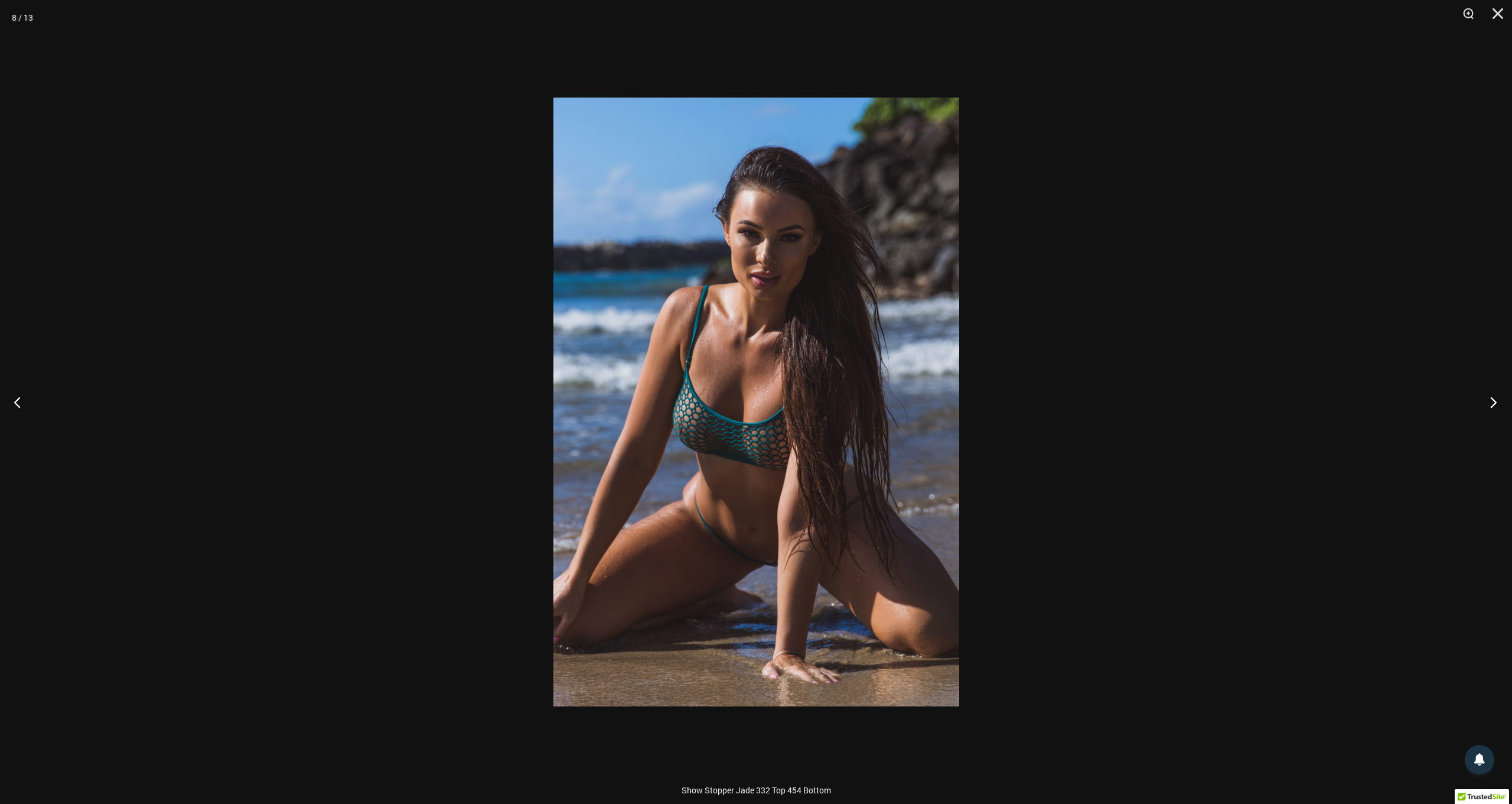
click at [1491, 404] on button "Next" at bounding box center [1490, 402] width 44 height 59
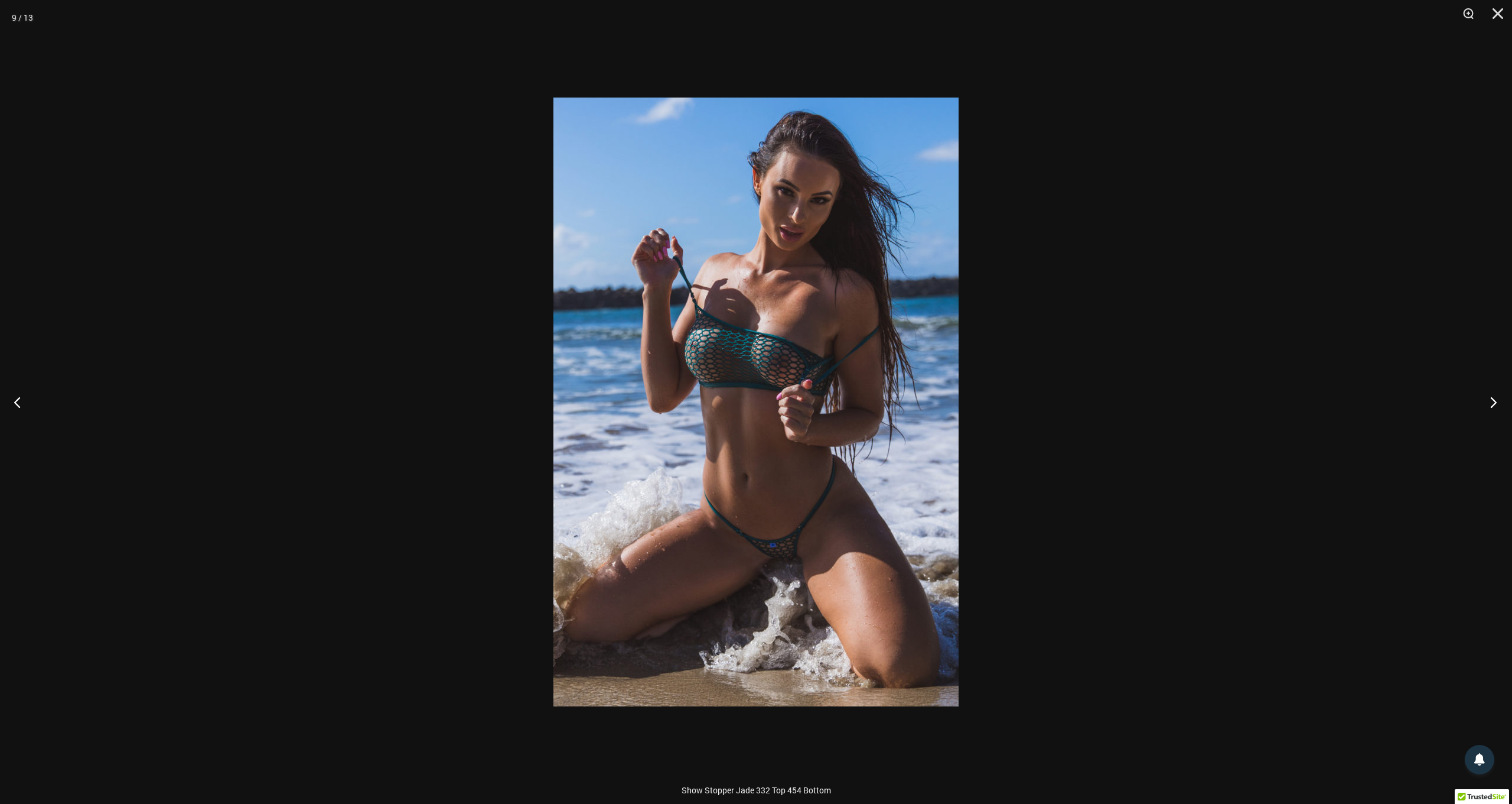
click at [1491, 404] on button "Next" at bounding box center [1490, 402] width 44 height 59
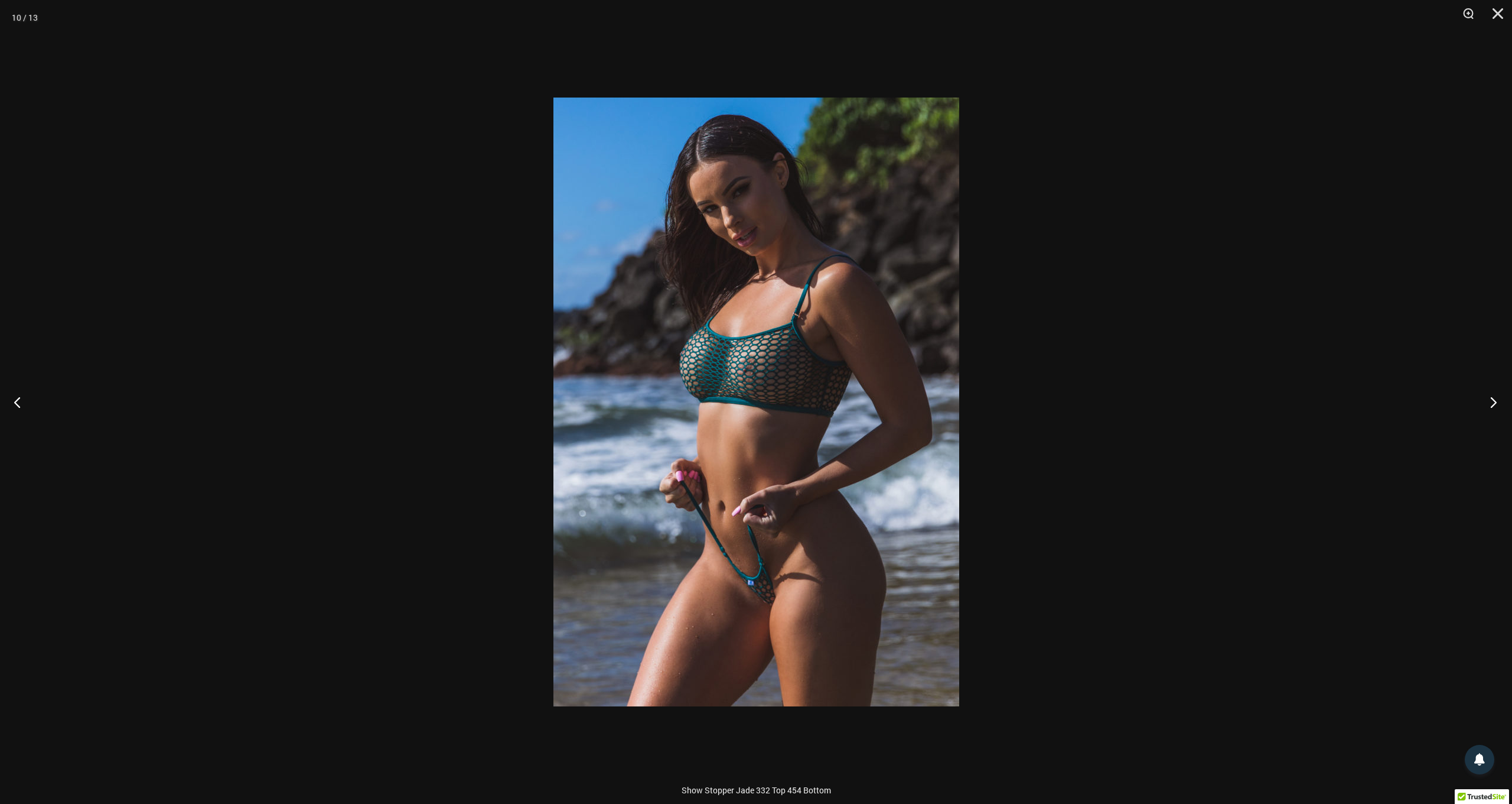
click at [1491, 404] on button "Next" at bounding box center [1490, 402] width 44 height 59
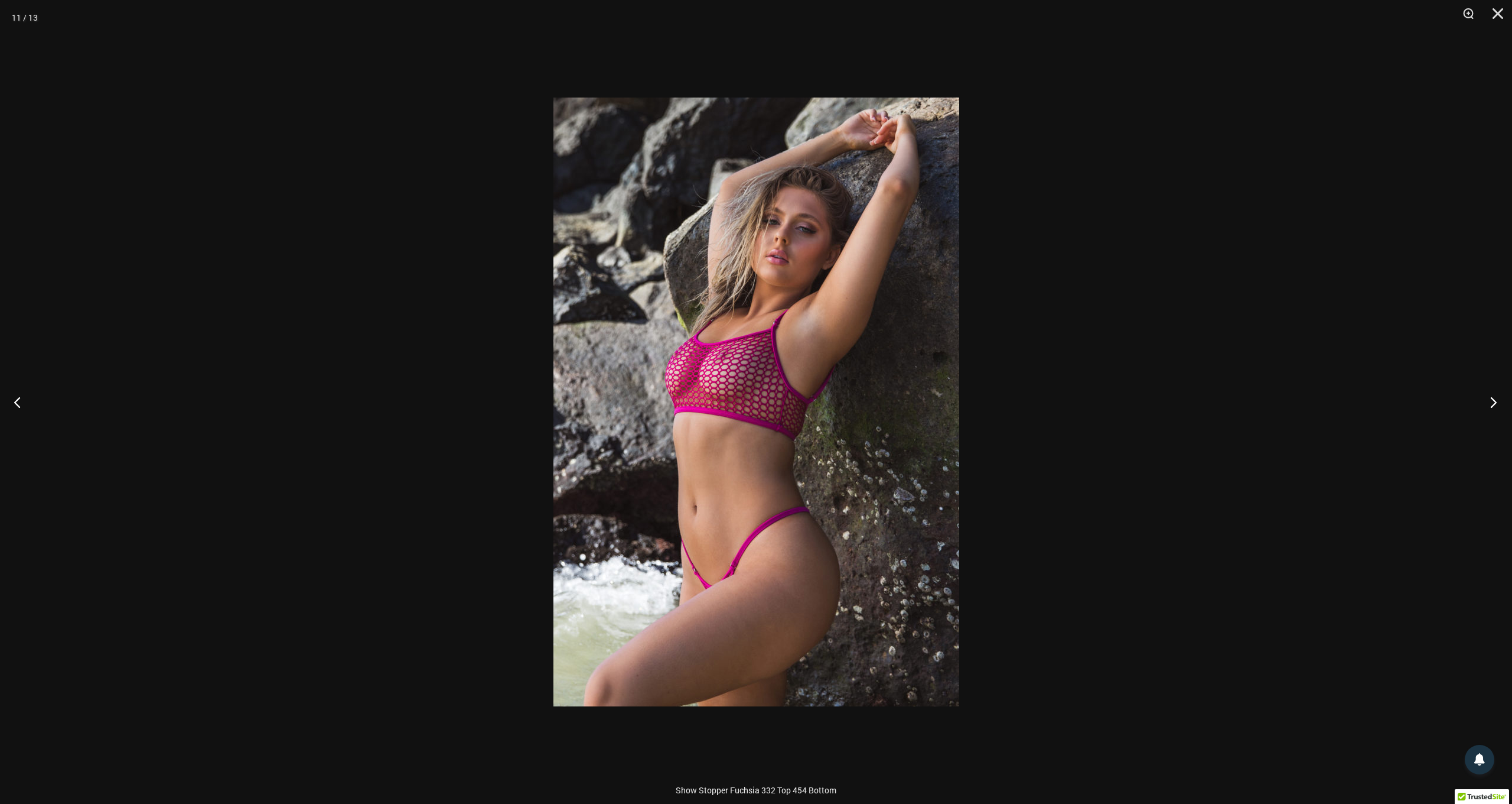
click at [1491, 404] on button "Next" at bounding box center [1490, 402] width 44 height 59
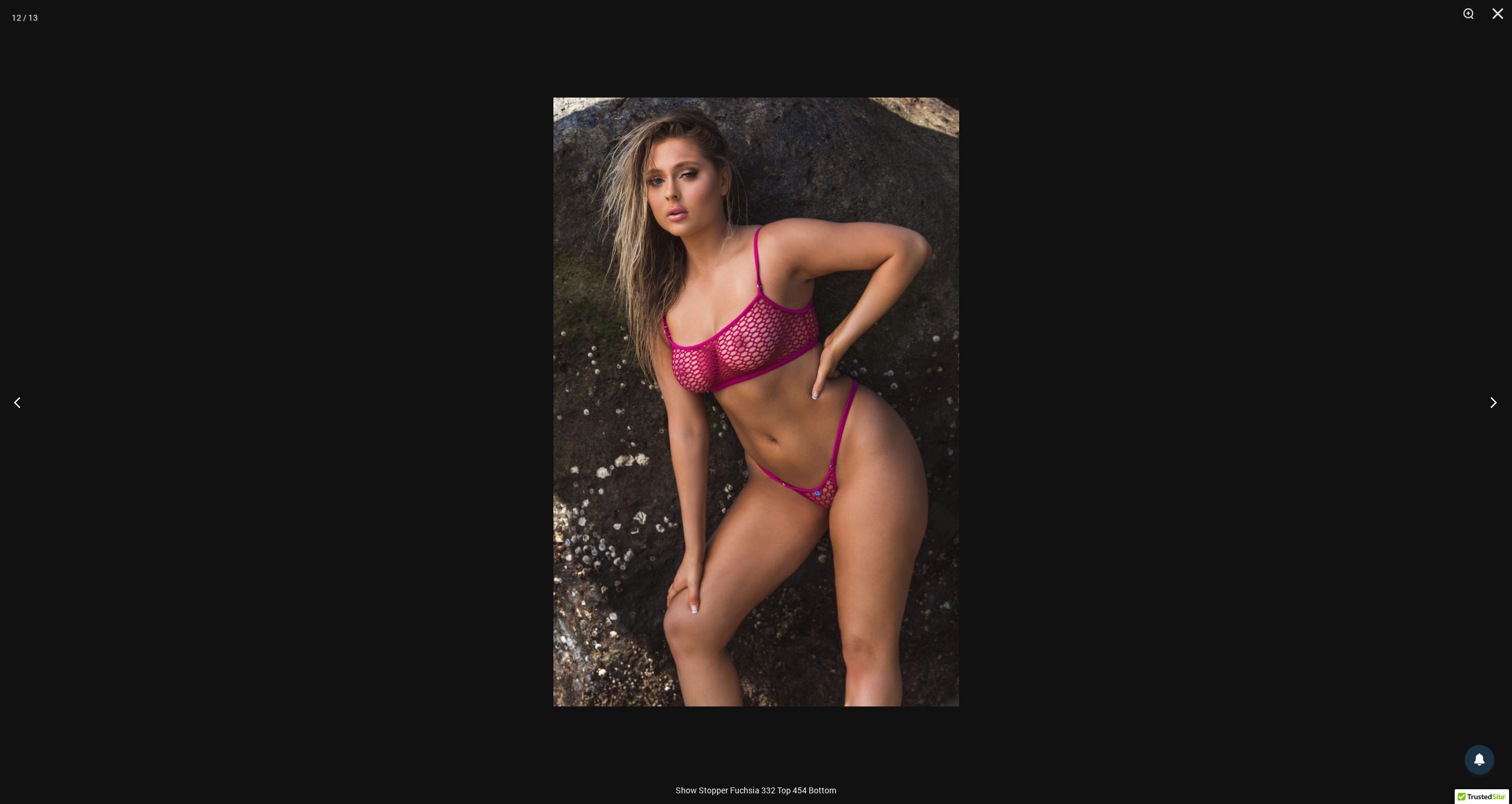
click at [1491, 404] on button "Next" at bounding box center [1490, 402] width 44 height 59
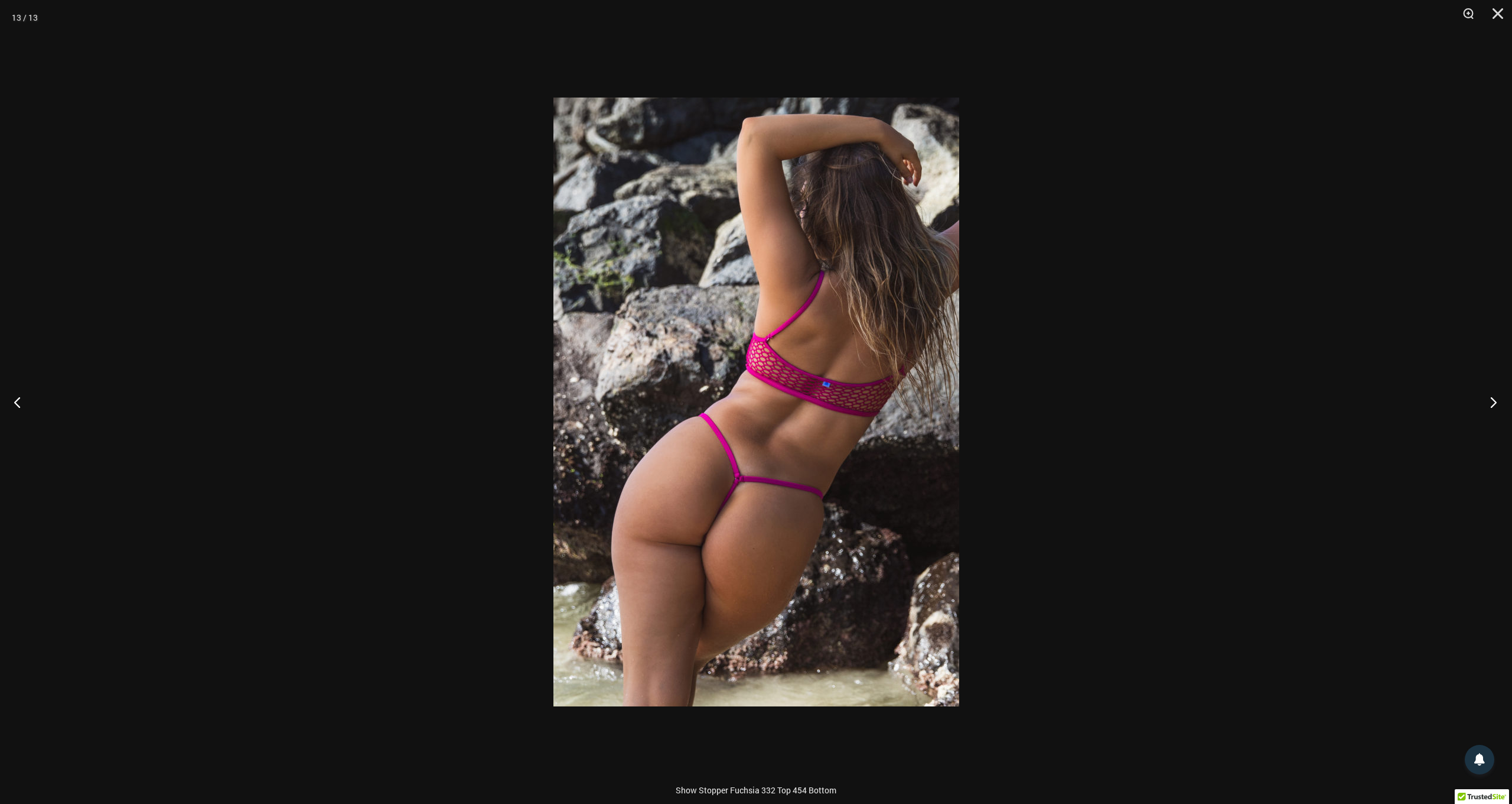
click at [1491, 404] on button "Next" at bounding box center [1490, 402] width 44 height 59
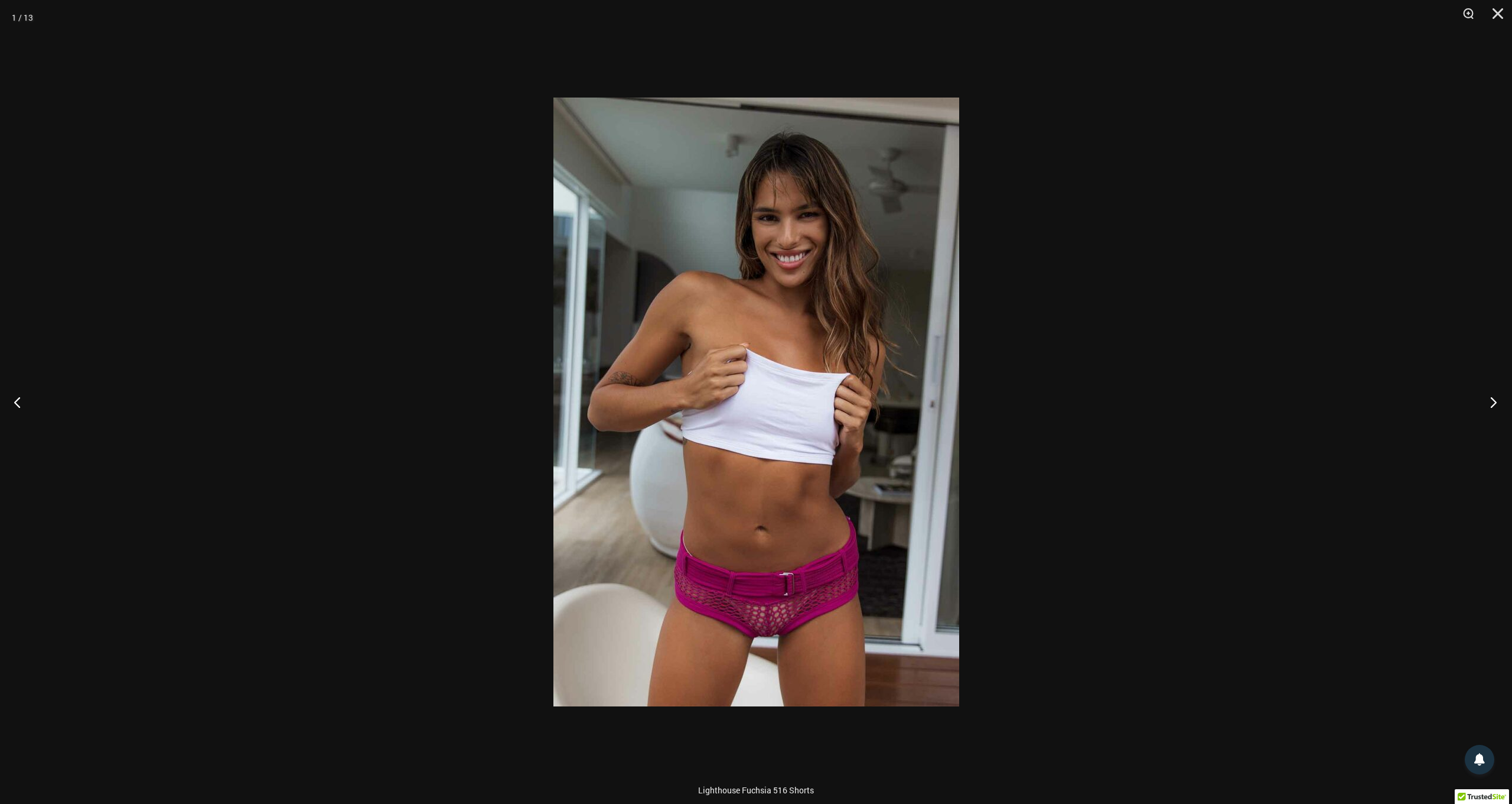
click at [1491, 405] on button "Next" at bounding box center [1490, 402] width 44 height 59
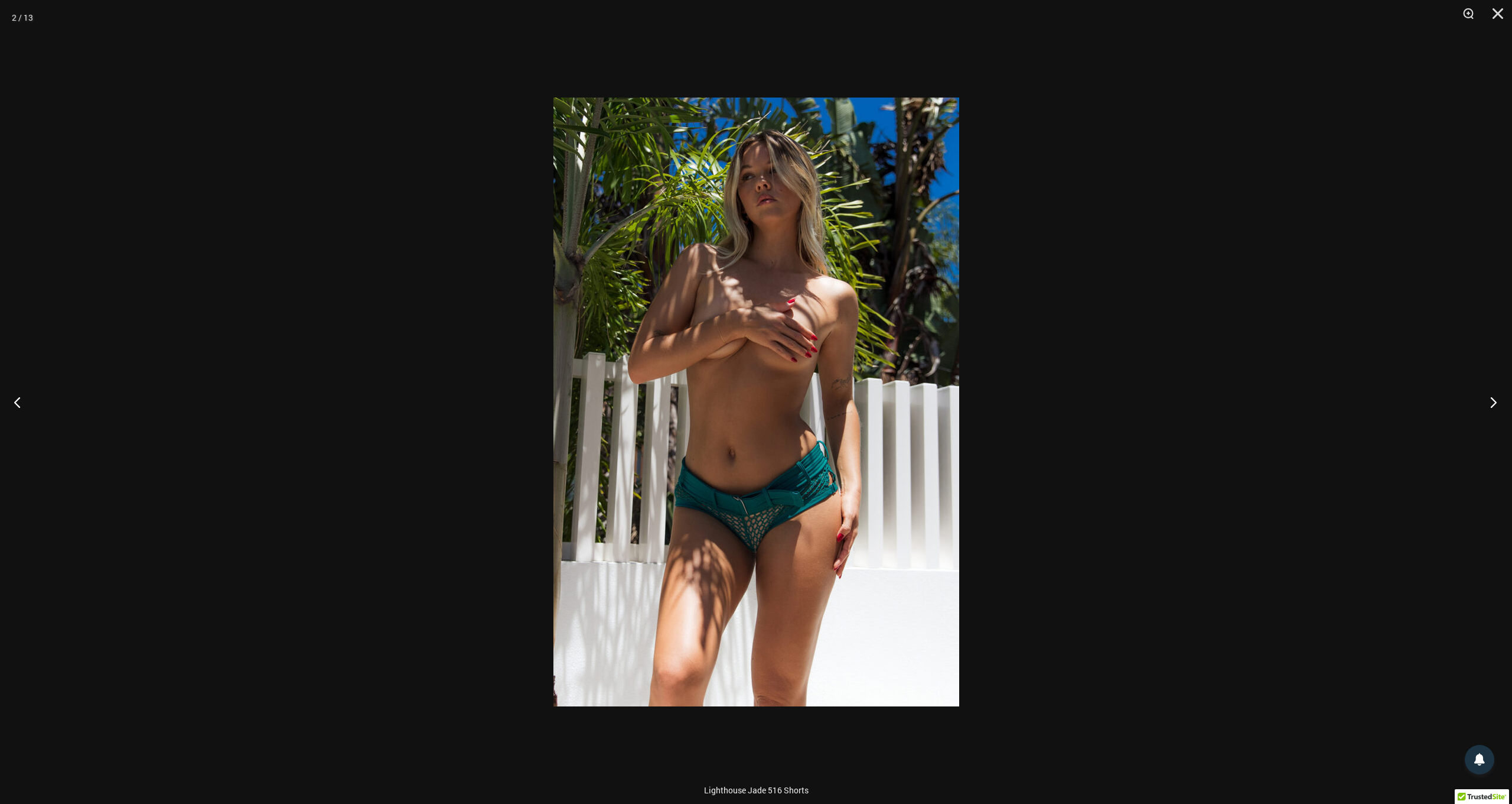
click at [1491, 405] on button "Next" at bounding box center [1490, 402] width 44 height 59
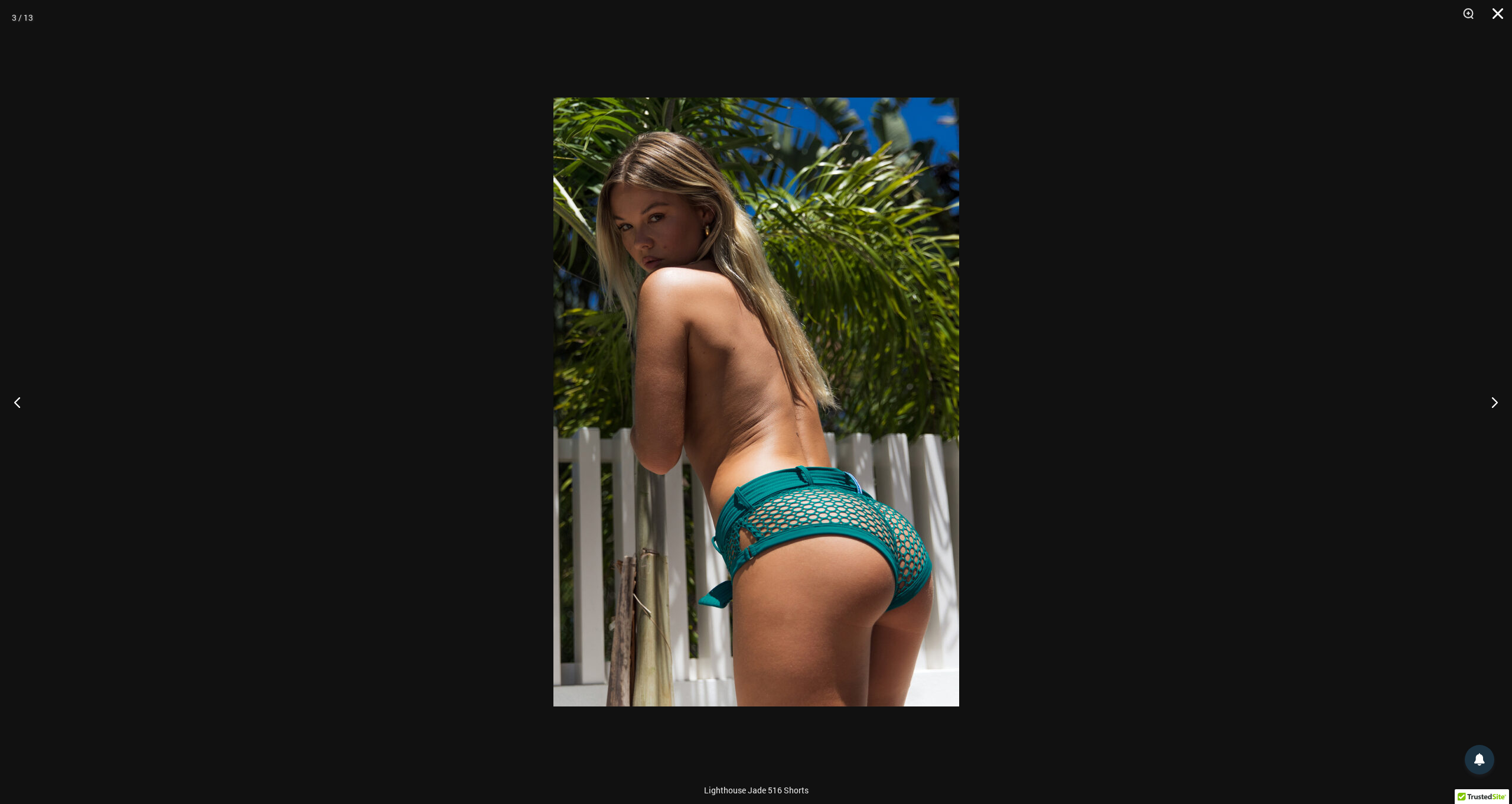
click at [1491, 10] on button "Close" at bounding box center [1493, 17] width 30 height 35
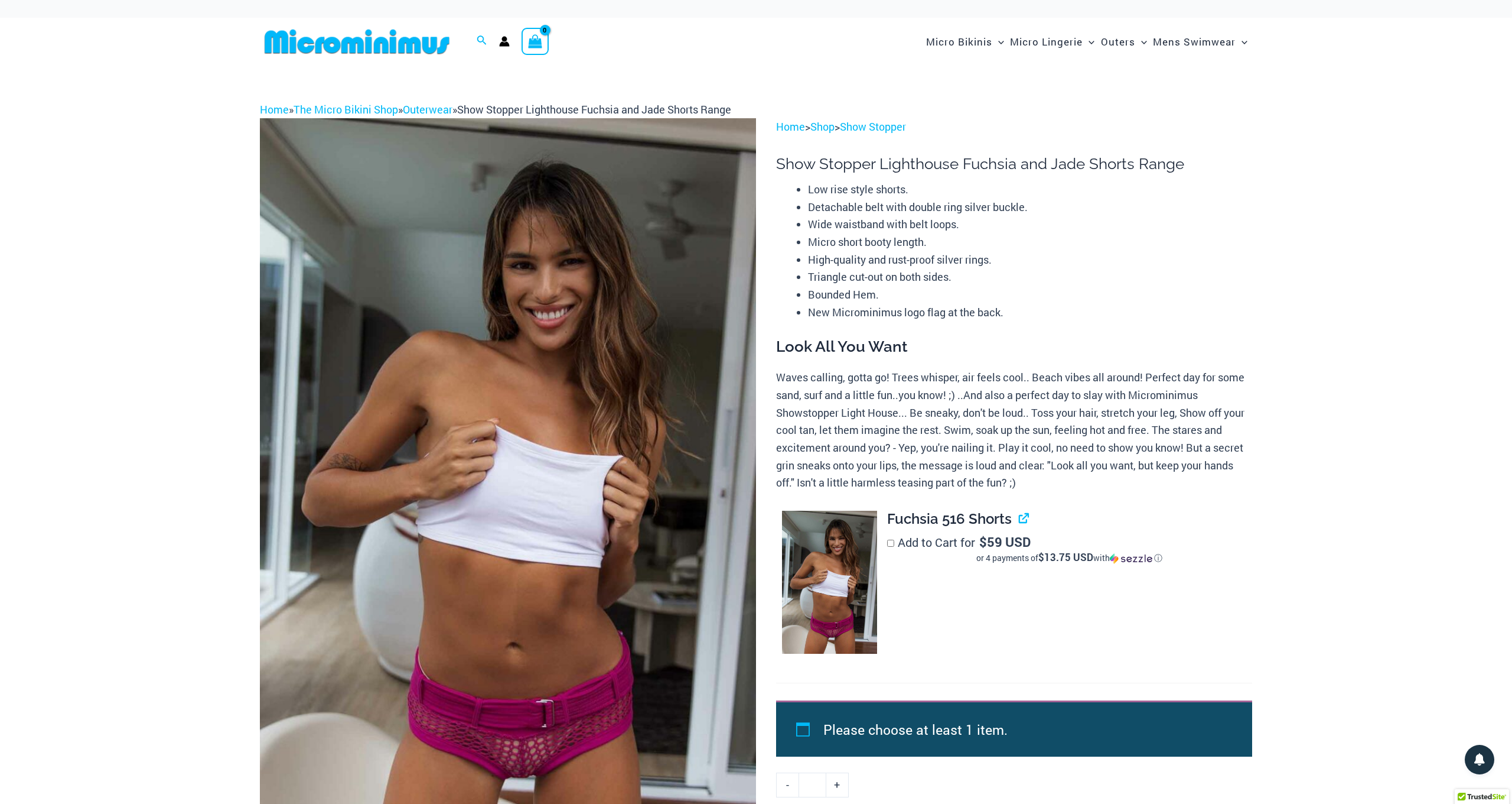
scroll to position [0, 0]
click at [381, 109] on link "The Micro Bikini Shop" at bounding box center [346, 109] width 105 height 14
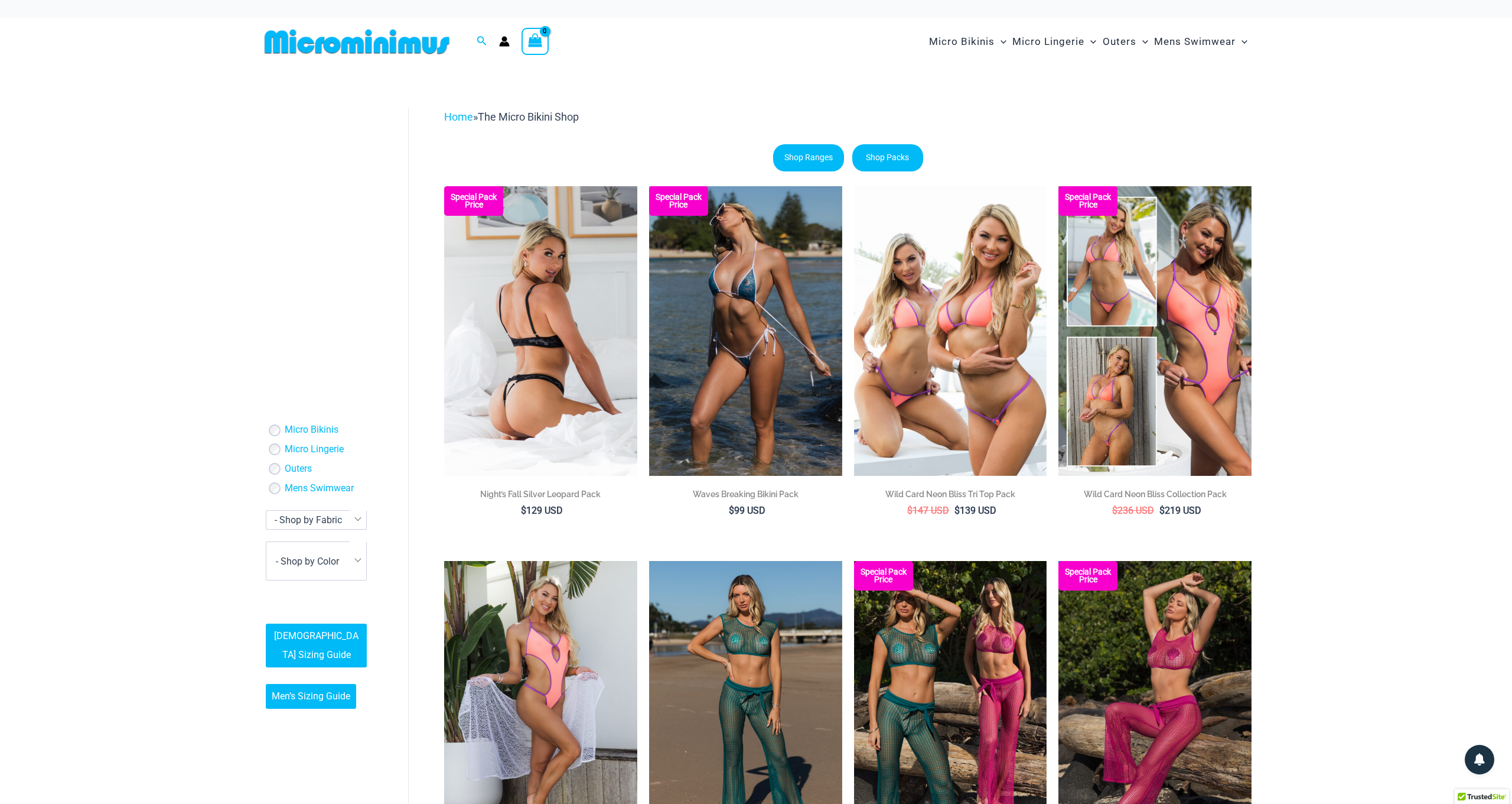
click at [504, 296] on img at bounding box center [541, 331] width 193 height 290
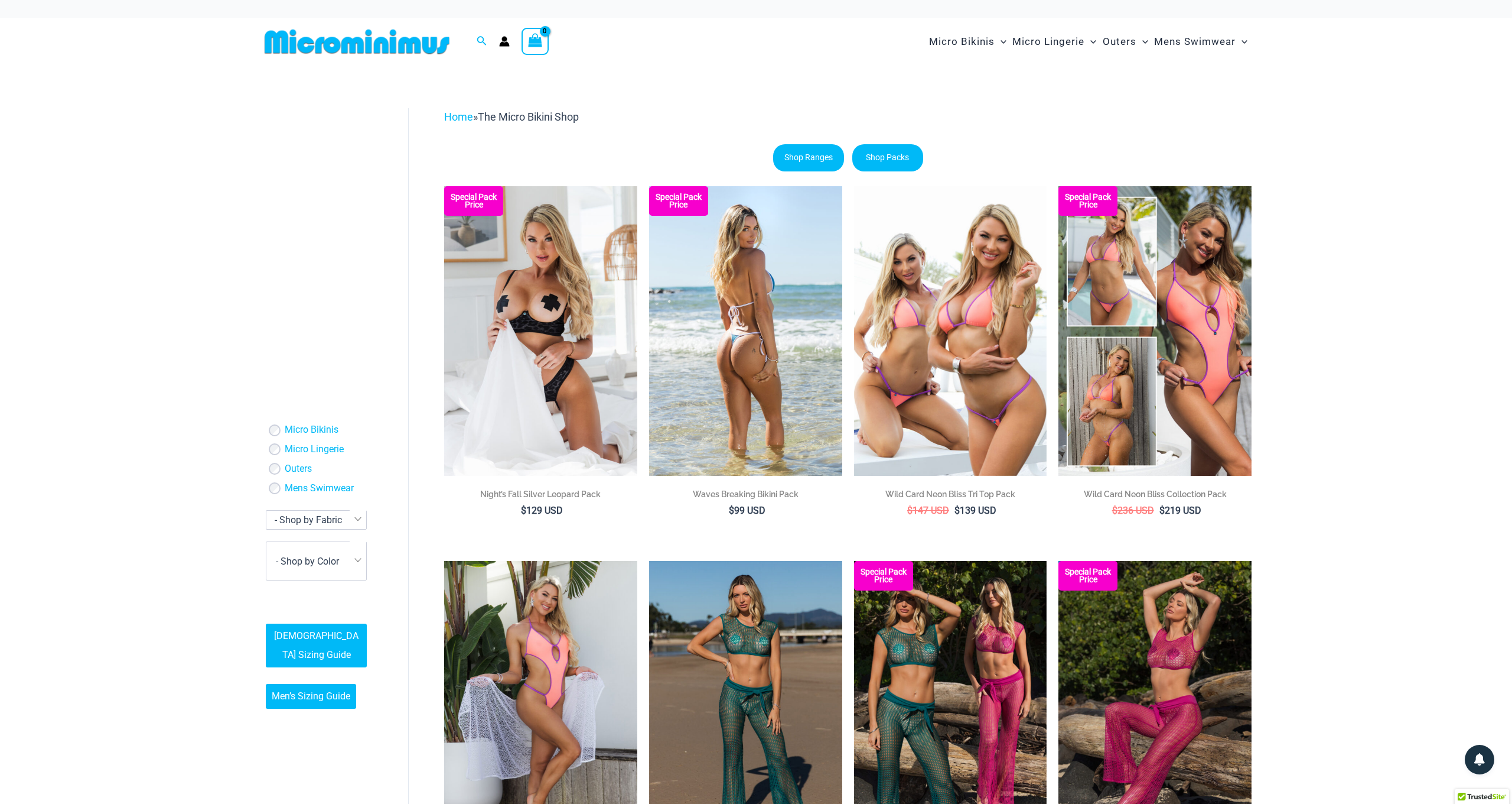
click at [742, 297] on img at bounding box center [746, 331] width 193 height 290
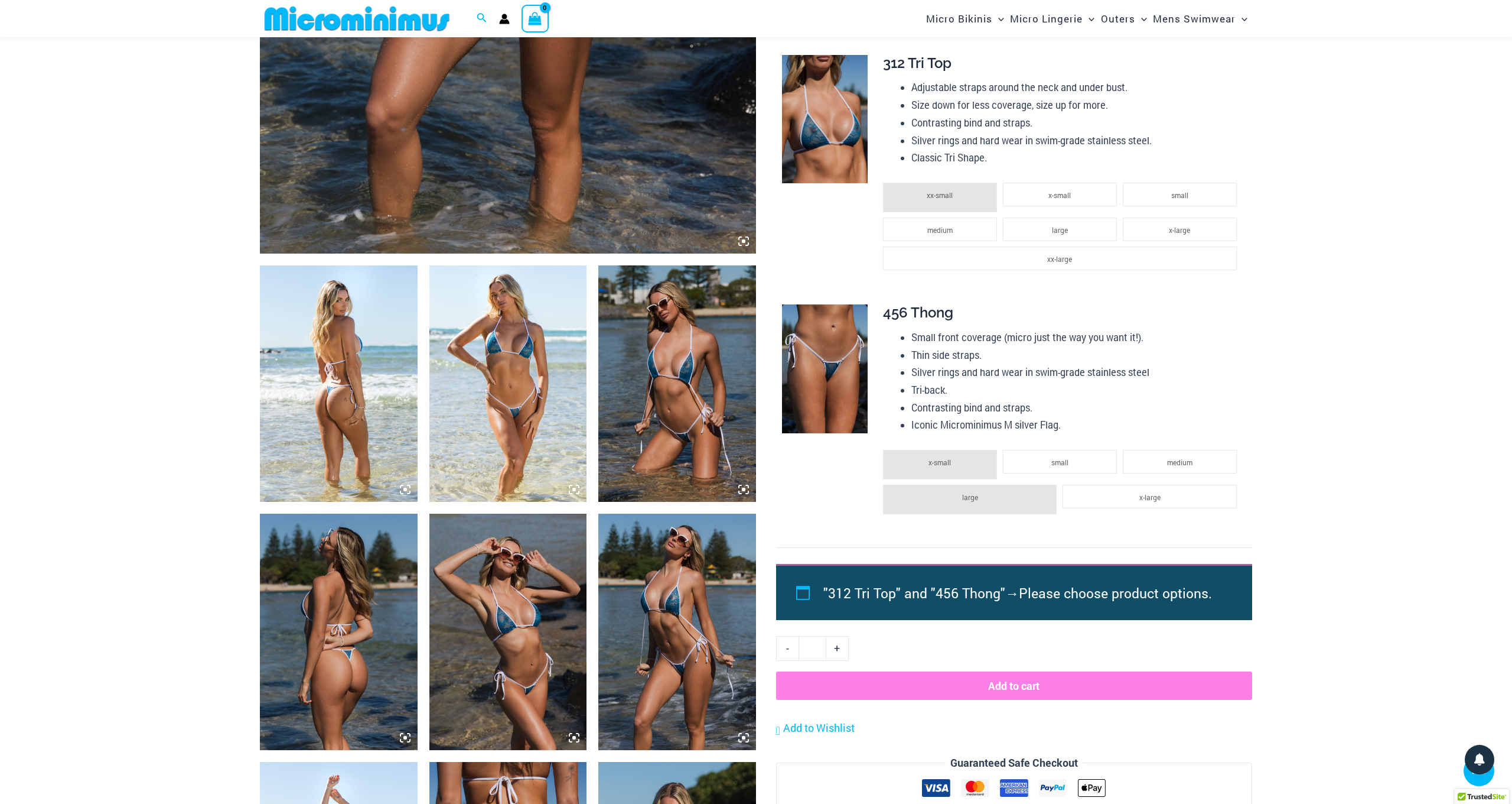
scroll to position [601, 0]
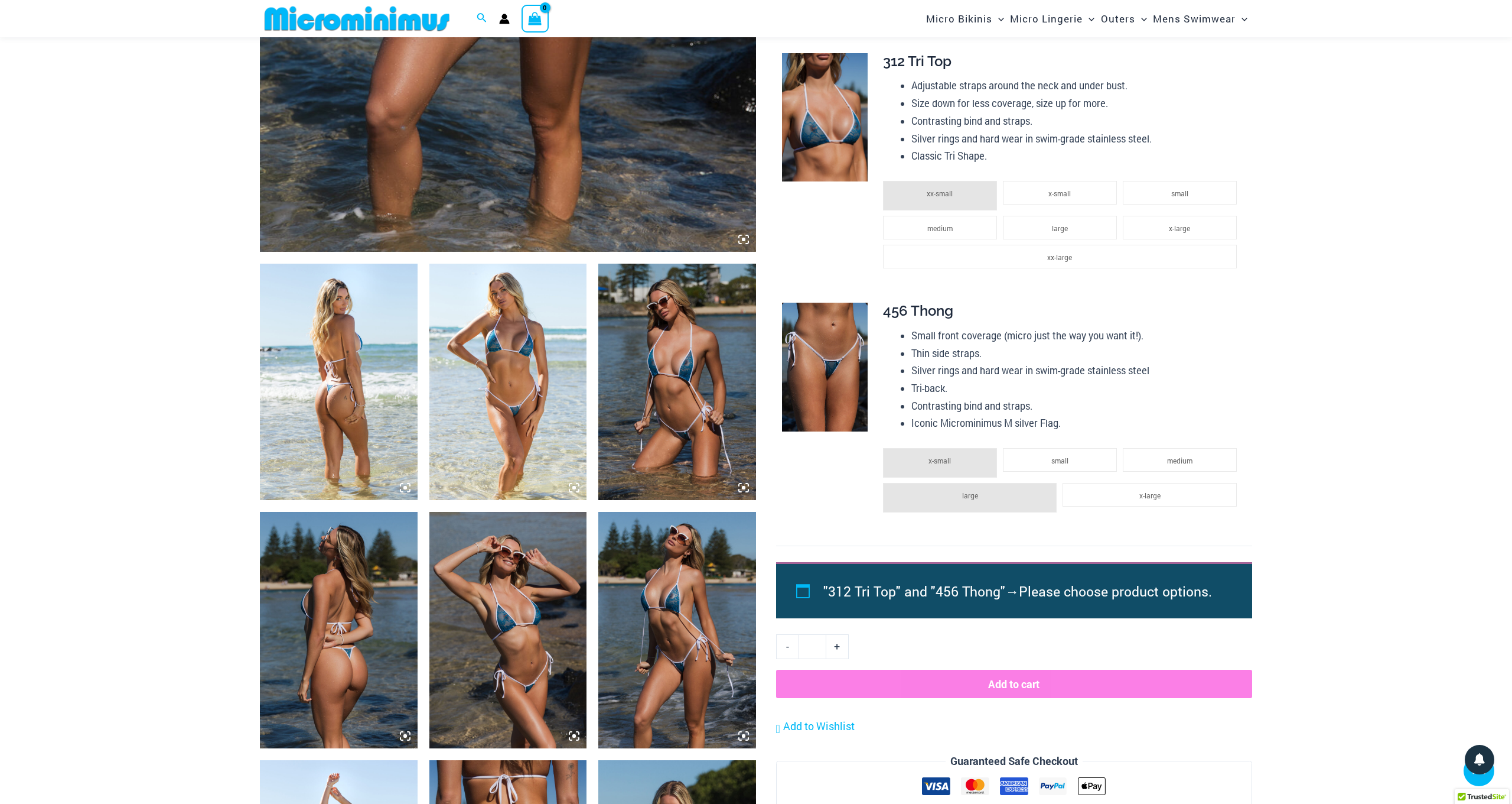
click at [341, 433] on img at bounding box center [338, 381] width 158 height 237
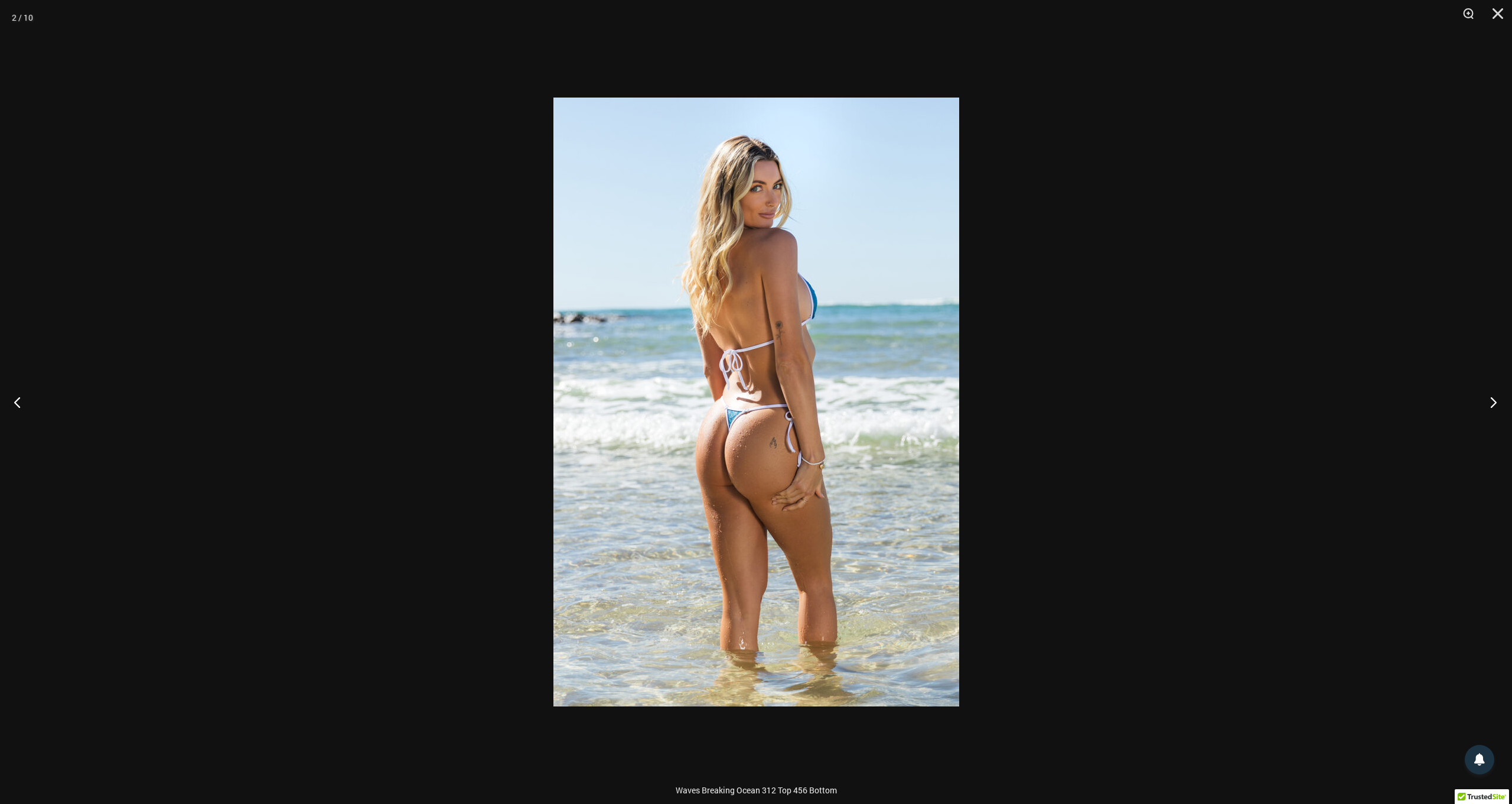
click at [1493, 403] on button "Next" at bounding box center [1490, 402] width 44 height 59
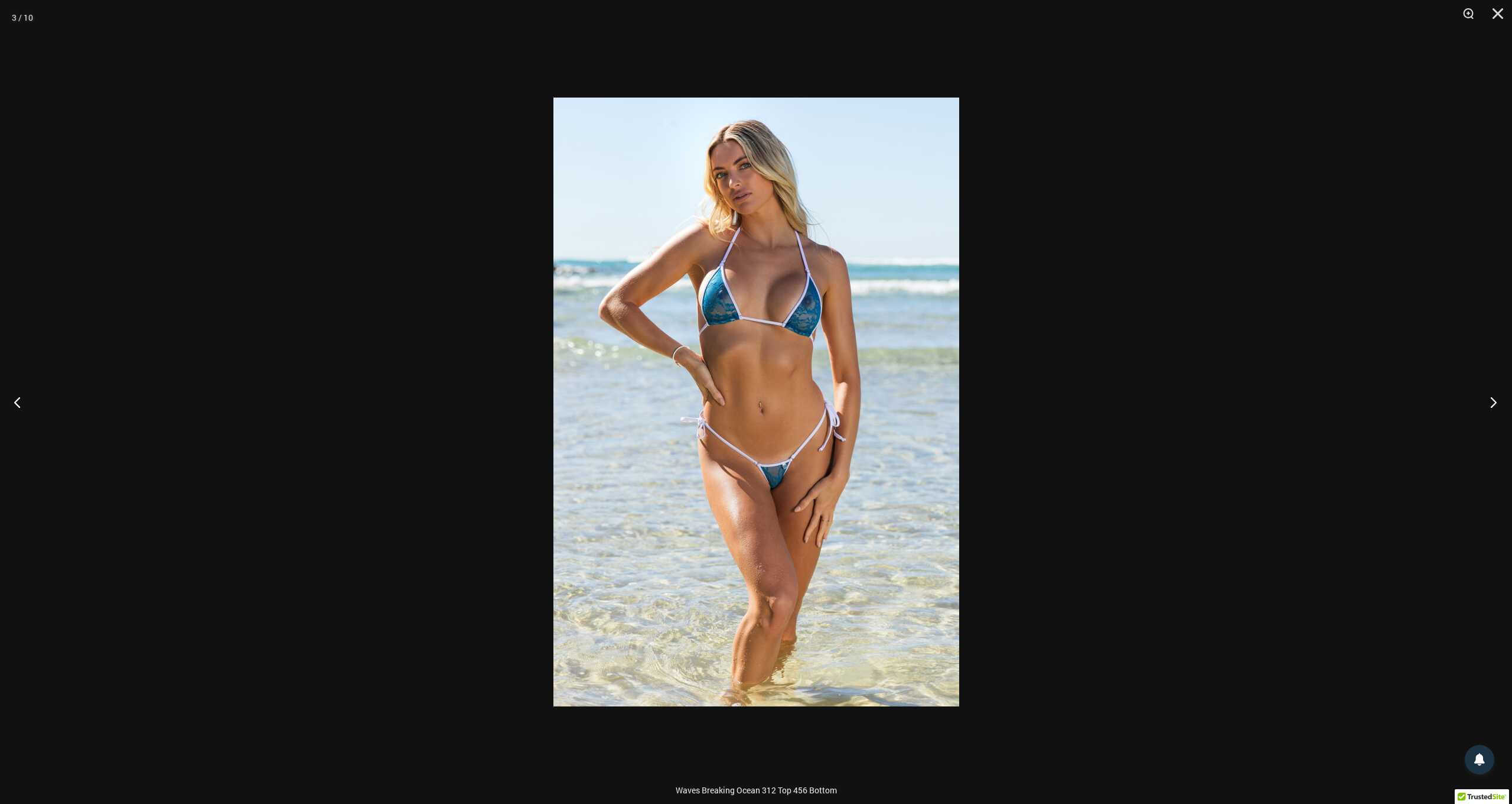
click at [1493, 403] on button "Next" at bounding box center [1490, 402] width 44 height 59
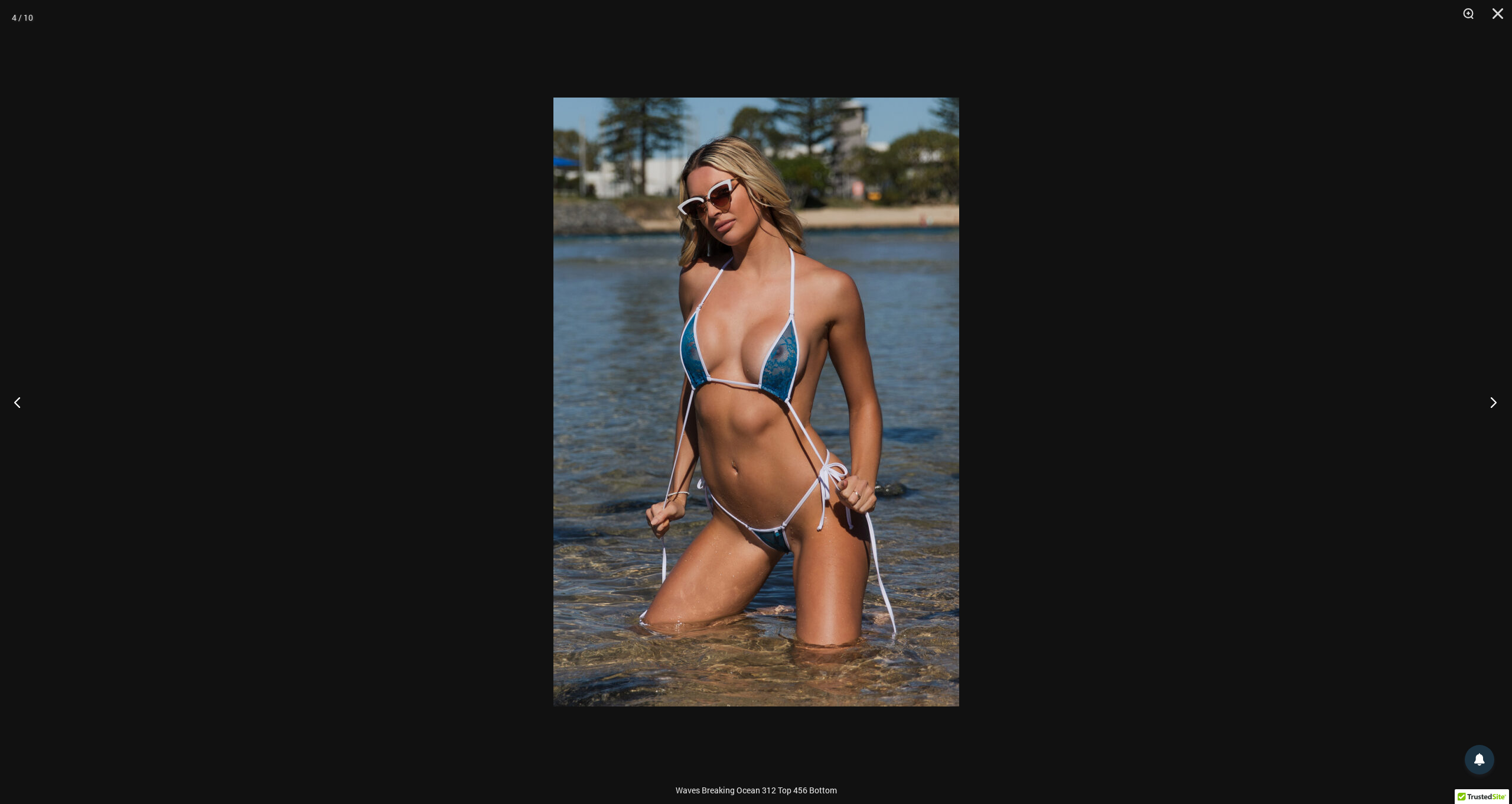
click at [1493, 403] on button "Next" at bounding box center [1490, 402] width 44 height 59
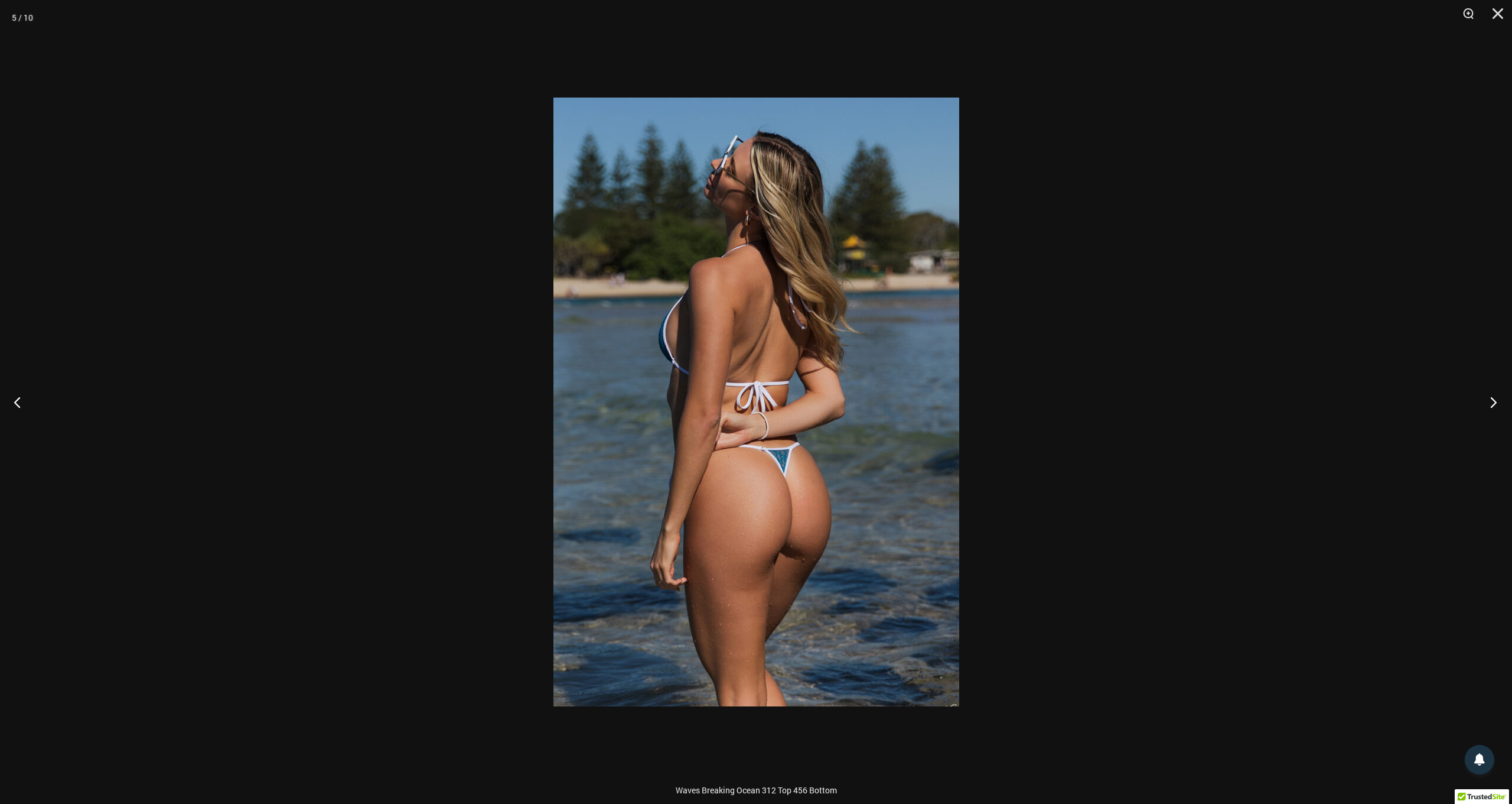
click at [1493, 403] on button "Next" at bounding box center [1490, 402] width 44 height 59
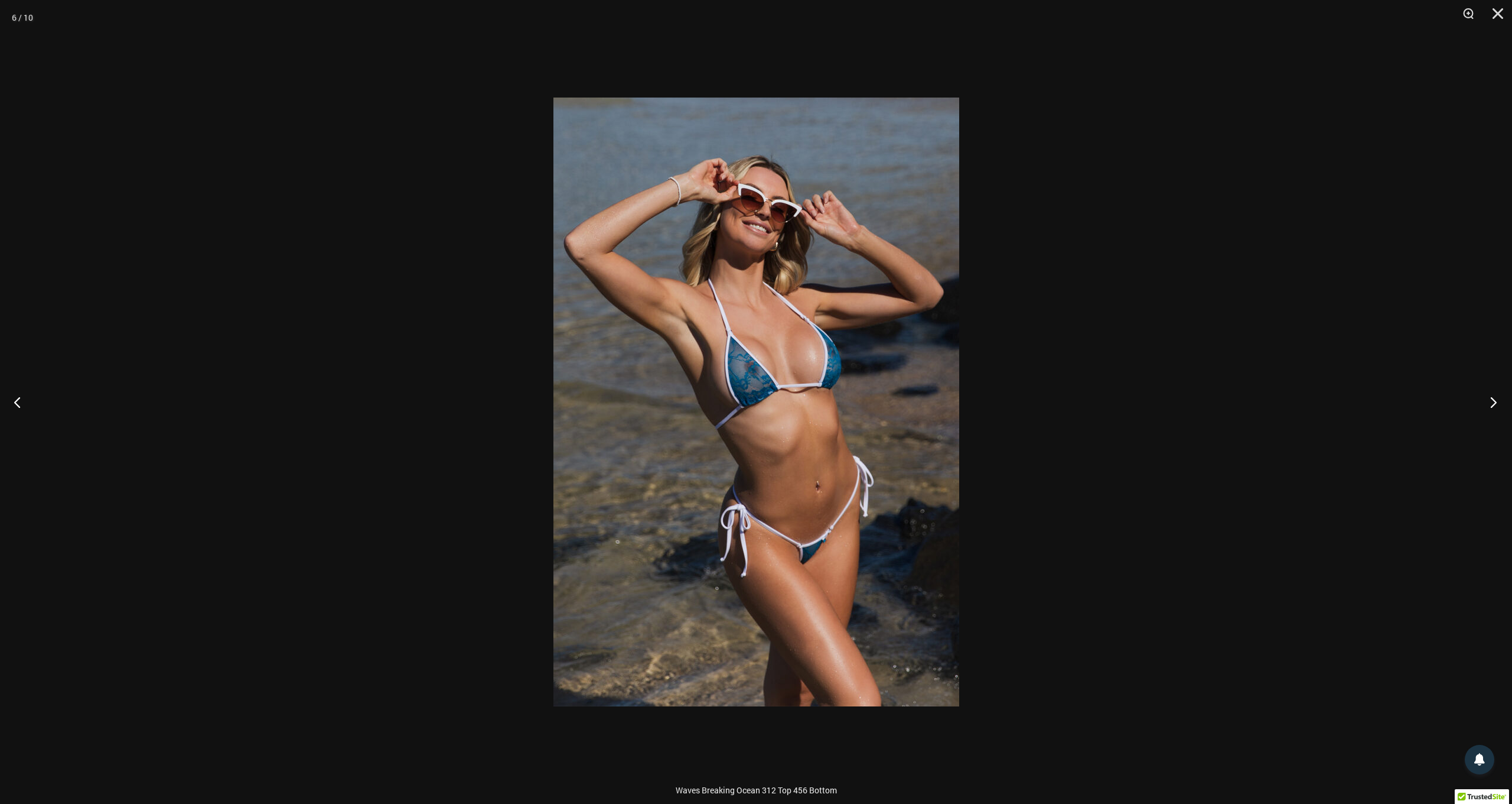
click at [1493, 403] on button "Next" at bounding box center [1490, 402] width 44 height 59
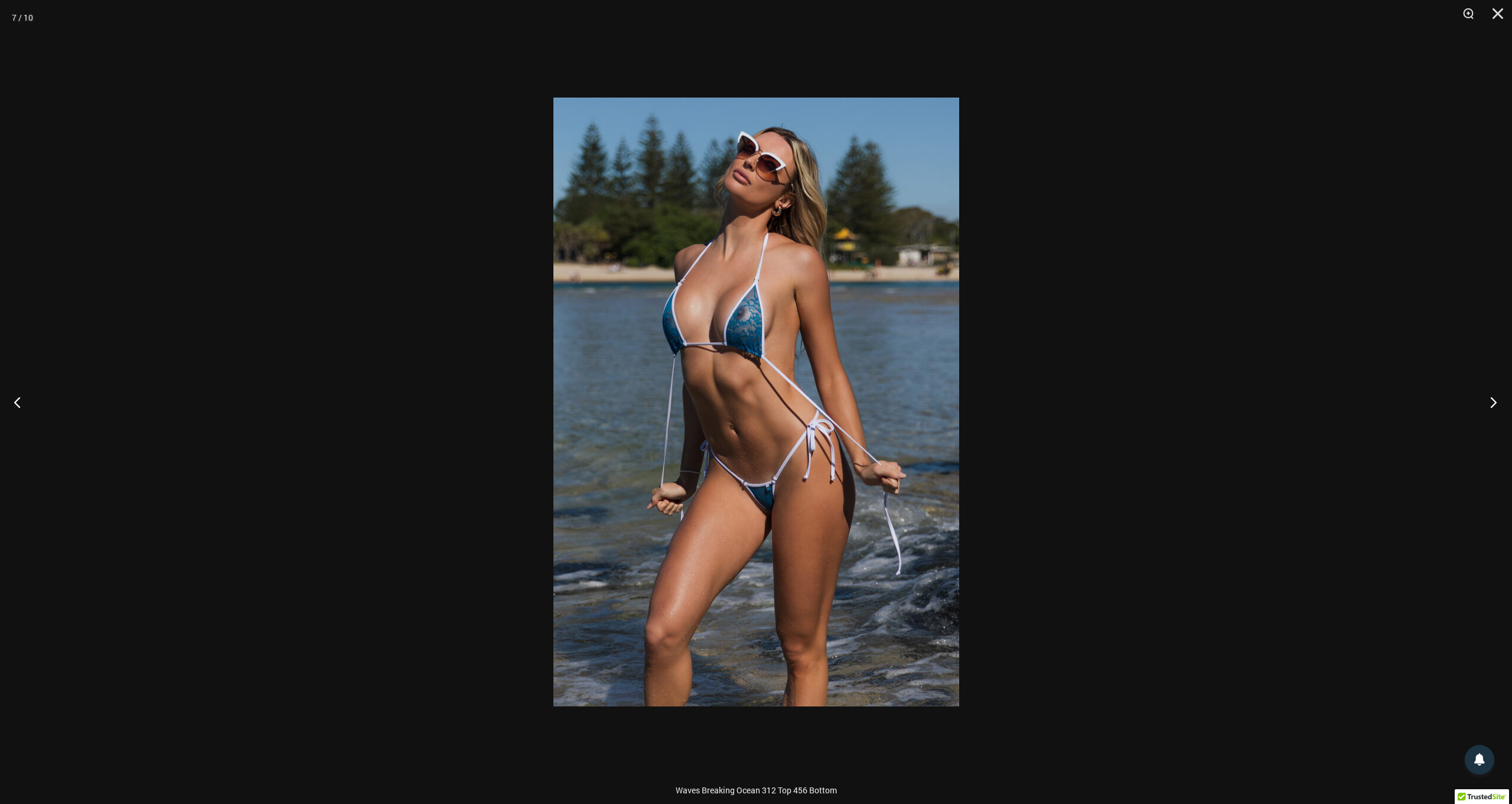
click at [1493, 403] on button "Next" at bounding box center [1490, 402] width 44 height 59
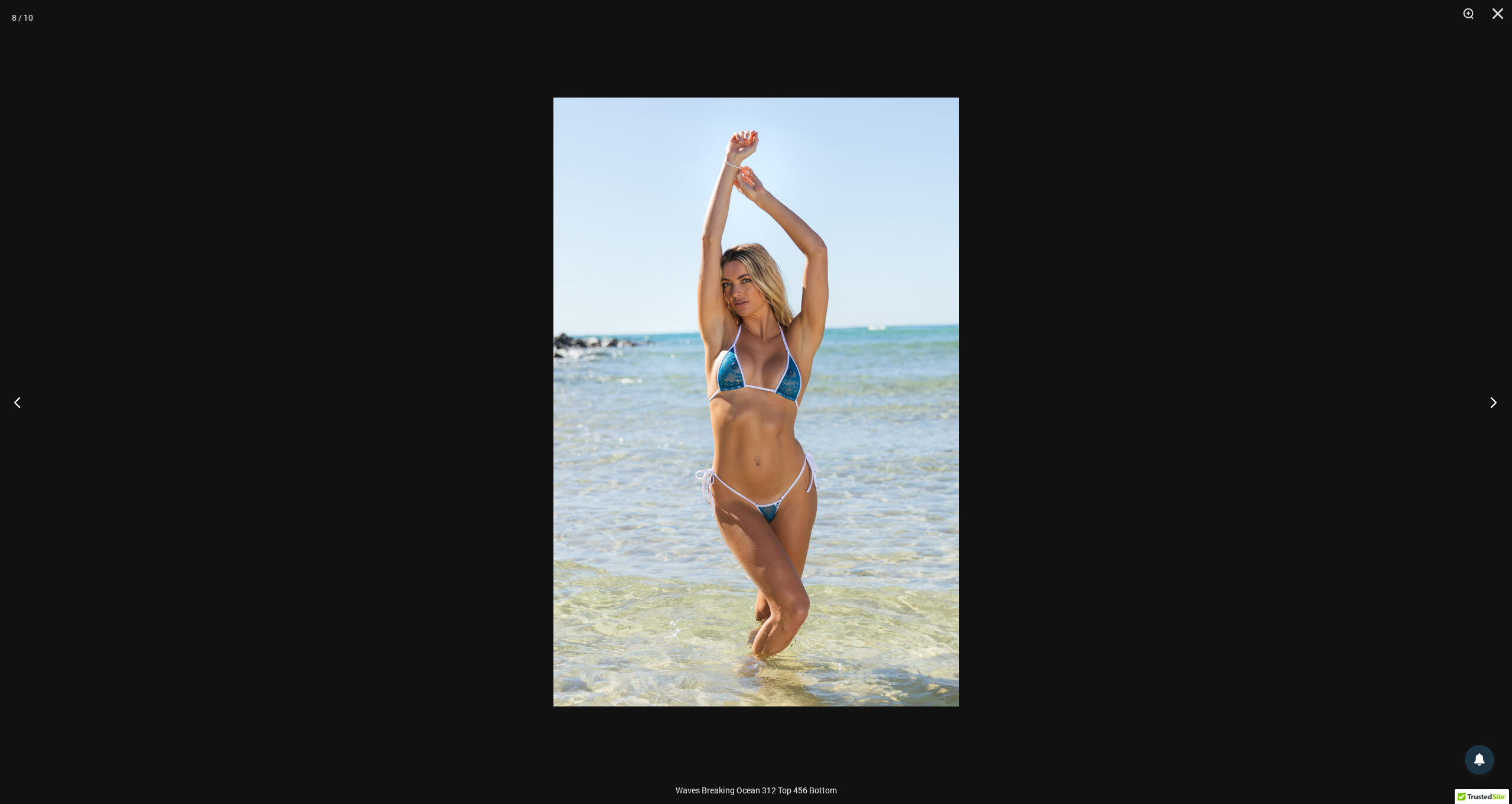
click at [1493, 403] on button "Next" at bounding box center [1490, 402] width 44 height 59
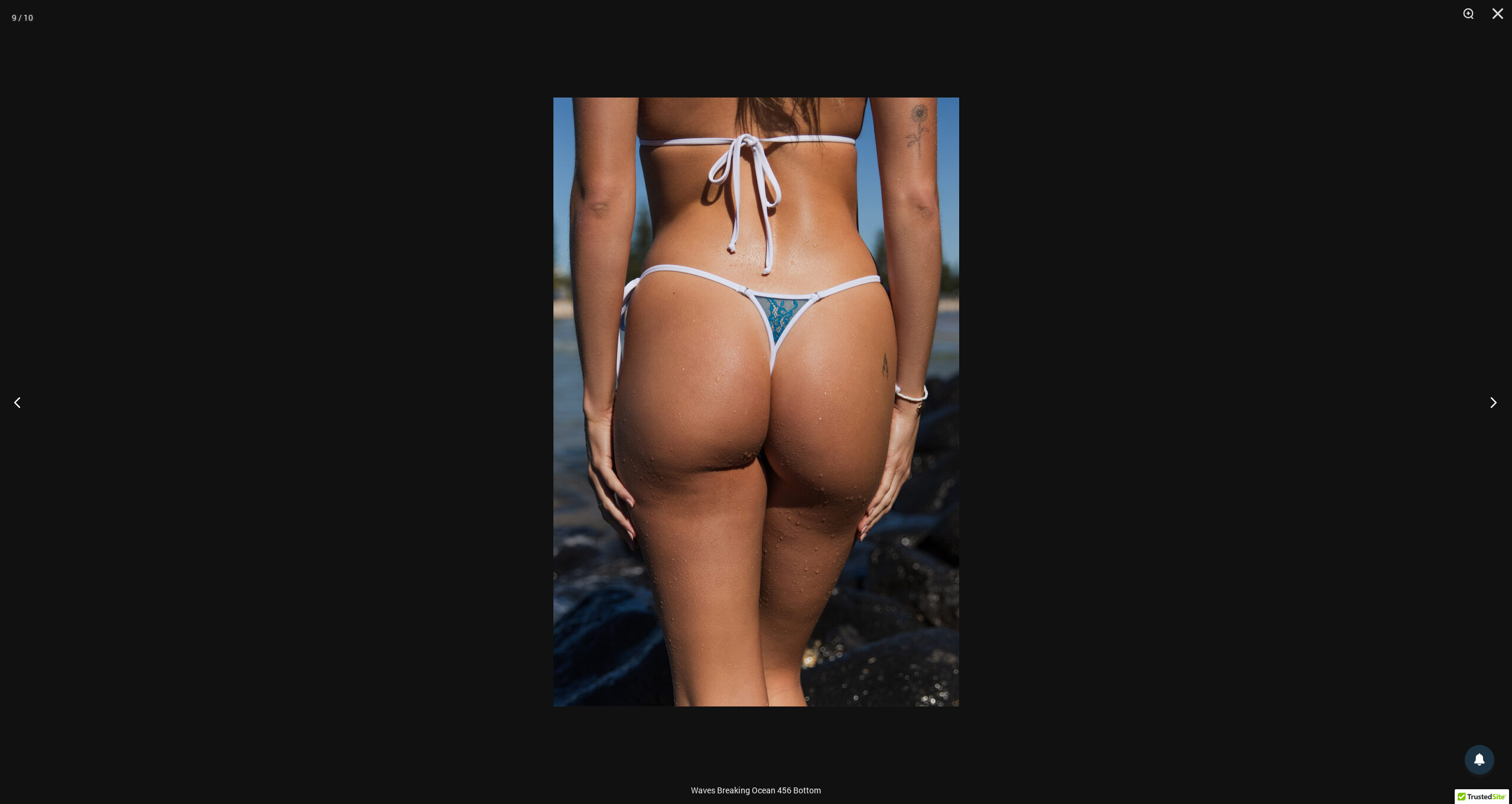
click at [1493, 403] on button "Next" at bounding box center [1490, 402] width 44 height 59
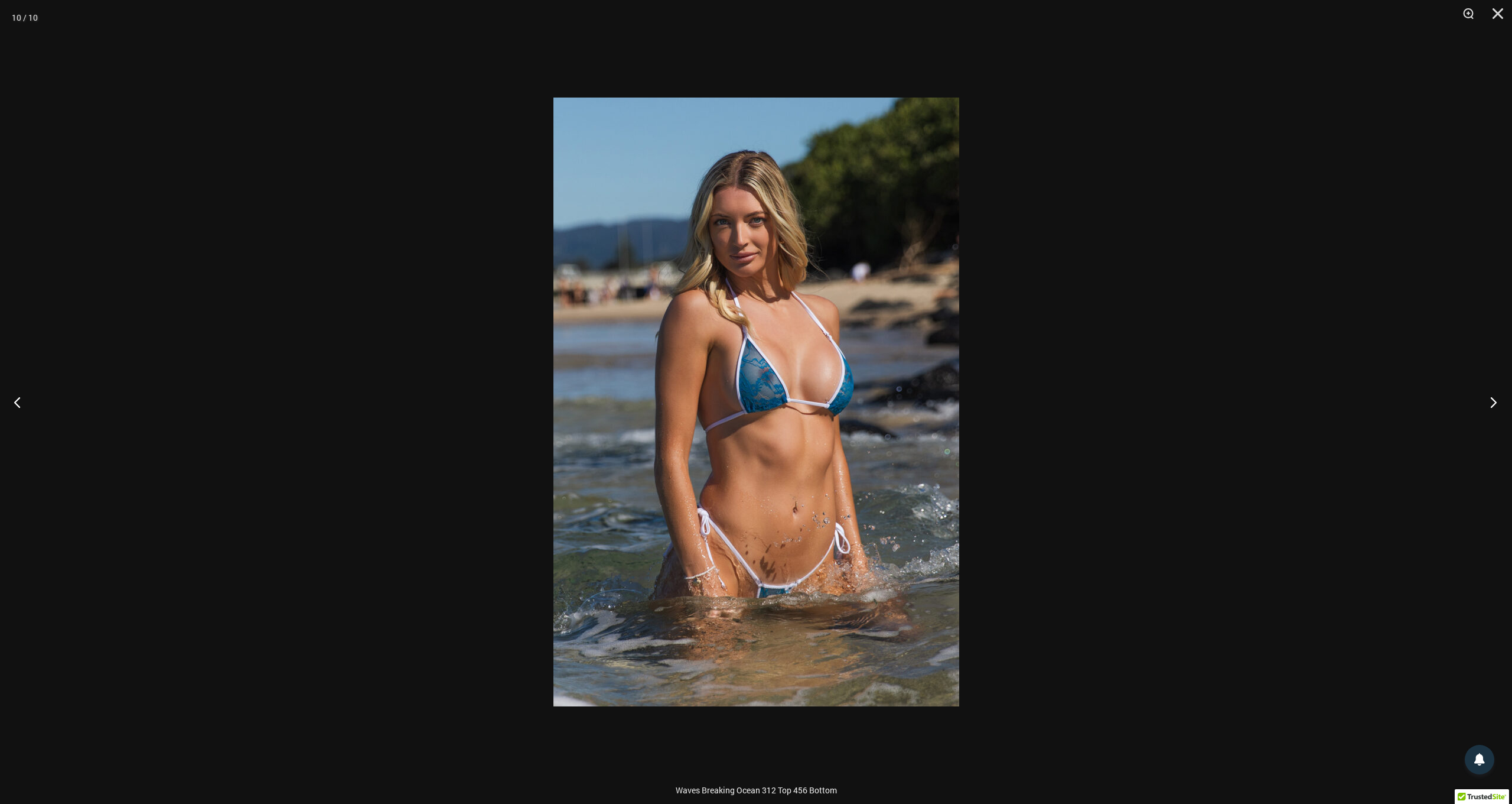
click at [1493, 403] on button "Next" at bounding box center [1490, 402] width 44 height 59
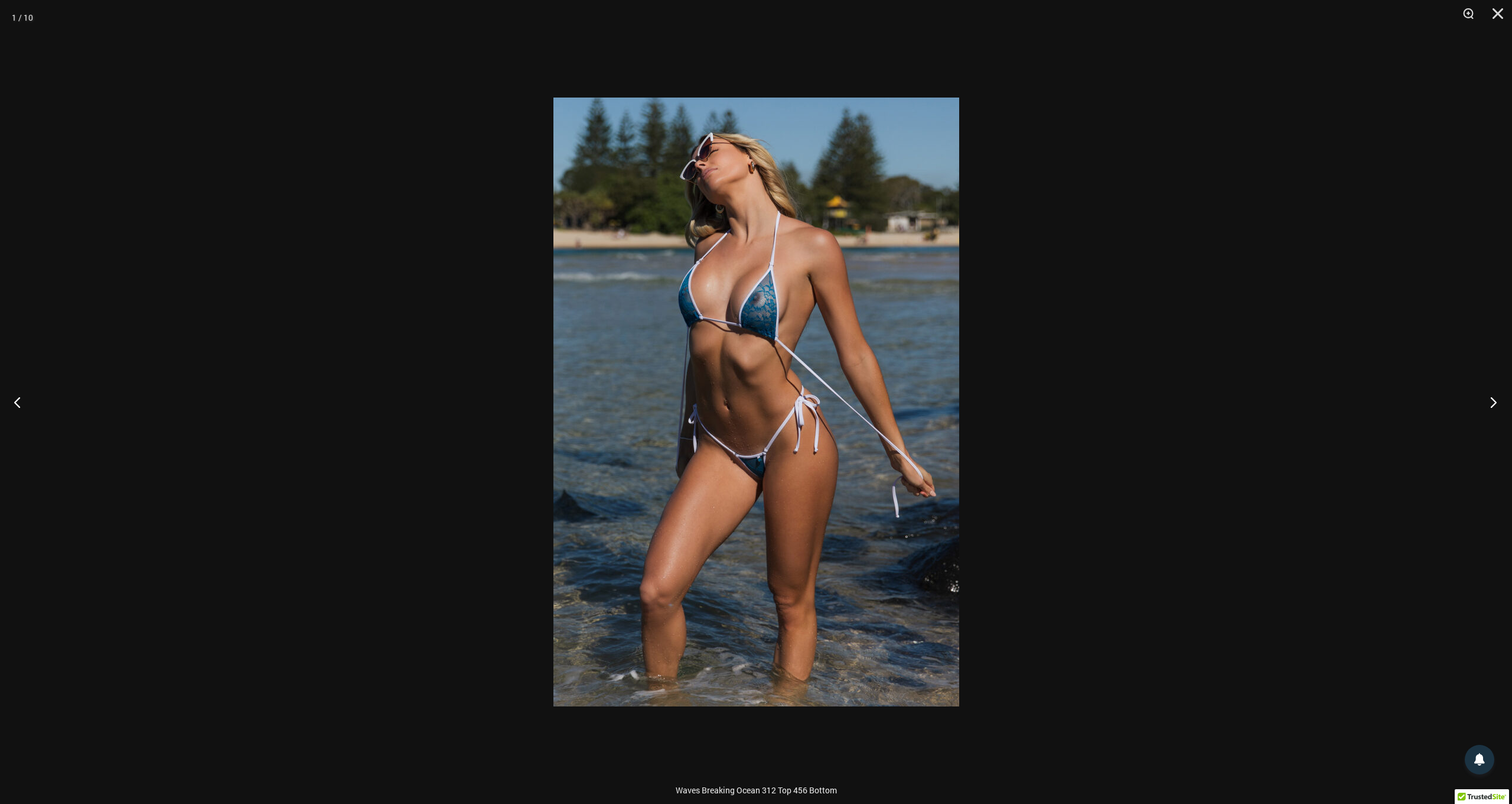
click at [1493, 403] on button "Next" at bounding box center [1490, 402] width 44 height 59
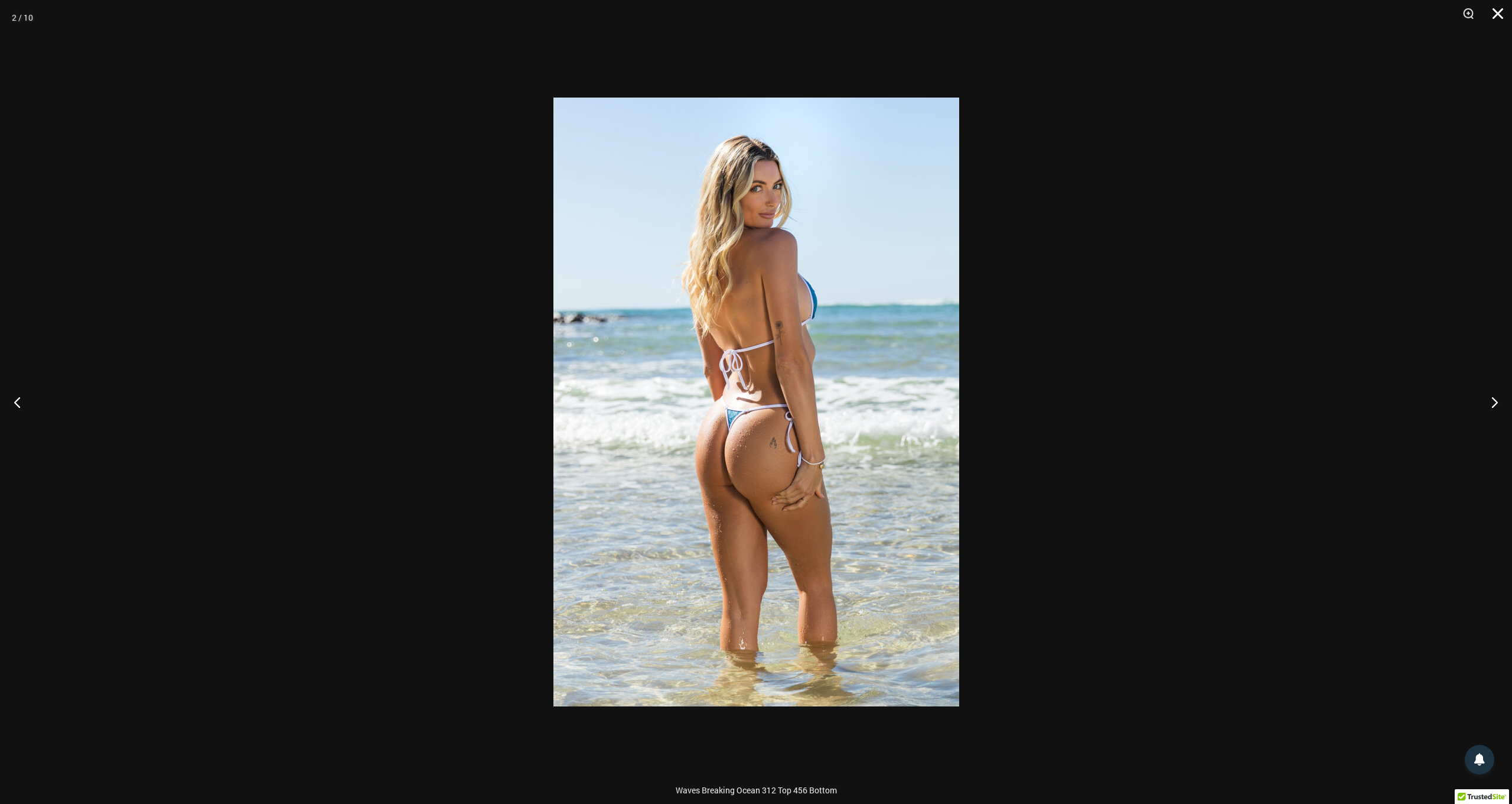
click at [1484, 14] on button "Close" at bounding box center [1493, 17] width 30 height 35
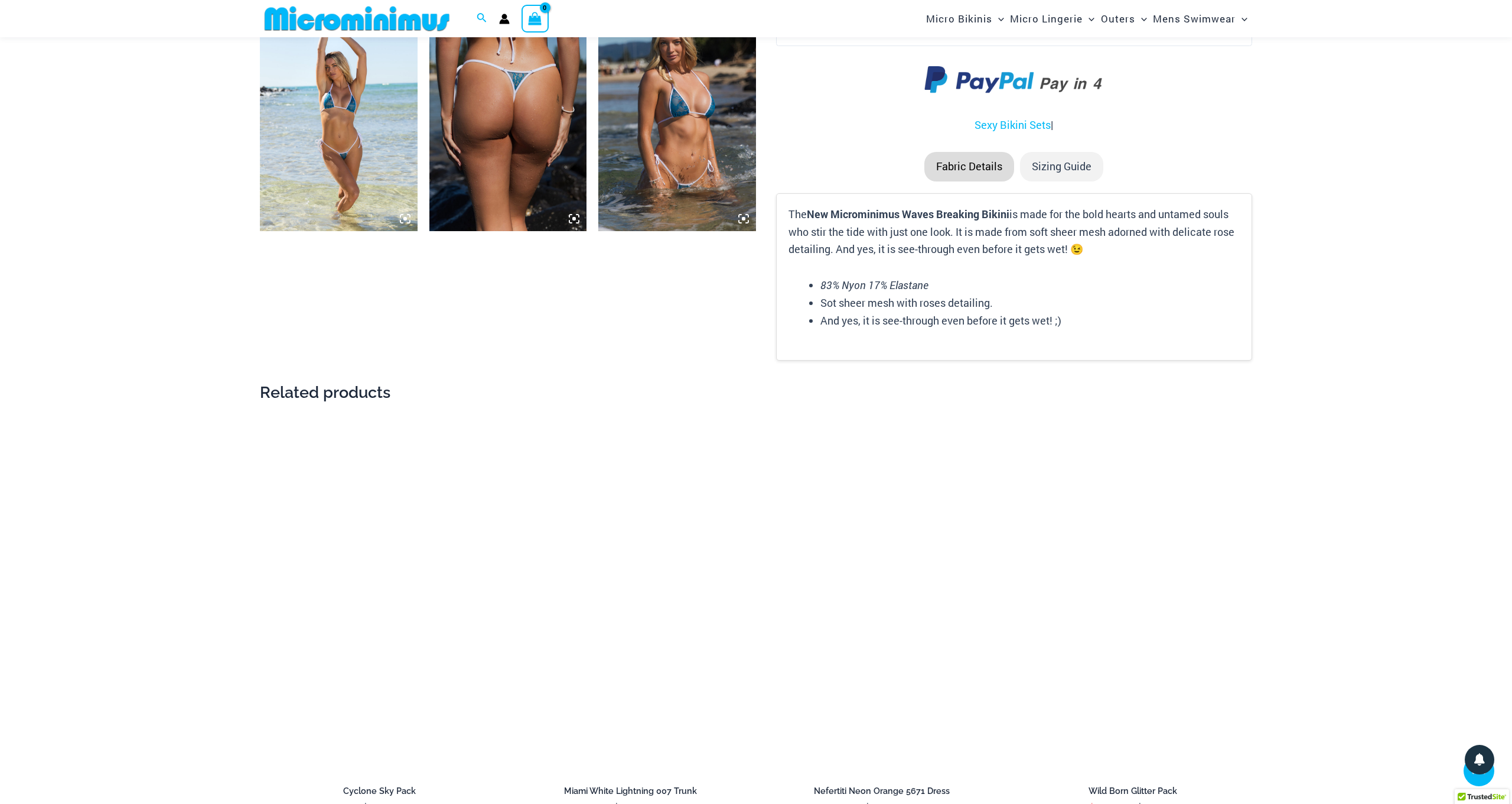
scroll to position [1368, 0]
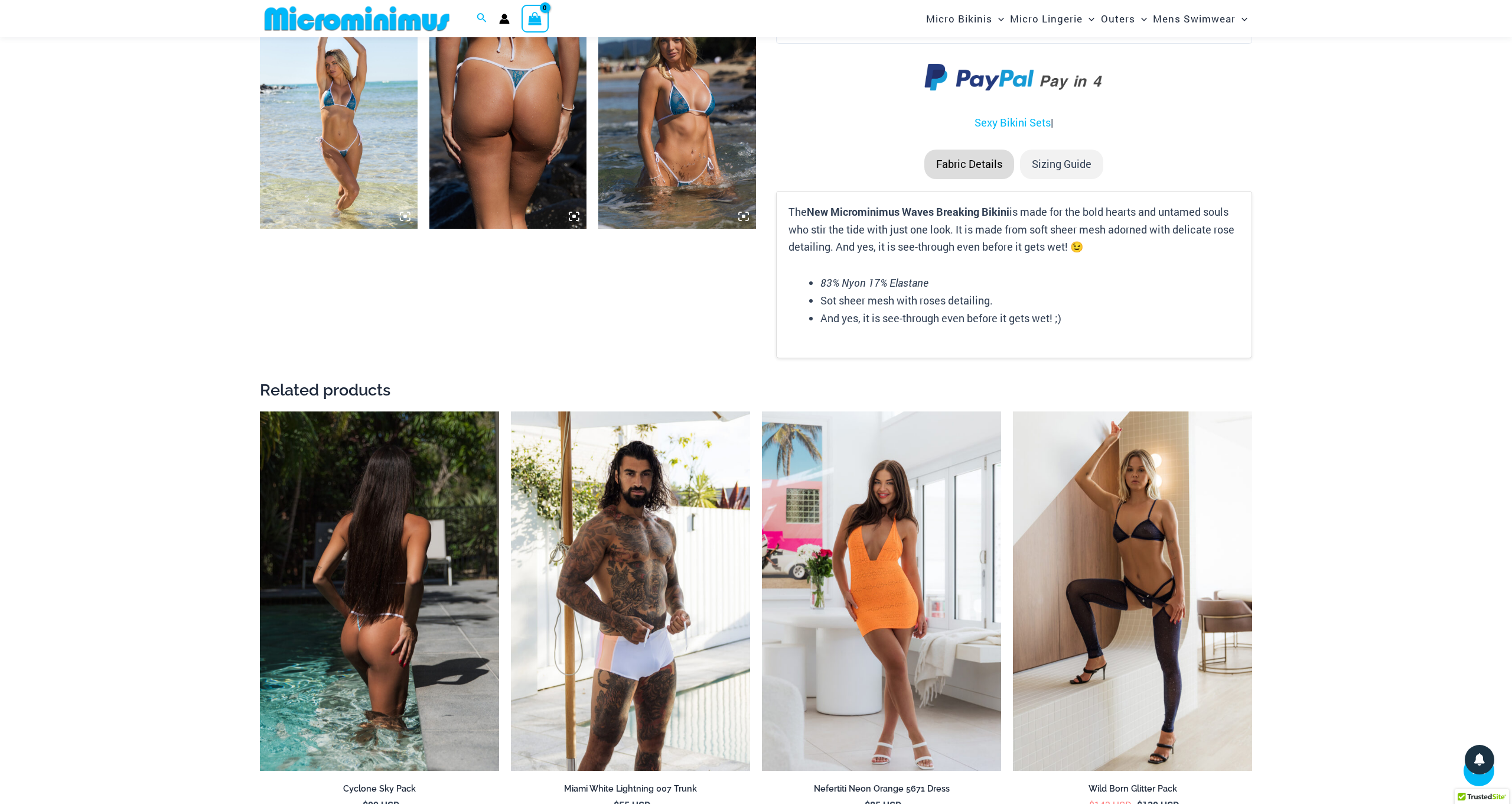
click at [391, 544] on img at bounding box center [379, 591] width 239 height 359
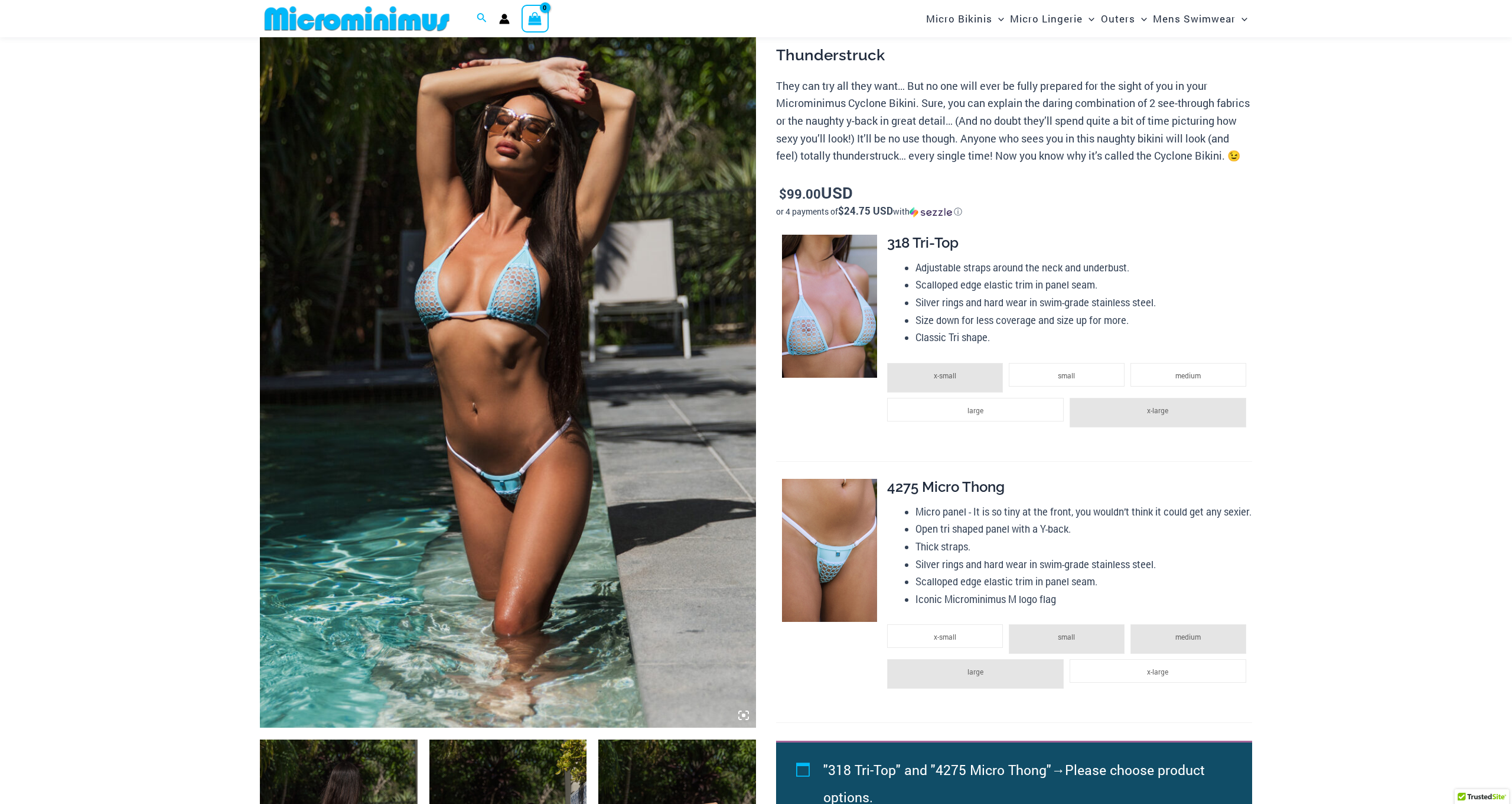
scroll to position [130, 0]
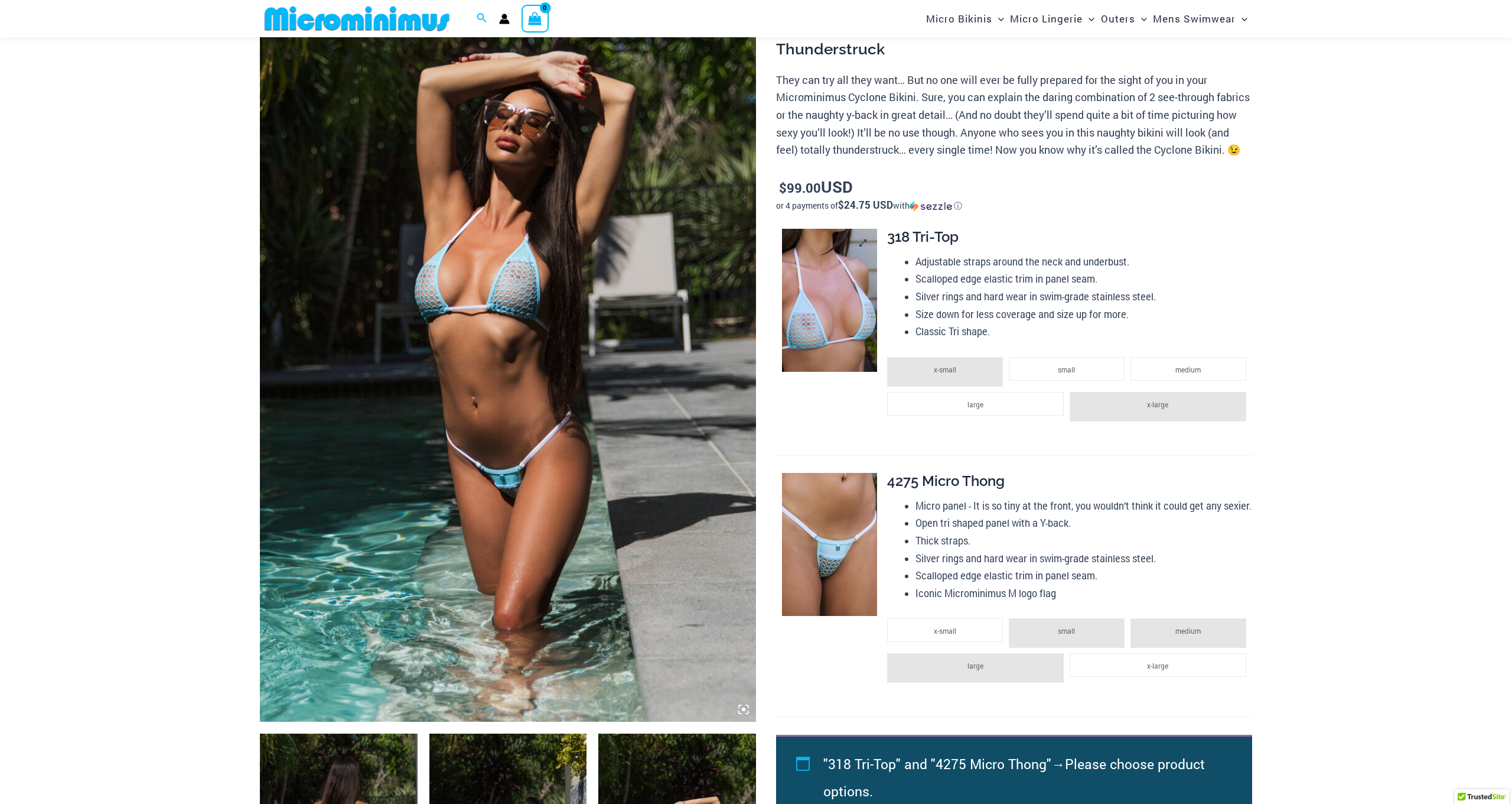
click at [801, 319] on img at bounding box center [830, 300] width 95 height 143
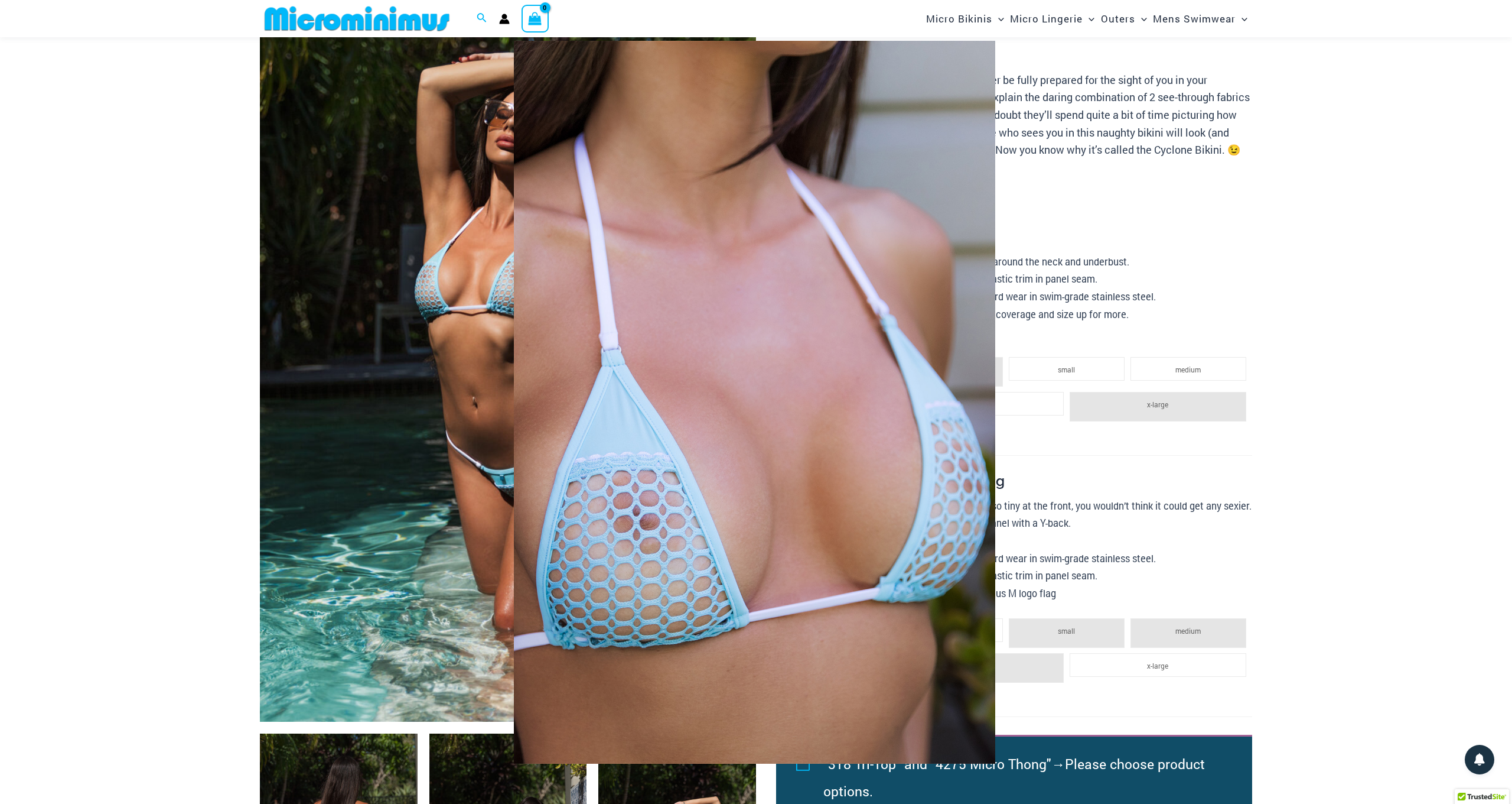
click at [374, 384] on div at bounding box center [756, 402] width 1512 height 804
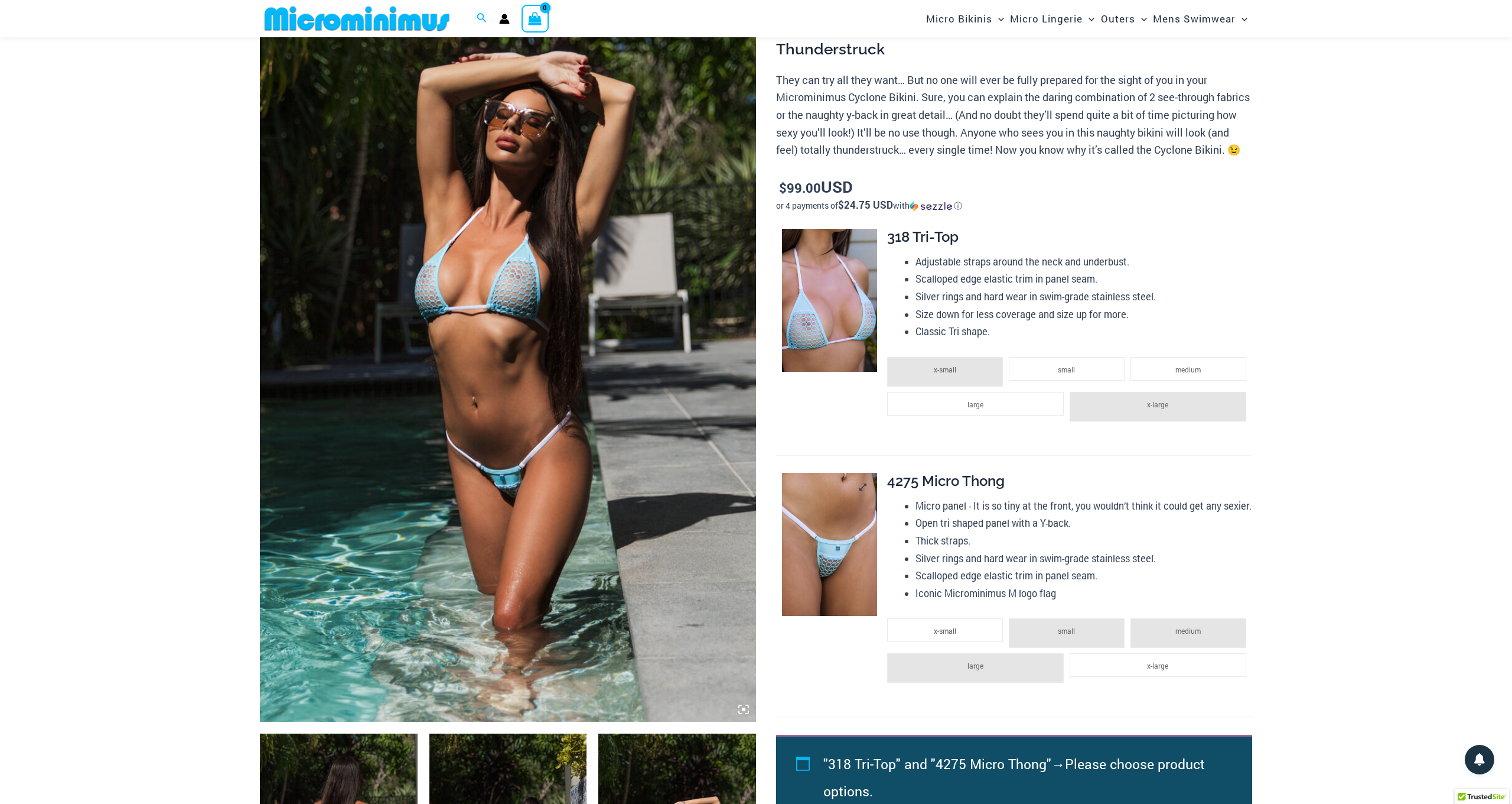
click at [844, 552] on img at bounding box center [830, 544] width 95 height 143
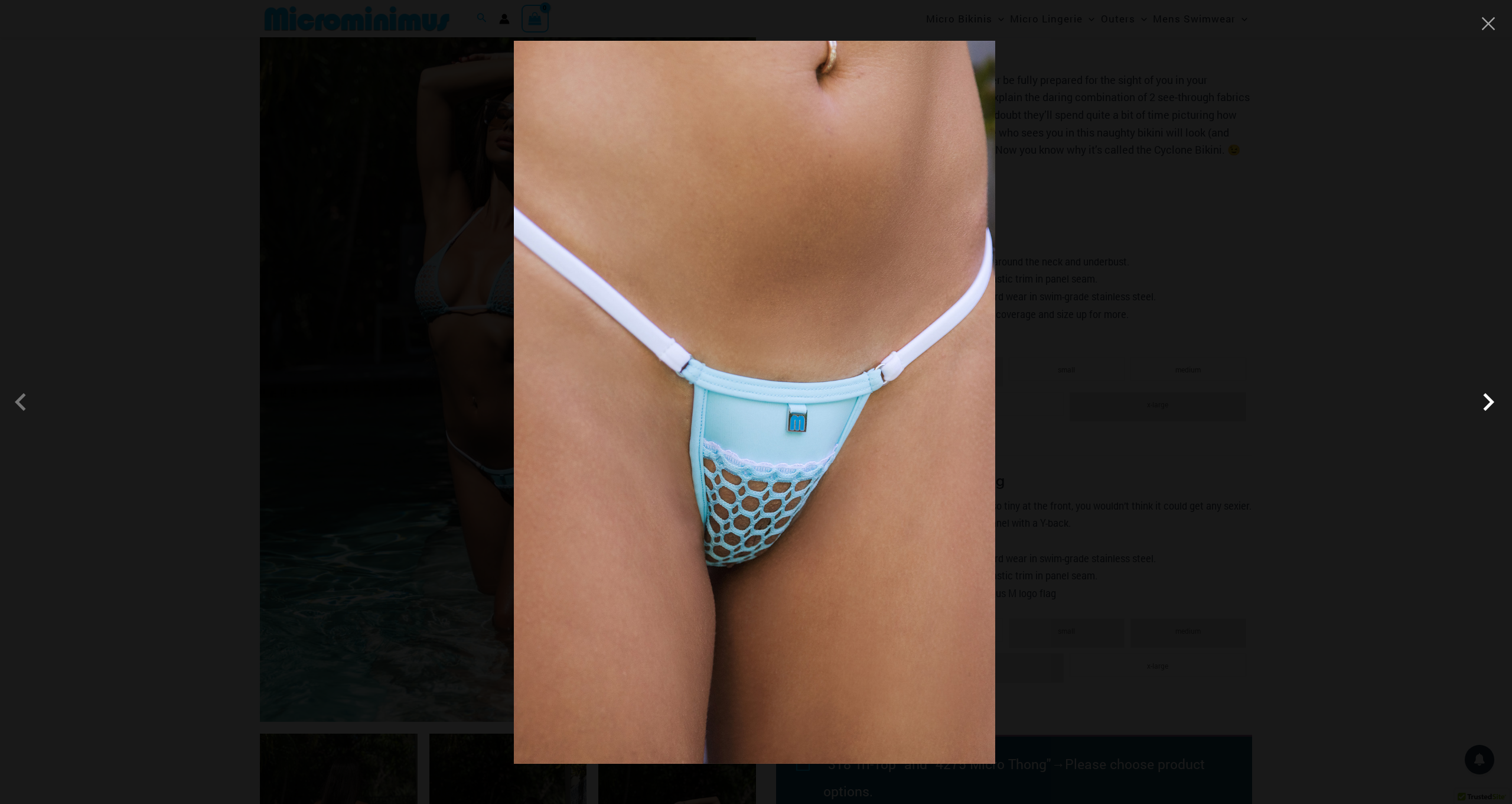
click at [1482, 408] on span at bounding box center [1488, 401] width 35 height 35
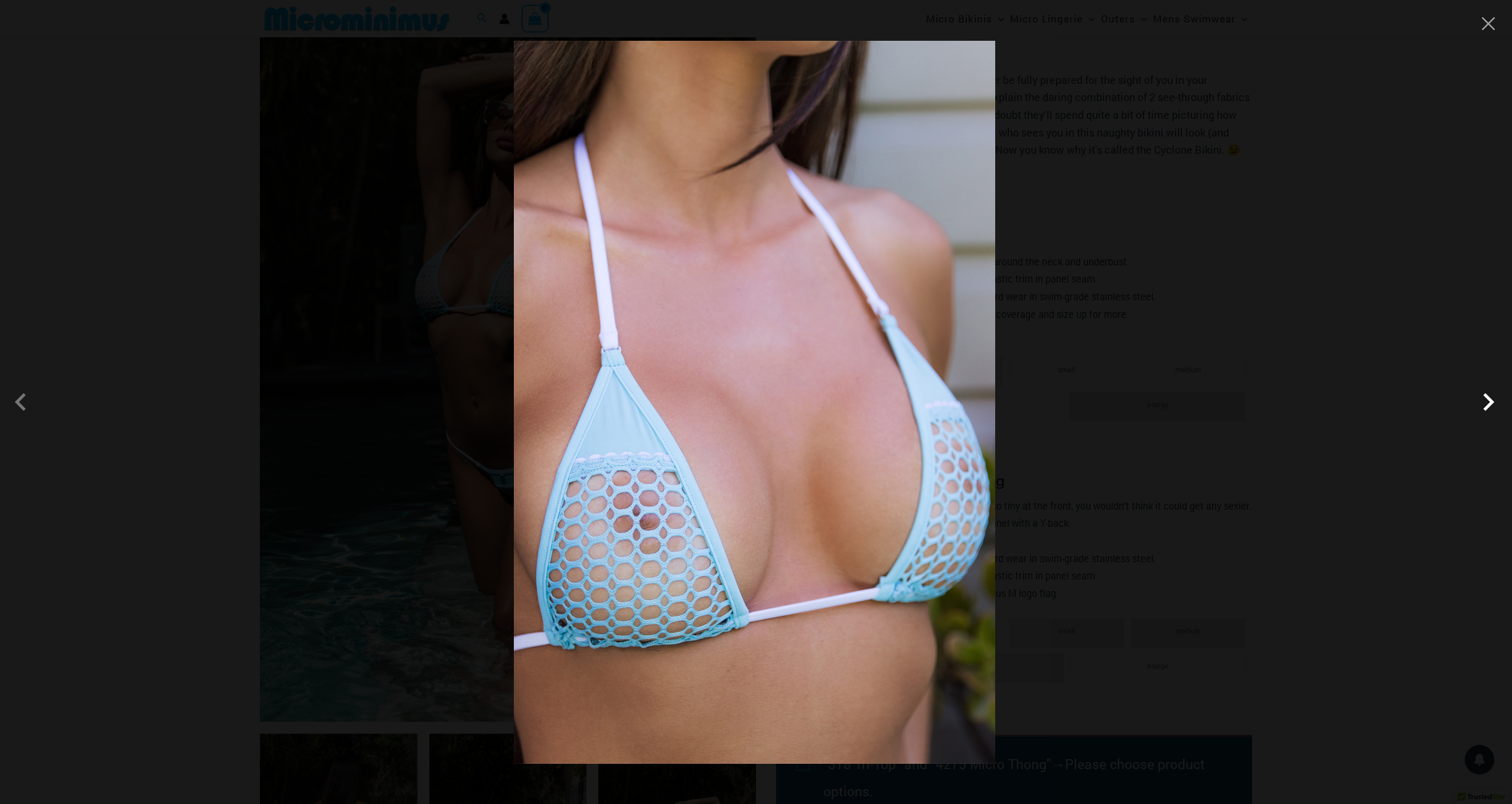
click at [1482, 408] on span at bounding box center [1488, 401] width 35 height 35
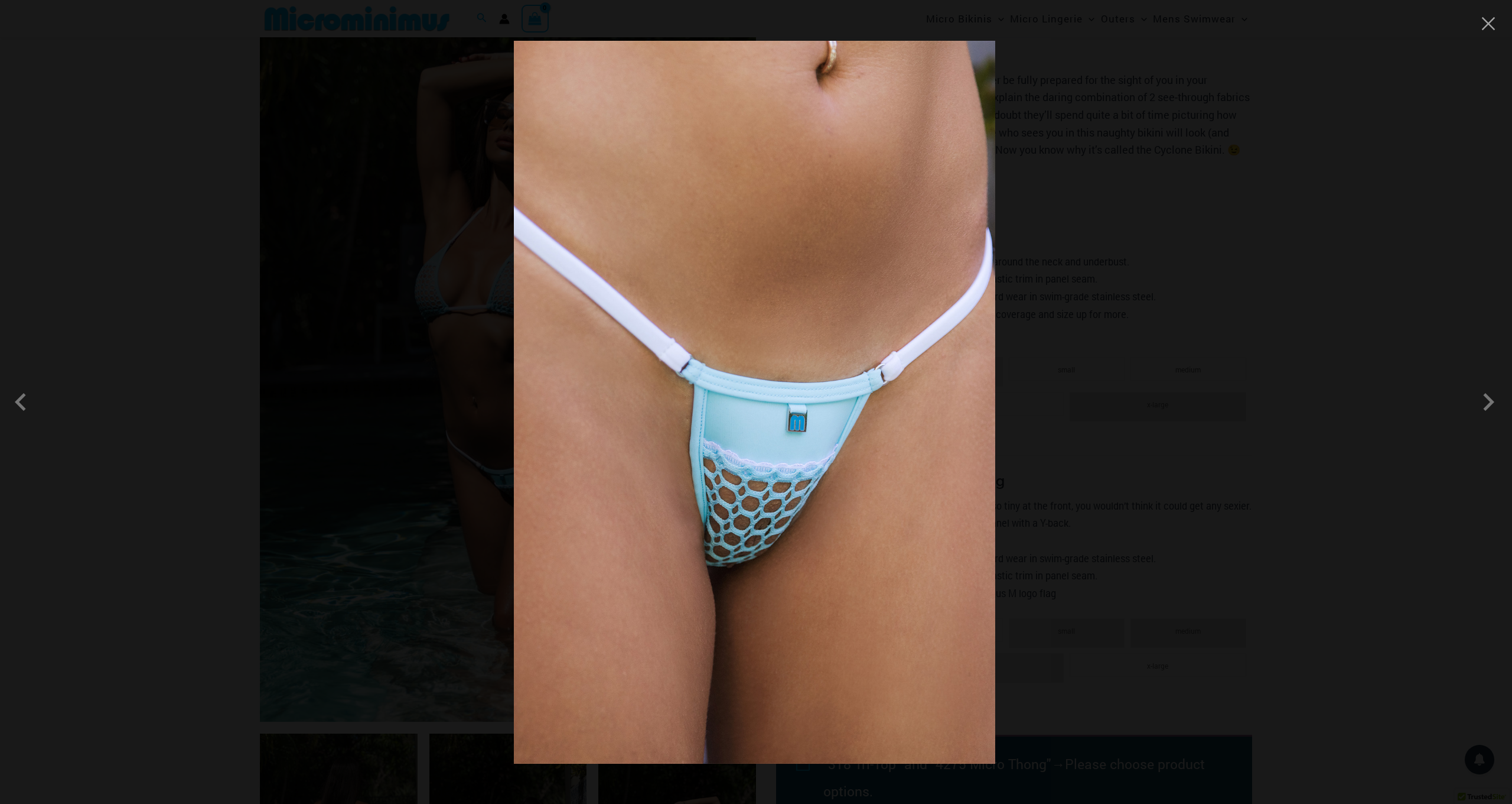
drag, startPoint x: 1496, startPoint y: 22, endPoint x: 1359, endPoint y: 92, distance: 153.8
click at [1495, 22] on button "Close" at bounding box center [1489, 23] width 18 height 18
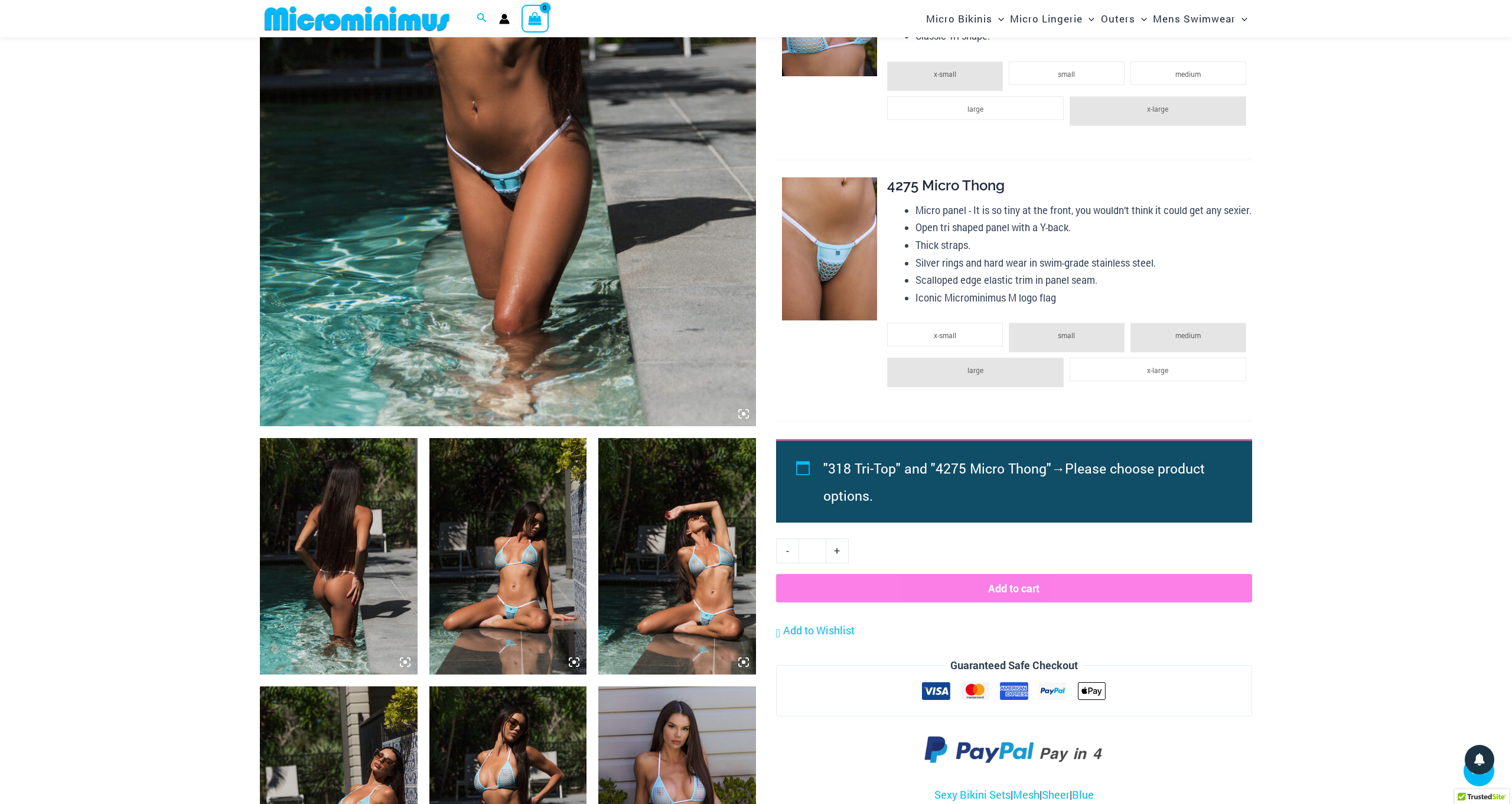
scroll to position [427, 0]
click at [349, 562] on img at bounding box center [338, 555] width 158 height 237
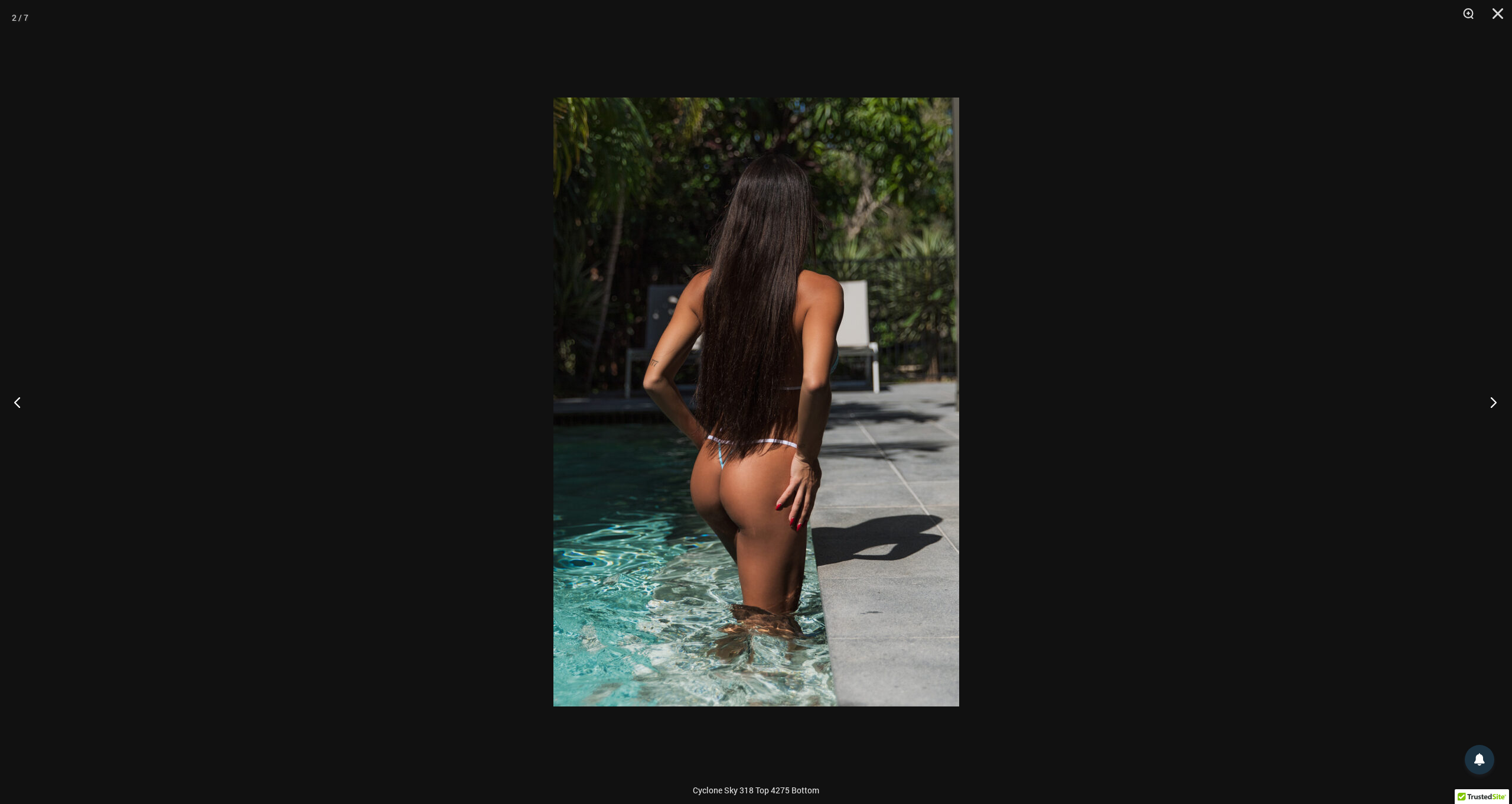
click at [1491, 406] on button "Next" at bounding box center [1490, 402] width 44 height 59
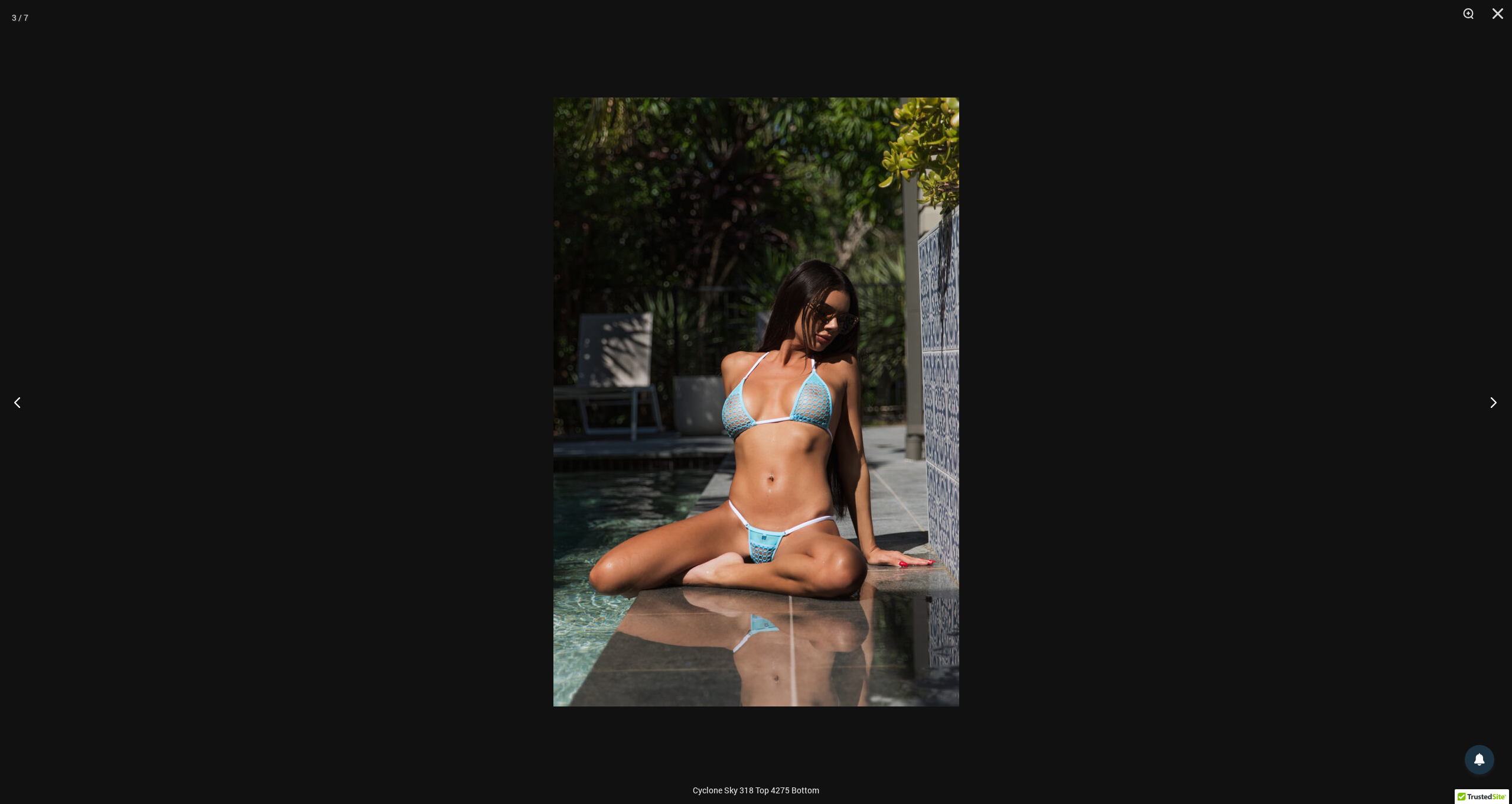
click at [1491, 406] on button "Next" at bounding box center [1490, 402] width 44 height 59
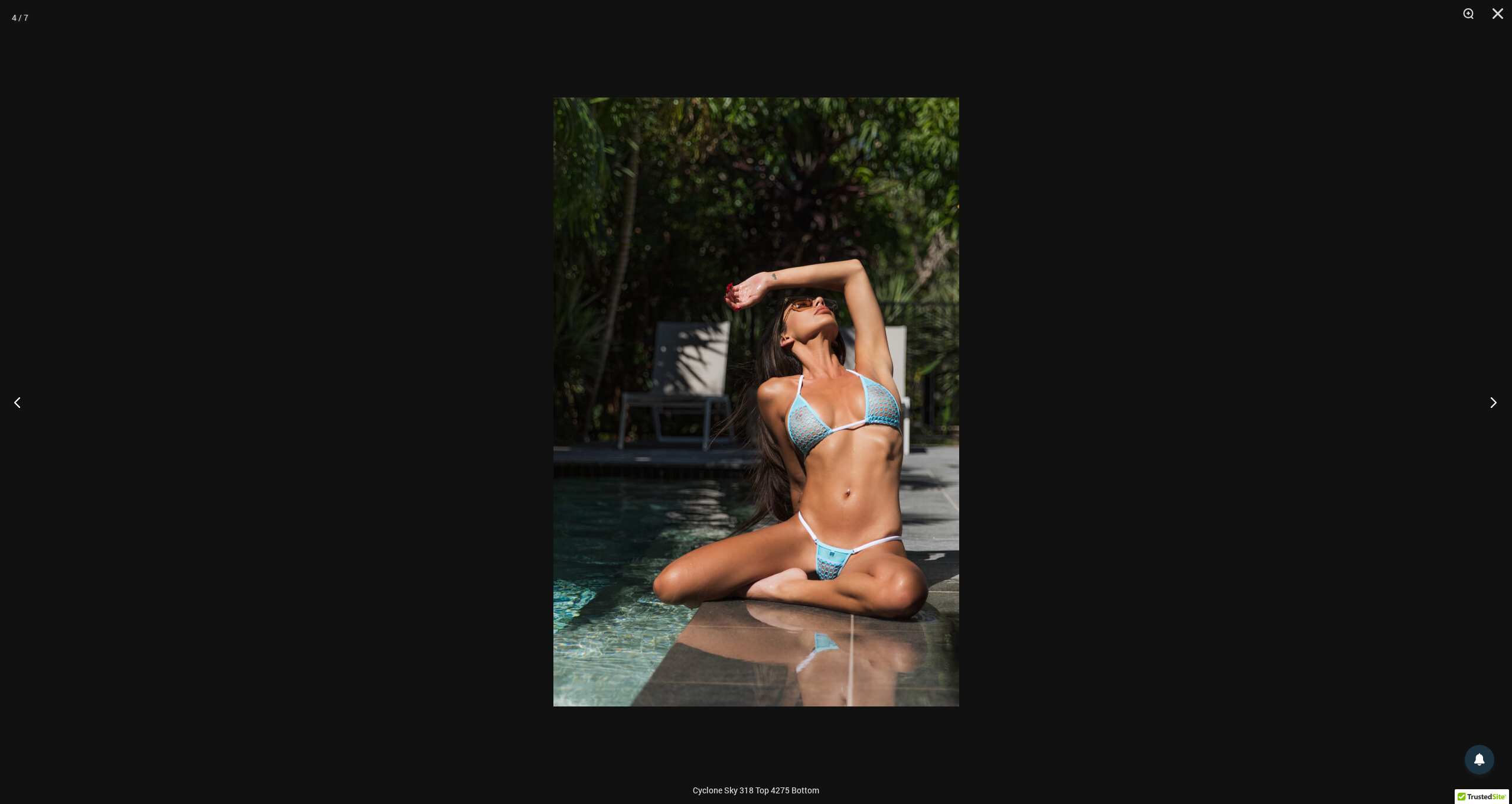
click at [1491, 406] on button "Next" at bounding box center [1490, 402] width 44 height 59
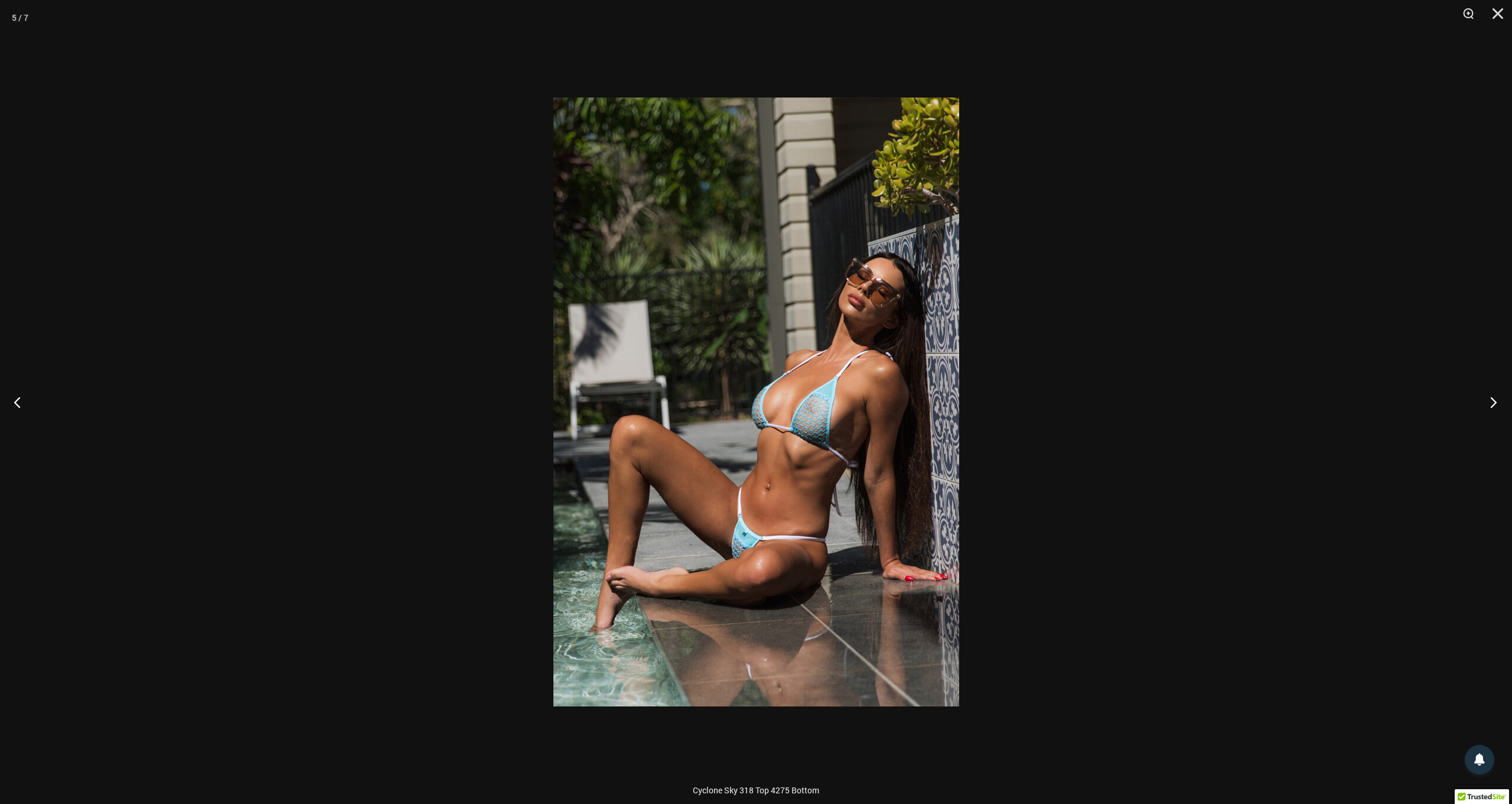
click at [1491, 406] on button "Next" at bounding box center [1490, 402] width 44 height 59
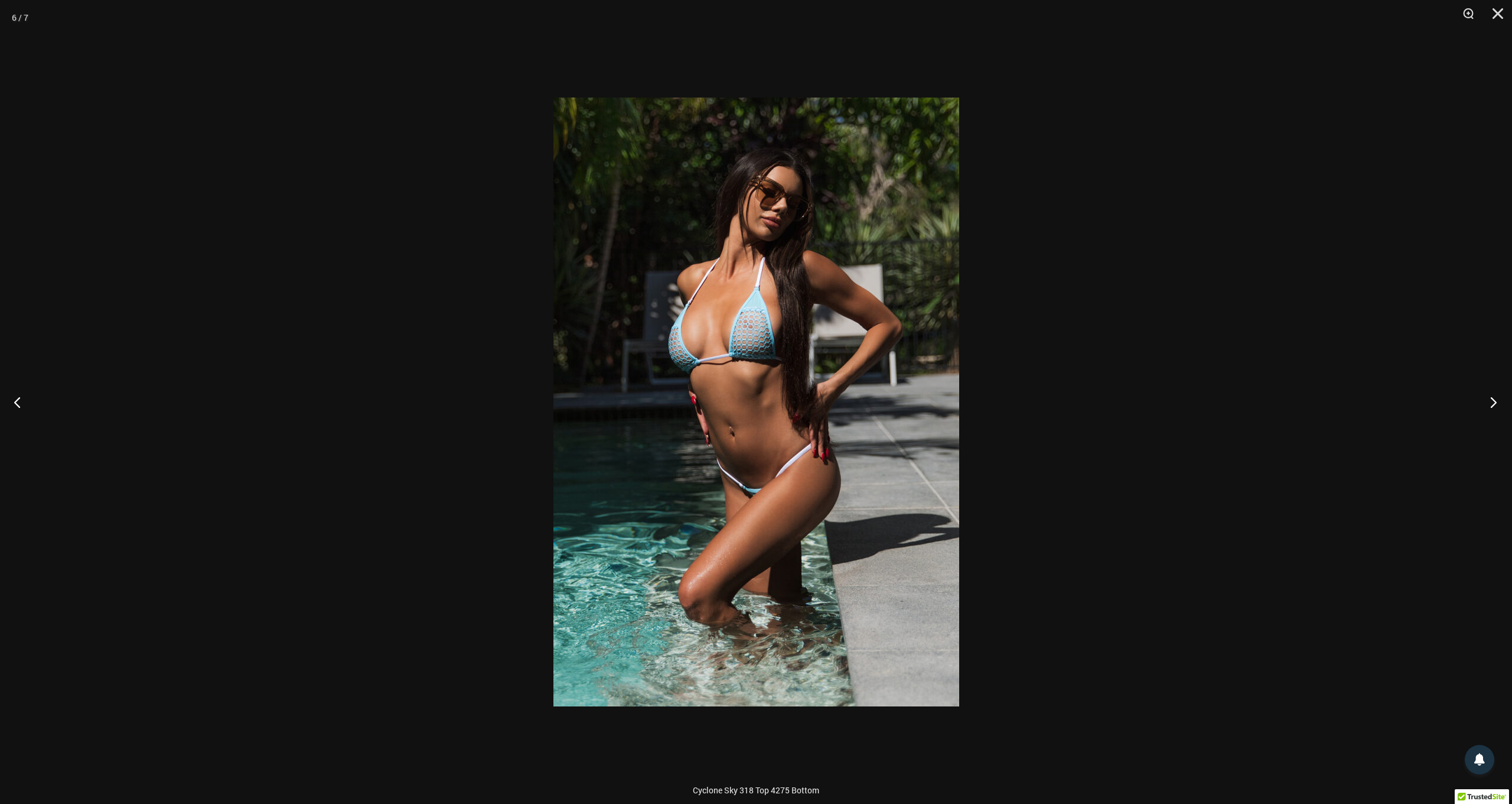
click at [1491, 406] on button "Next" at bounding box center [1490, 402] width 44 height 59
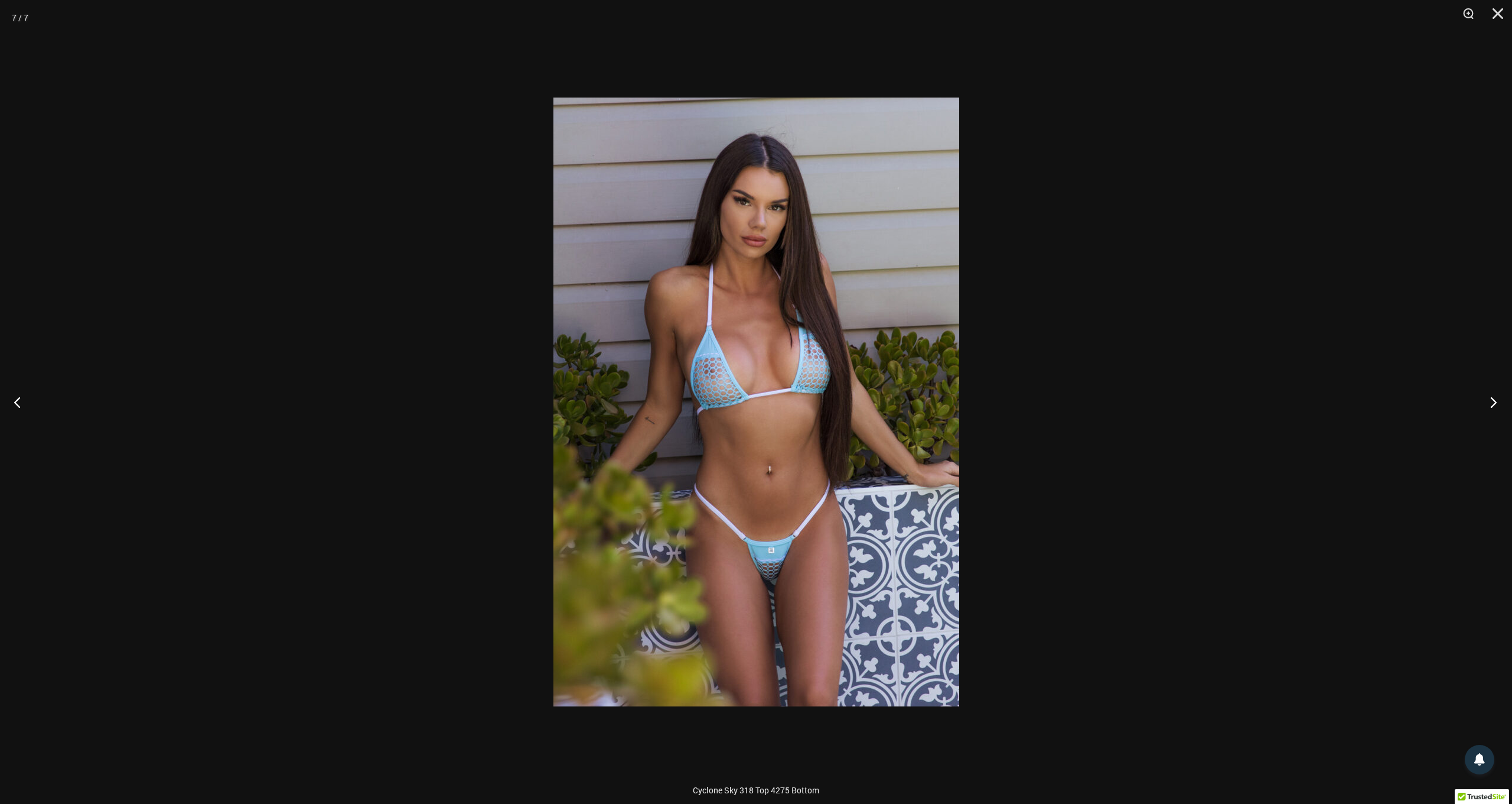
click at [1491, 406] on button "Next" at bounding box center [1490, 402] width 44 height 59
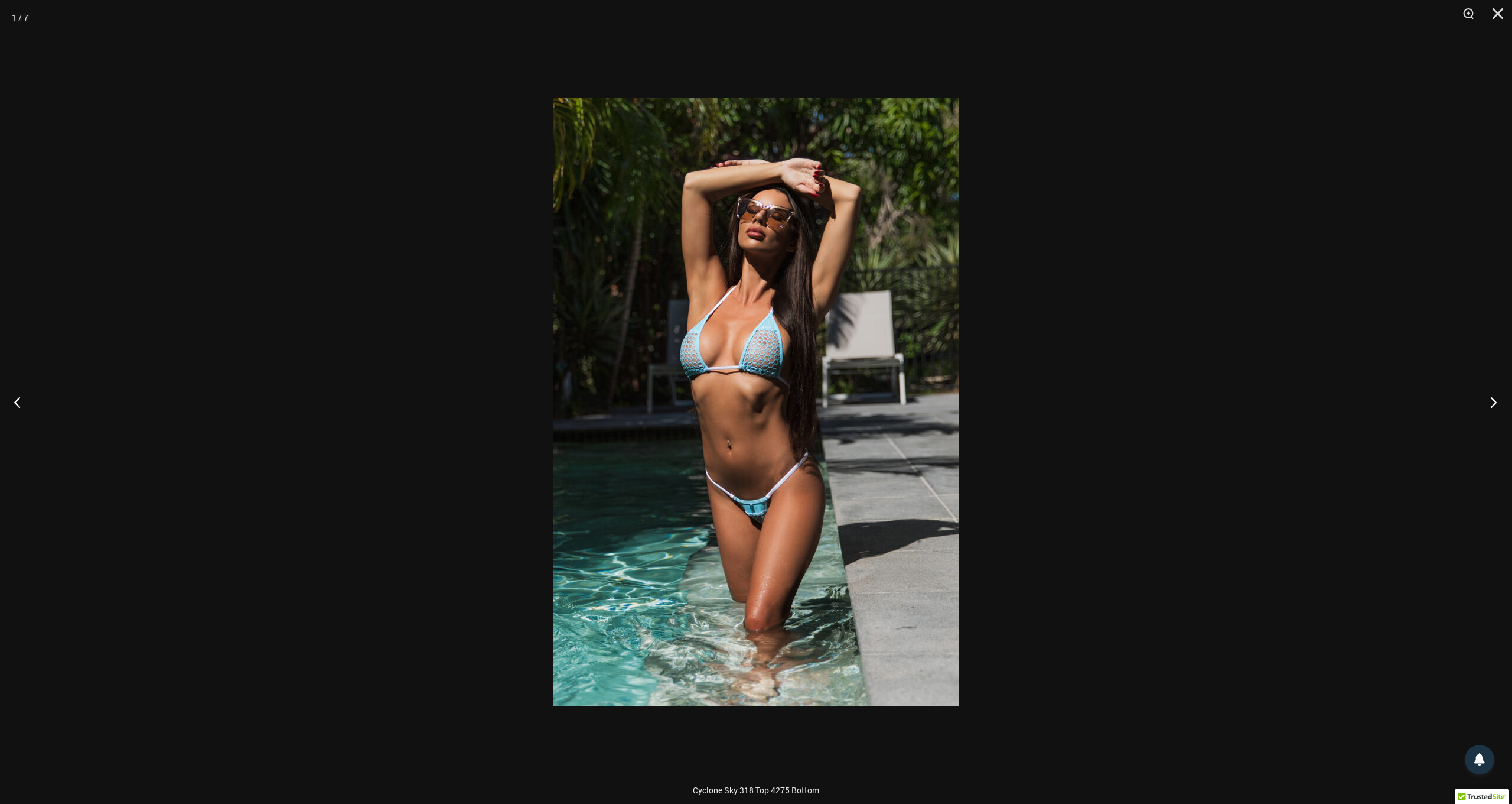
click at [1491, 406] on button "Next" at bounding box center [1490, 402] width 44 height 59
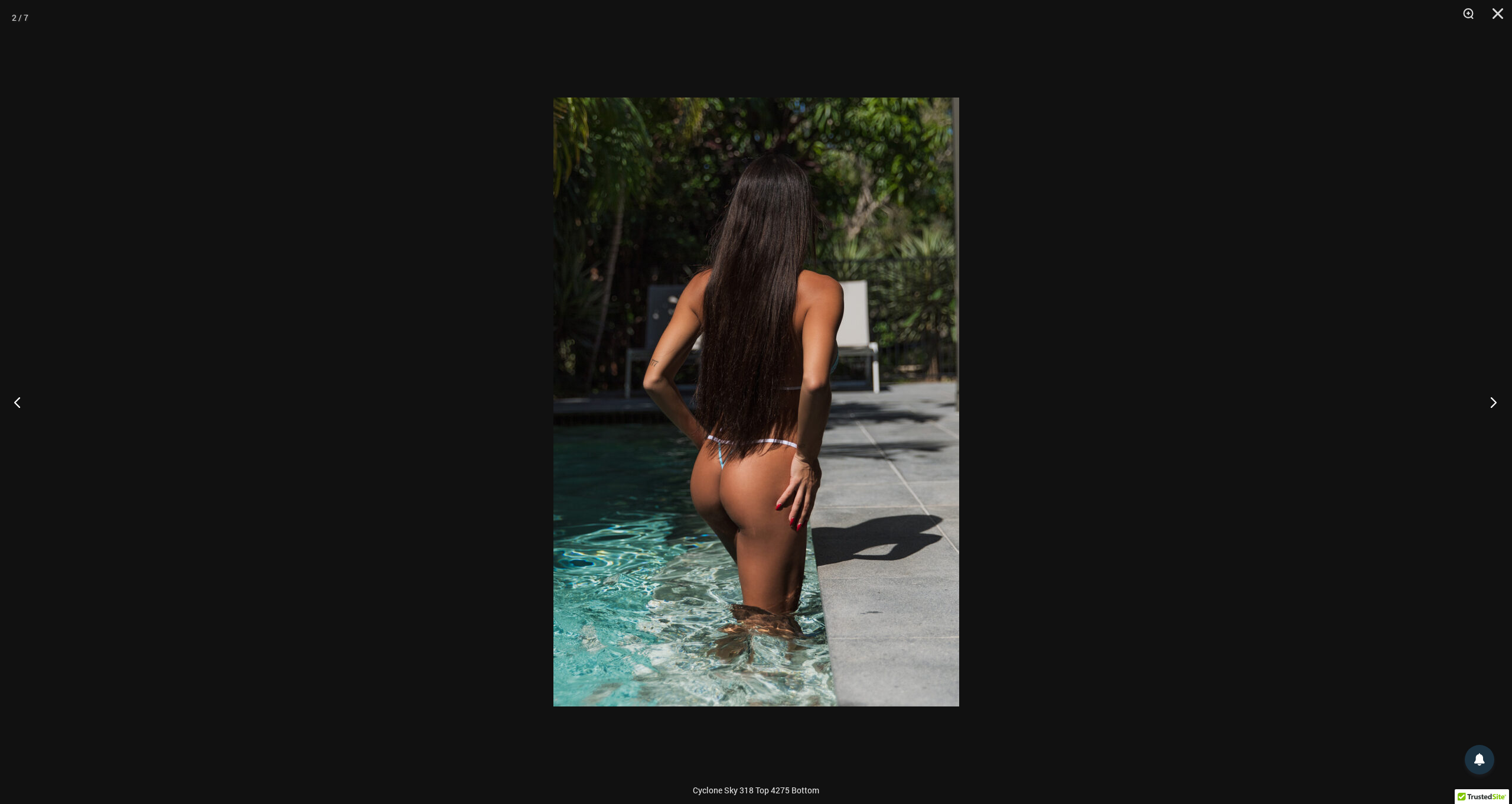
click at [1491, 406] on button "Next" at bounding box center [1490, 402] width 44 height 59
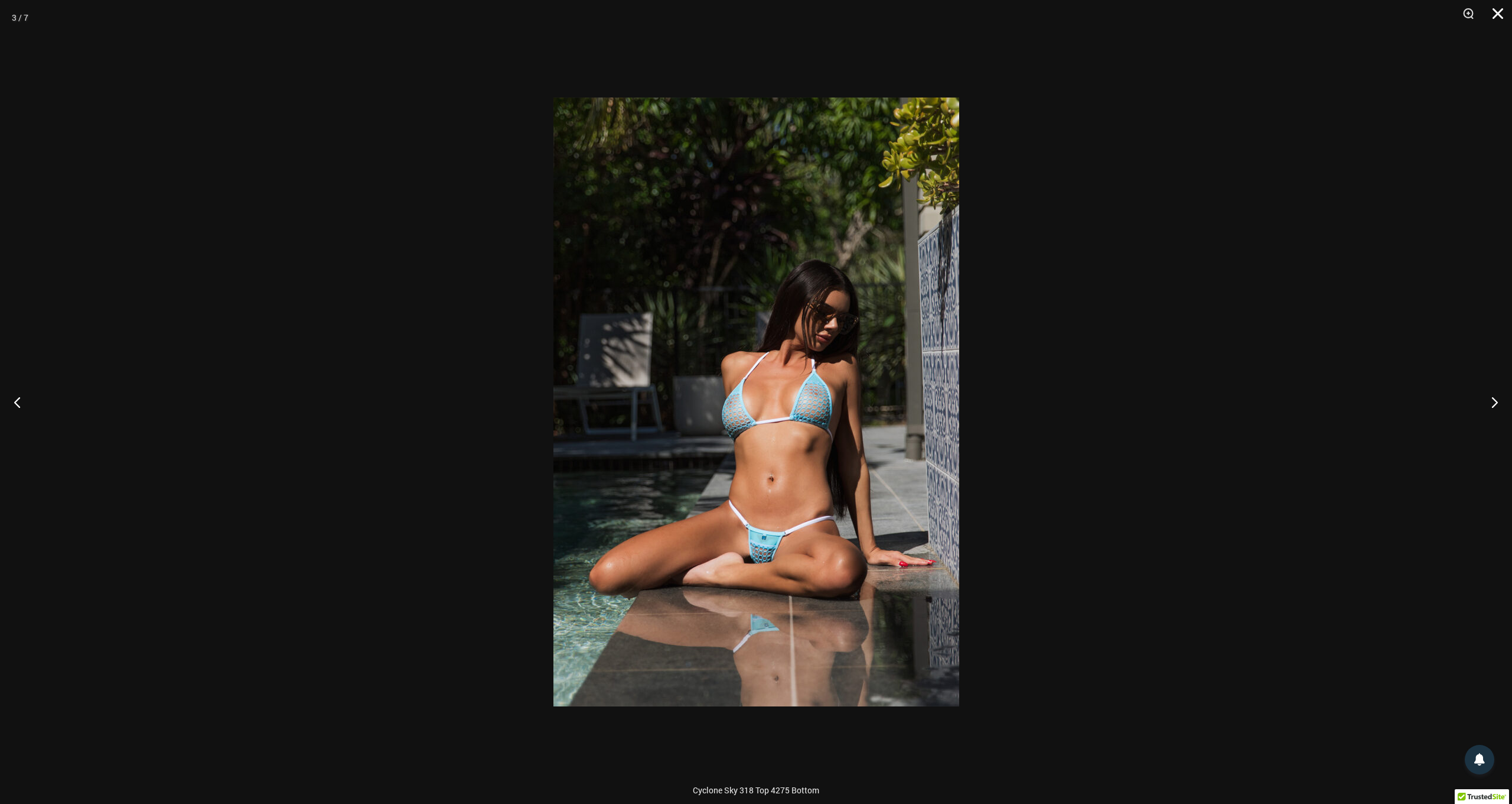
click at [1495, 14] on button "Close" at bounding box center [1493, 17] width 30 height 35
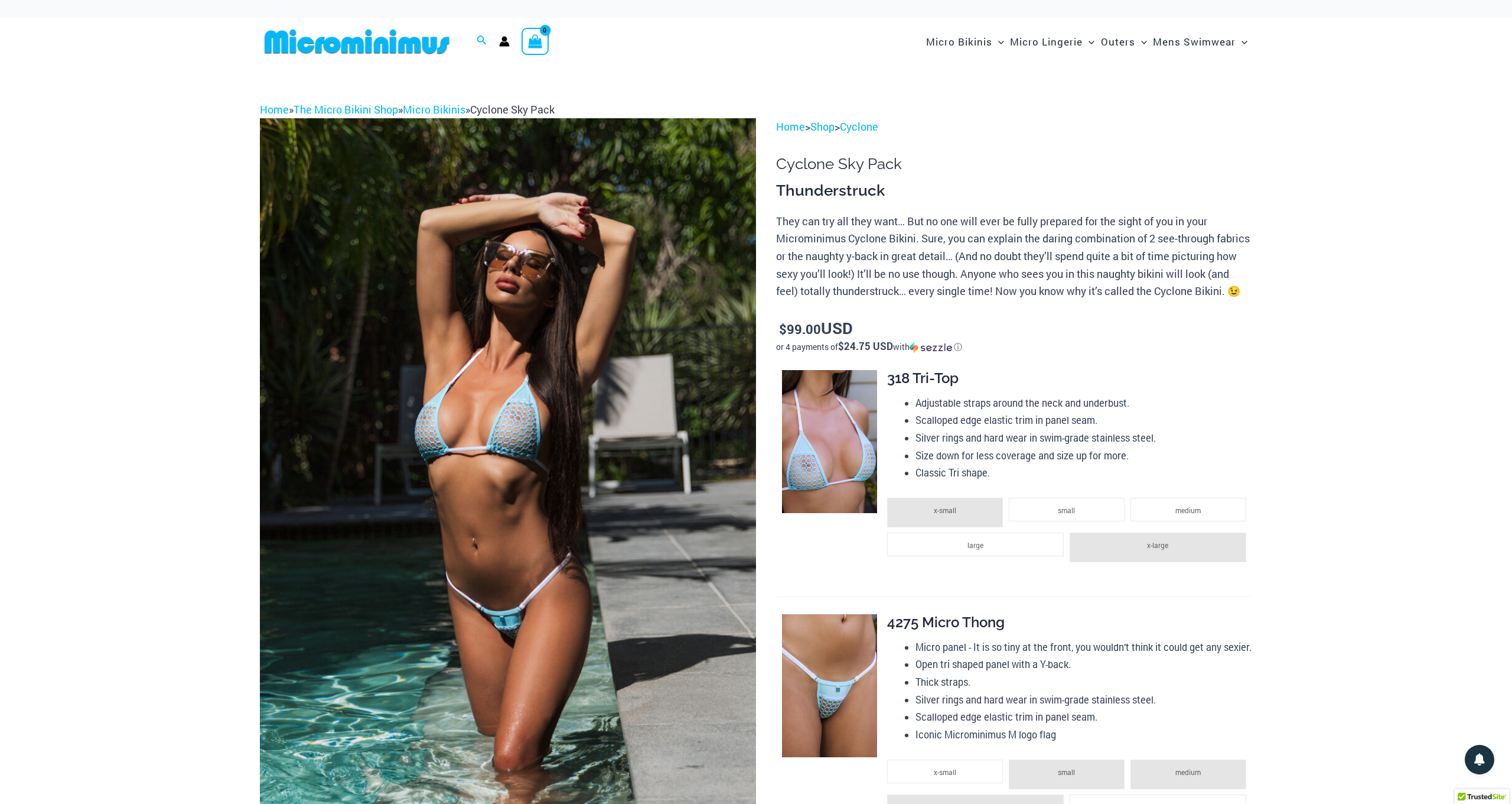
scroll to position [0, 0]
click at [445, 106] on link "Micro Bikinis" at bounding box center [434, 109] width 63 height 14
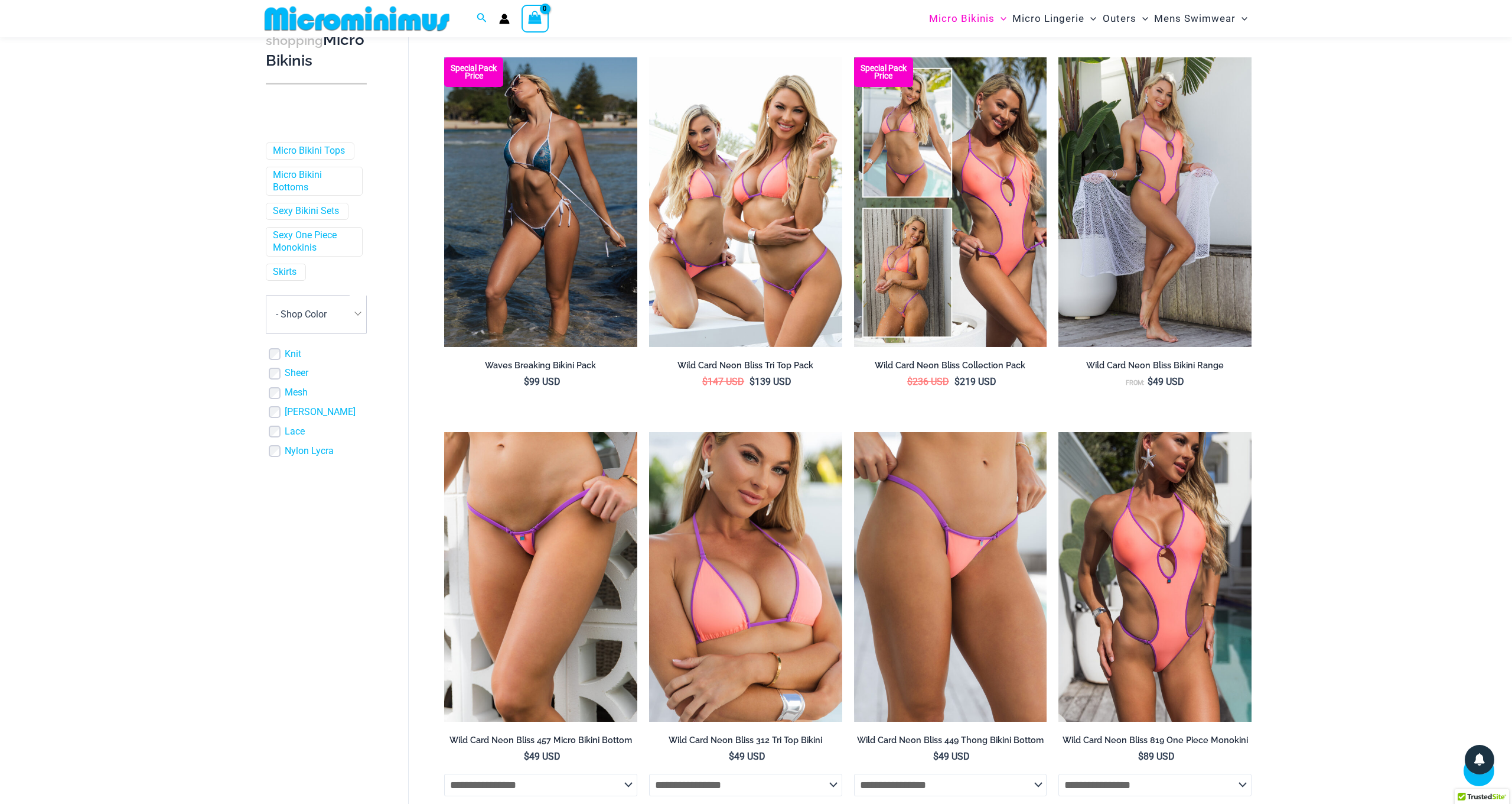
scroll to position [329, 0]
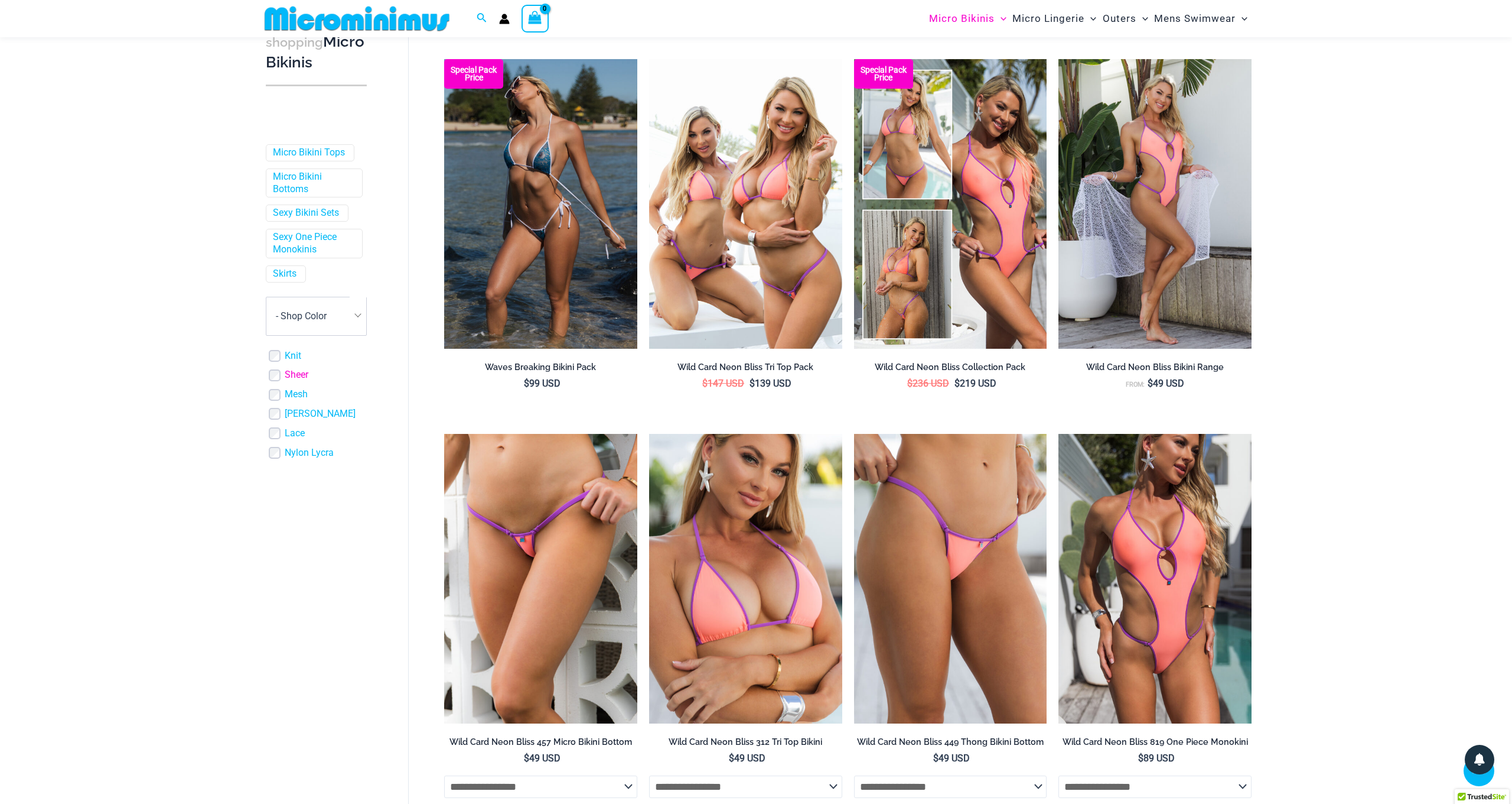
click at [296, 369] on link "Sheer" at bounding box center [296, 375] width 23 height 12
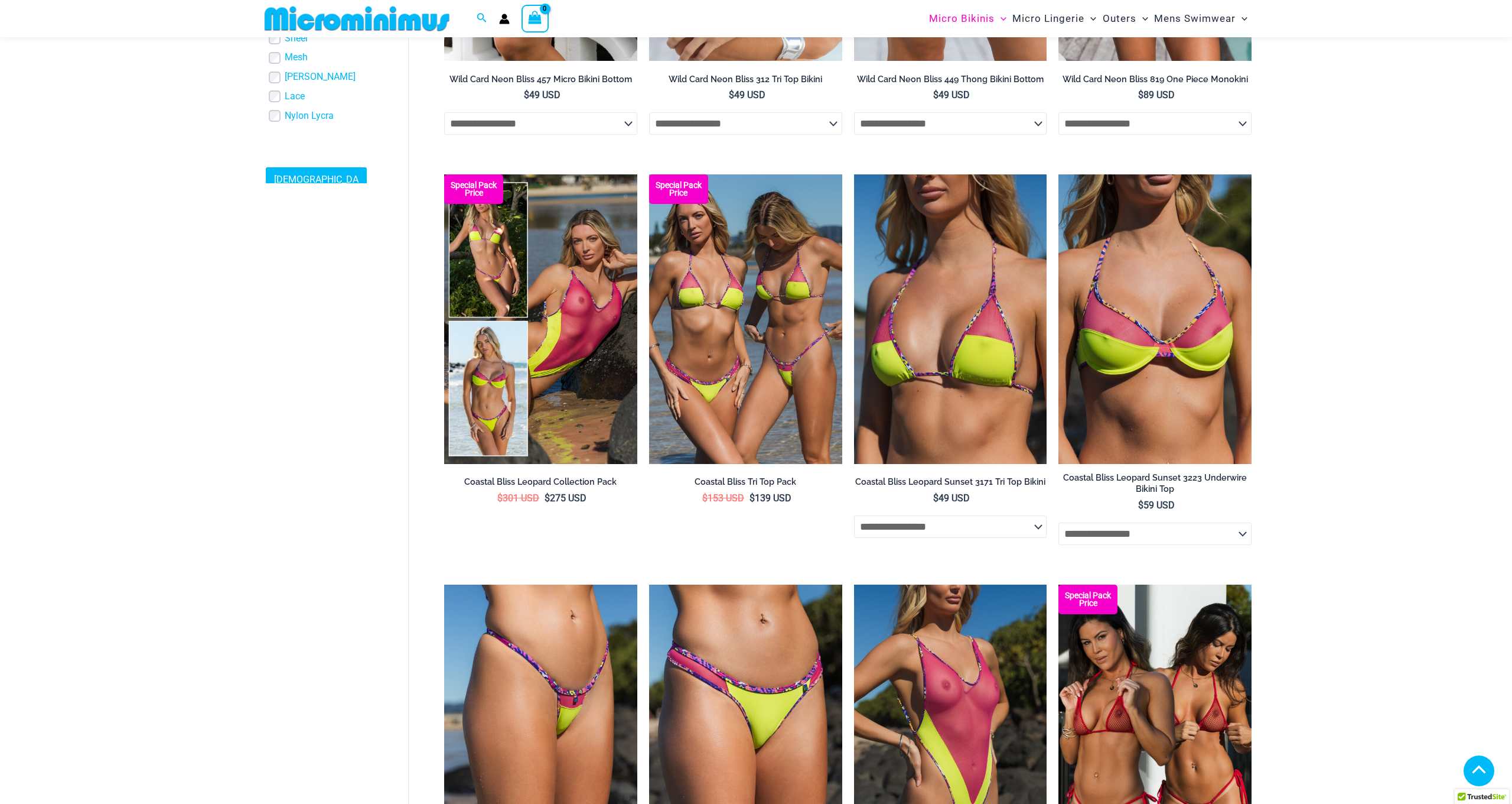
scroll to position [689, 0]
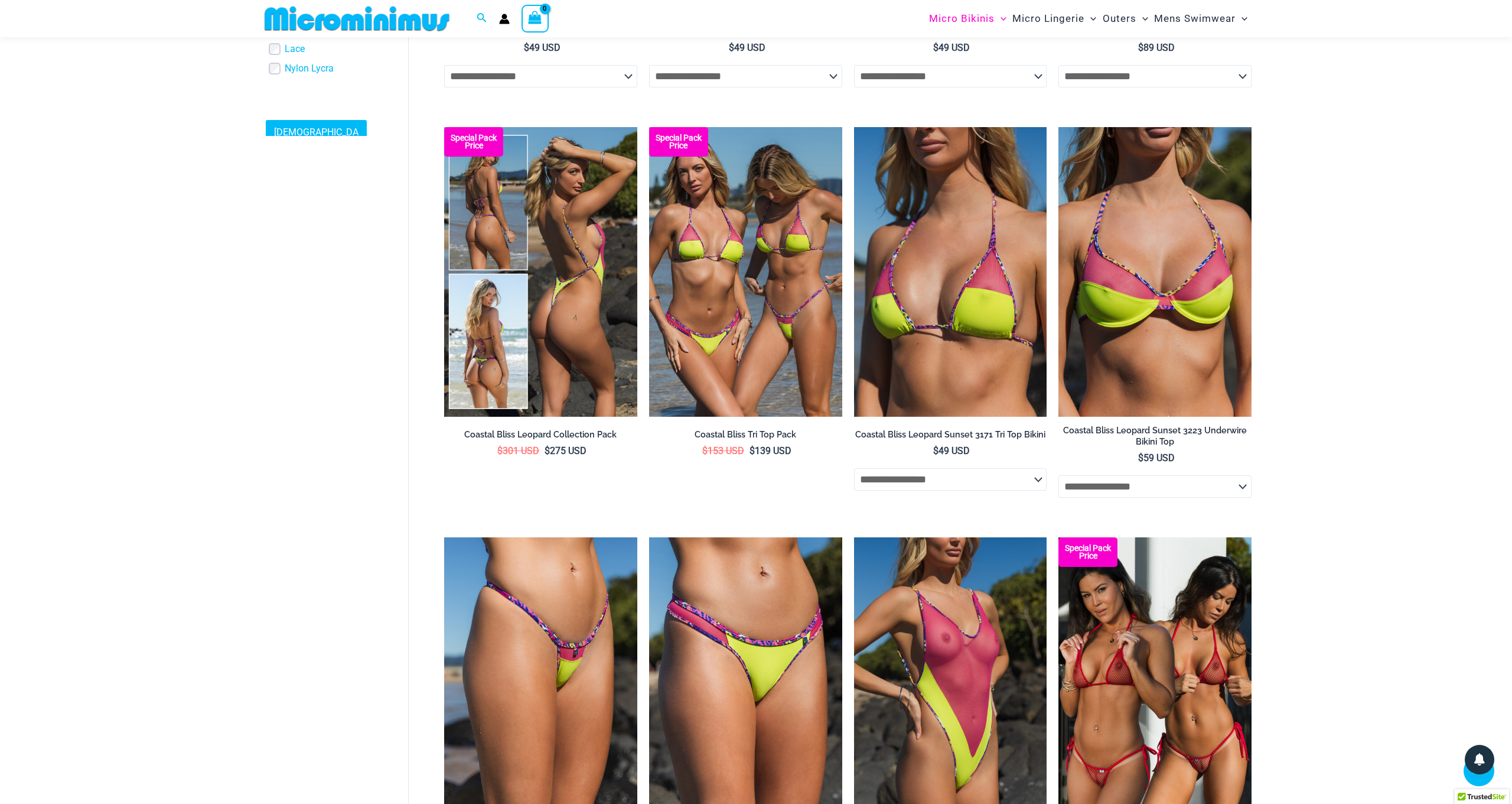
click at [564, 290] on img at bounding box center [541, 272] width 193 height 290
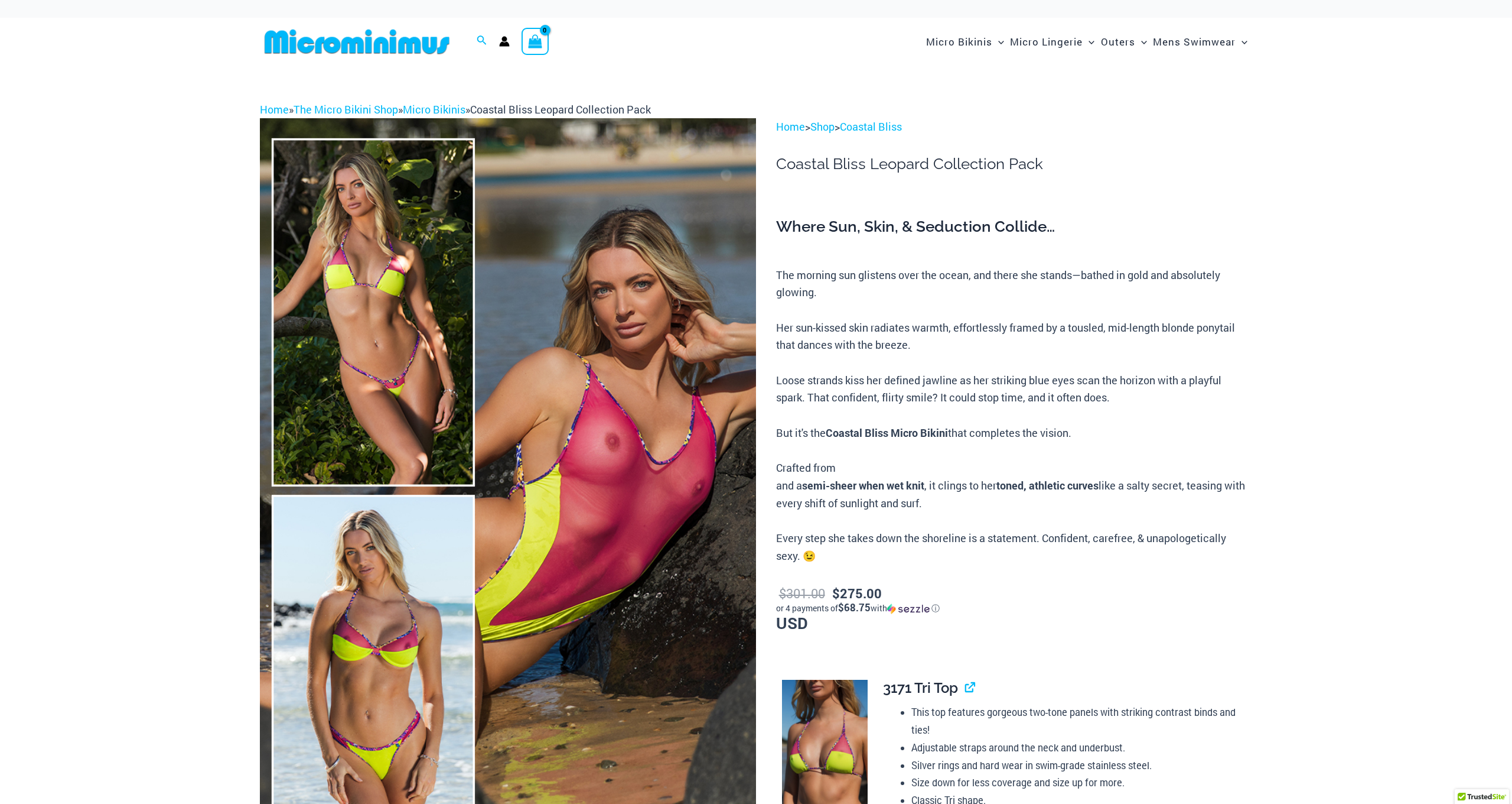
click at [357, 327] on img at bounding box center [508, 490] width 496 height 745
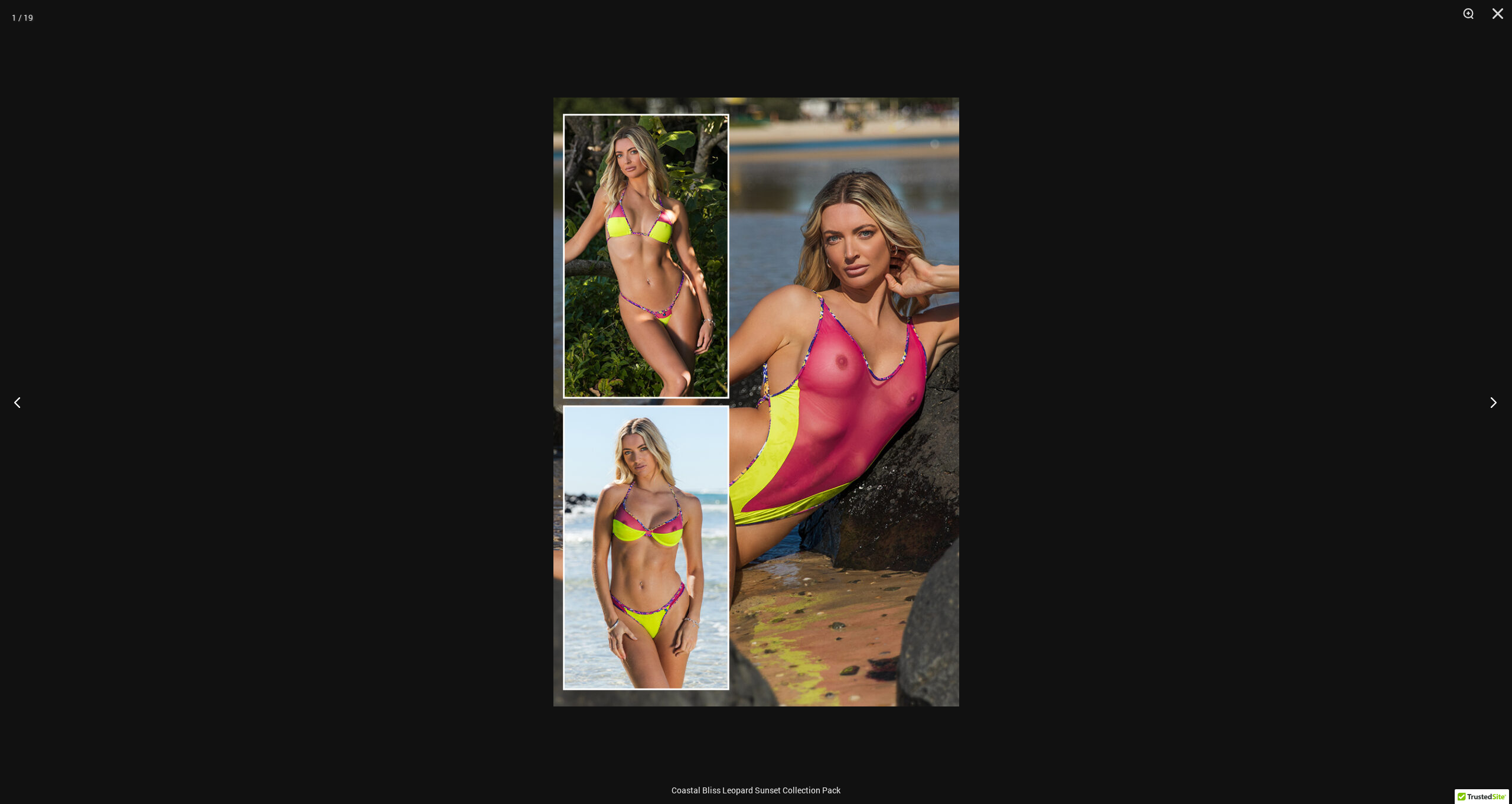
click at [1494, 403] on button "Next" at bounding box center [1490, 402] width 44 height 59
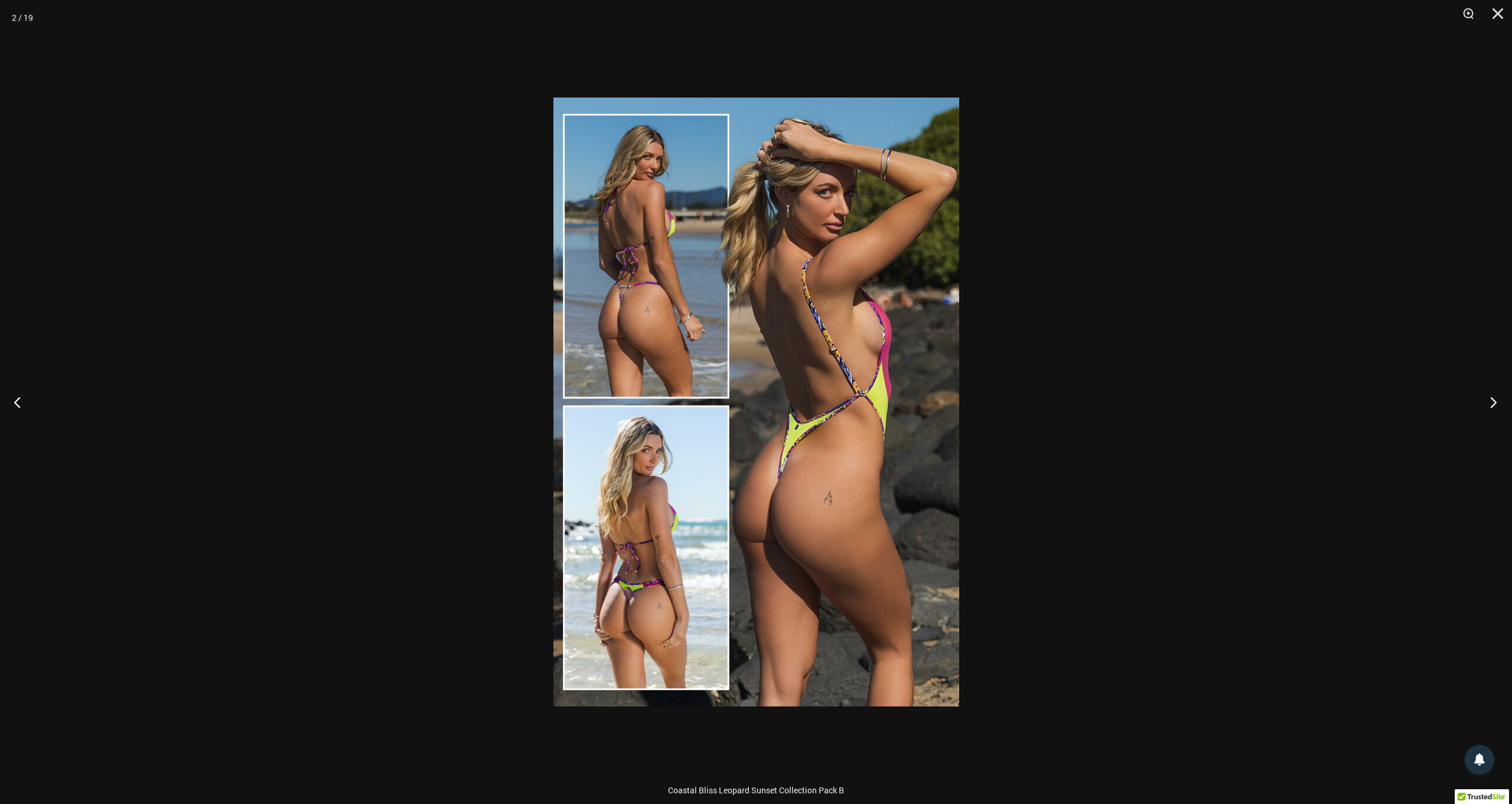
click at [1494, 403] on button "Next" at bounding box center [1490, 402] width 44 height 59
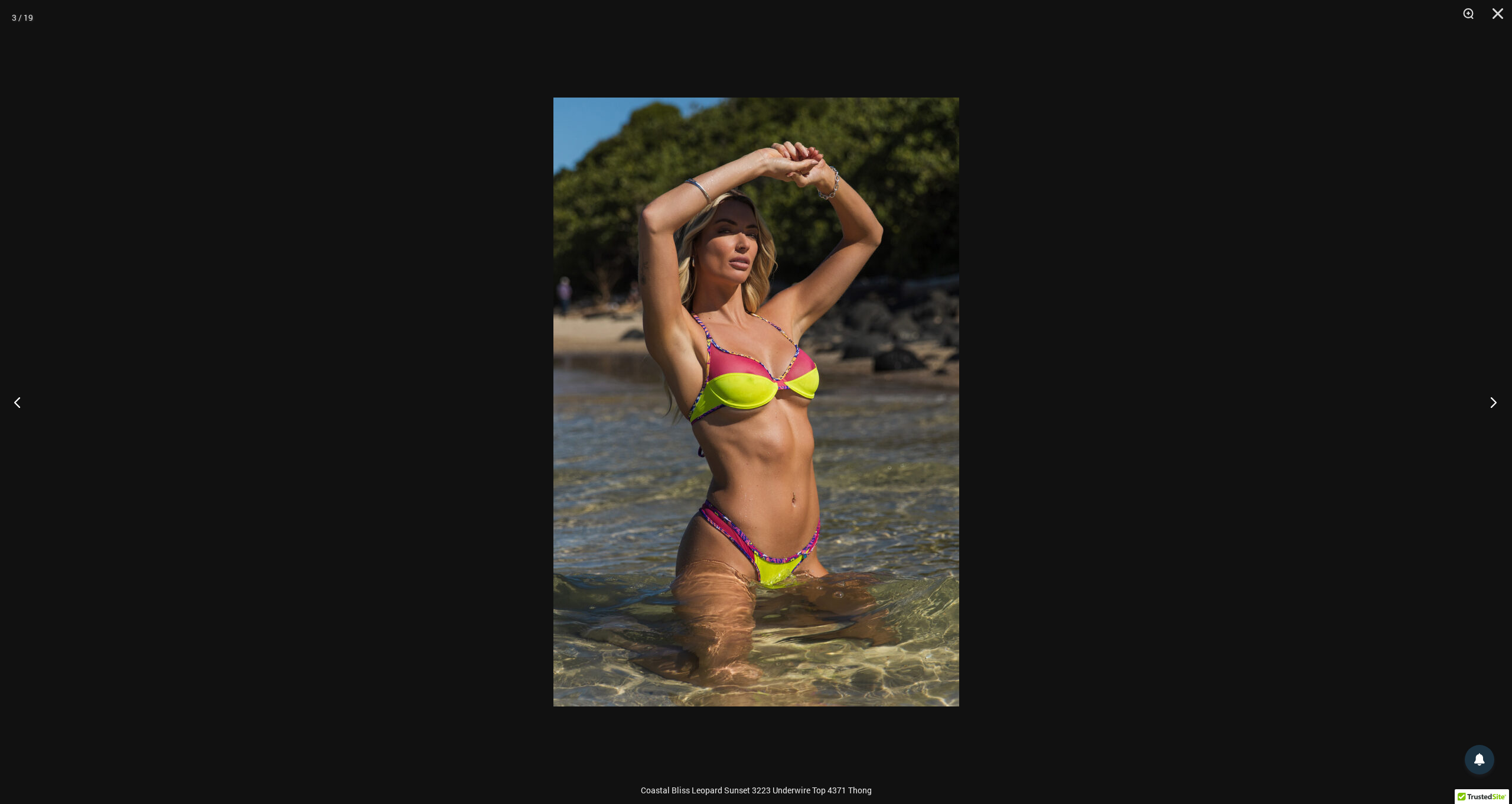
click at [1494, 403] on button "Next" at bounding box center [1490, 402] width 44 height 59
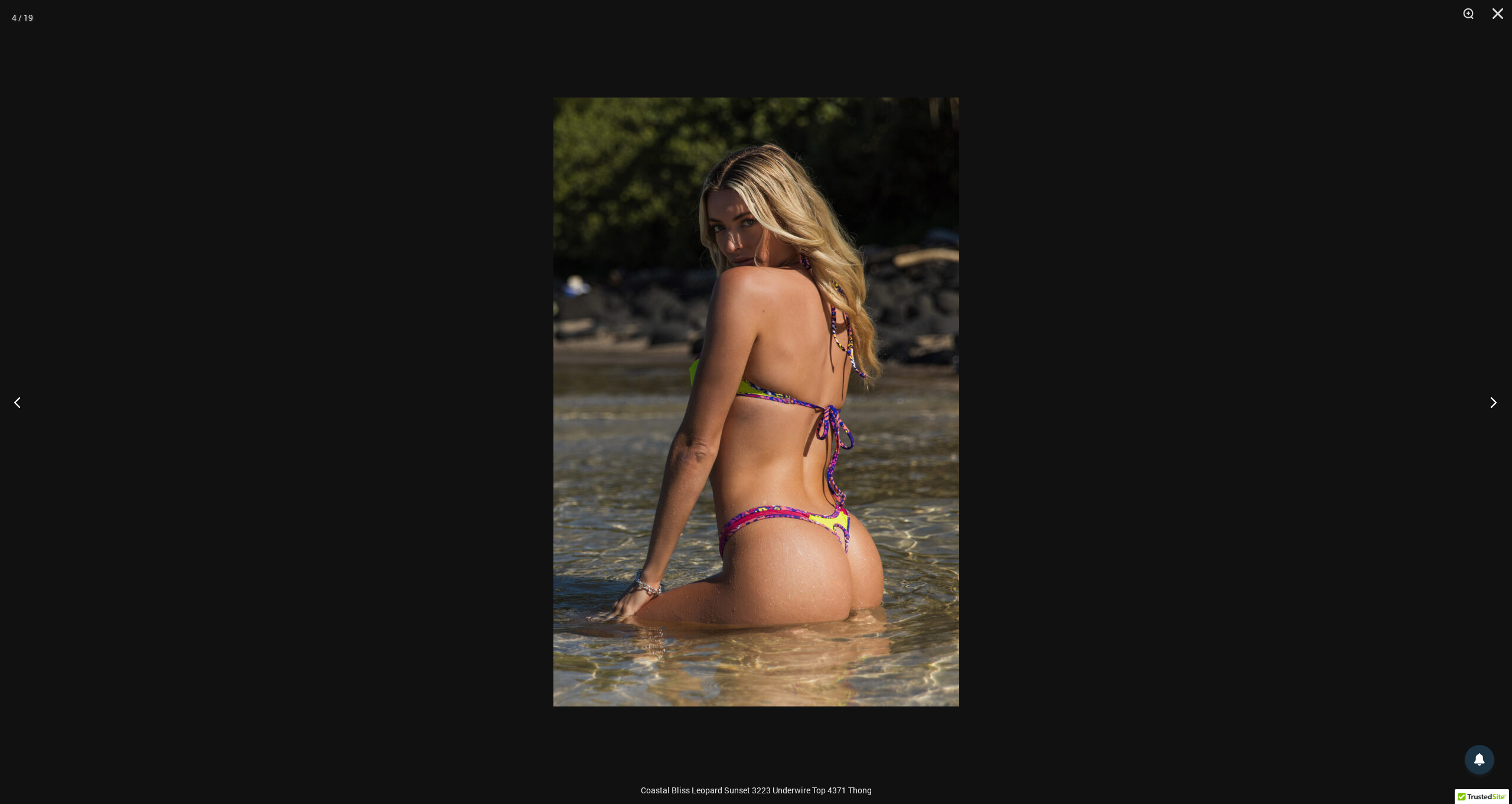
click at [1494, 403] on button "Next" at bounding box center [1490, 402] width 44 height 59
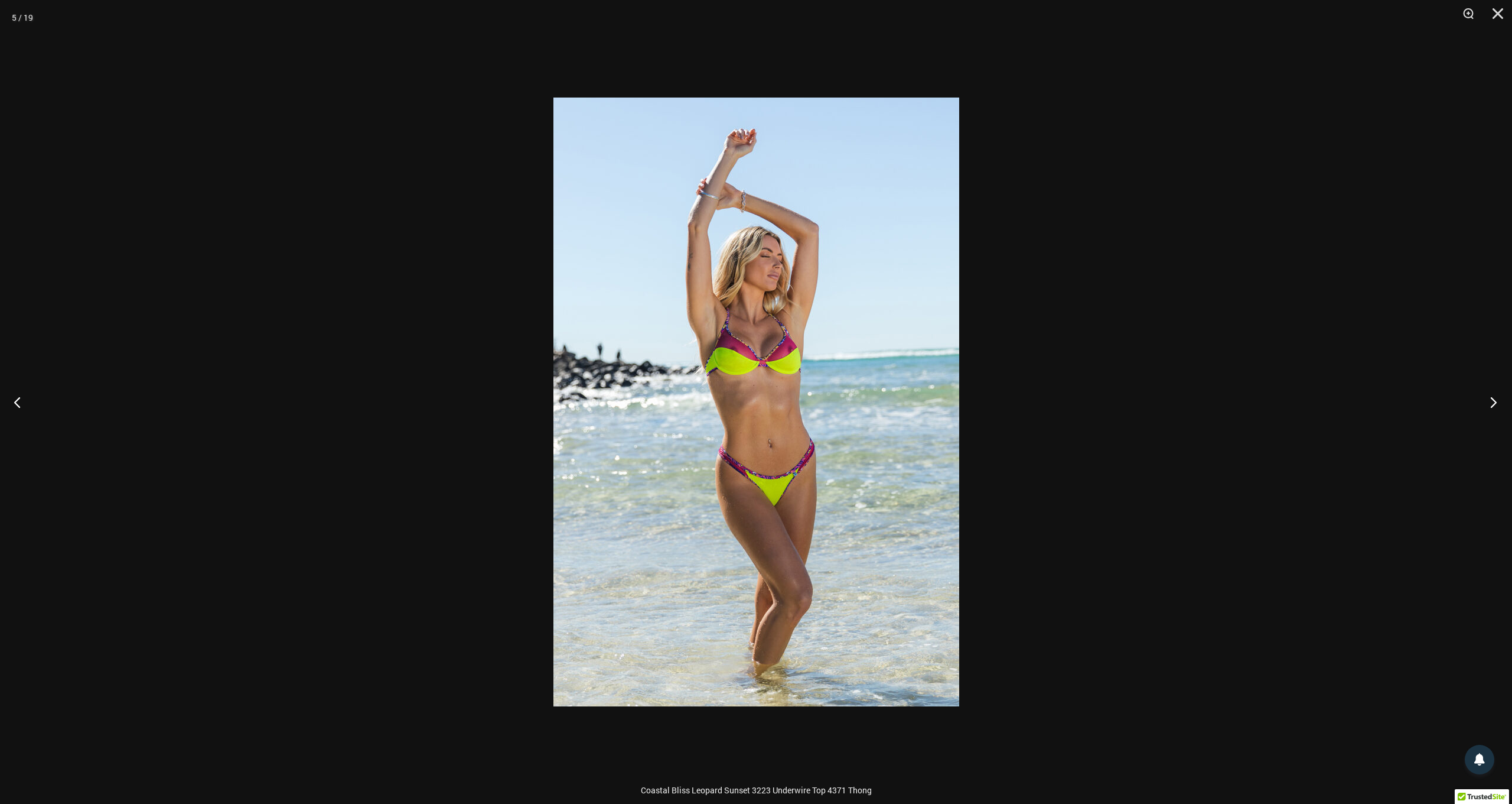
click at [1494, 403] on button "Next" at bounding box center [1490, 402] width 44 height 59
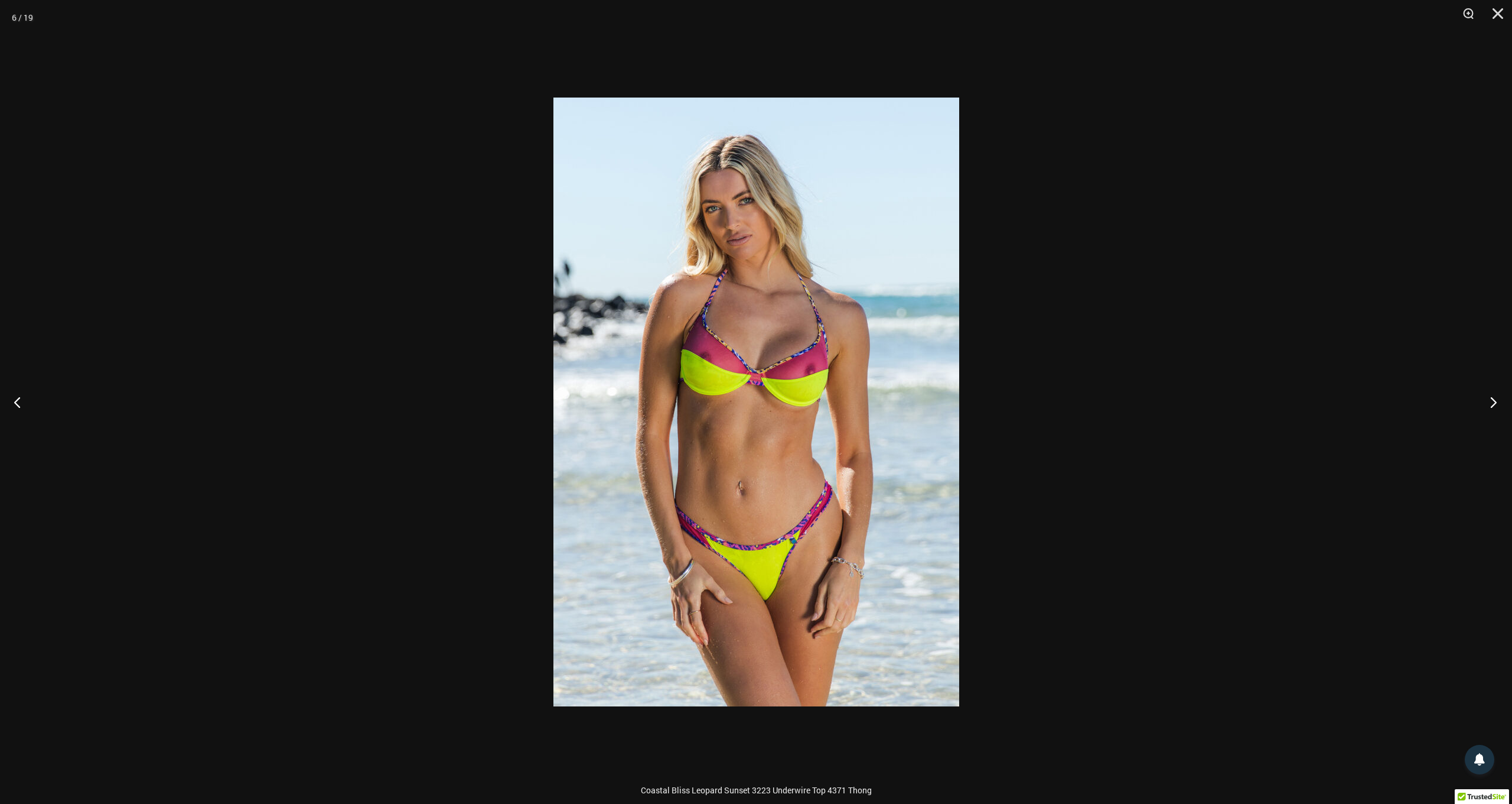
click at [1494, 403] on button "Next" at bounding box center [1490, 402] width 44 height 59
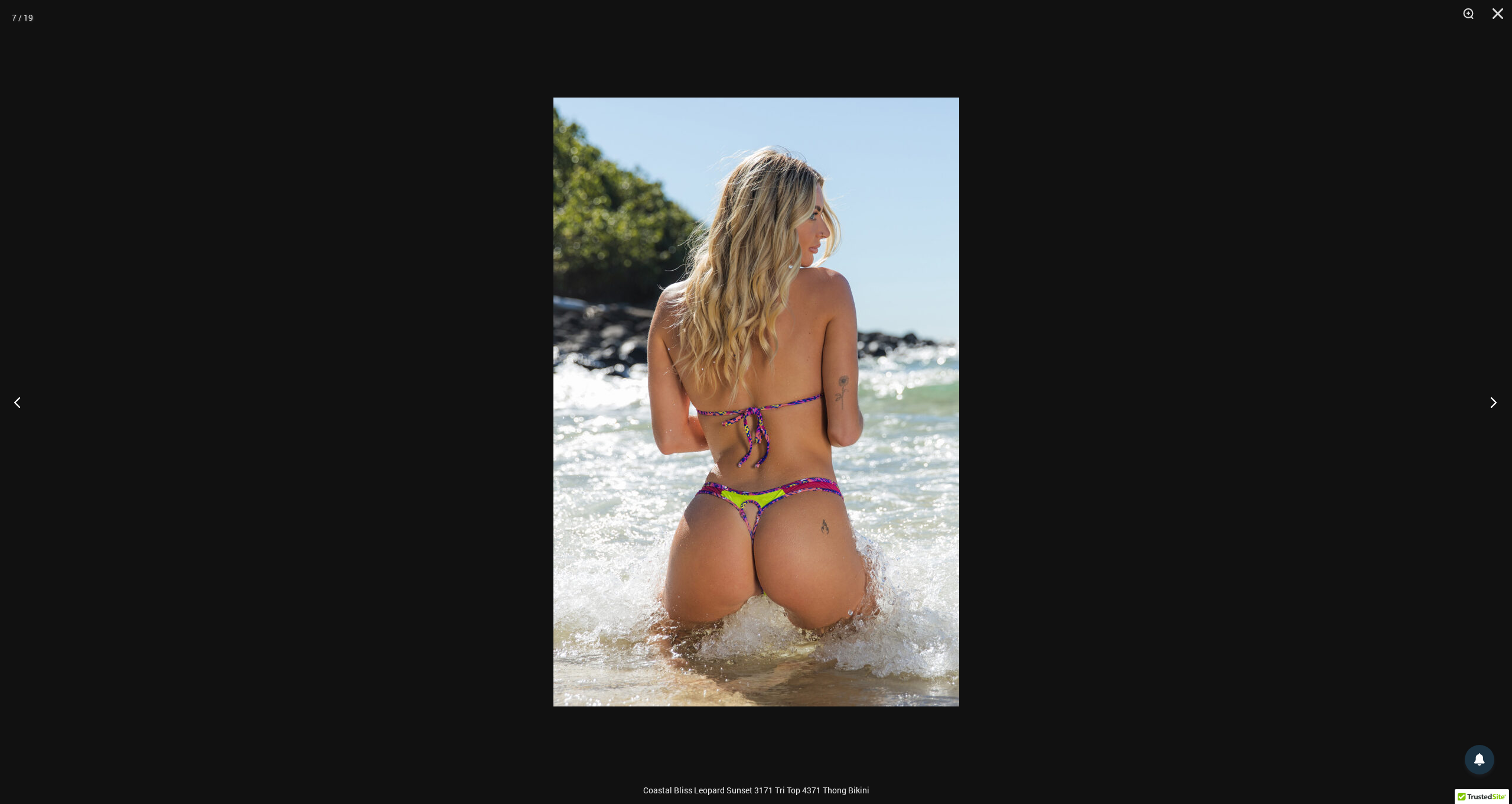
click at [1494, 403] on button "Next" at bounding box center [1490, 402] width 44 height 59
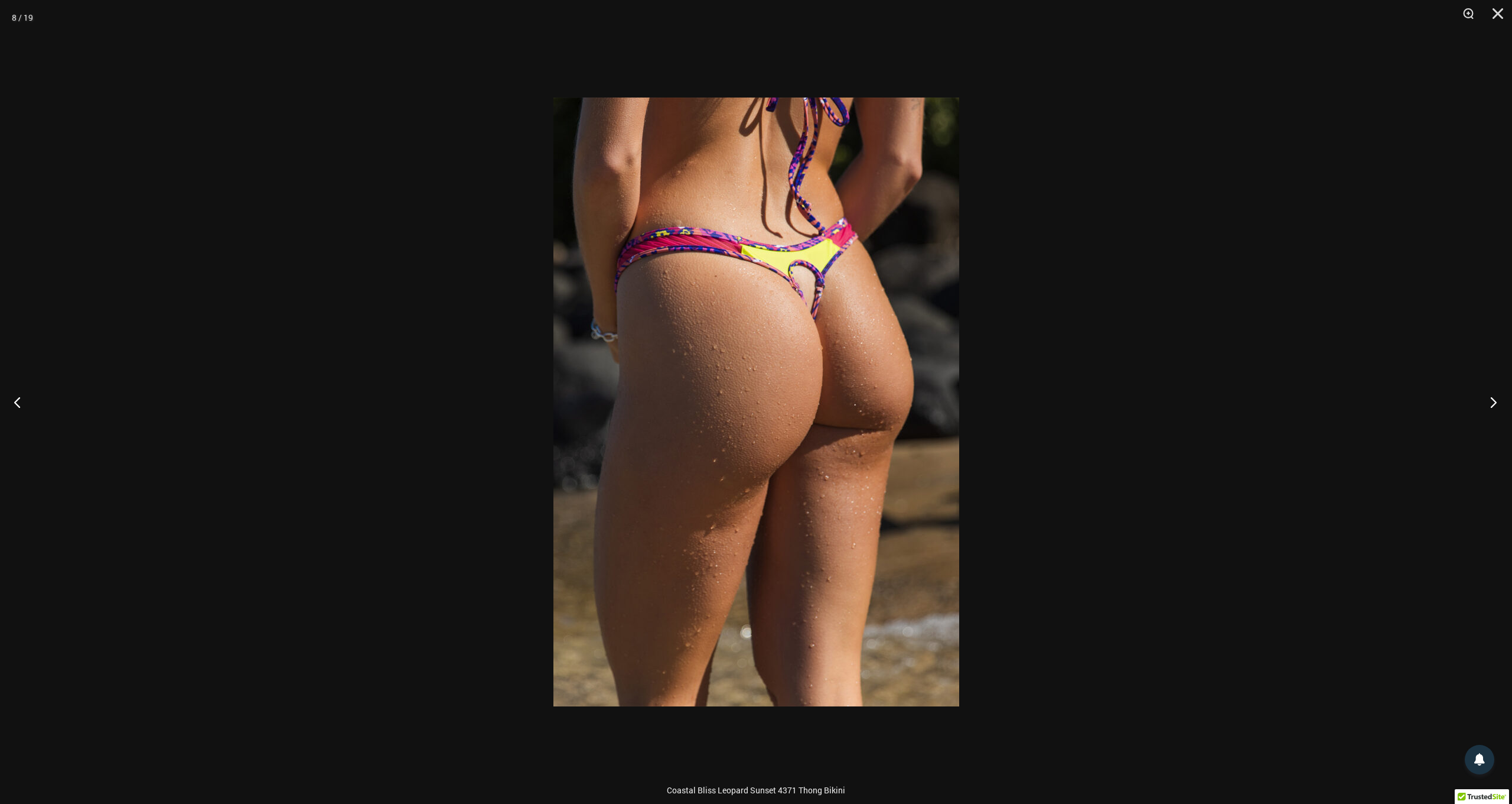
click at [1494, 403] on button "Next" at bounding box center [1490, 402] width 44 height 59
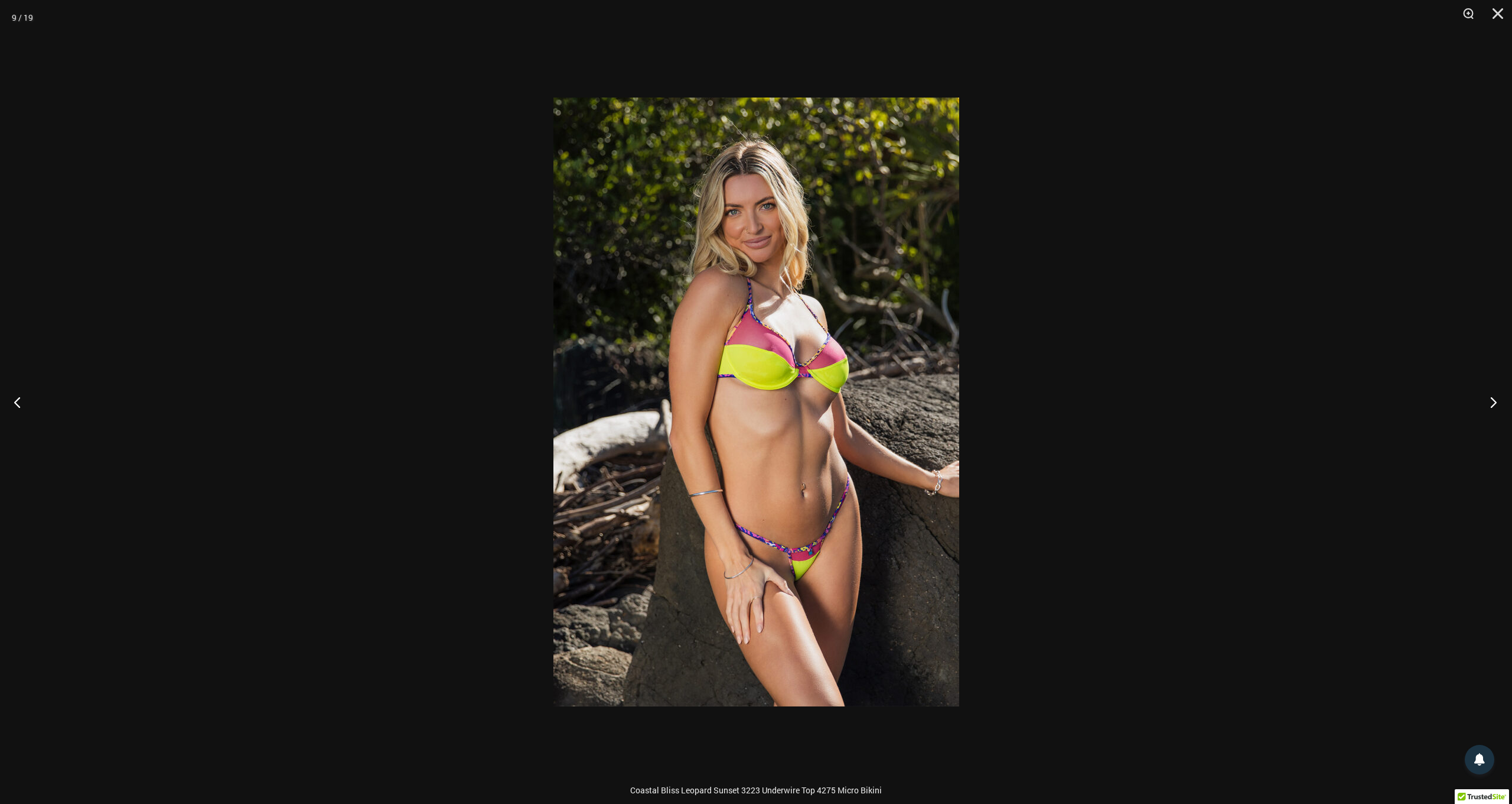
click at [1494, 403] on button "Next" at bounding box center [1490, 402] width 44 height 59
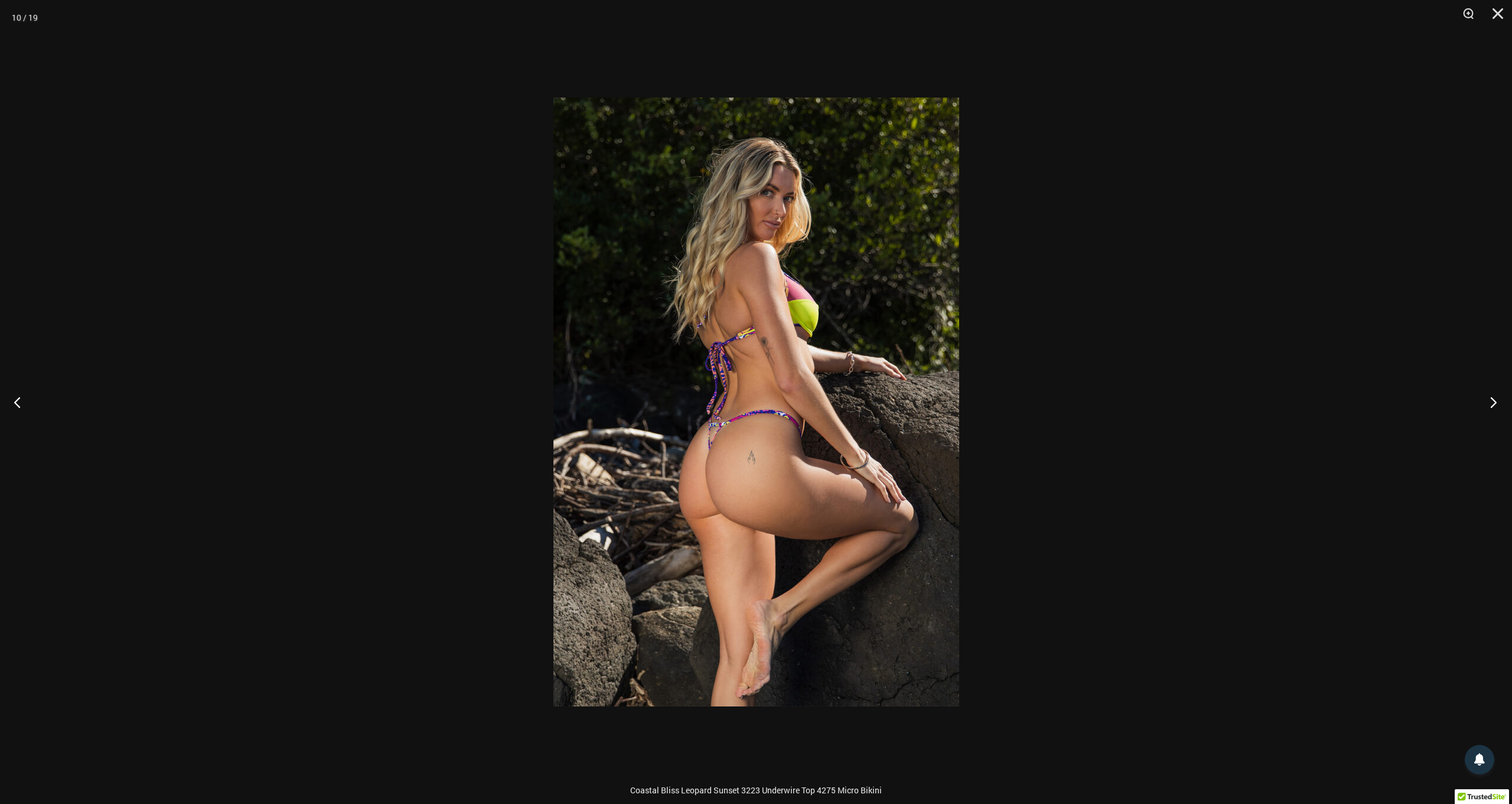
click at [1494, 403] on button "Next" at bounding box center [1490, 402] width 44 height 59
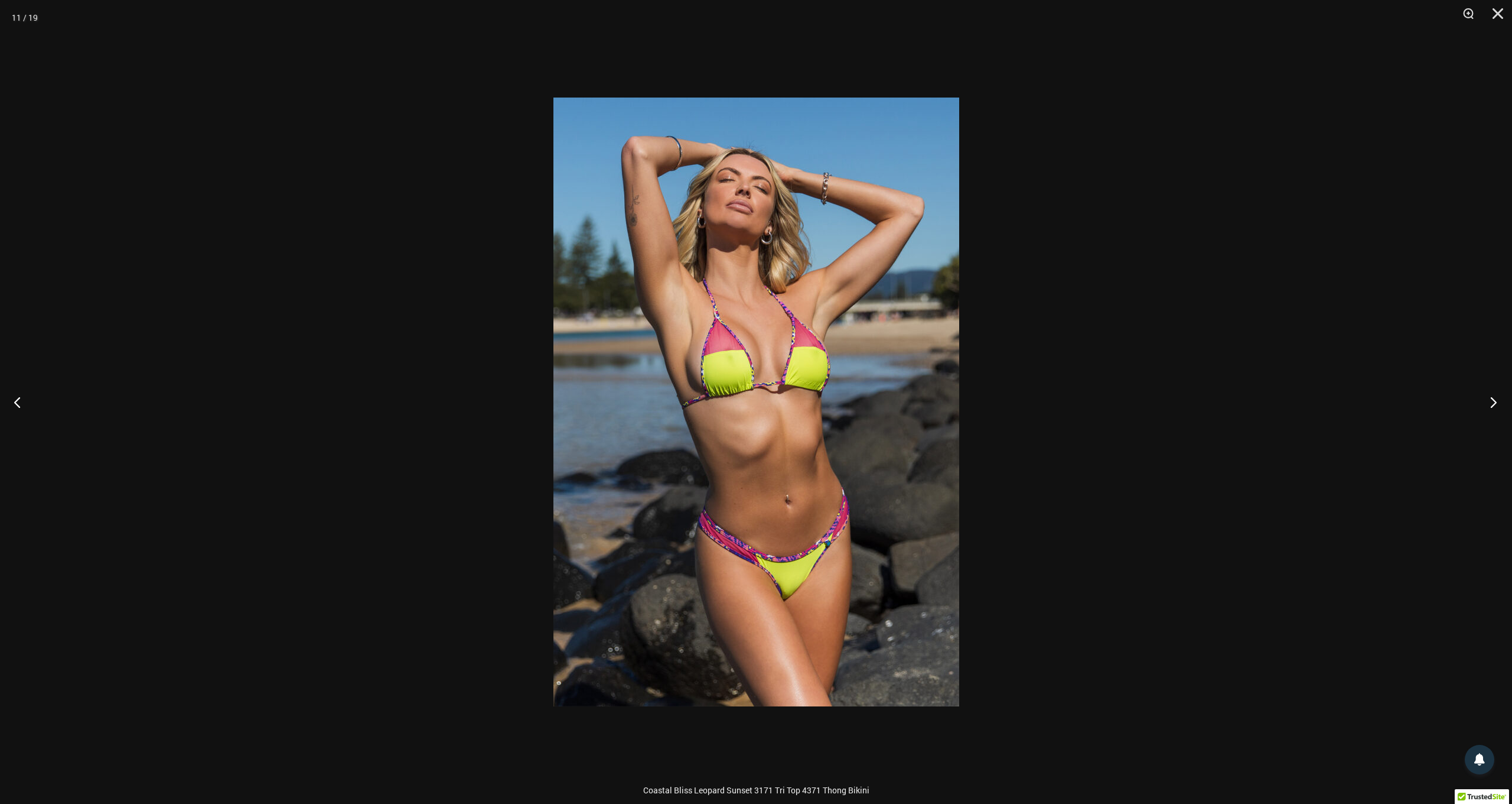
click at [1494, 403] on button "Next" at bounding box center [1490, 402] width 44 height 59
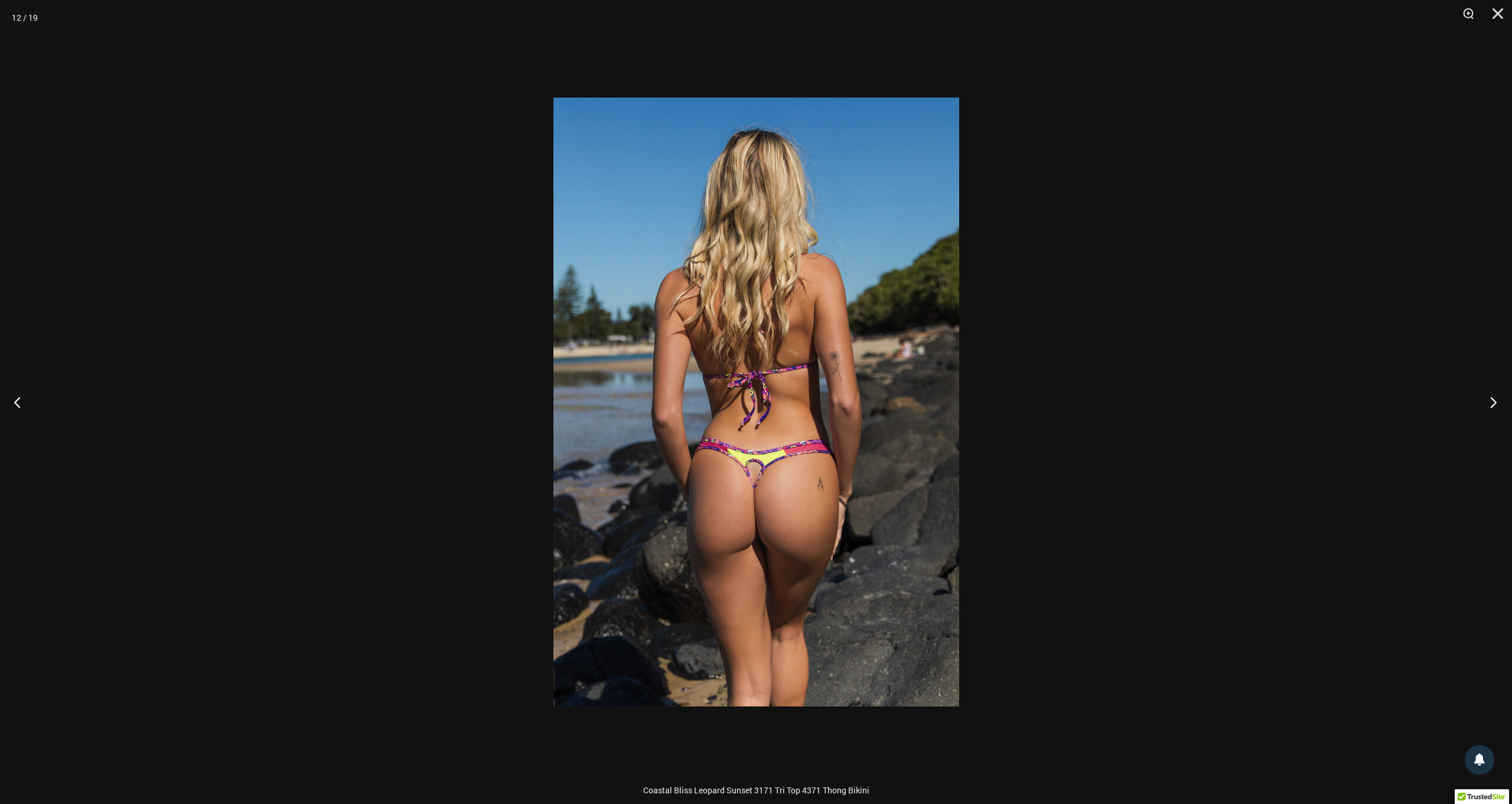
click at [1494, 403] on button "Next" at bounding box center [1490, 402] width 44 height 59
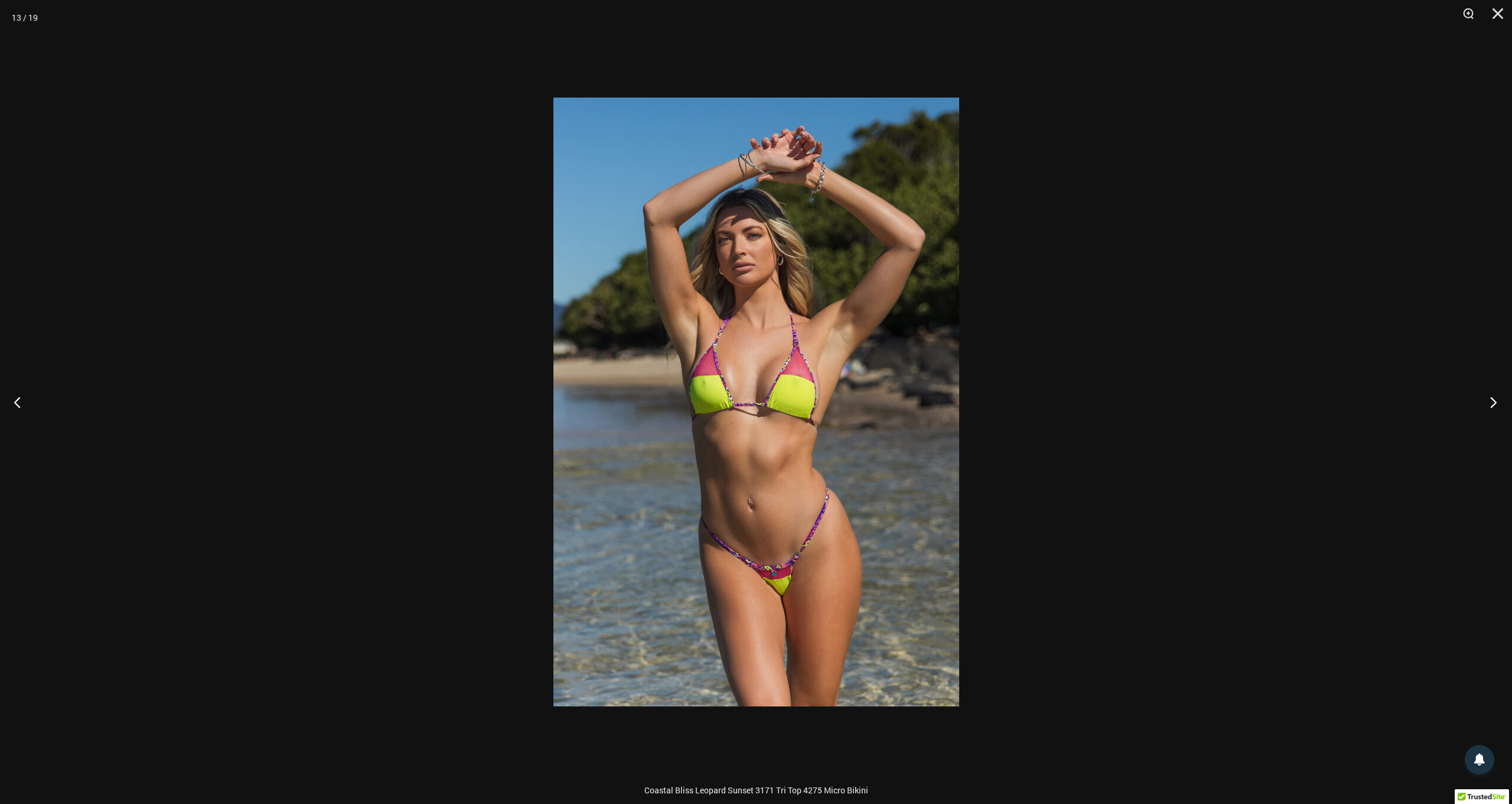
click at [1494, 403] on button "Next" at bounding box center [1490, 402] width 44 height 59
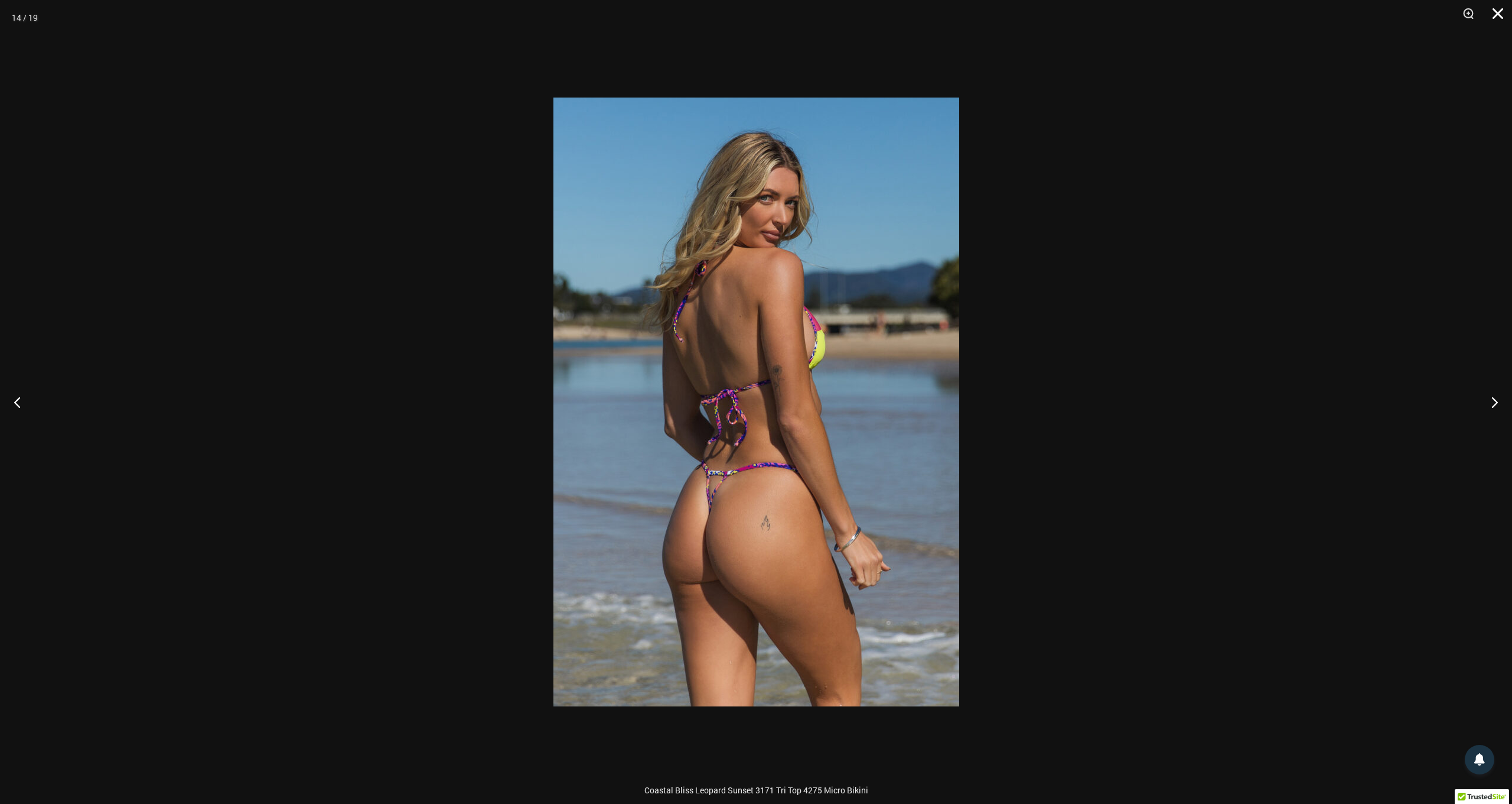
click at [1497, 15] on button "Close" at bounding box center [1493, 17] width 30 height 35
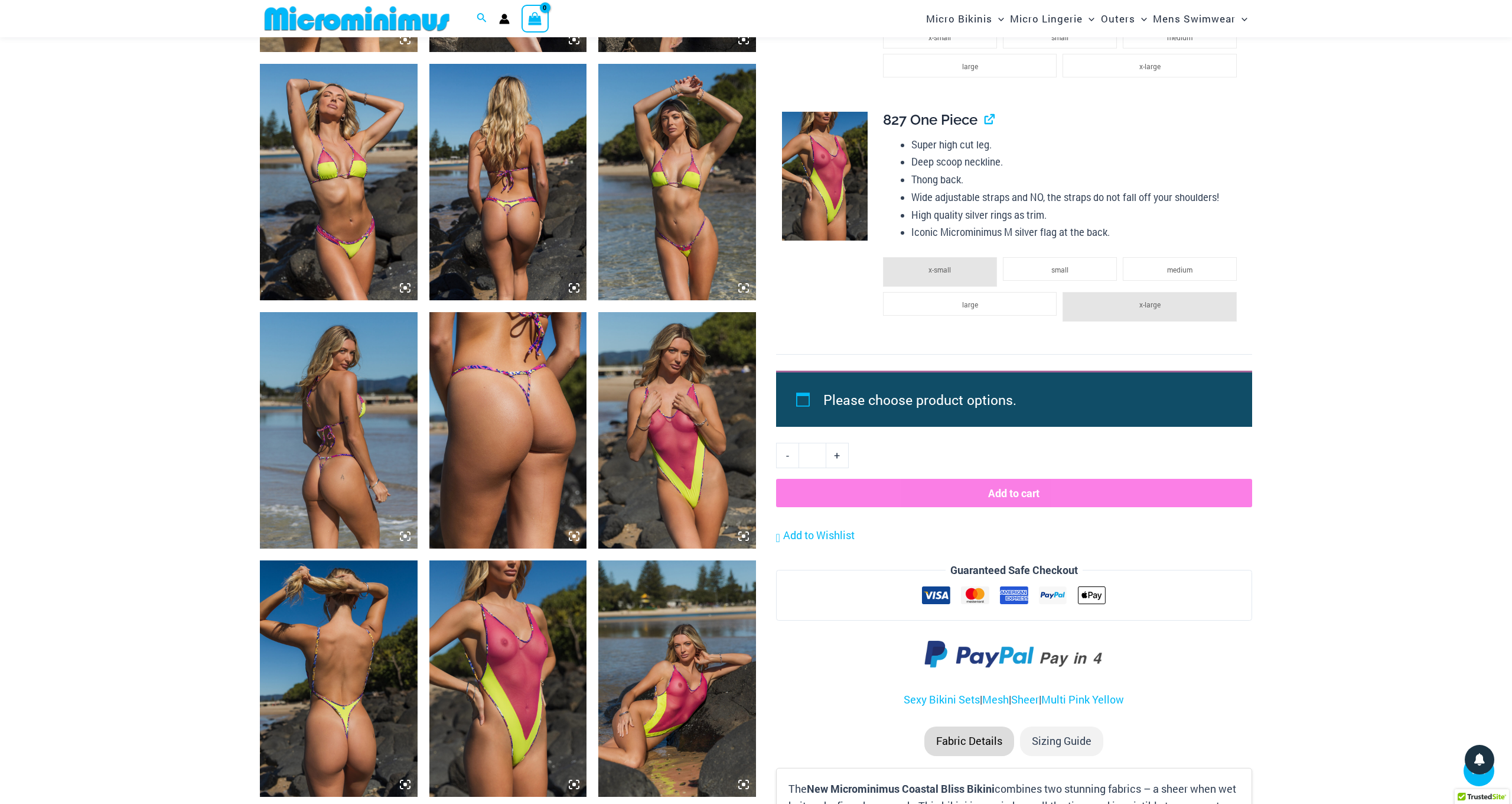
scroll to position [1545, 0]
click at [642, 426] on img at bounding box center [677, 430] width 158 height 237
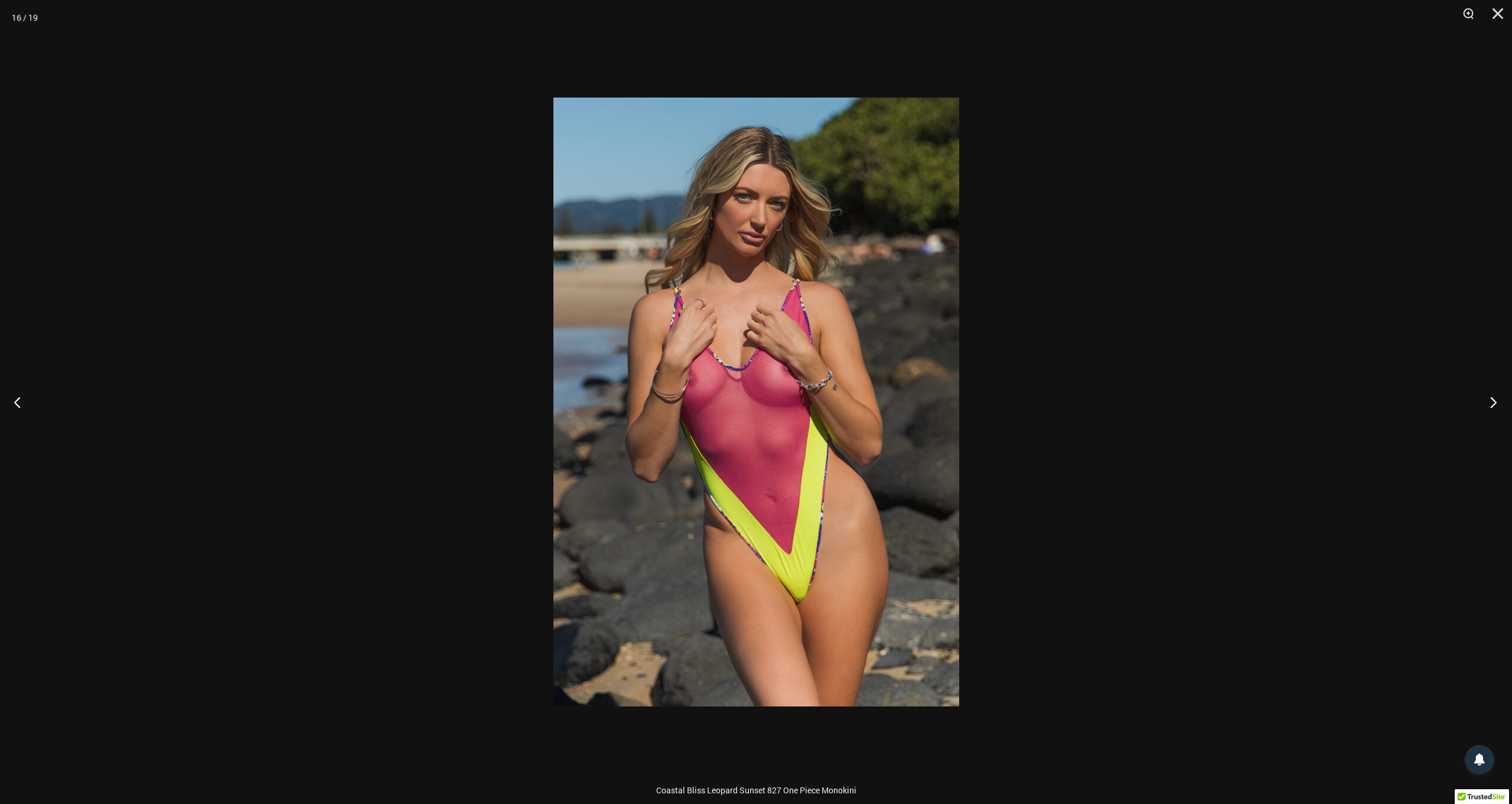
click at [1498, 405] on button "Next" at bounding box center [1490, 402] width 44 height 59
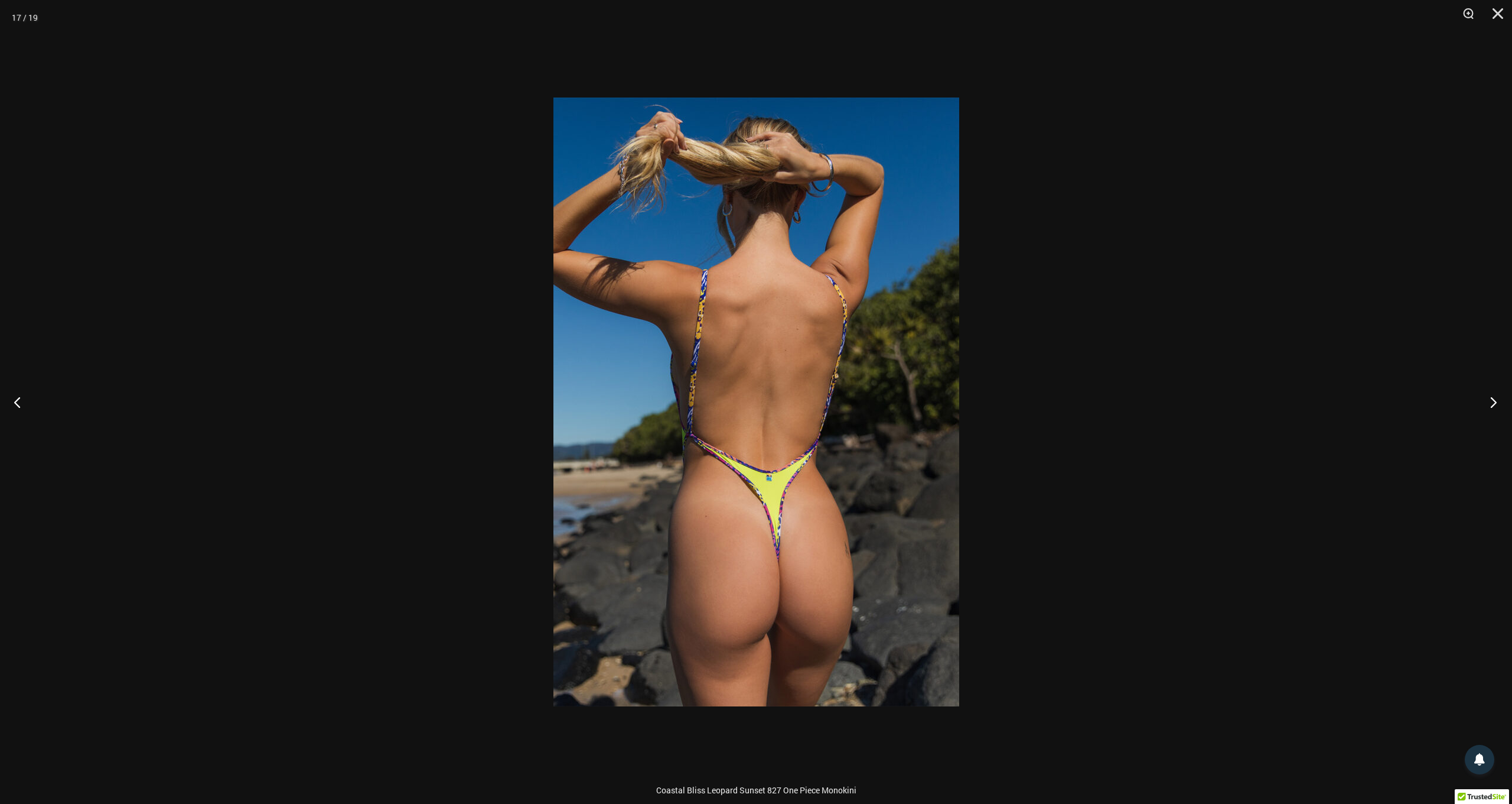
click at [1498, 405] on button "Next" at bounding box center [1490, 402] width 44 height 59
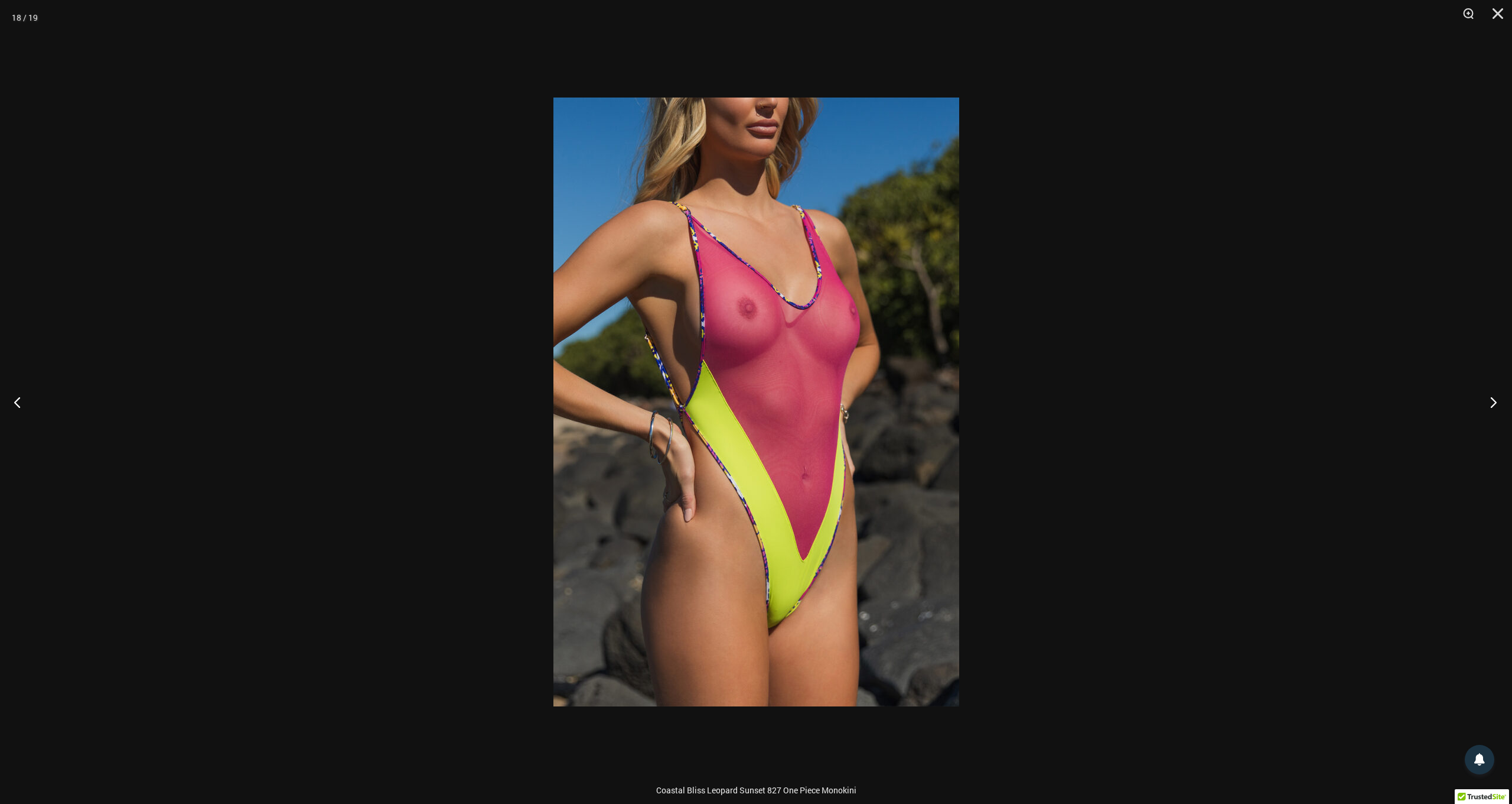
click at [1498, 405] on button "Next" at bounding box center [1490, 402] width 44 height 59
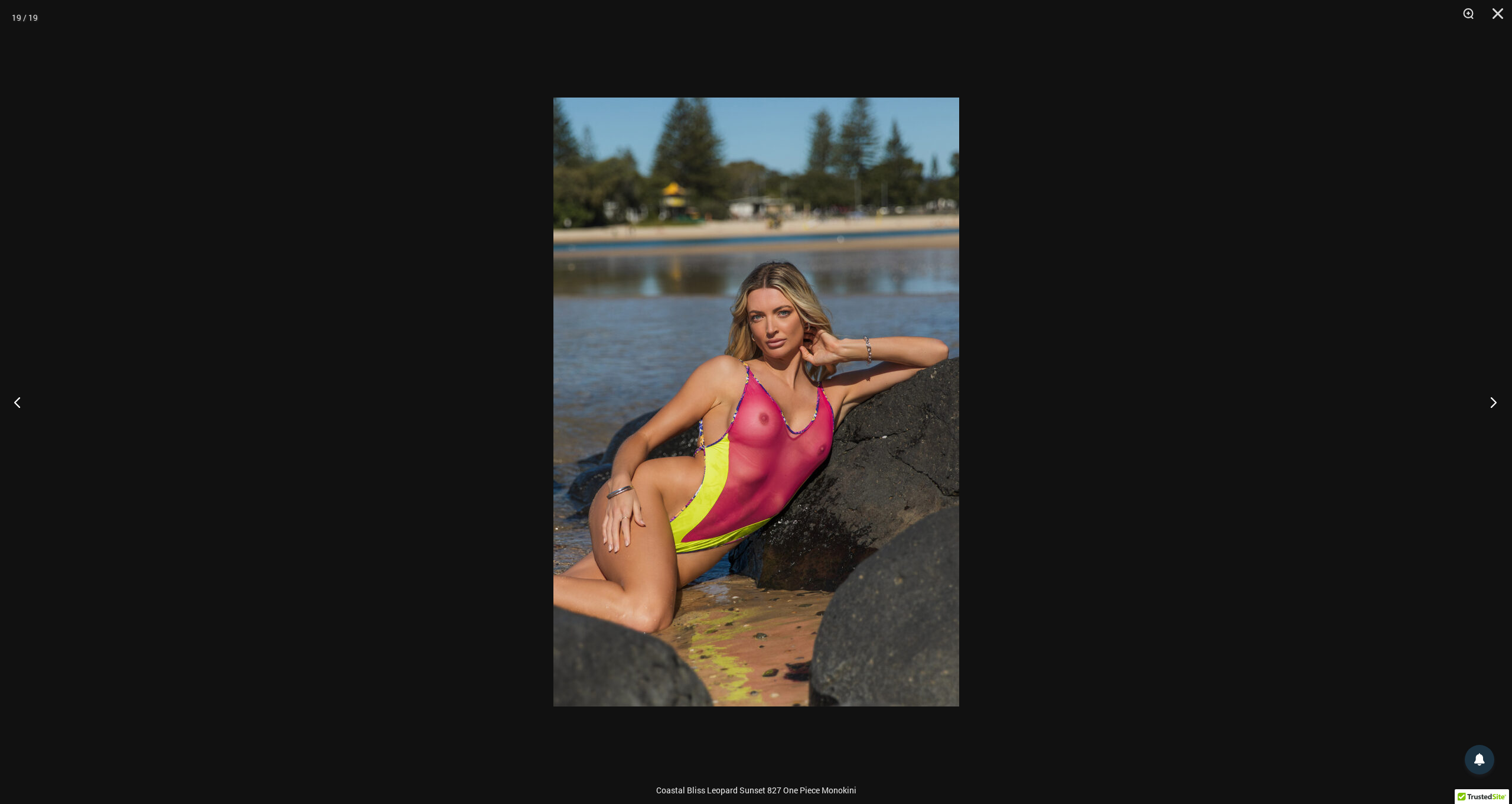
click at [1498, 405] on button "Next" at bounding box center [1490, 402] width 44 height 59
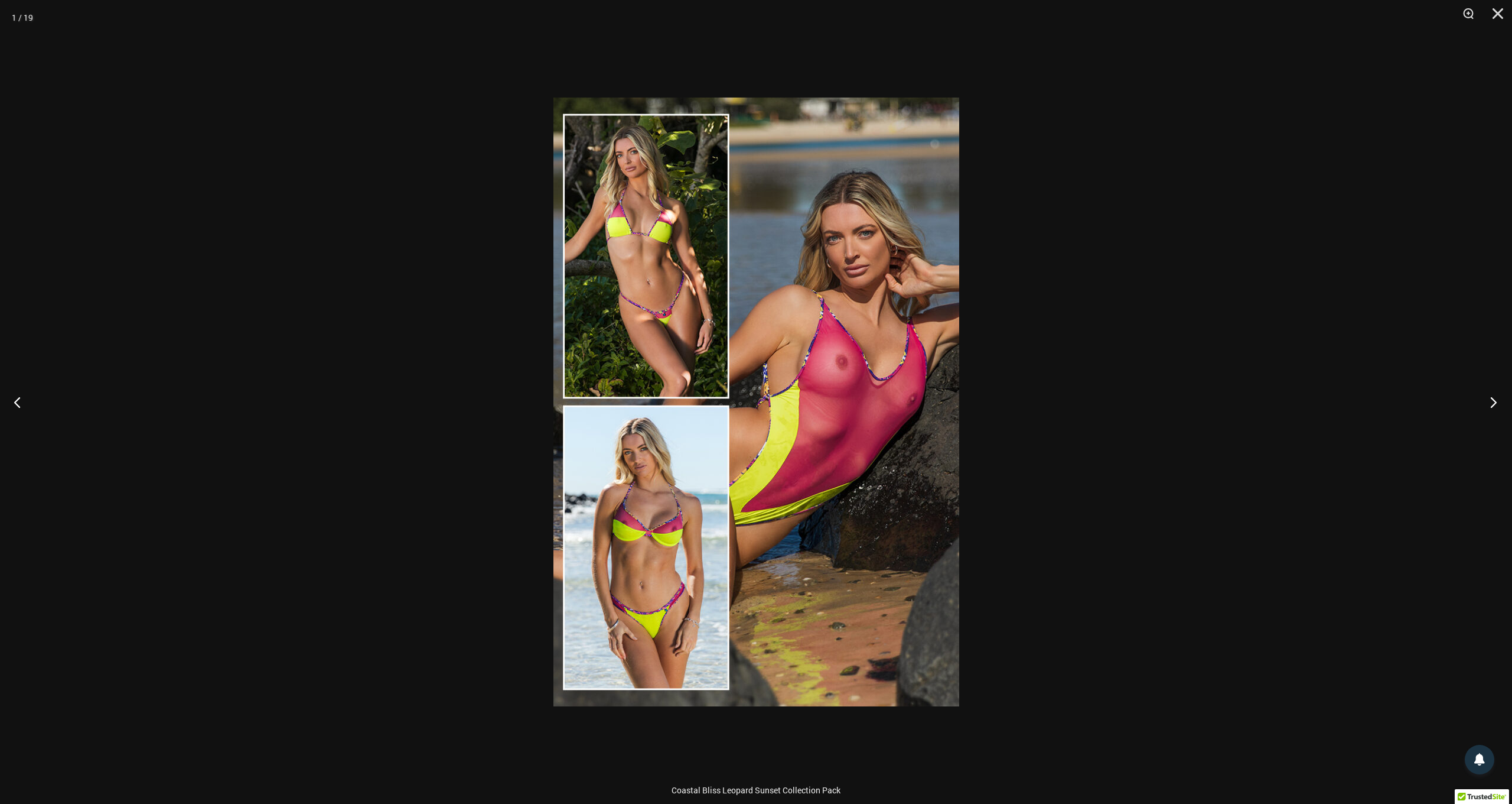
click at [1498, 405] on button "Next" at bounding box center [1490, 402] width 44 height 59
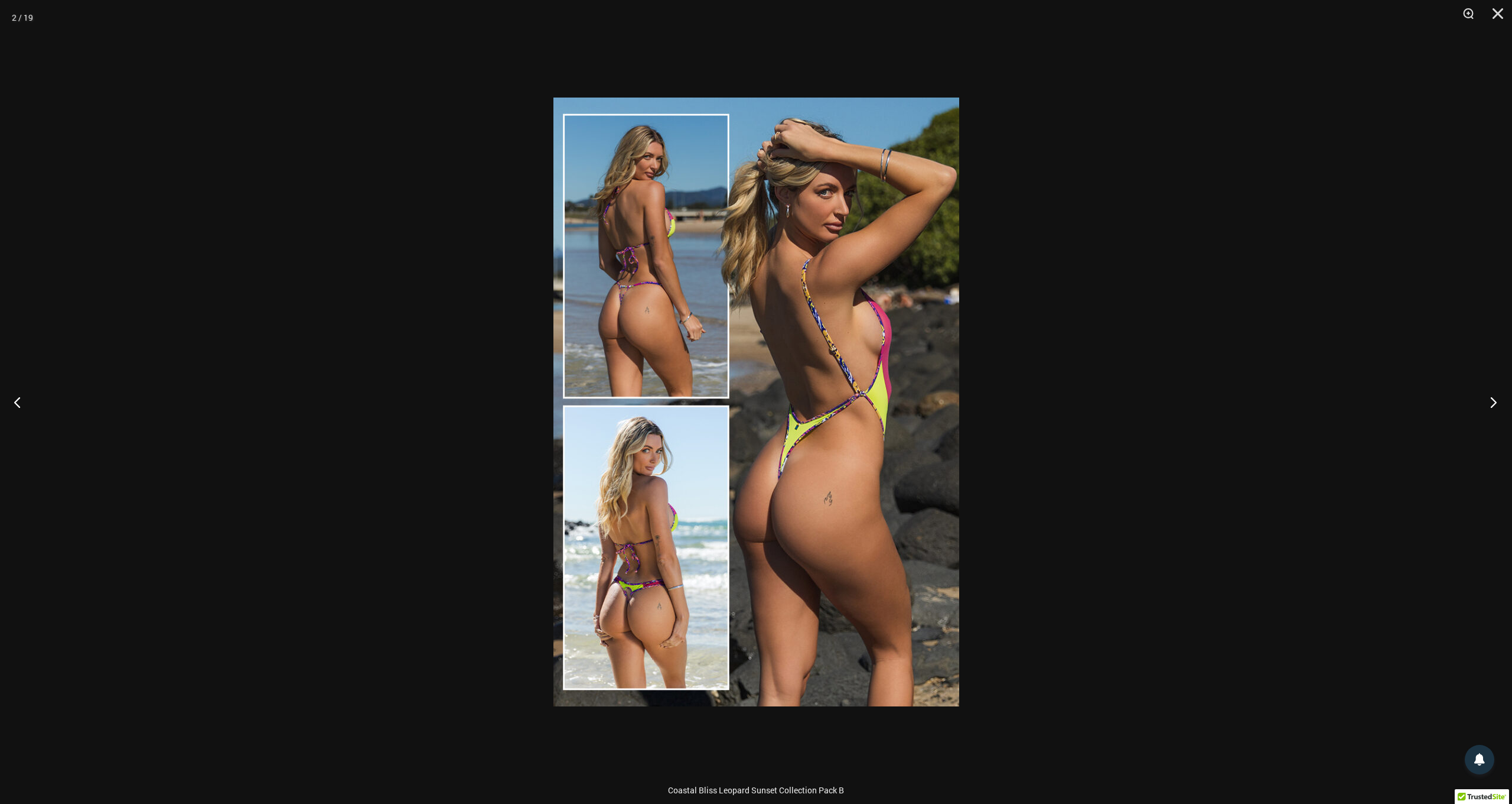
click at [1498, 405] on button "Next" at bounding box center [1490, 402] width 44 height 59
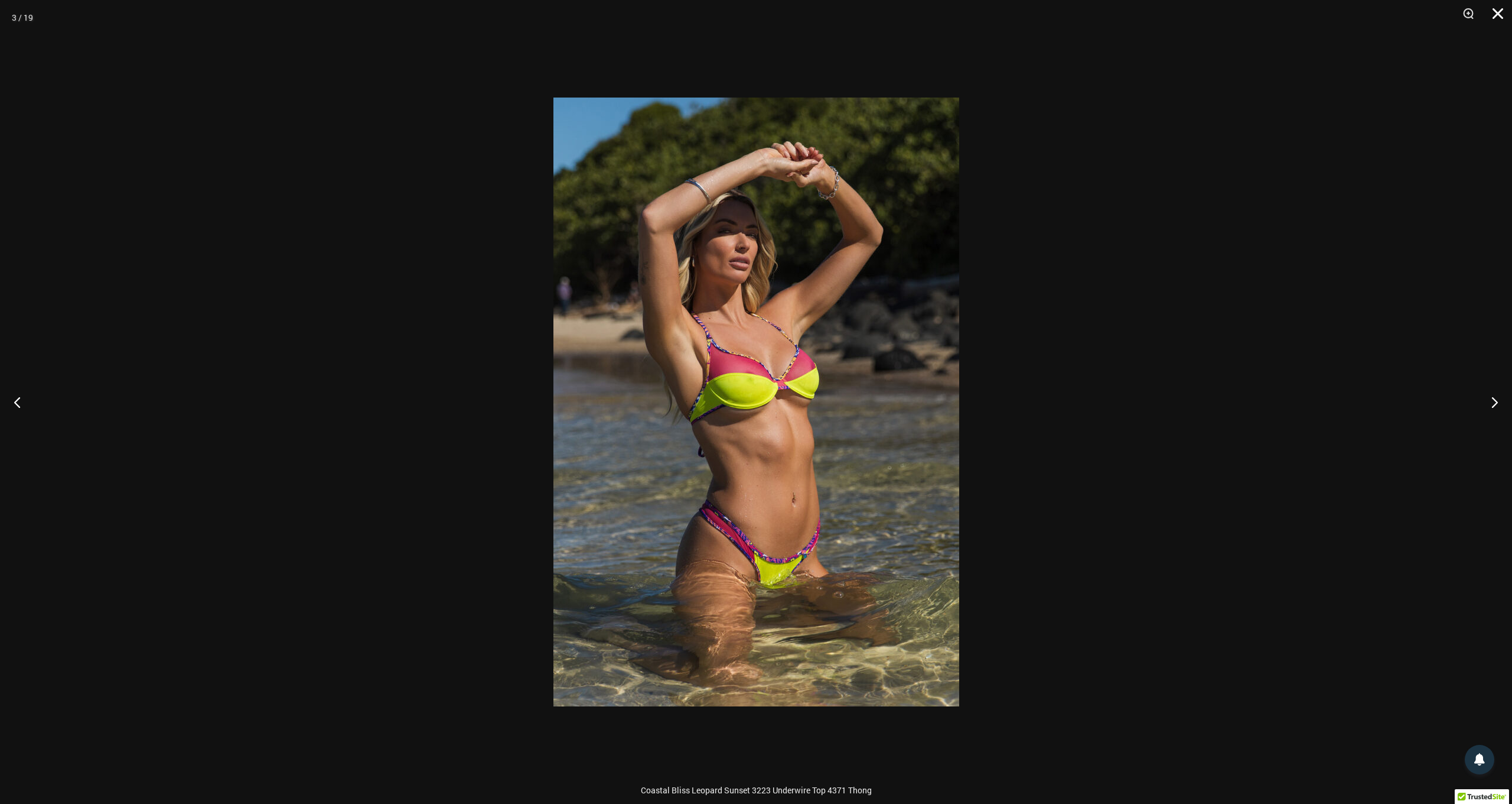
click at [1503, 16] on button "Close" at bounding box center [1493, 17] width 30 height 35
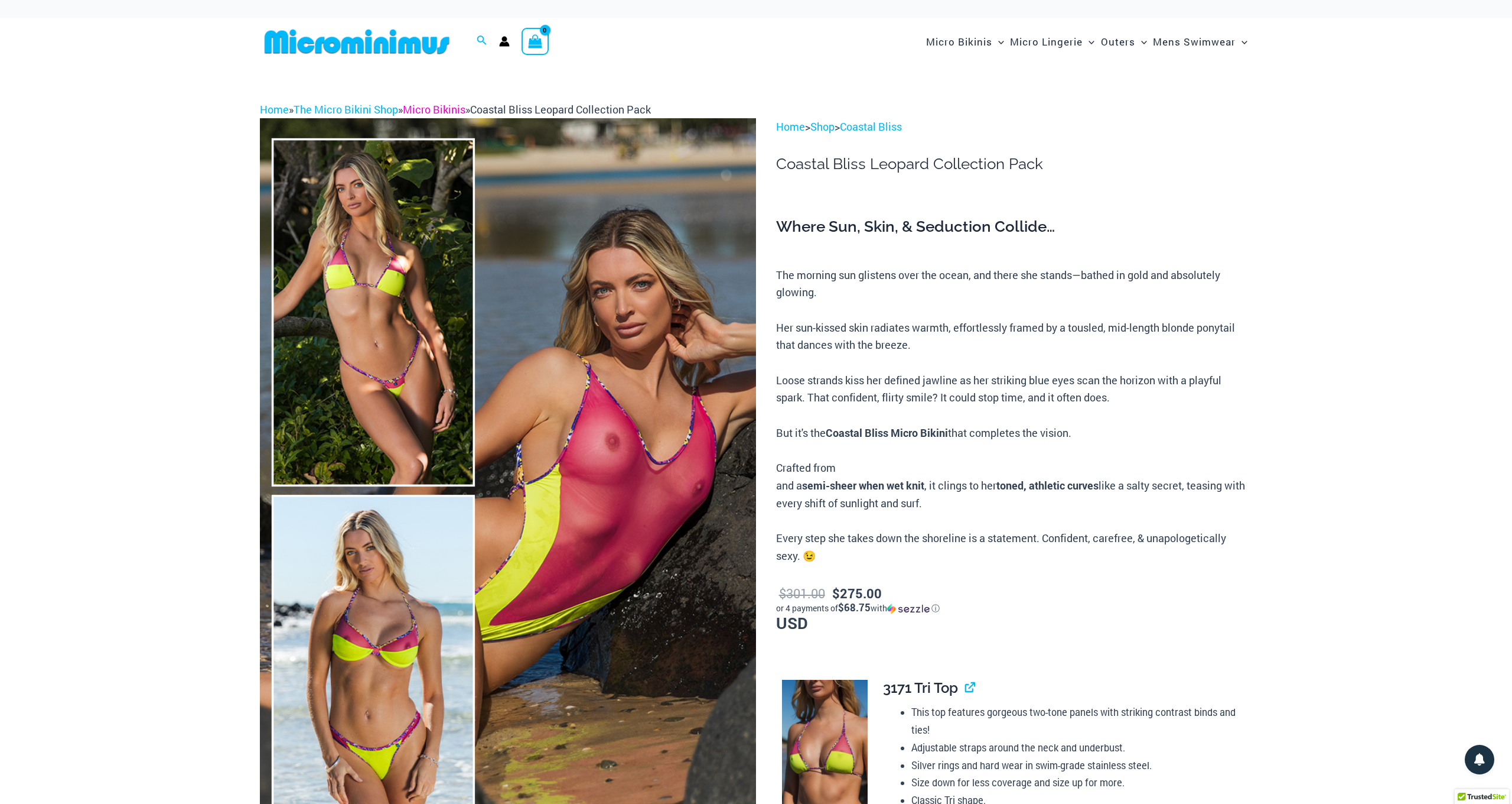
scroll to position [0, 0]
click at [436, 105] on link "Micro Bikinis" at bounding box center [434, 109] width 63 height 14
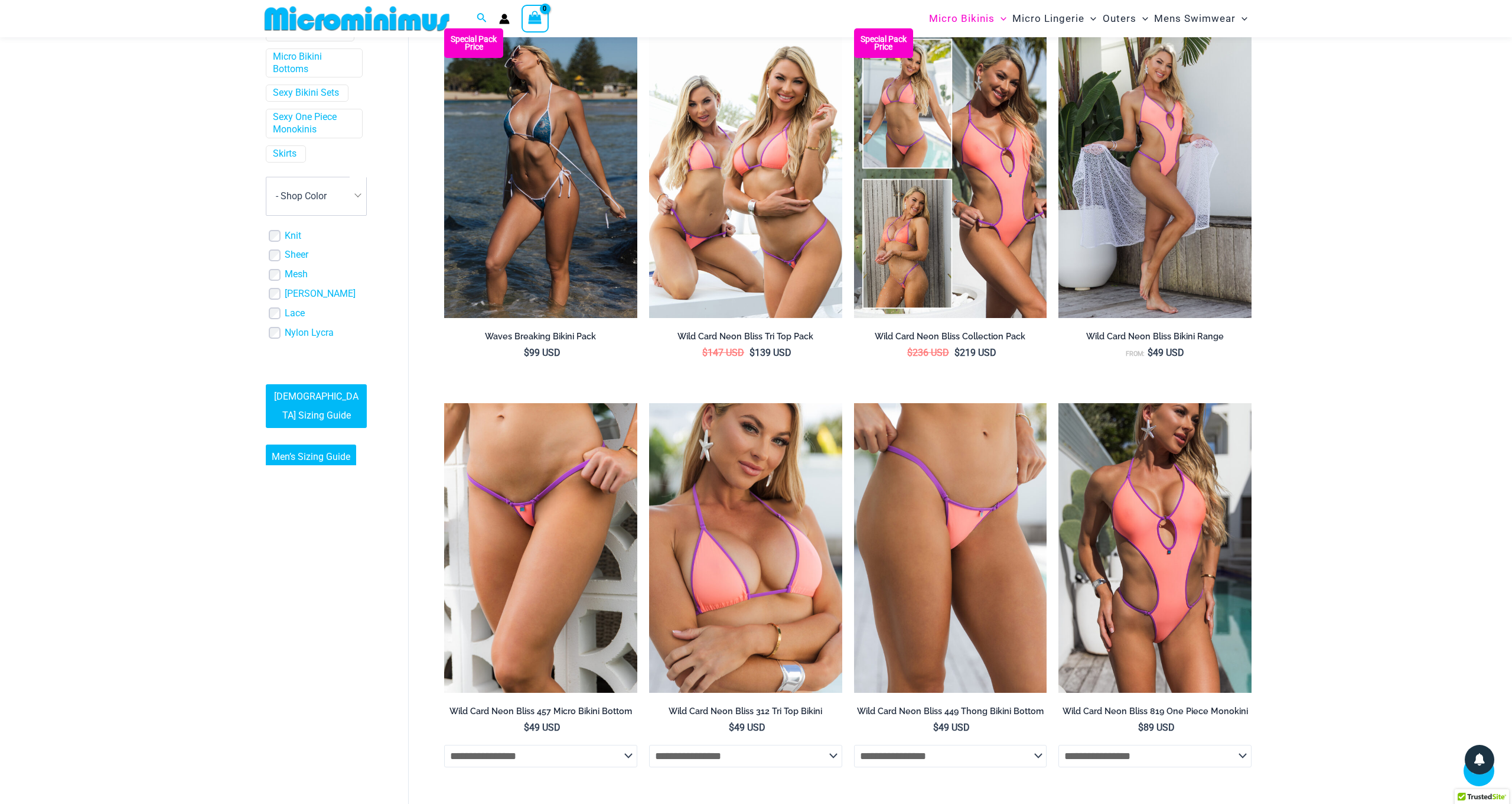
scroll to position [361, 0]
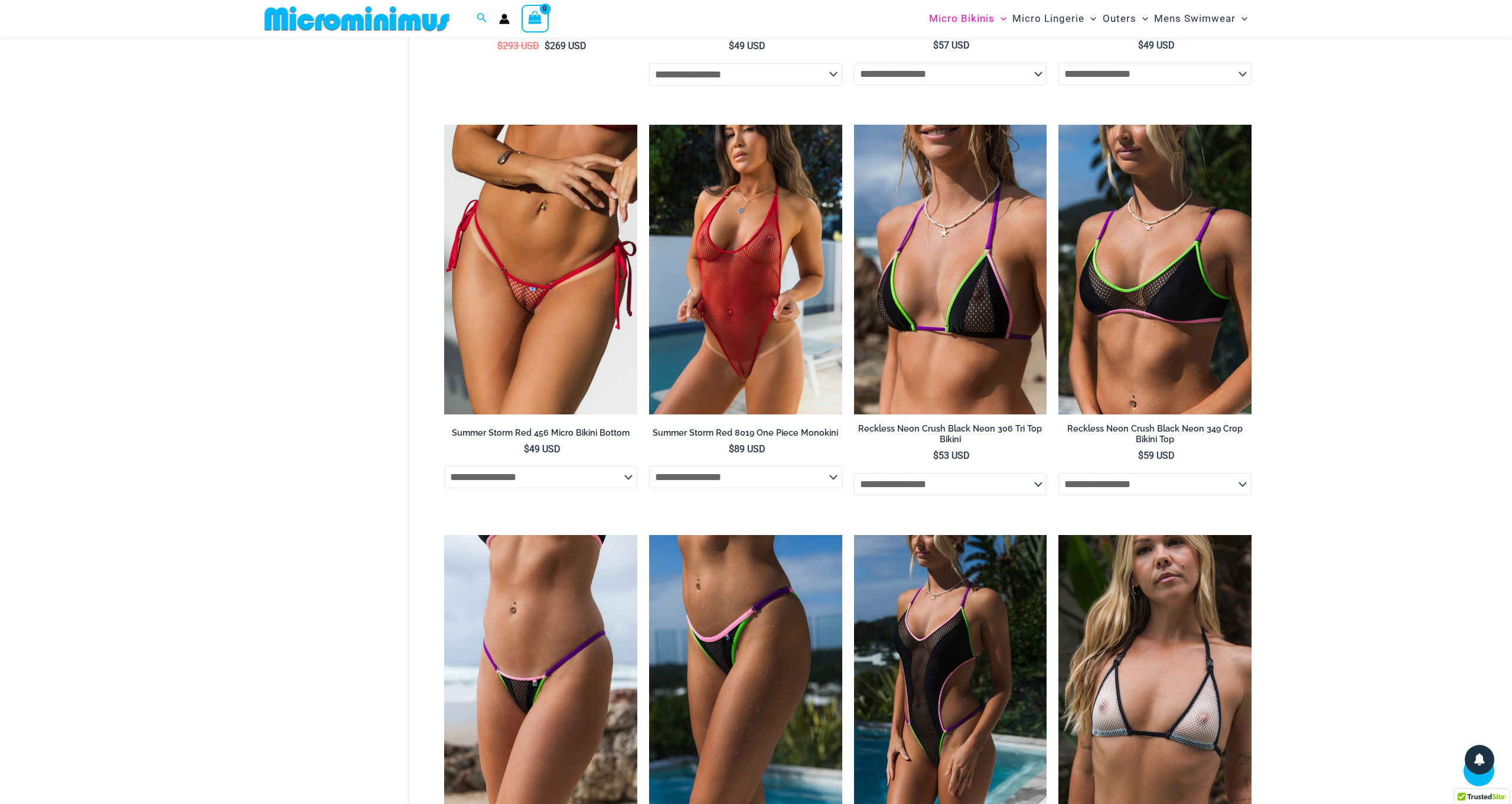
scroll to position [1517, 0]
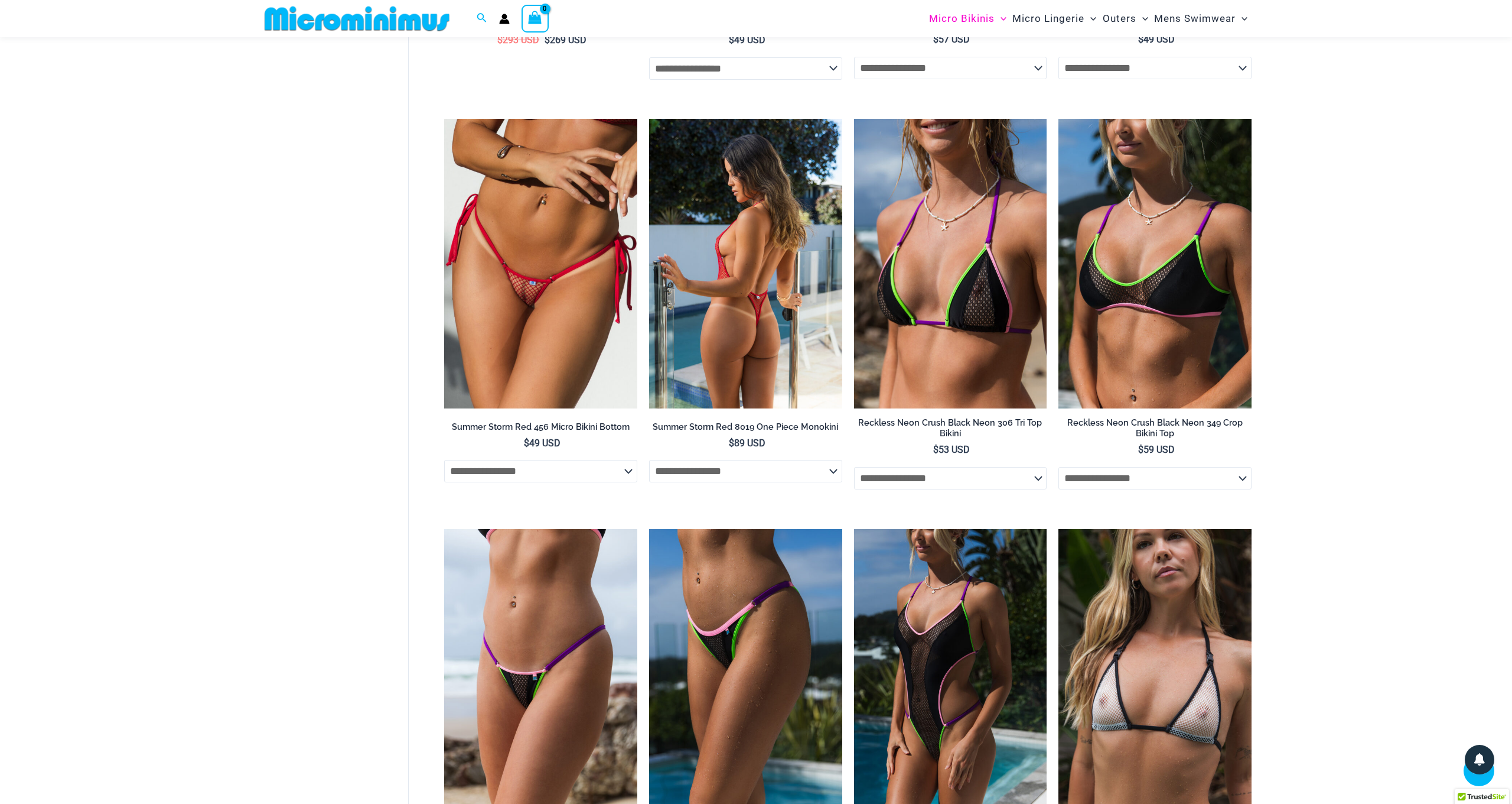
click at [755, 325] on img at bounding box center [746, 263] width 193 height 290
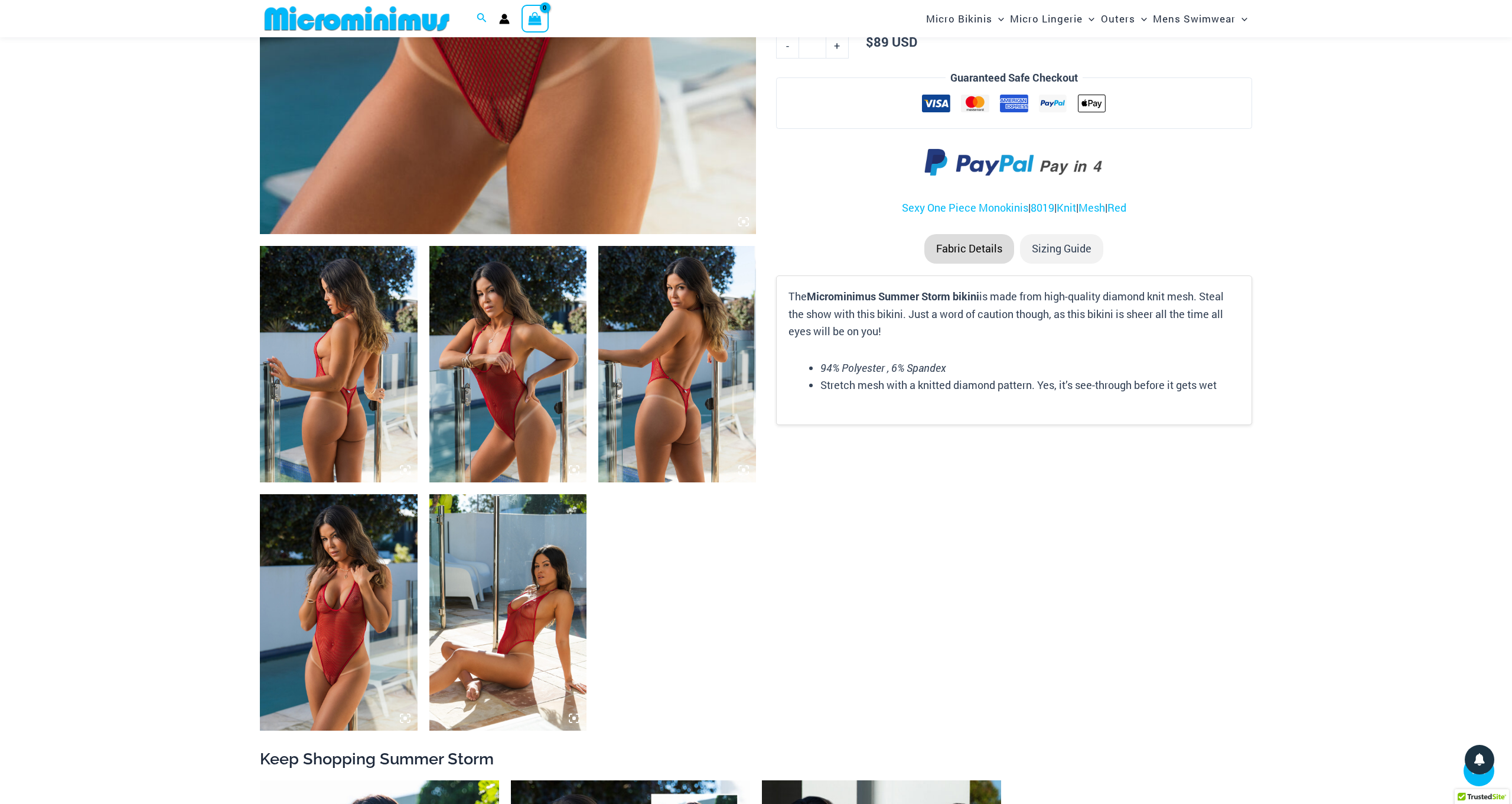
scroll to position [620, 0]
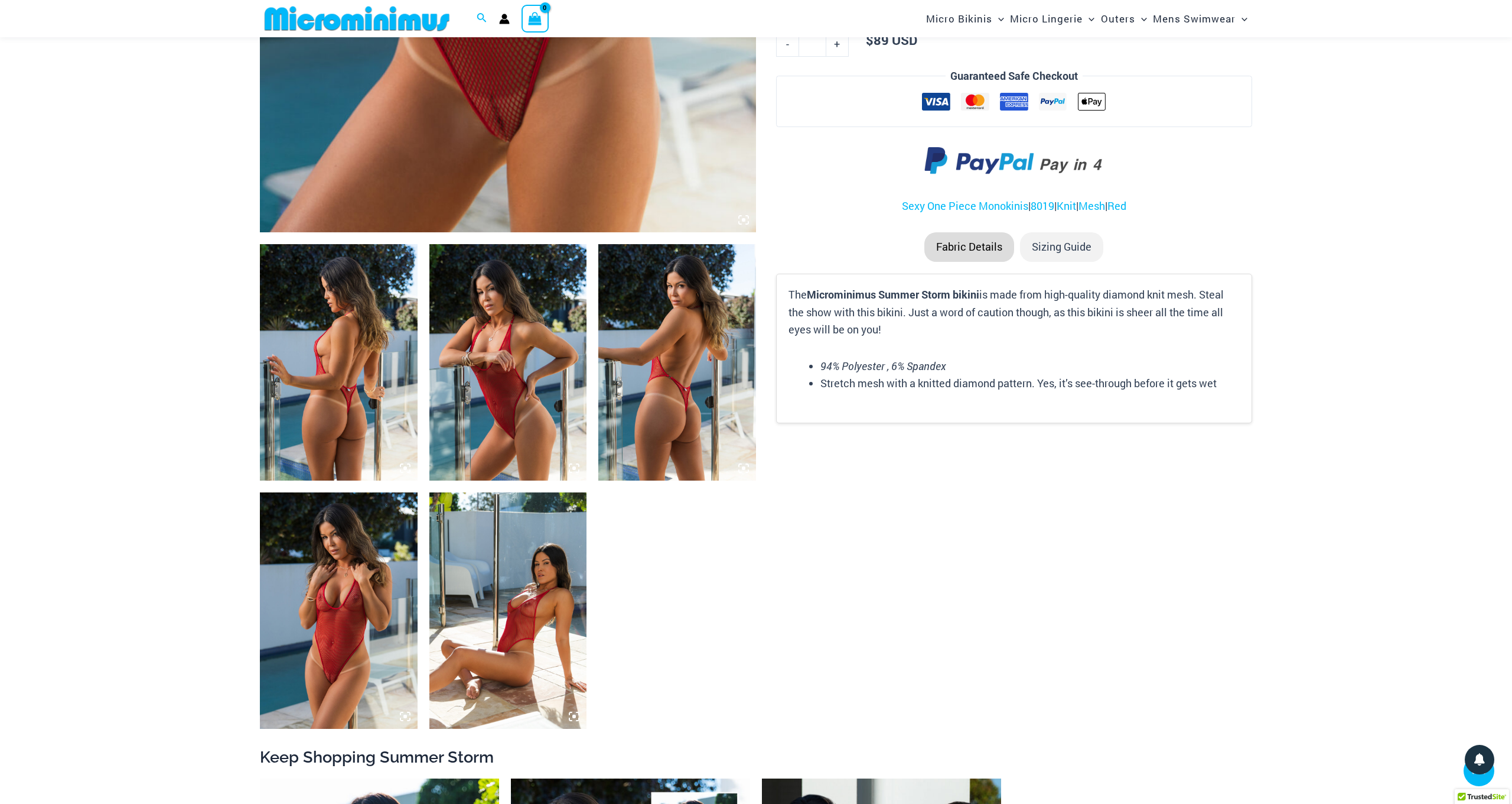
click at [339, 425] on img at bounding box center [338, 362] width 158 height 237
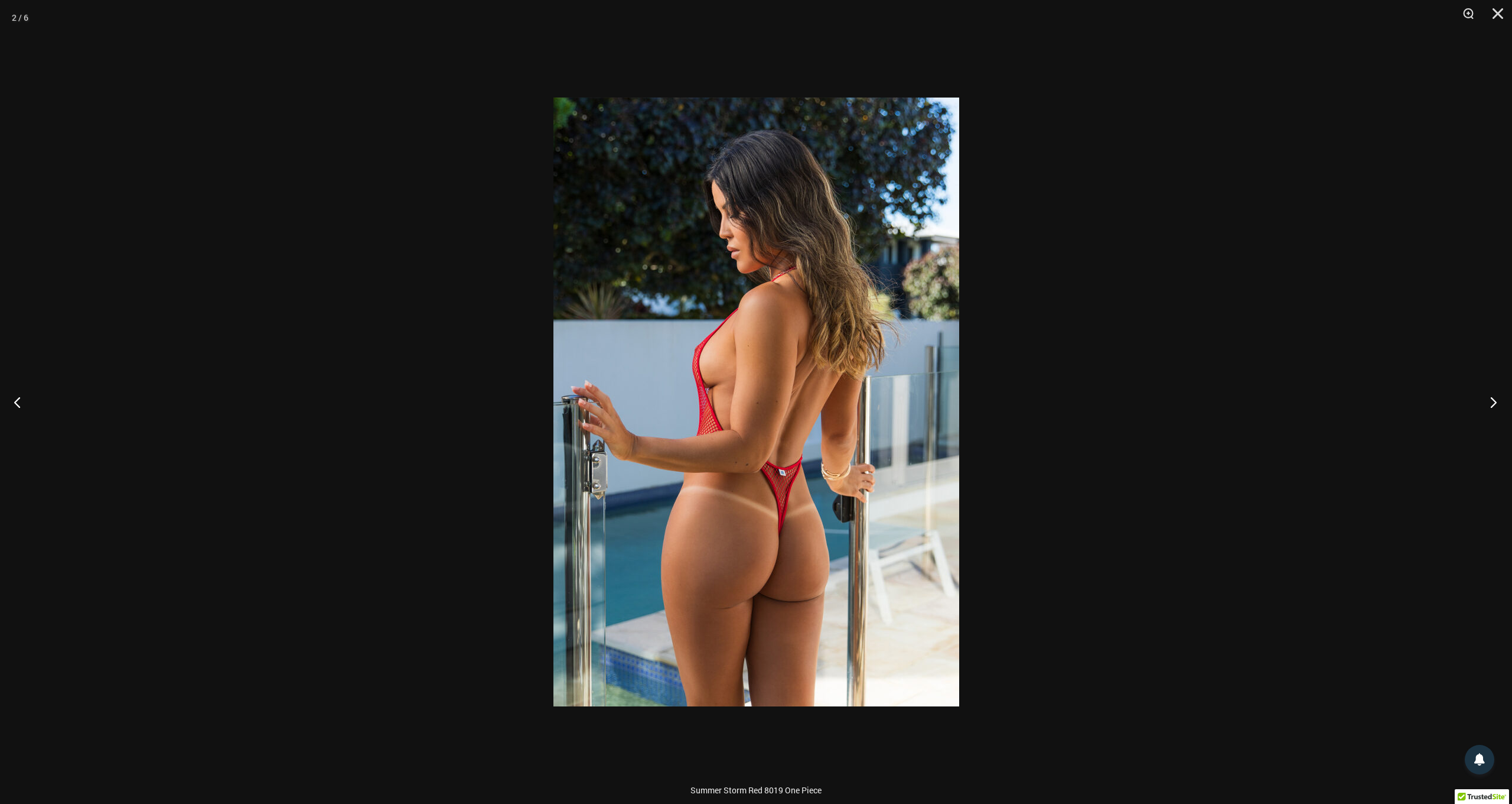
click at [1491, 399] on button "Next" at bounding box center [1490, 402] width 44 height 59
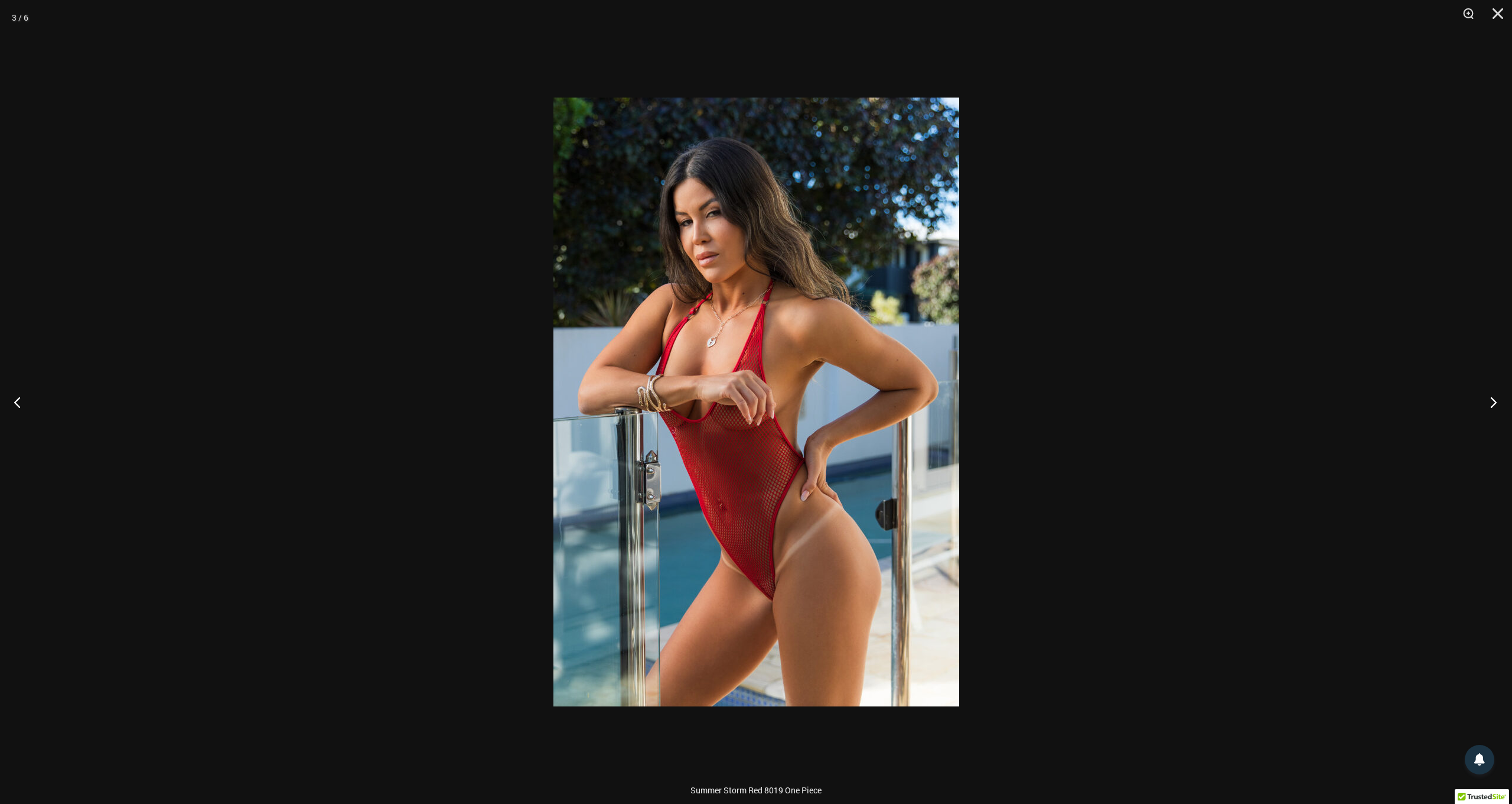
click at [1491, 399] on button "Next" at bounding box center [1490, 402] width 44 height 59
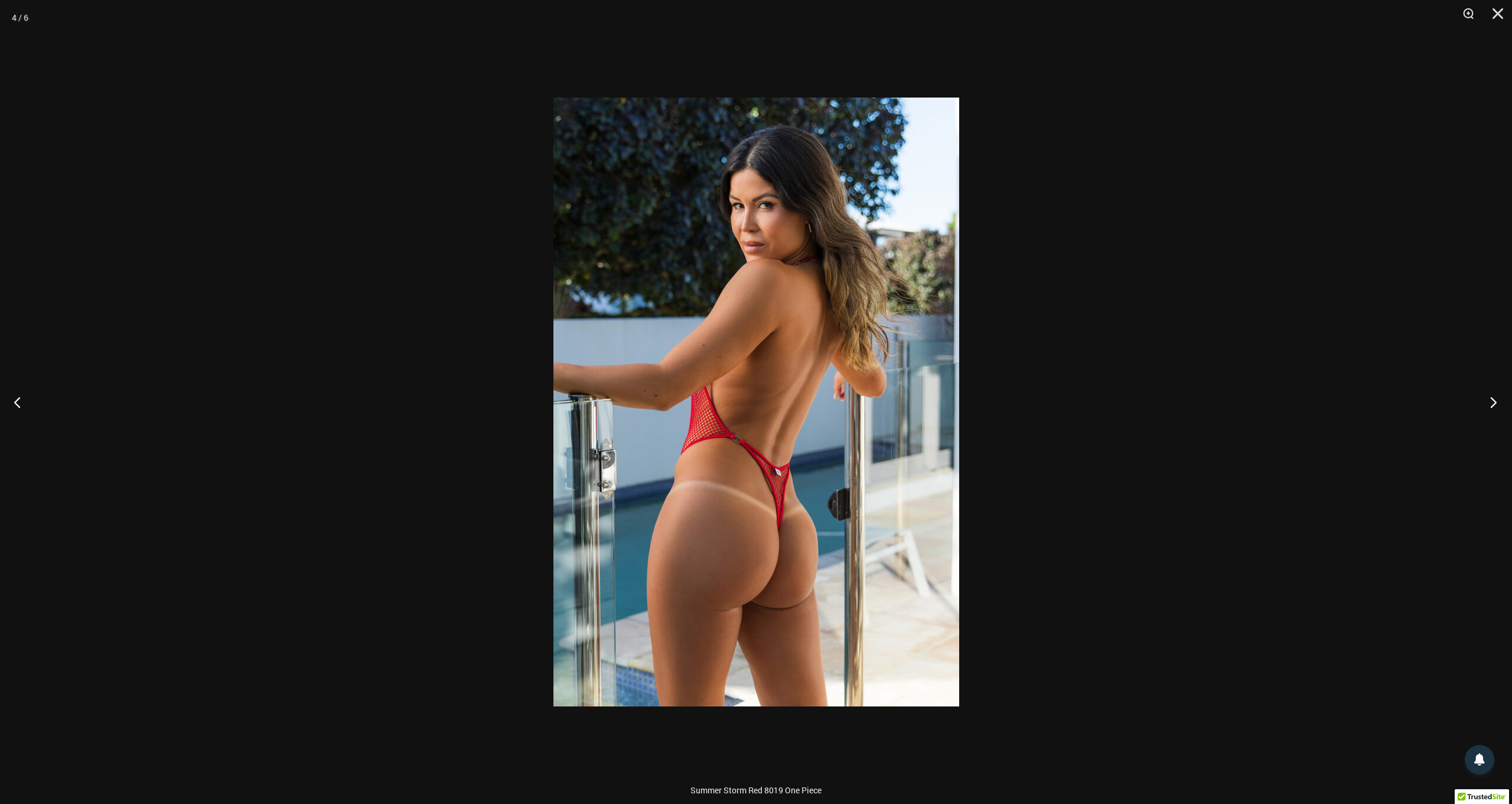
click at [1491, 399] on button "Next" at bounding box center [1490, 402] width 44 height 59
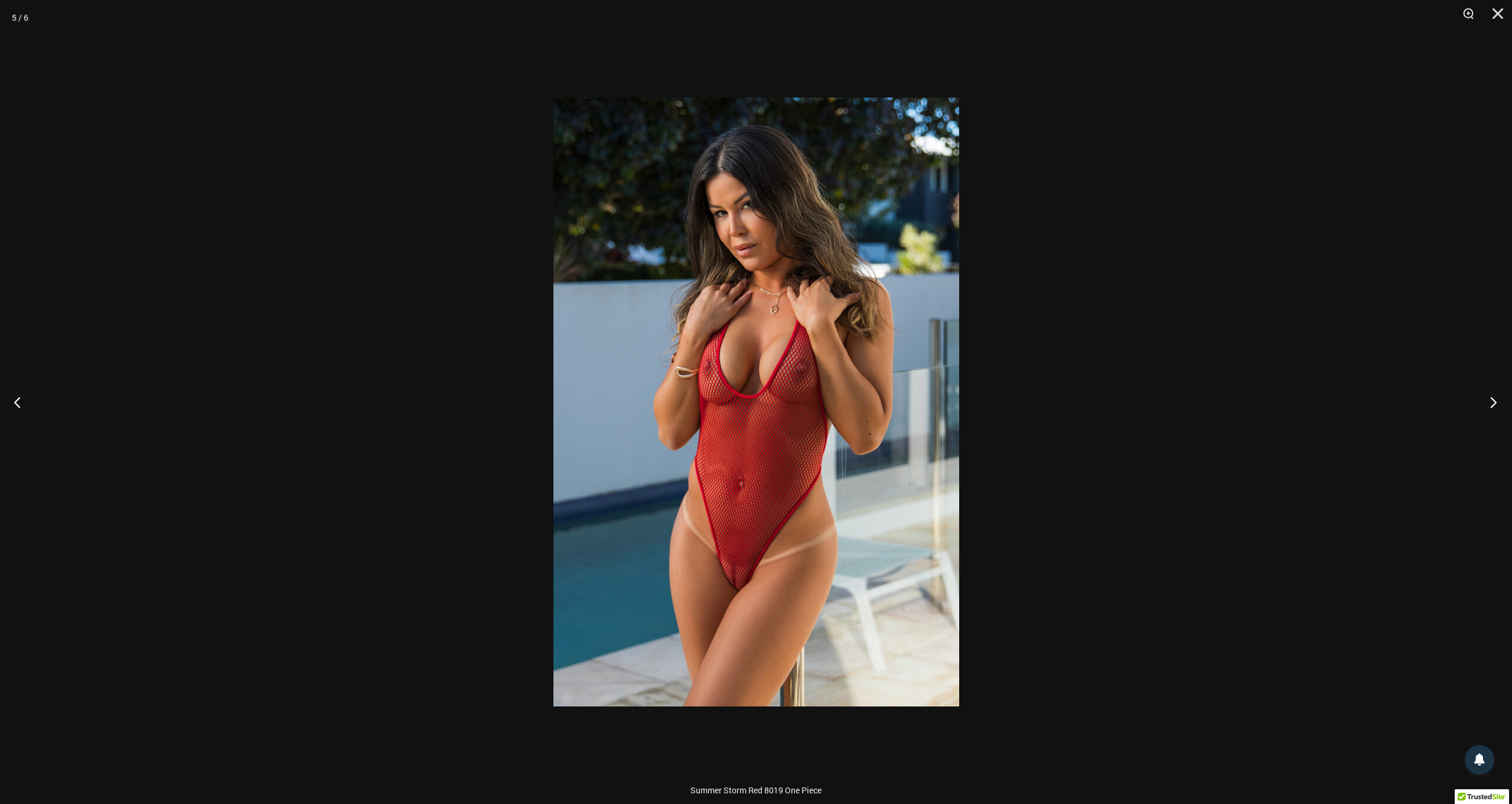
click at [1491, 399] on button "Next" at bounding box center [1490, 402] width 44 height 59
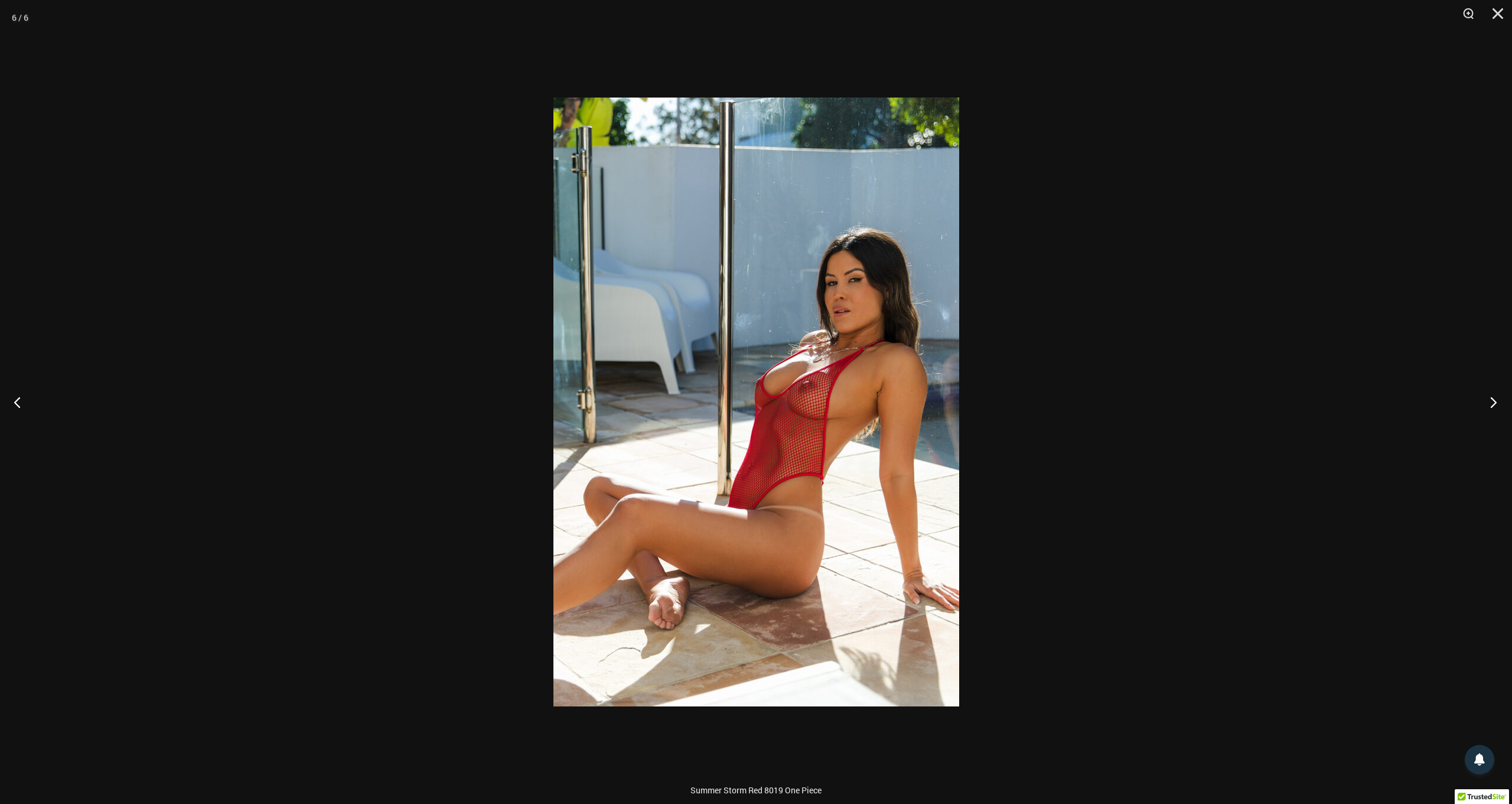
click at [1491, 399] on button "Next" at bounding box center [1490, 402] width 44 height 59
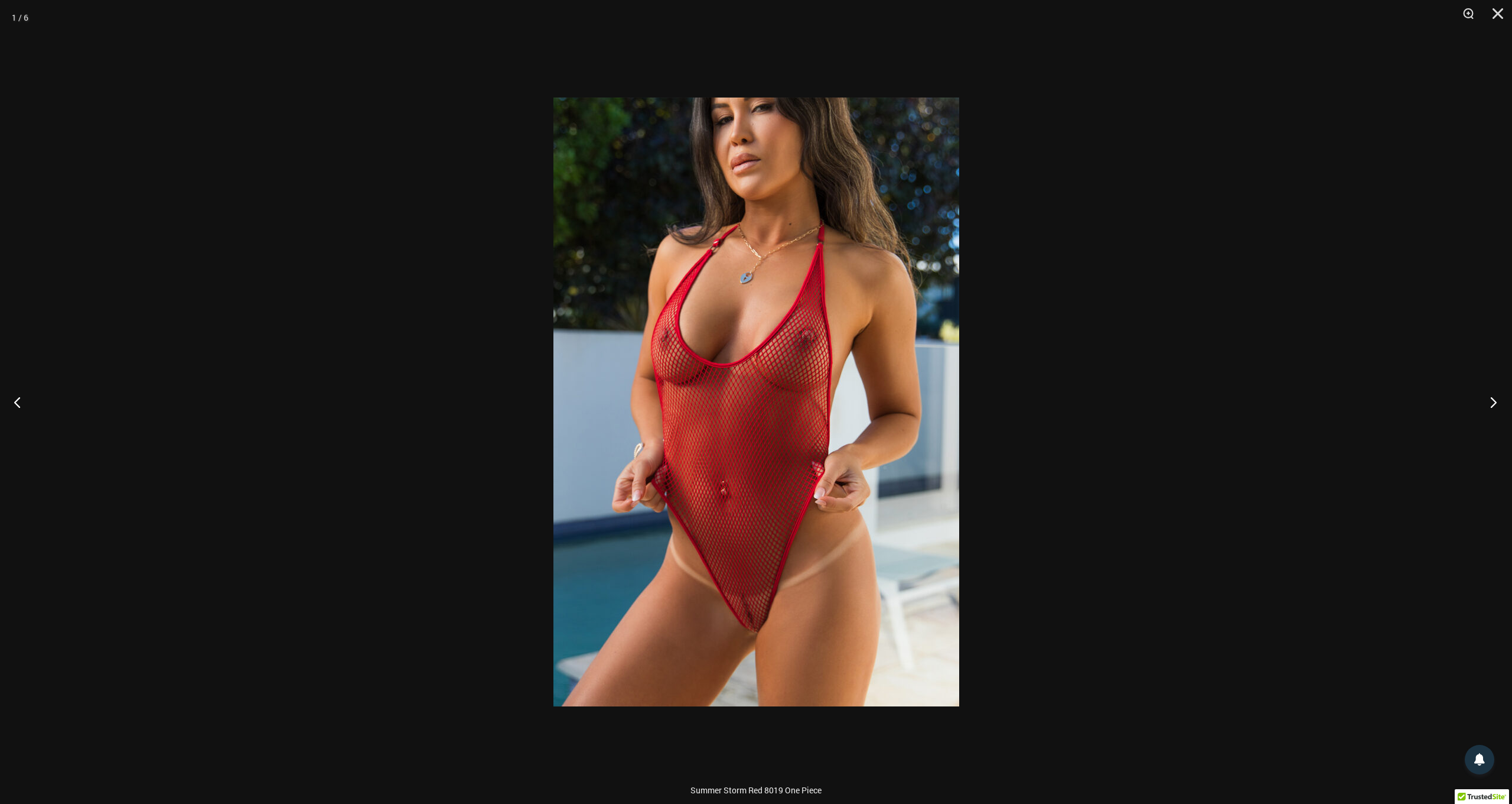
click at [1490, 399] on button "Next" at bounding box center [1490, 402] width 44 height 59
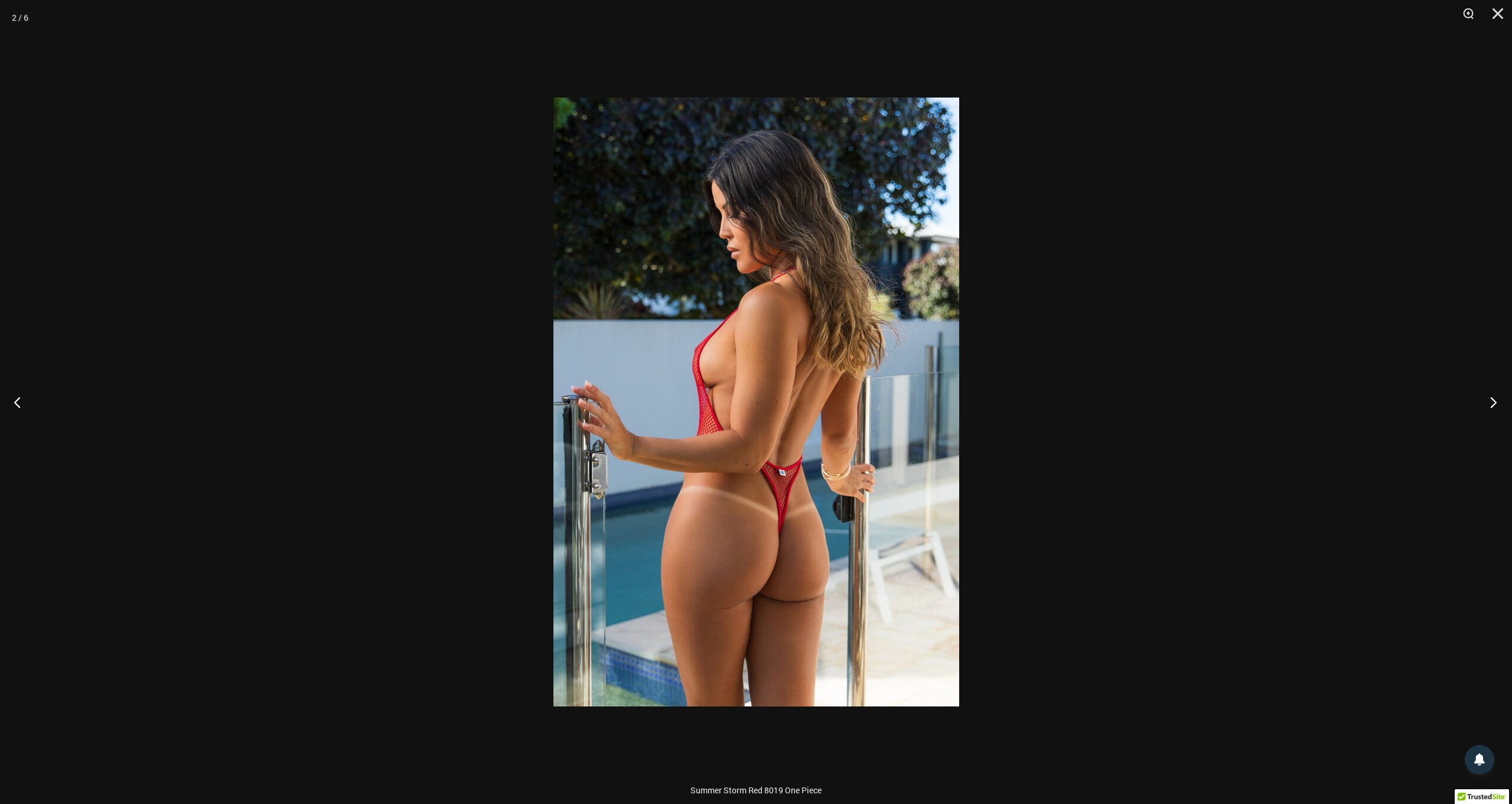
click at [1490, 399] on button "Next" at bounding box center [1490, 402] width 44 height 59
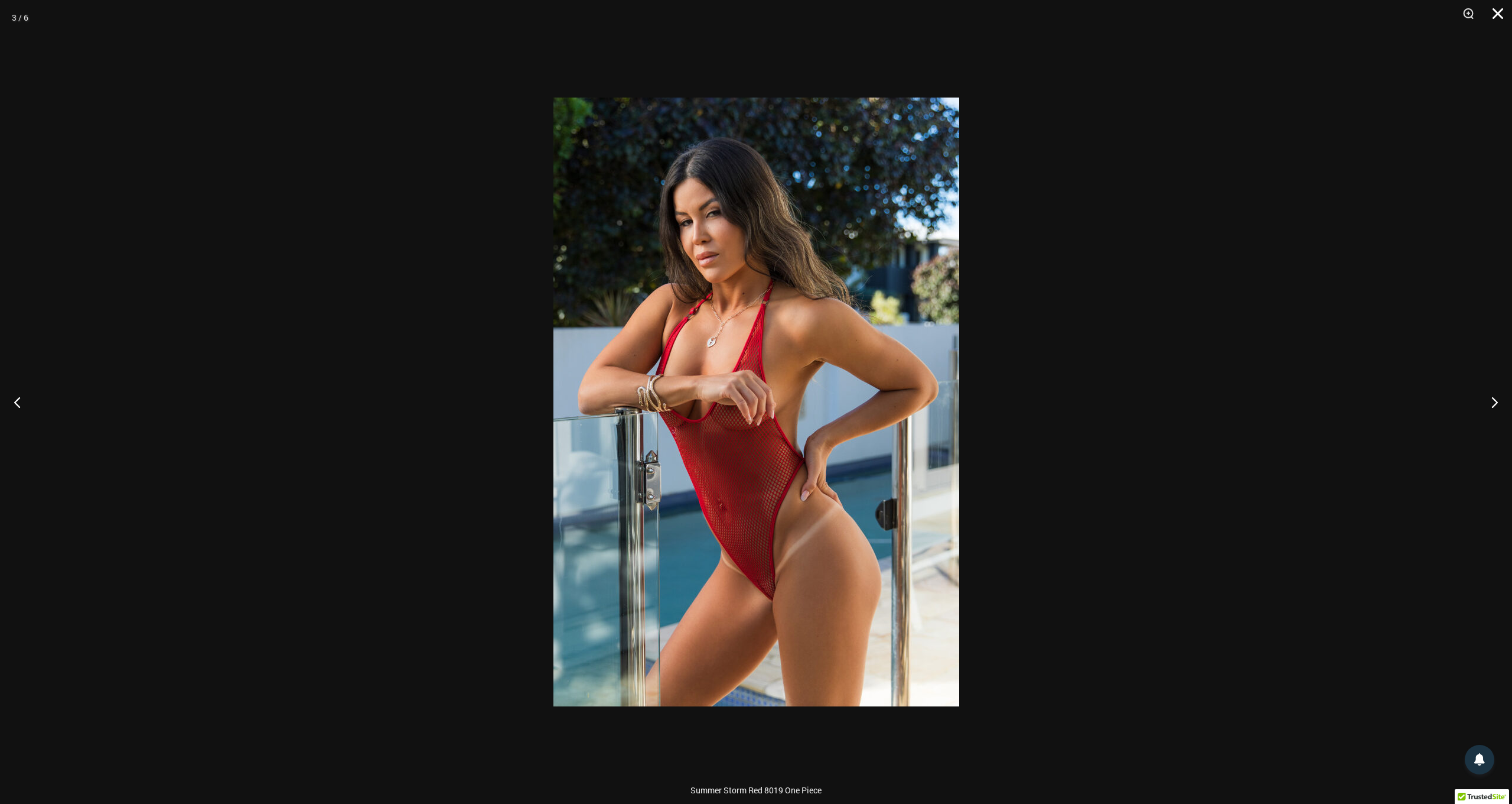
click at [1495, 21] on button "Close" at bounding box center [1493, 17] width 30 height 35
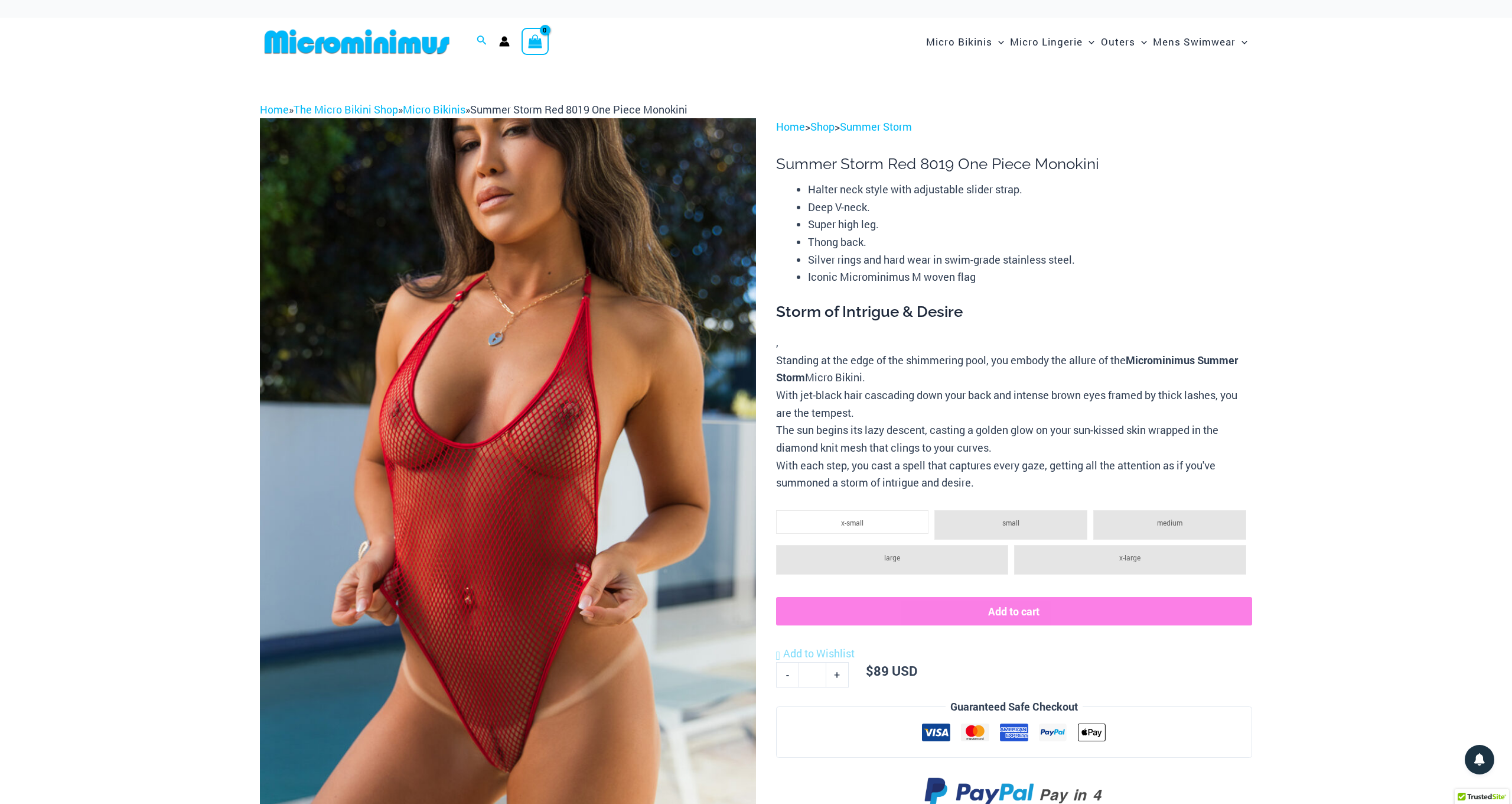
scroll to position [0, 0]
click at [435, 108] on link "Micro Bikinis" at bounding box center [434, 109] width 63 height 14
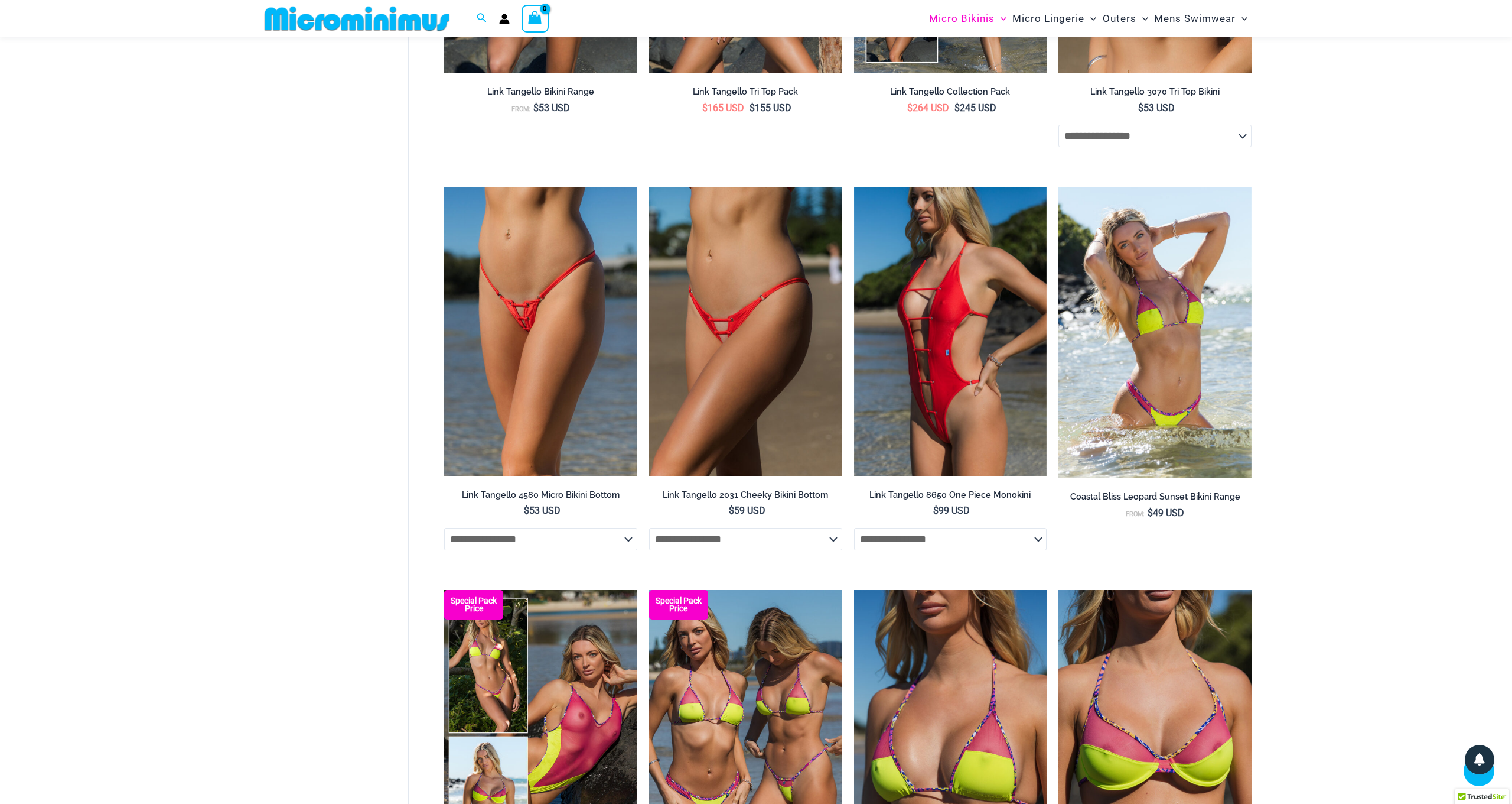
scroll to position [1383, 0]
